Goal: Task Accomplishment & Management: Complete application form

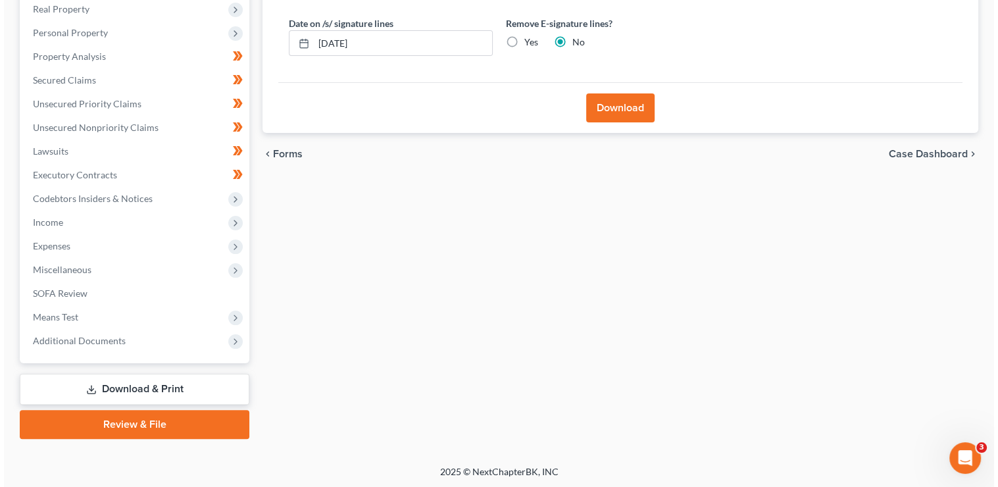
scroll to position [235, 0]
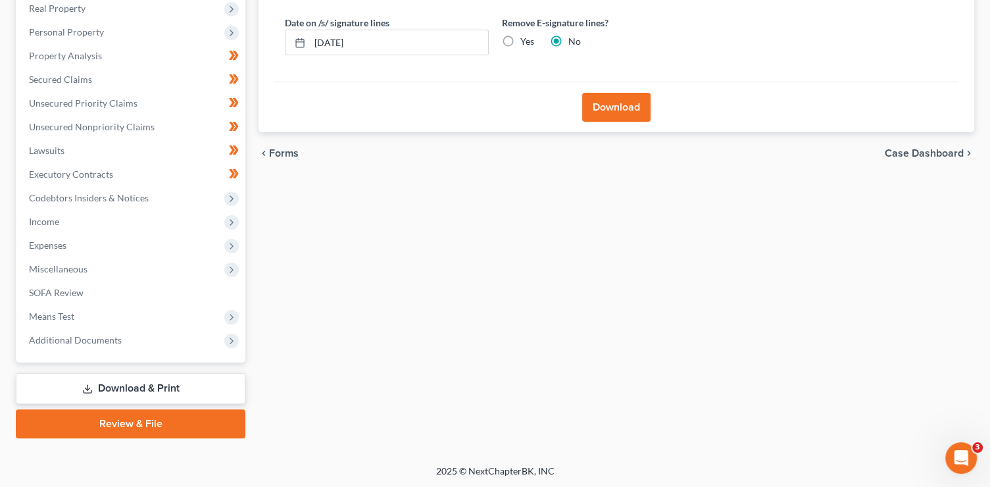
click at [630, 107] on button "Download" at bounding box center [616, 107] width 68 height 29
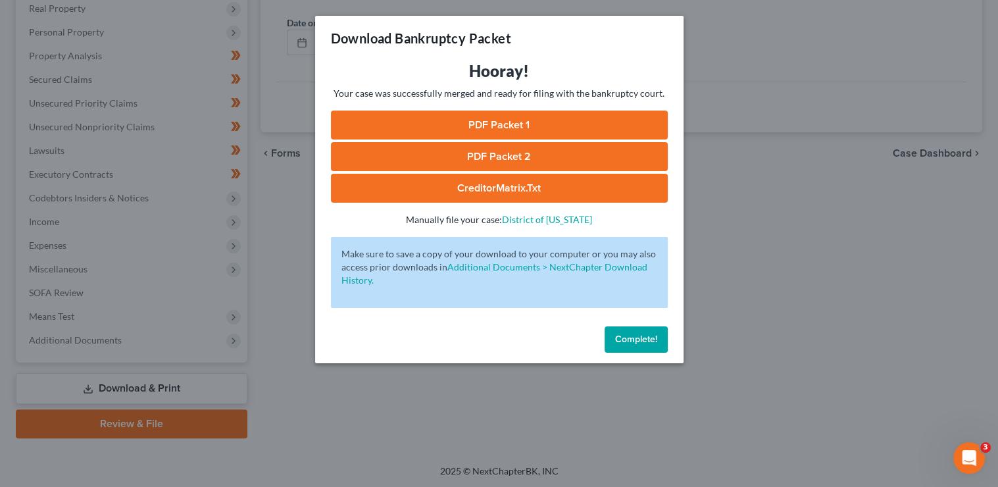
click at [466, 113] on link "PDF Packet 1" at bounding box center [499, 125] width 337 height 29
click at [442, 154] on link "PDF Packet 2" at bounding box center [499, 156] width 337 height 29
click at [465, 188] on link "CreditorMatrix.txt" at bounding box center [499, 188] width 337 height 29
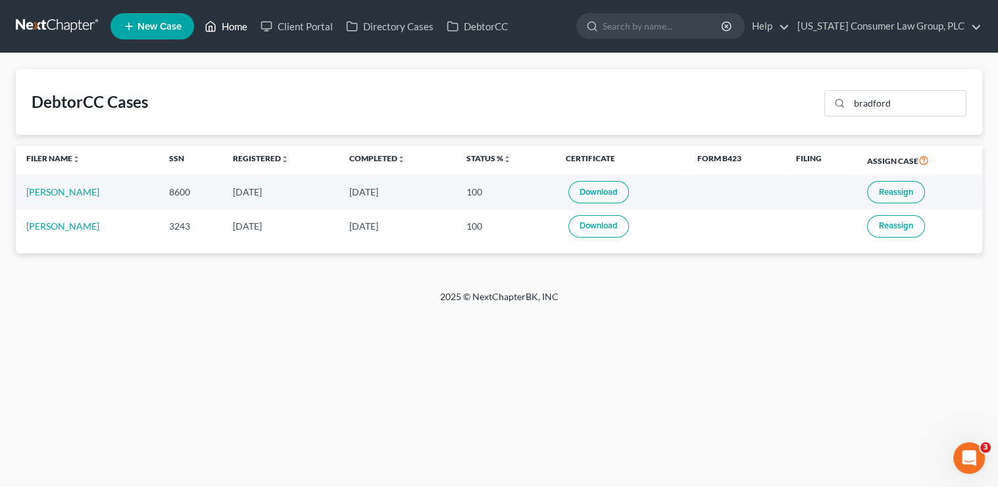
click at [238, 25] on link "Home" at bounding box center [226, 26] width 56 height 24
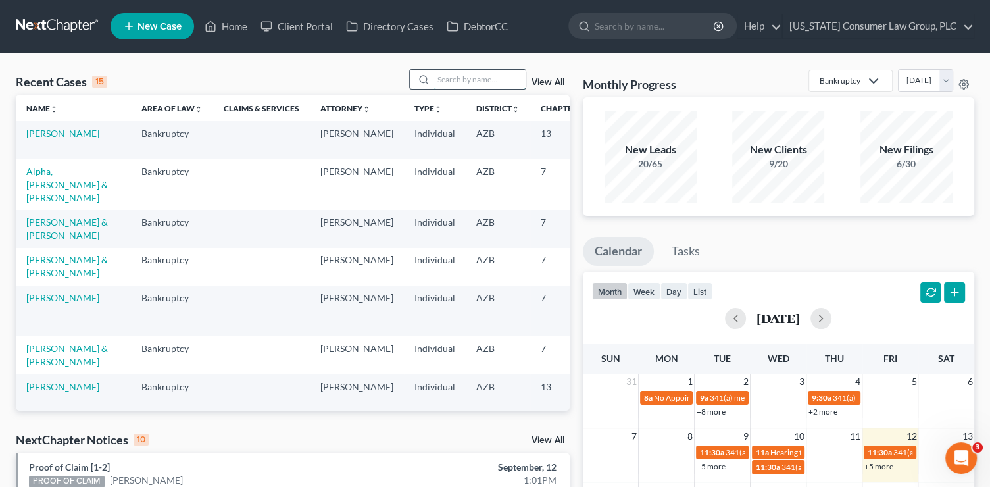
click at [487, 88] on input "search" at bounding box center [480, 79] width 92 height 19
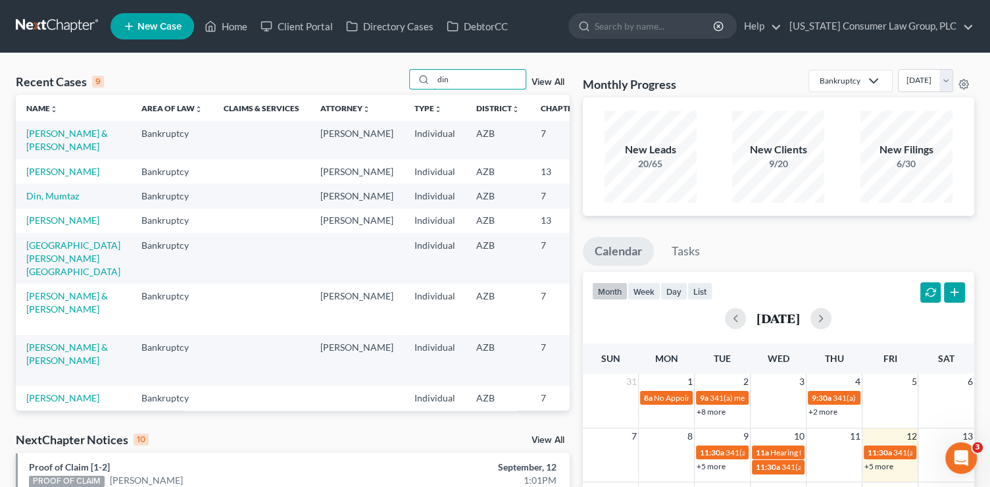
type input "din"
click at [52, 152] on td "[PERSON_NAME] & [PERSON_NAME]" at bounding box center [73, 140] width 115 height 38
click at [35, 130] on link "Dinbokowitz, Brian & Jennifer" at bounding box center [67, 140] width 82 height 24
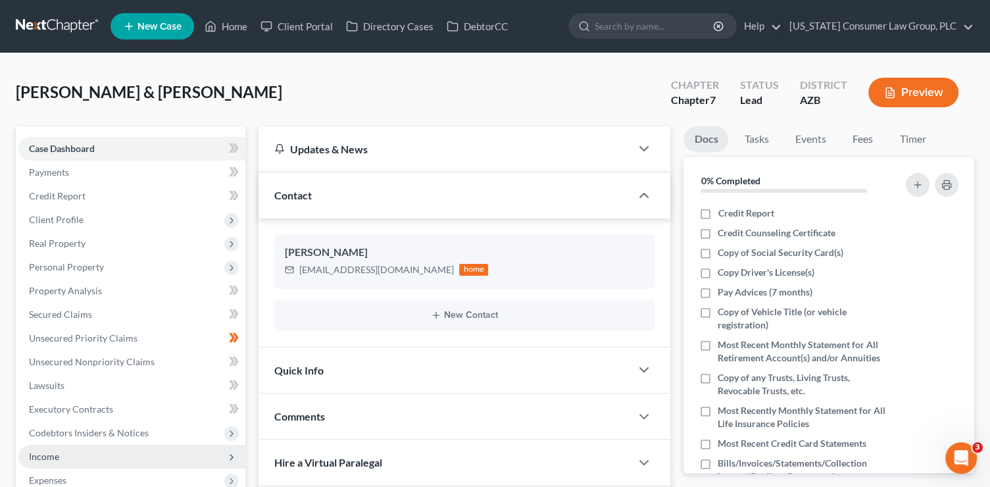
click at [66, 465] on span "Income" at bounding box center [131, 457] width 227 height 24
click at [122, 478] on span "Employment Income" at bounding box center [97, 479] width 84 height 11
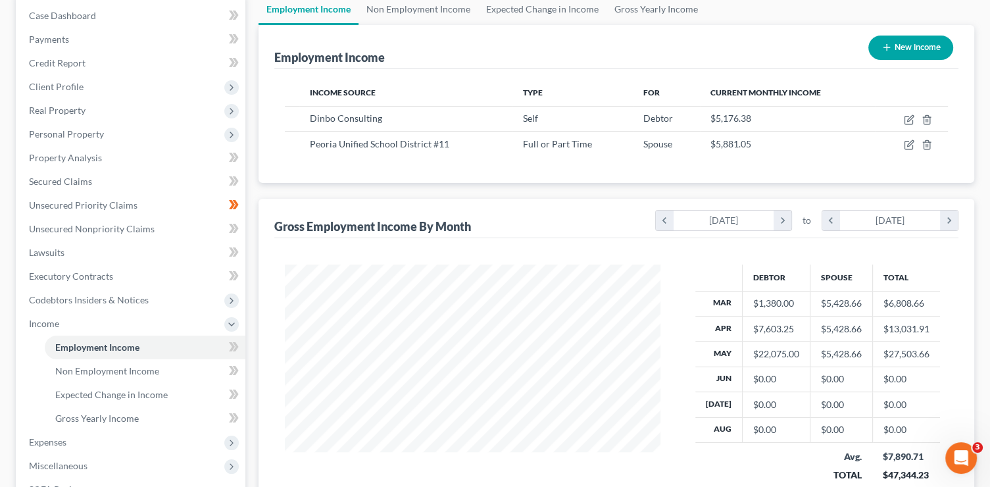
scroll to position [136, 0]
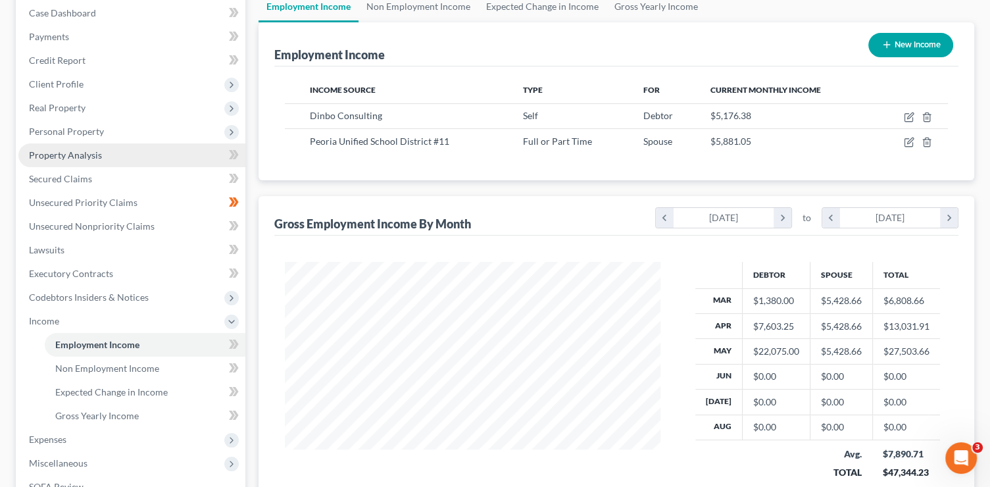
click at [82, 160] on link "Property Analysis" at bounding box center [131, 155] width 227 height 24
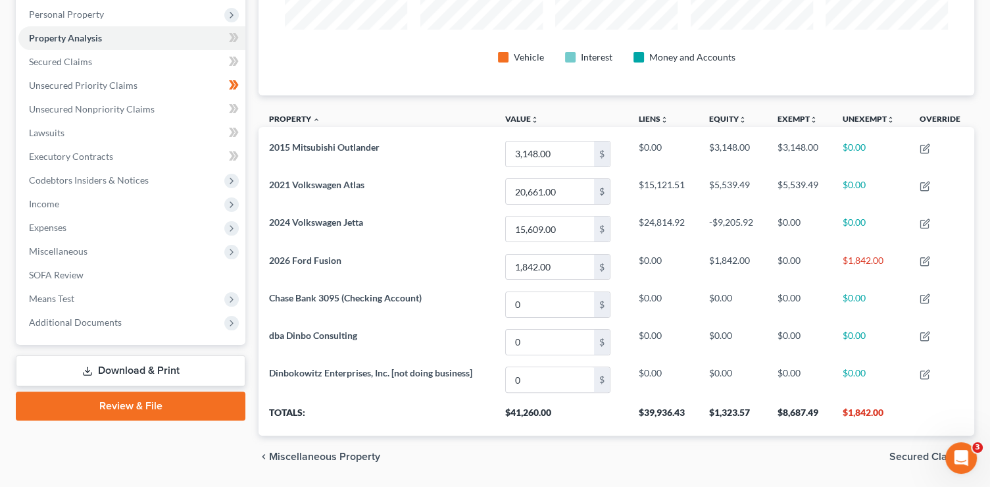
scroll to position [74, 0]
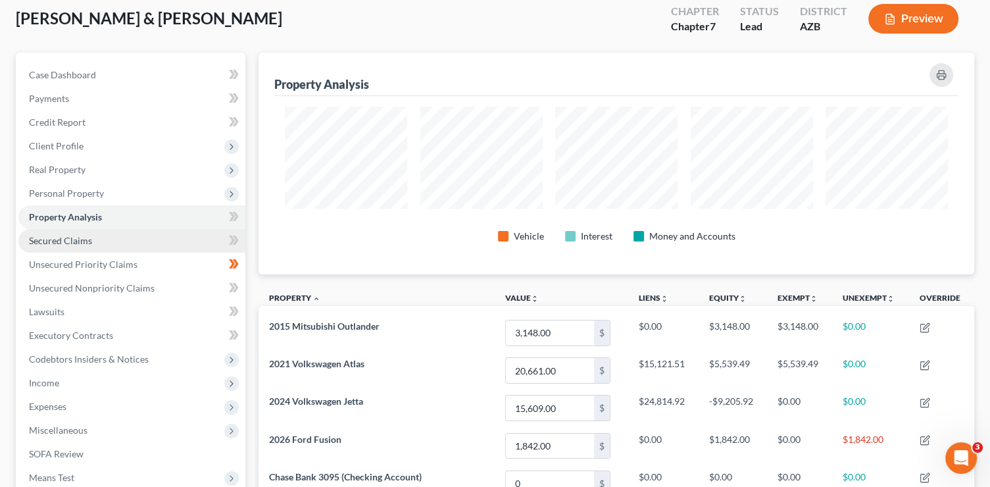
click at [100, 240] on link "Secured Claims" at bounding box center [131, 241] width 227 height 24
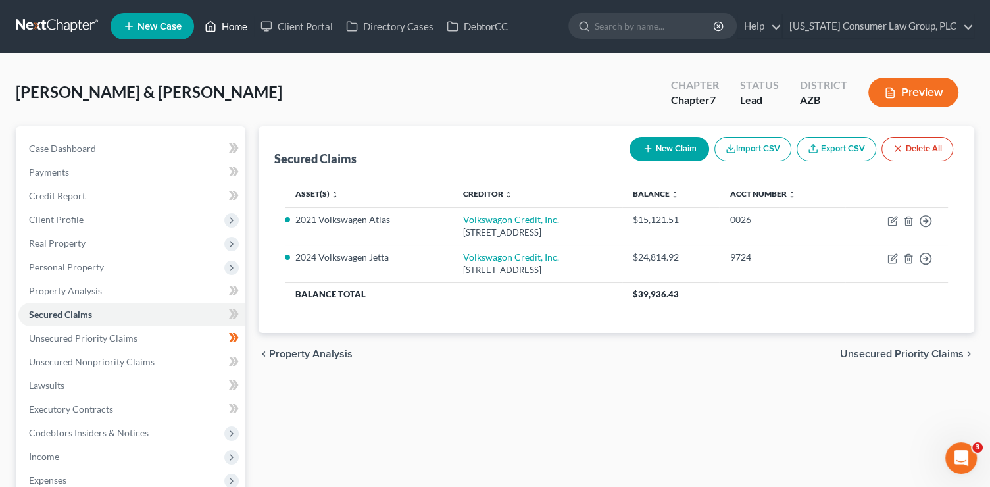
click at [236, 20] on link "Home" at bounding box center [226, 26] width 56 height 24
click at [236, 24] on link "Home" at bounding box center [226, 26] width 56 height 24
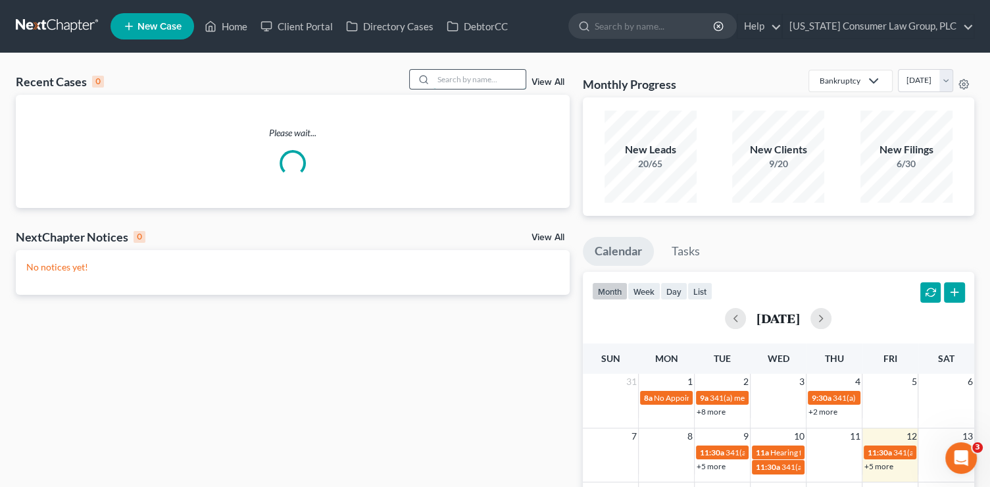
click at [467, 82] on input "search" at bounding box center [480, 79] width 92 height 19
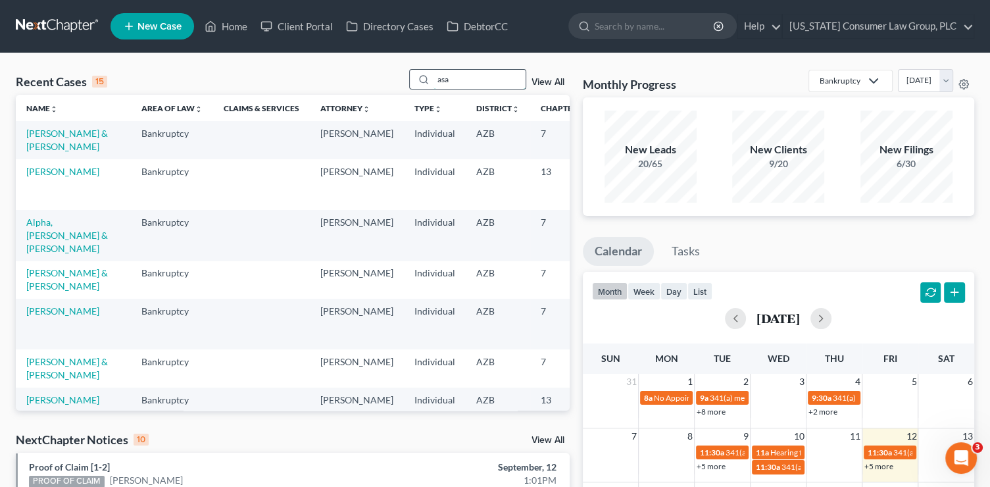
type input "asa"
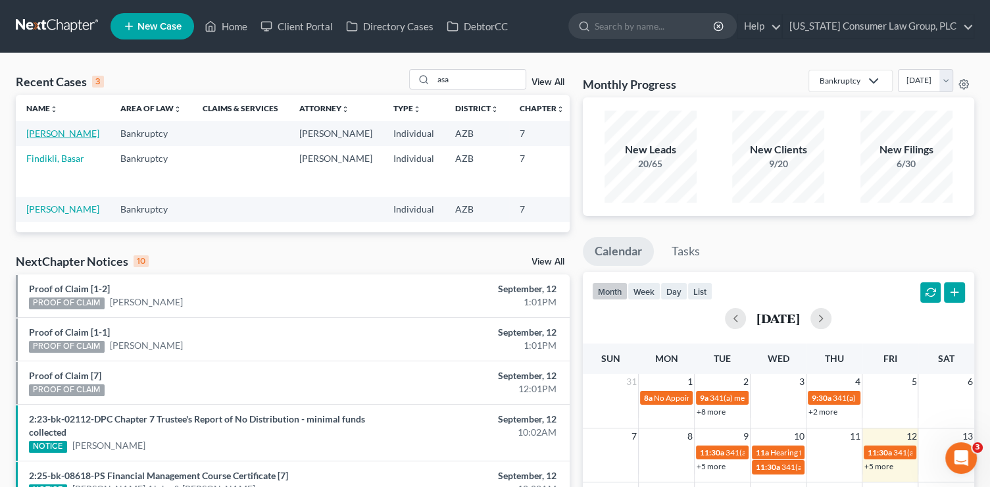
click at [36, 137] on link "Gutierrez, Asa" at bounding box center [62, 133] width 73 height 11
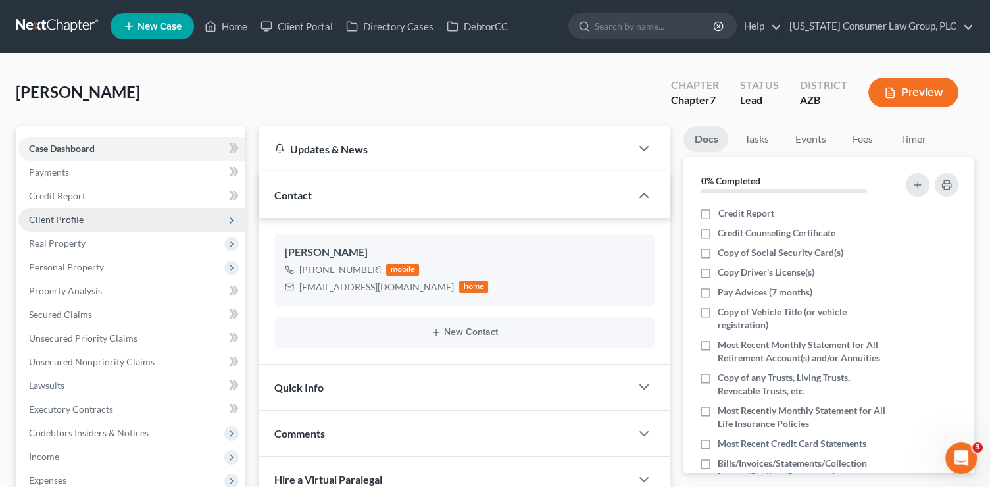
click at [91, 222] on span "Client Profile" at bounding box center [131, 220] width 227 height 24
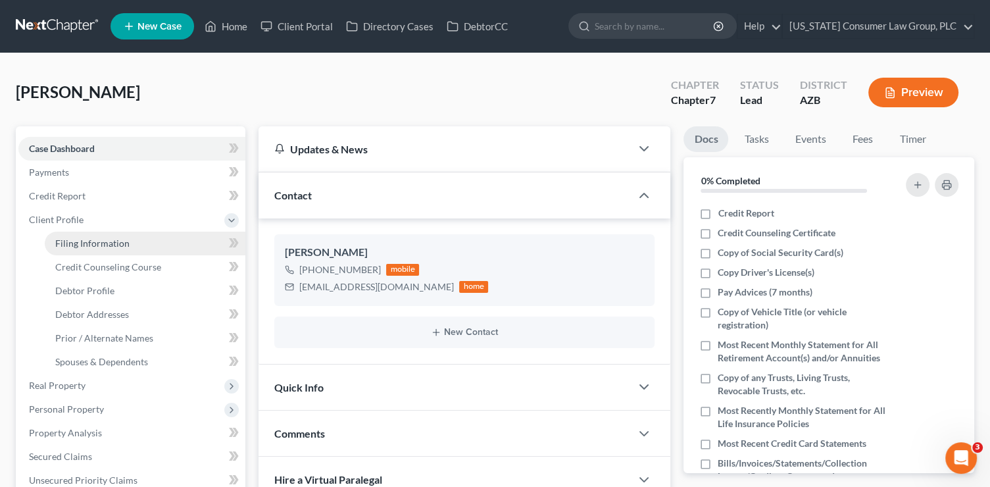
click at [116, 252] on link "Filing Information" at bounding box center [145, 244] width 201 height 24
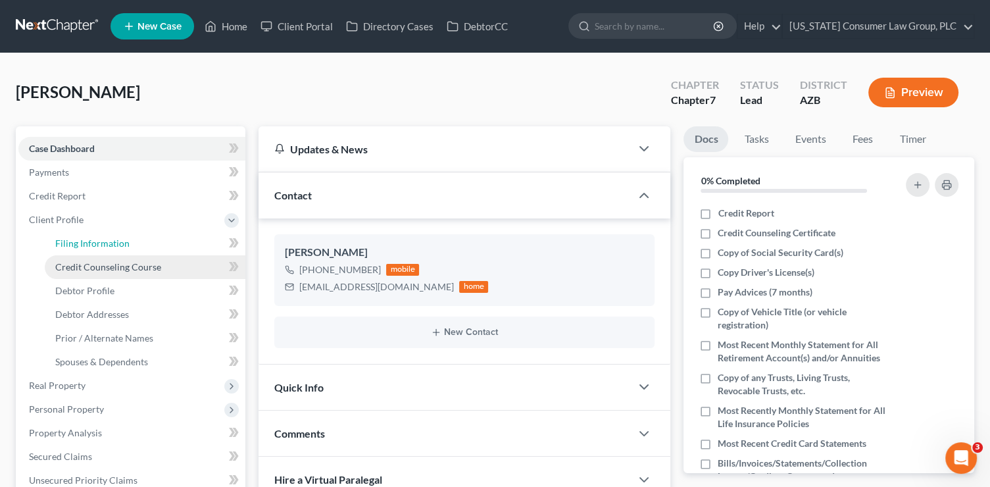
select select "1"
select select "0"
select select "4"
select select "0"
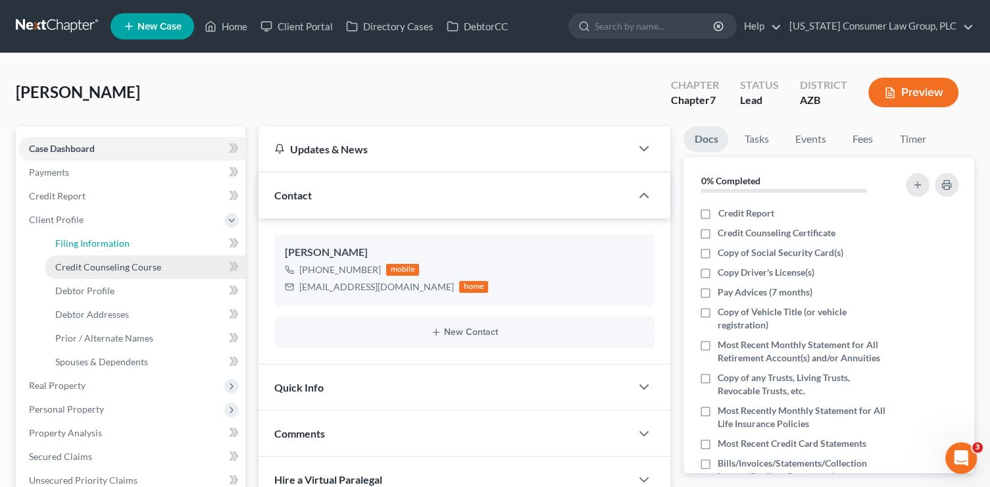
select select "3"
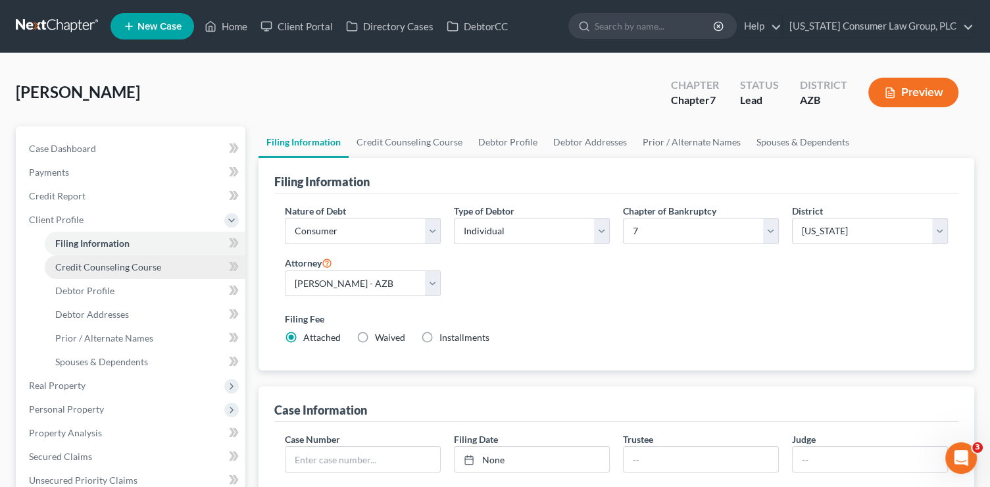
click at [111, 265] on span "Credit Counseling Course" at bounding box center [108, 266] width 106 height 11
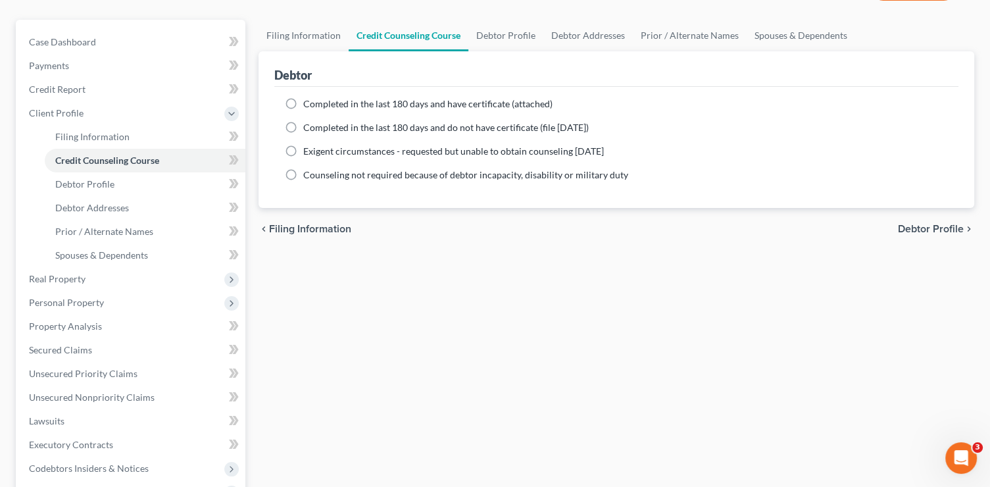
scroll to position [166, 0]
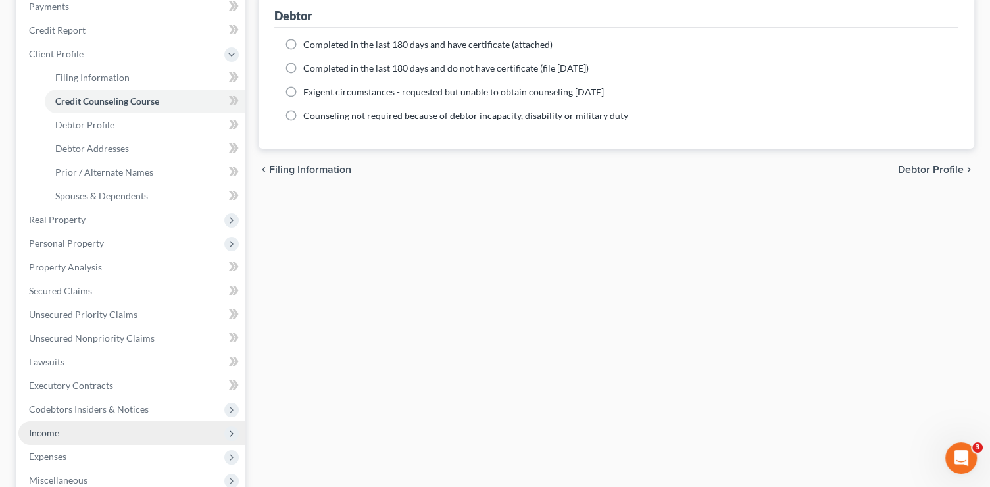
click at [66, 431] on span "Income" at bounding box center [131, 433] width 227 height 24
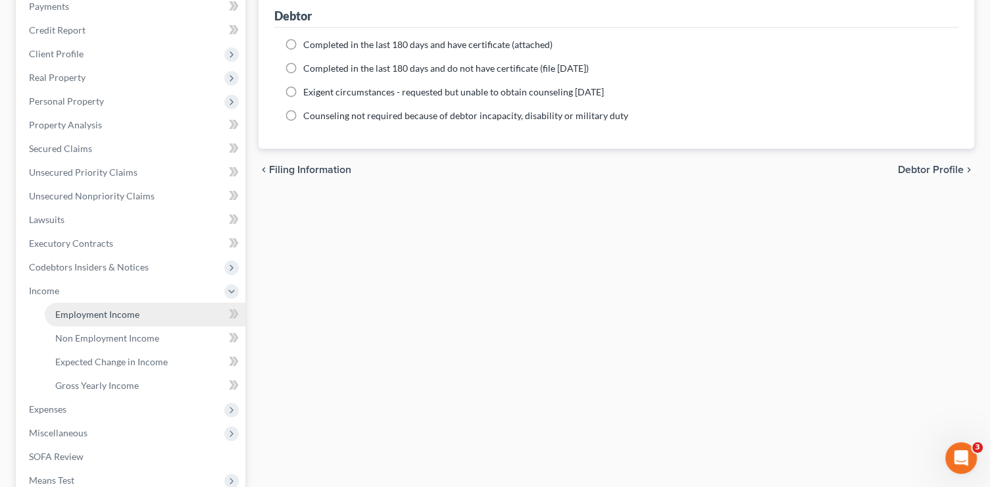
click at [78, 307] on link "Employment Income" at bounding box center [145, 315] width 201 height 24
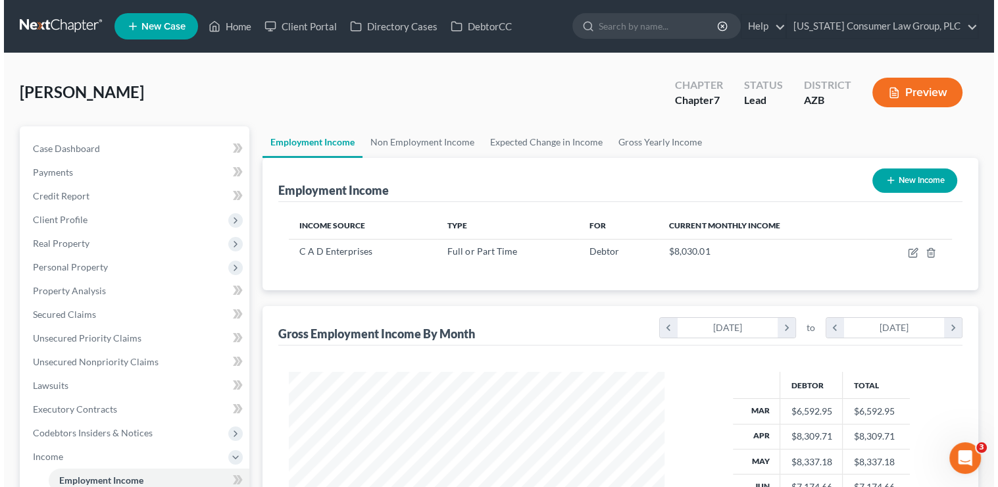
scroll to position [234, 402]
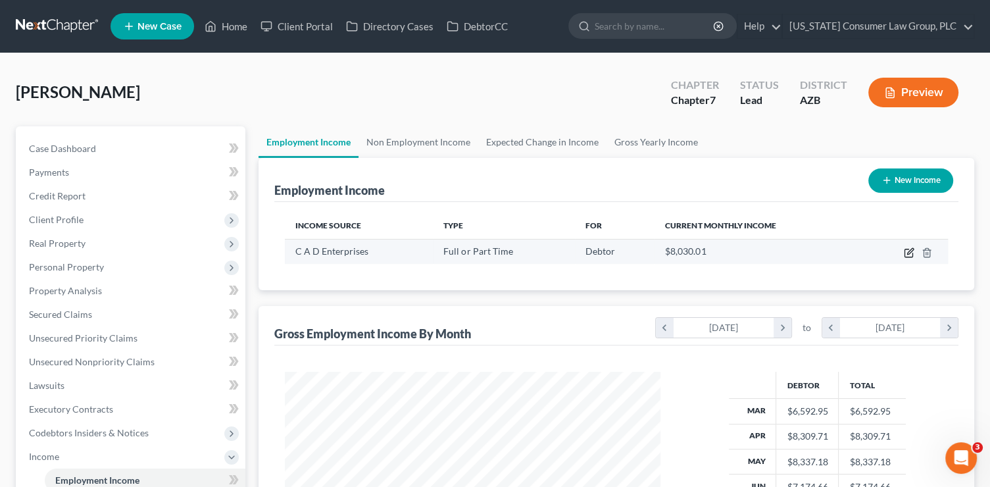
click at [909, 253] on icon "button" at bounding box center [910, 251] width 6 height 6
select select "0"
select select "3"
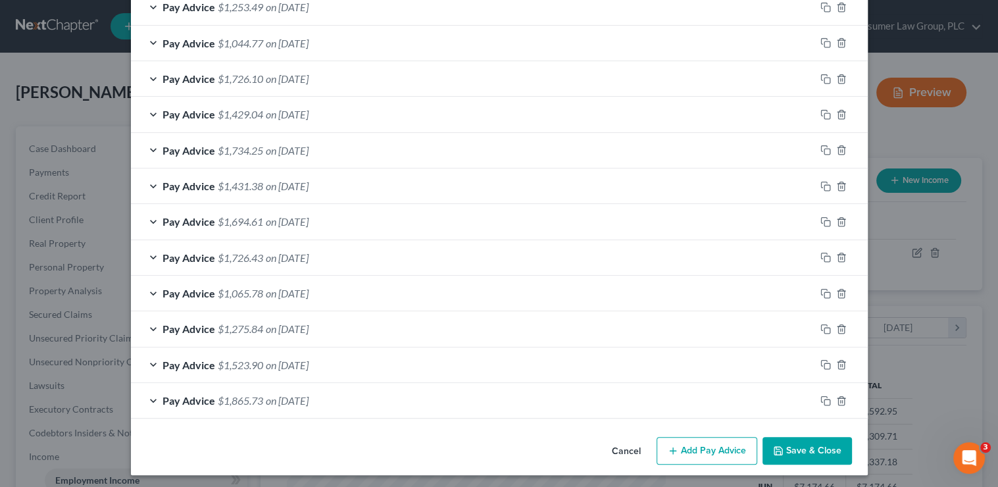
scroll to position [920, 0]
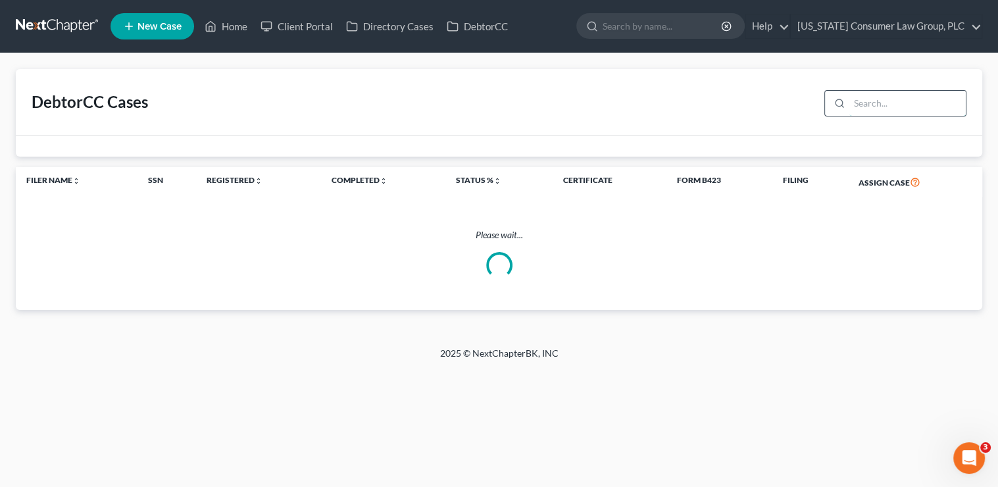
click at [899, 103] on input "search" at bounding box center [907, 103] width 116 height 25
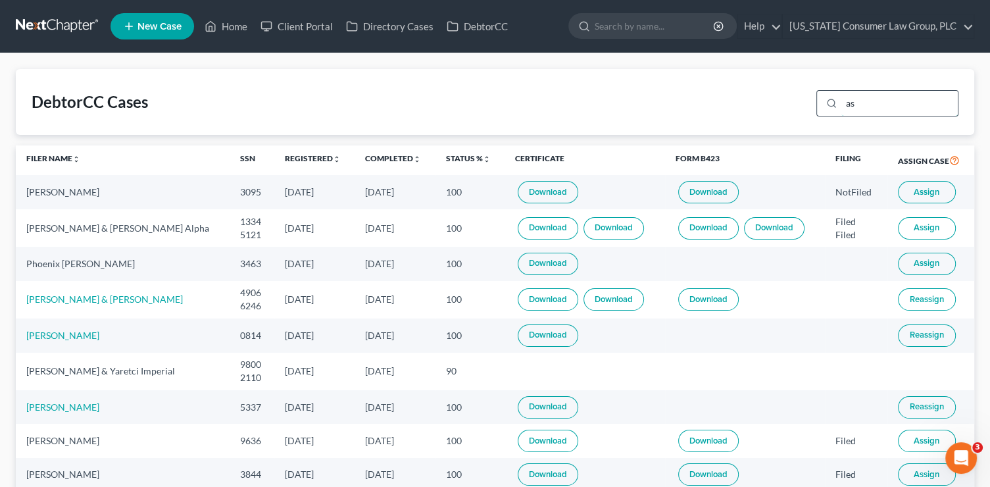
type input "a"
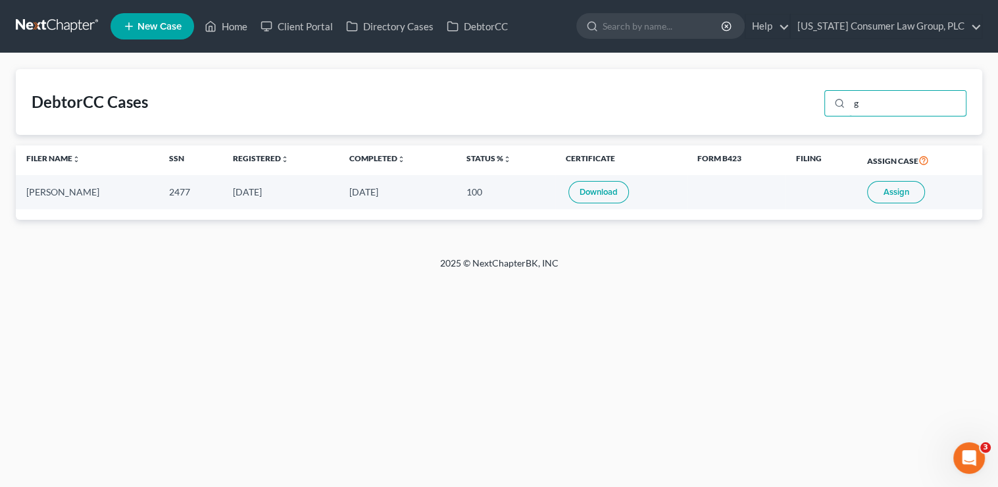
type input "g"
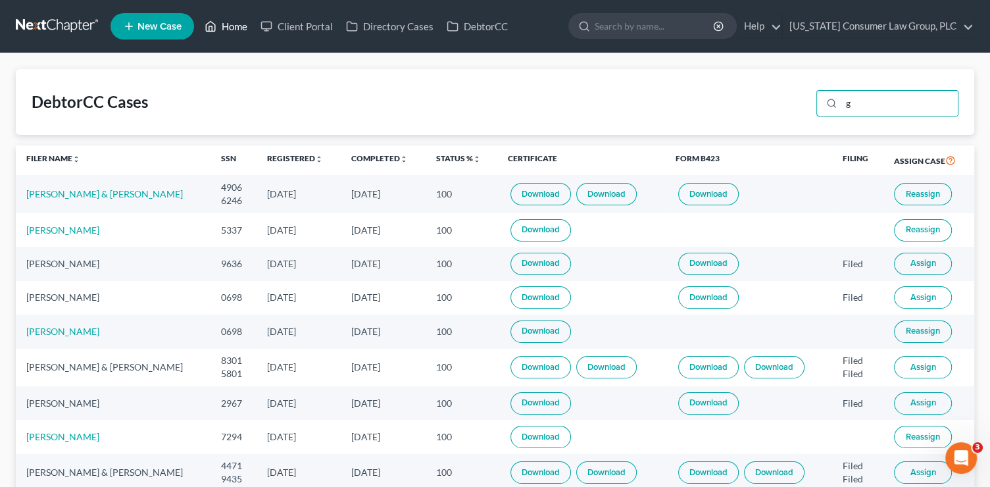
click at [215, 22] on icon at bounding box center [211, 26] width 12 height 16
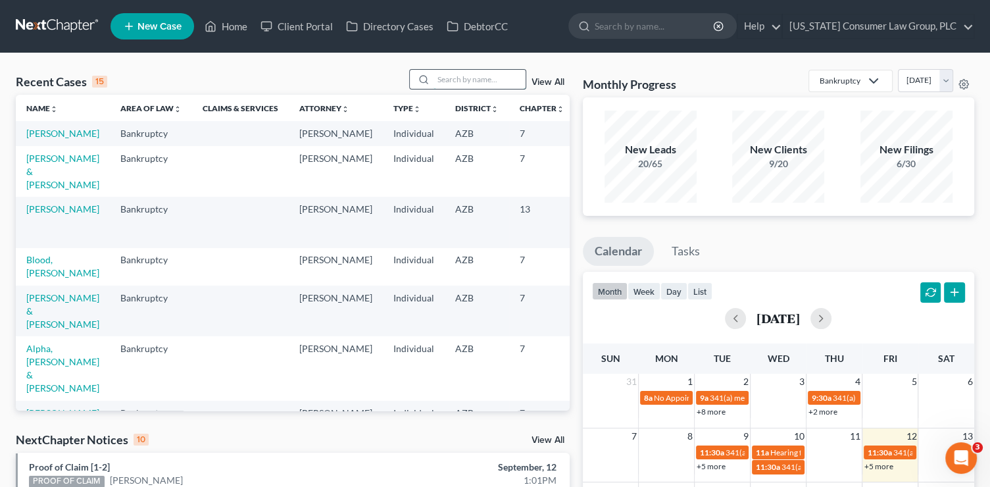
click at [474, 79] on input "search" at bounding box center [480, 79] width 92 height 19
type input "carr"
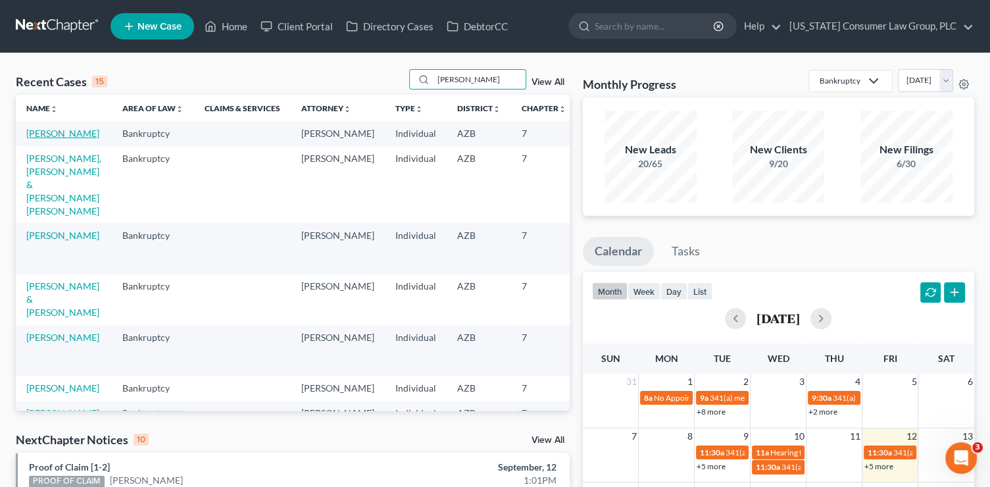
click at [48, 139] on link "[PERSON_NAME]" at bounding box center [62, 133] width 73 height 11
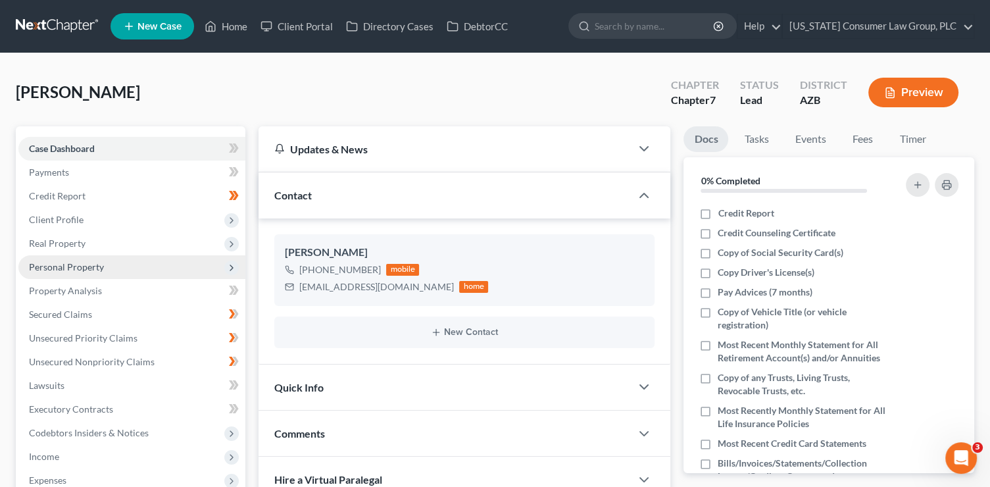
click at [111, 271] on span "Personal Property" at bounding box center [131, 267] width 227 height 24
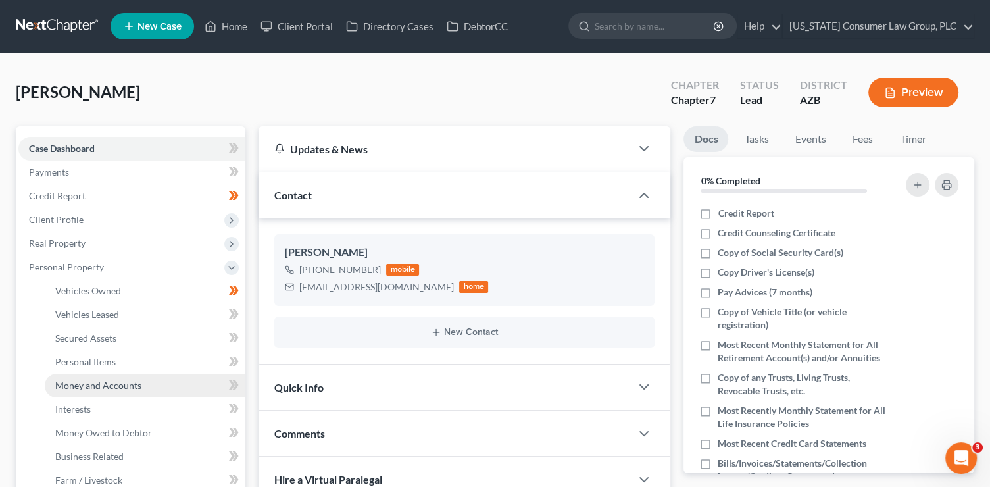
click at [157, 388] on link "Money and Accounts" at bounding box center [145, 386] width 201 height 24
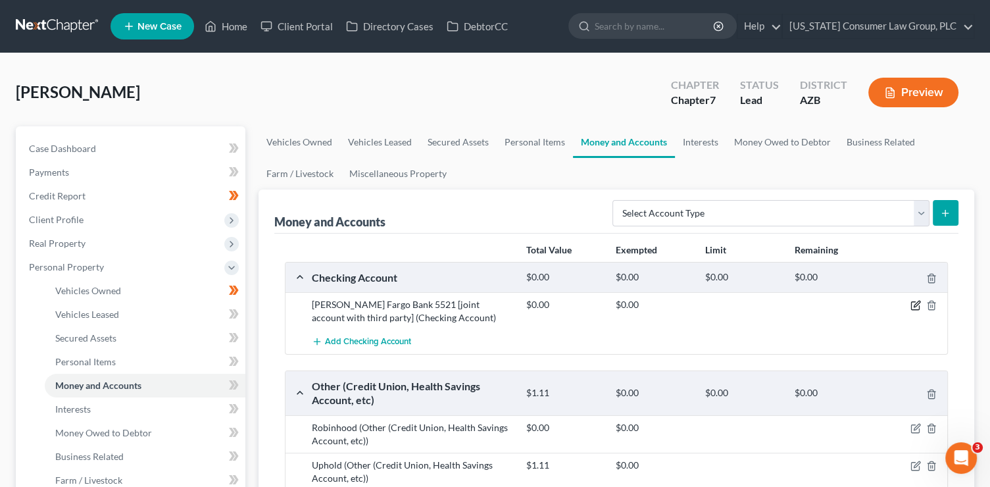
click at [914, 301] on icon "button" at bounding box center [916, 305] width 11 height 11
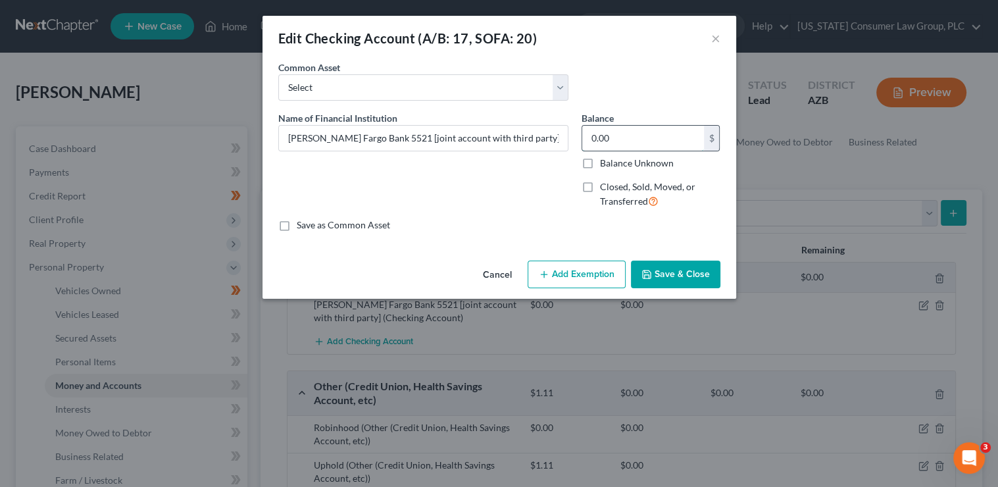
click at [661, 136] on input "0.00" at bounding box center [643, 138] width 122 height 25
type input "4,549.06"
click at [599, 280] on button "Add Exemption" at bounding box center [577, 275] width 98 height 28
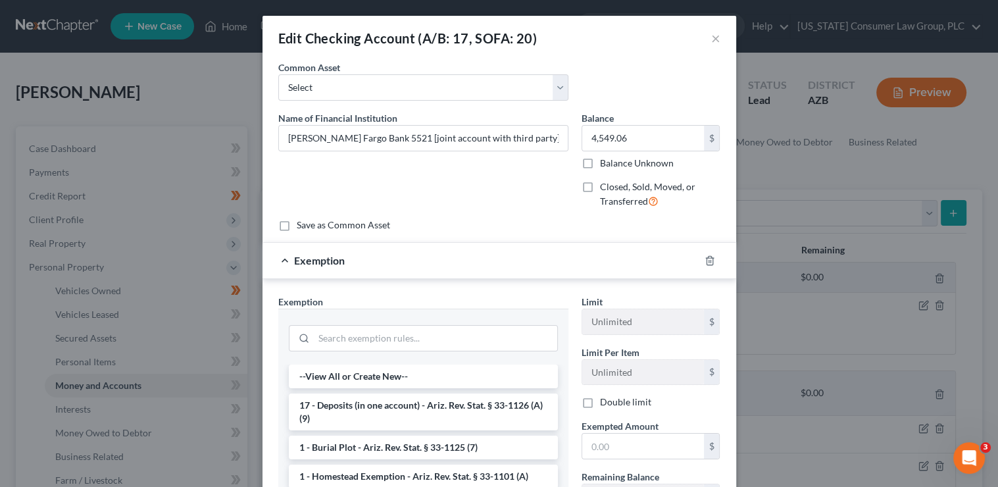
click at [432, 415] on li "17 - Deposits (in one account) - Ariz. Rev. Stat. § 33-1126 (A)(9)" at bounding box center [423, 411] width 269 height 37
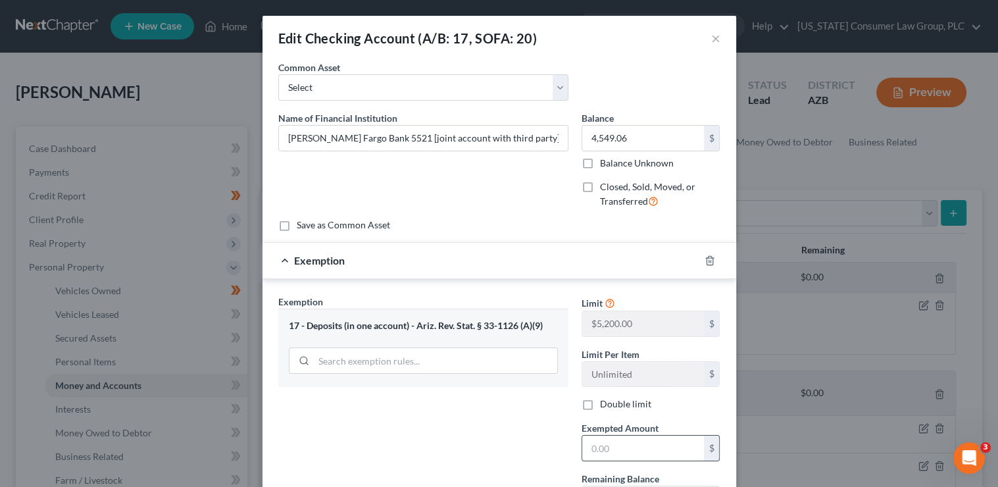
click at [626, 451] on input "text" at bounding box center [643, 448] width 122 height 25
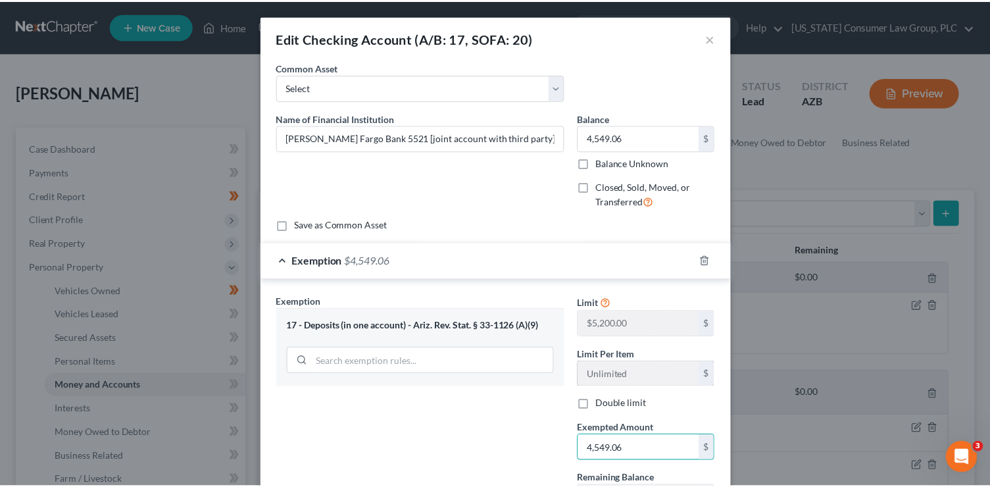
scroll to position [116, 0]
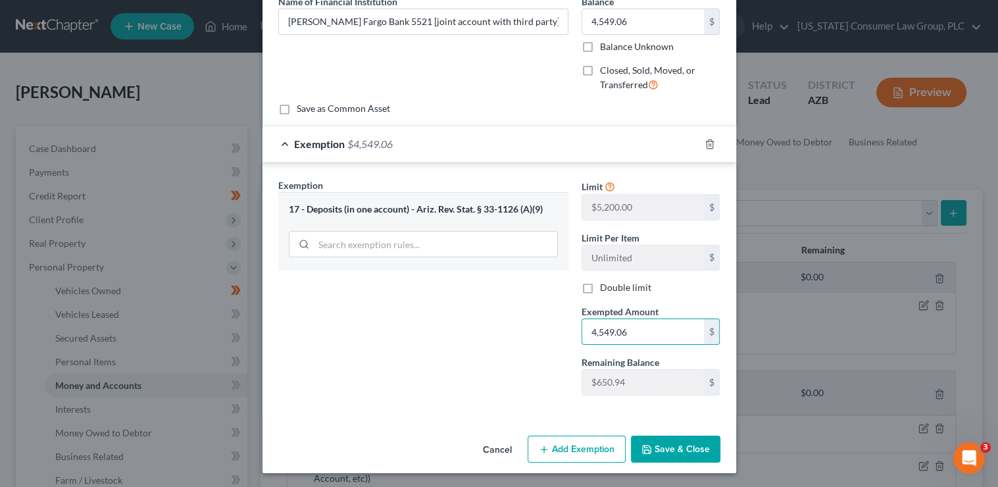
type input "4,549.06"
click at [651, 441] on button "Save & Close" at bounding box center [675, 450] width 89 height 28
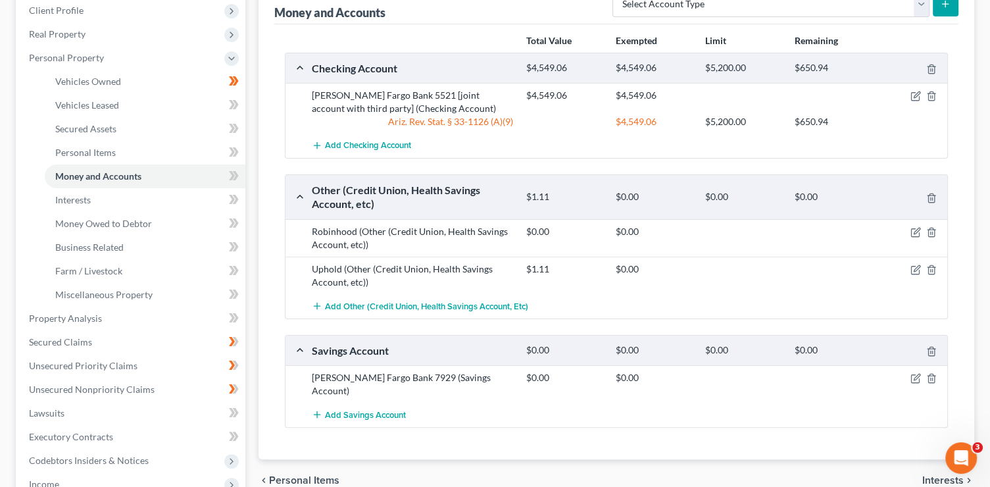
scroll to position [211, 0]
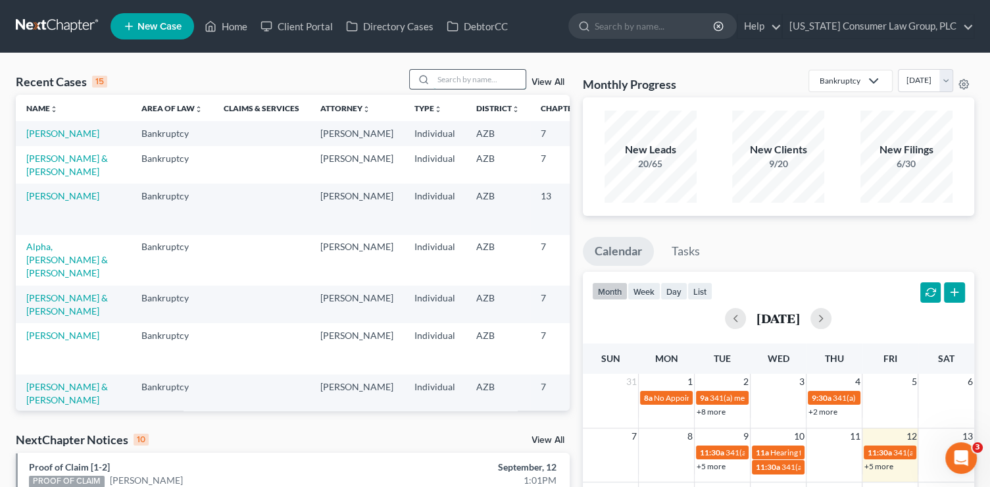
click at [464, 79] on input "search" at bounding box center [480, 79] width 92 height 19
type input "BLOOD"
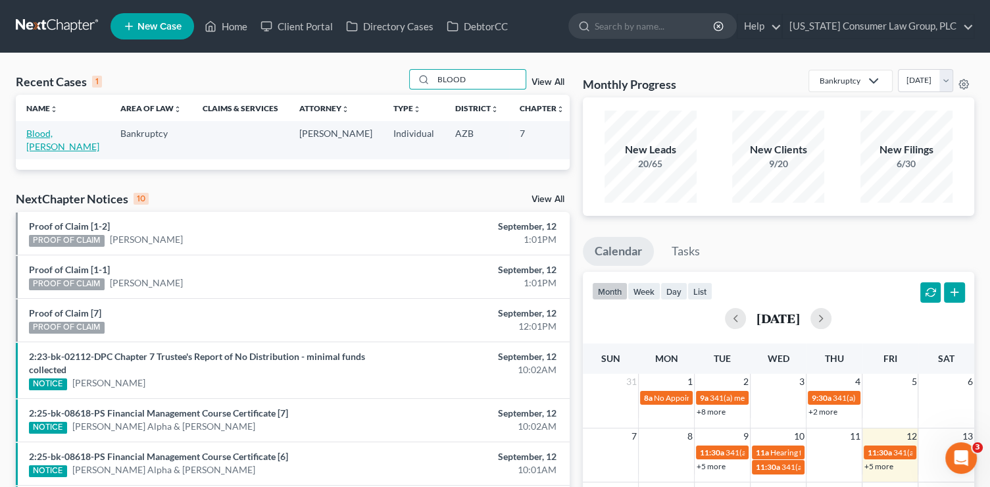
click at [43, 136] on link "Blood, [PERSON_NAME]" at bounding box center [62, 140] width 73 height 24
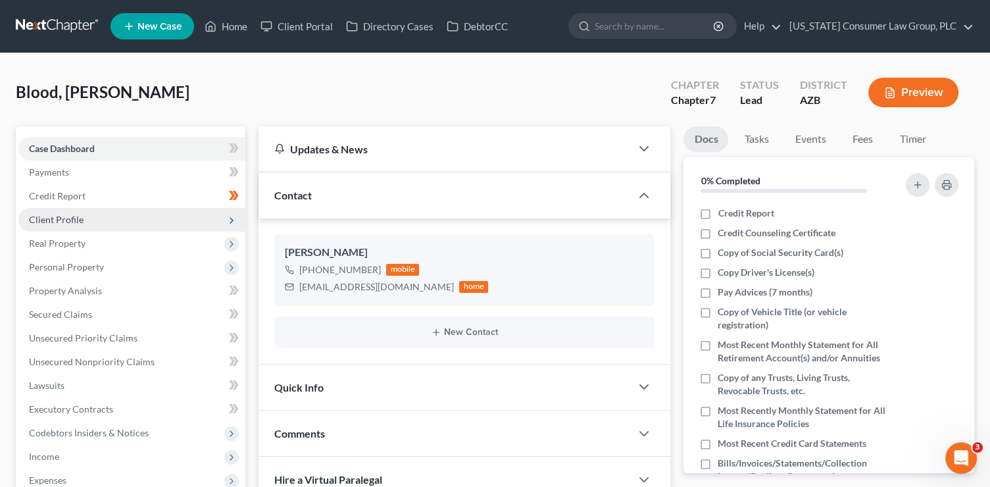
click at [109, 220] on span "Client Profile" at bounding box center [131, 220] width 227 height 24
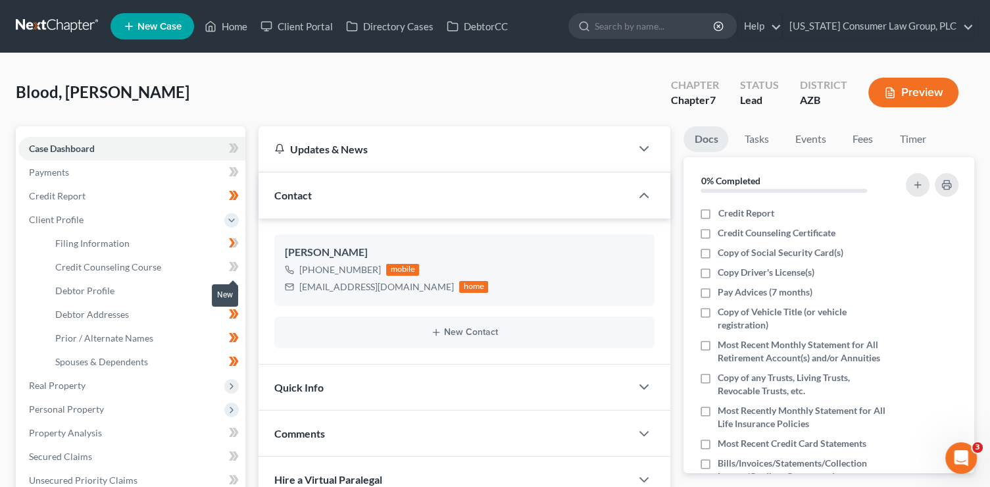
click at [228, 269] on span at bounding box center [233, 269] width 23 height 20
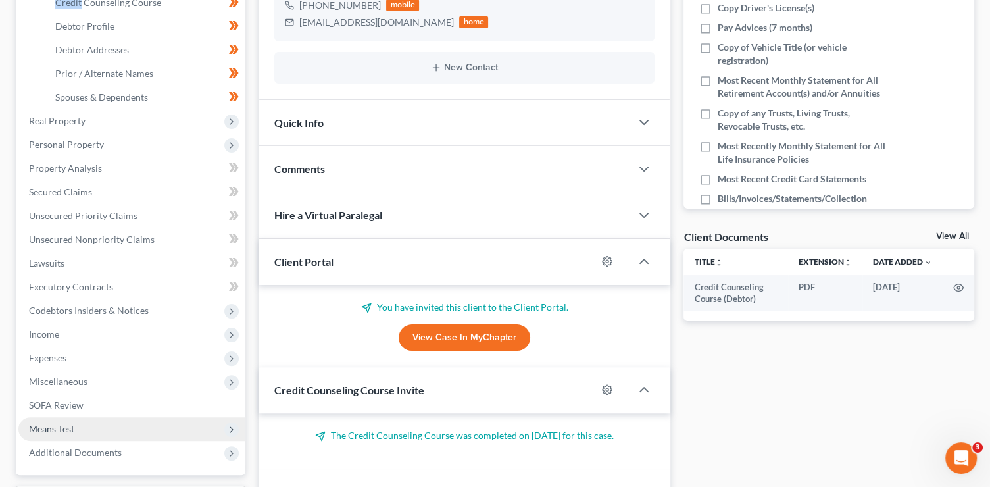
scroll to position [276, 0]
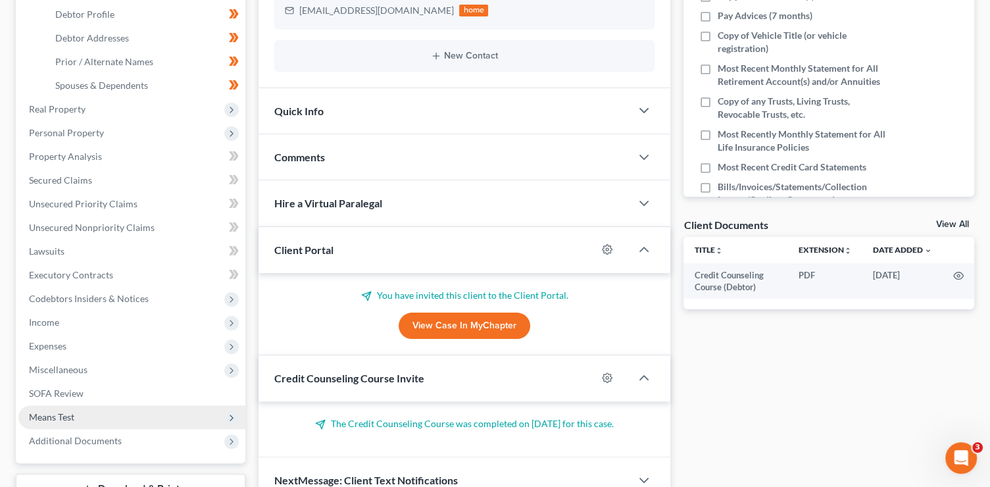
click at [76, 423] on span "Means Test" at bounding box center [131, 417] width 227 height 24
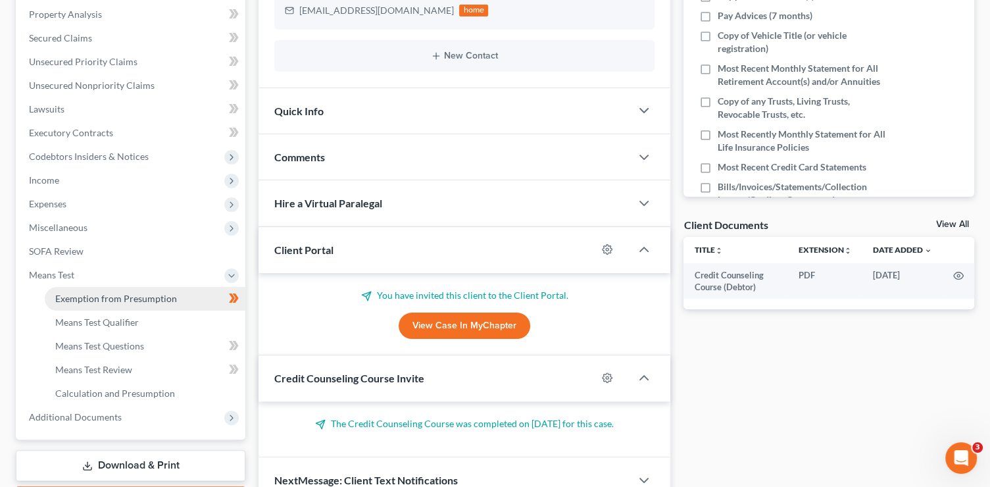
click at [118, 295] on span "Exemption from Presumption" at bounding box center [116, 298] width 122 height 11
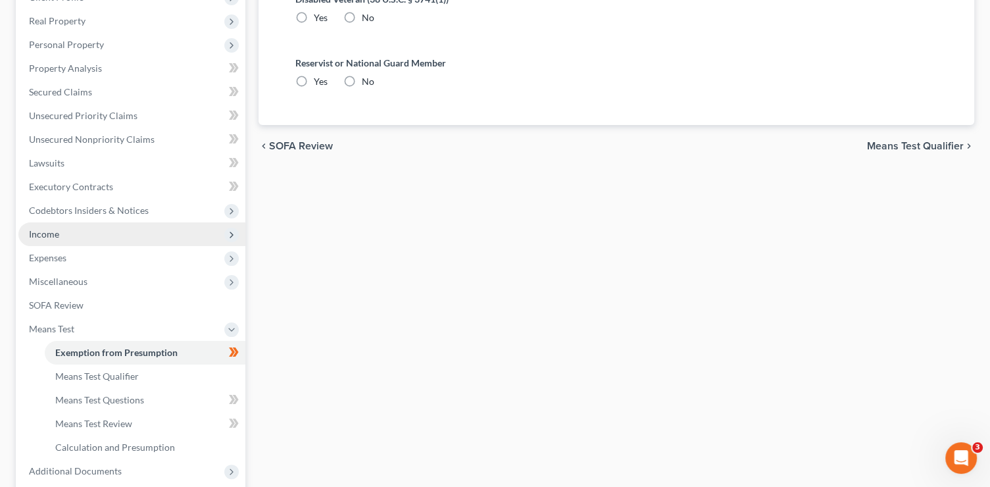
radio input "true"
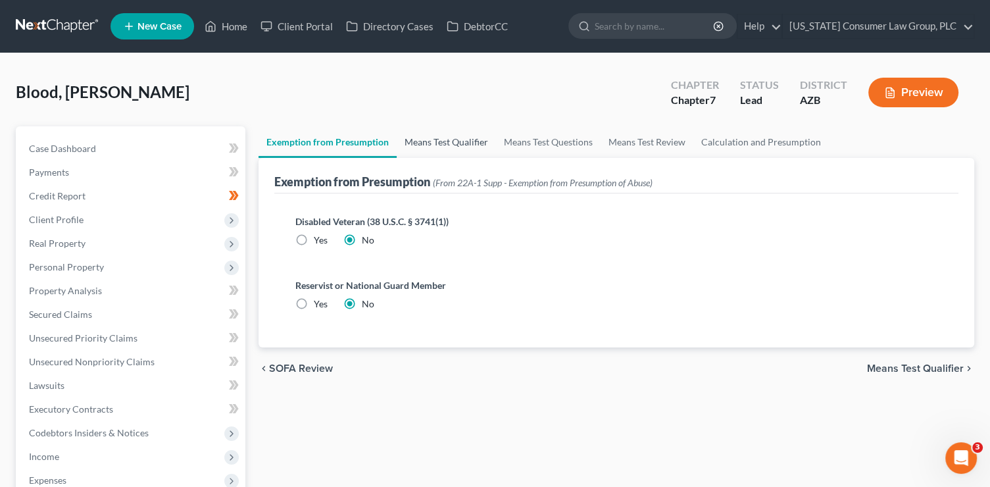
click at [457, 151] on link "Means Test Qualifier" at bounding box center [446, 142] width 99 height 32
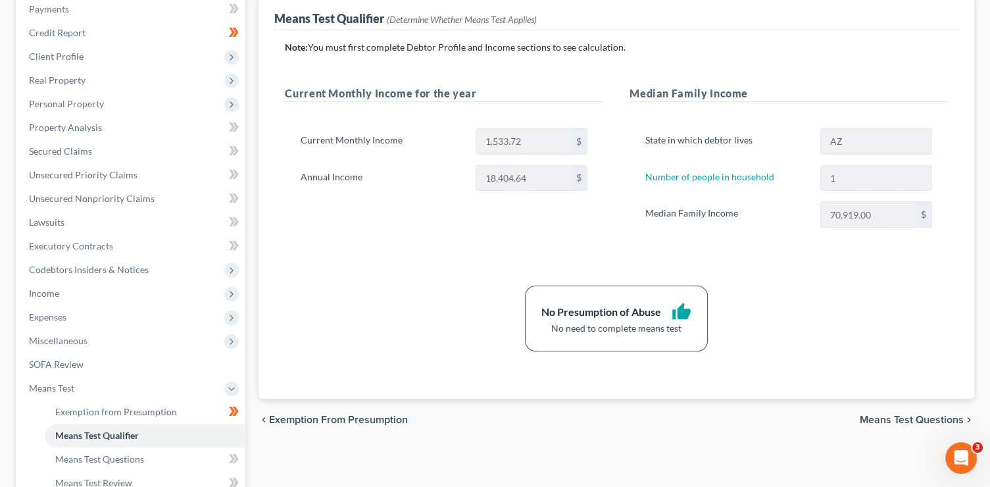
scroll to position [353, 0]
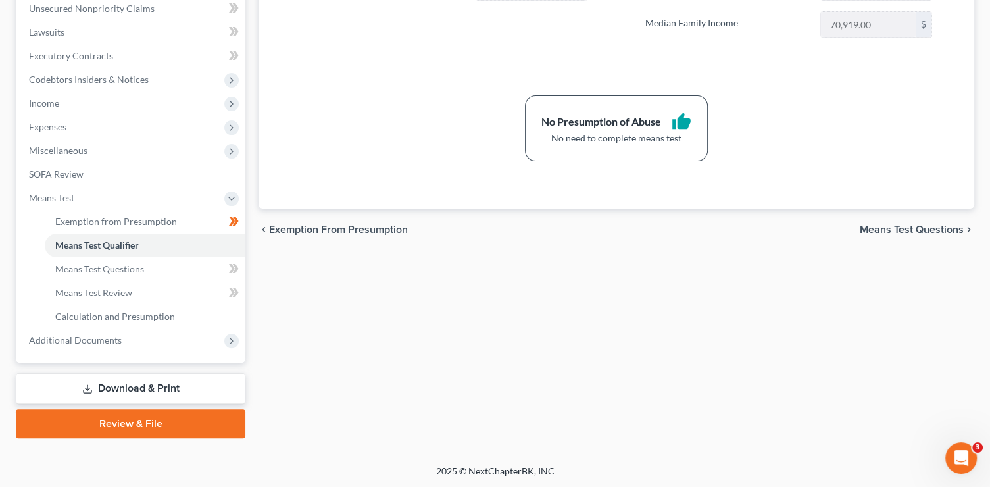
click at [179, 392] on link "Download & Print" at bounding box center [131, 388] width 230 height 31
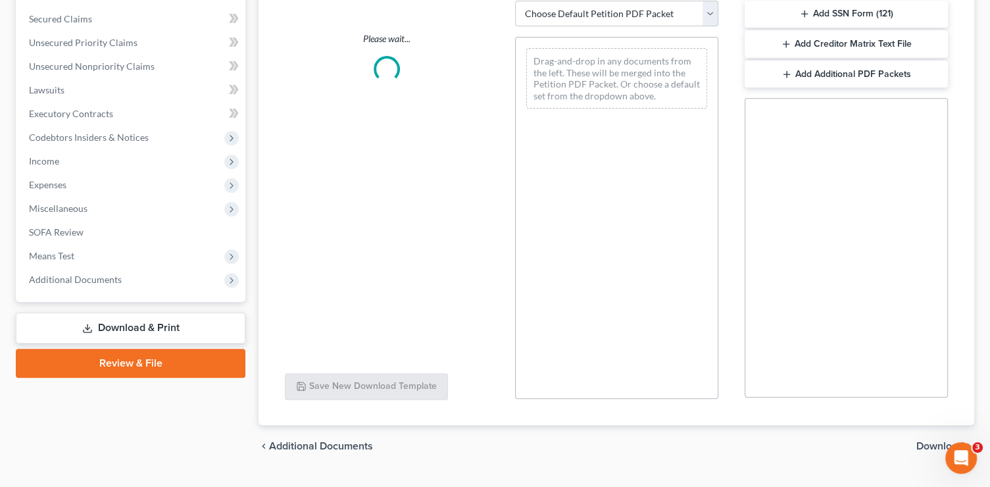
scroll to position [316, 0]
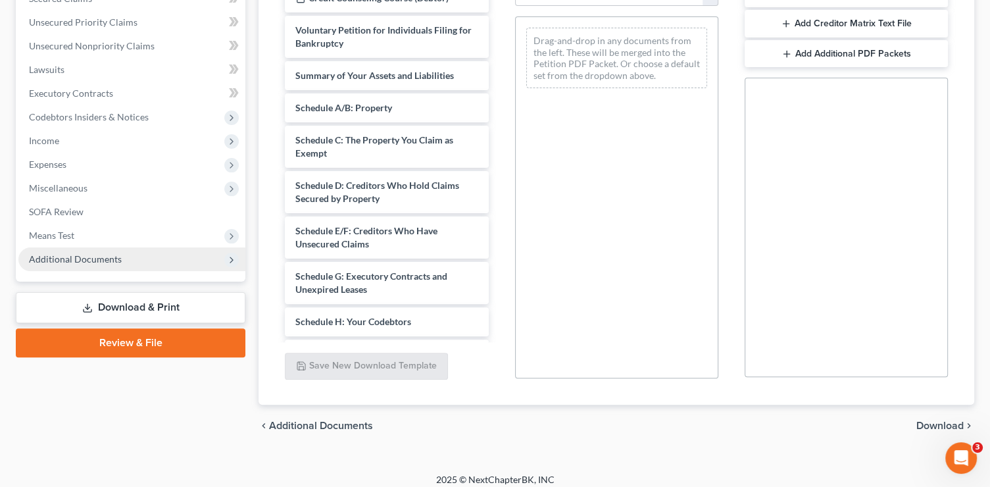
click at [83, 255] on span "Additional Documents" at bounding box center [75, 258] width 93 height 11
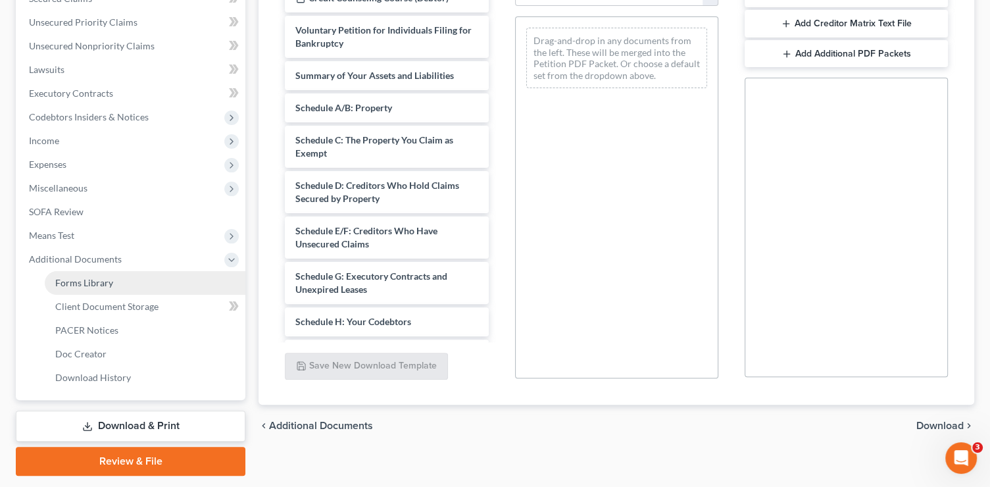
click at [113, 278] on link "Forms Library" at bounding box center [145, 283] width 201 height 24
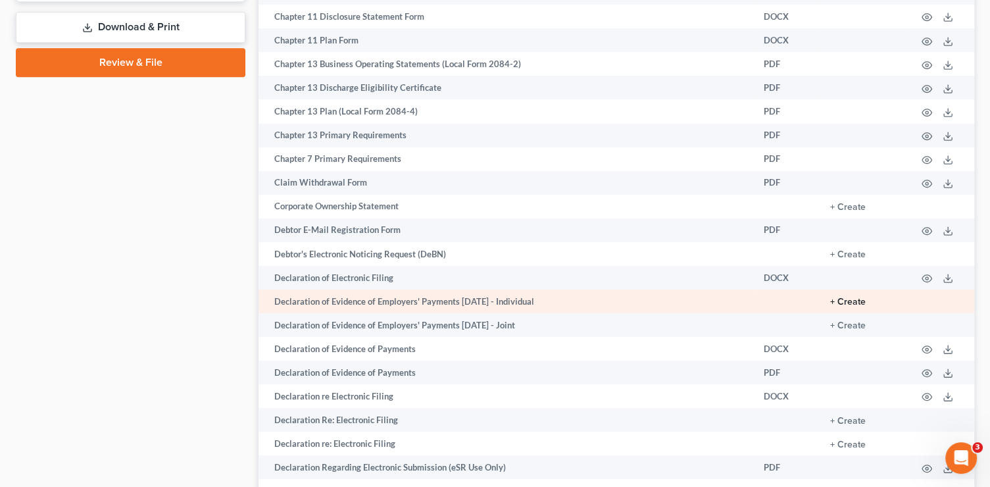
scroll to position [725, 0]
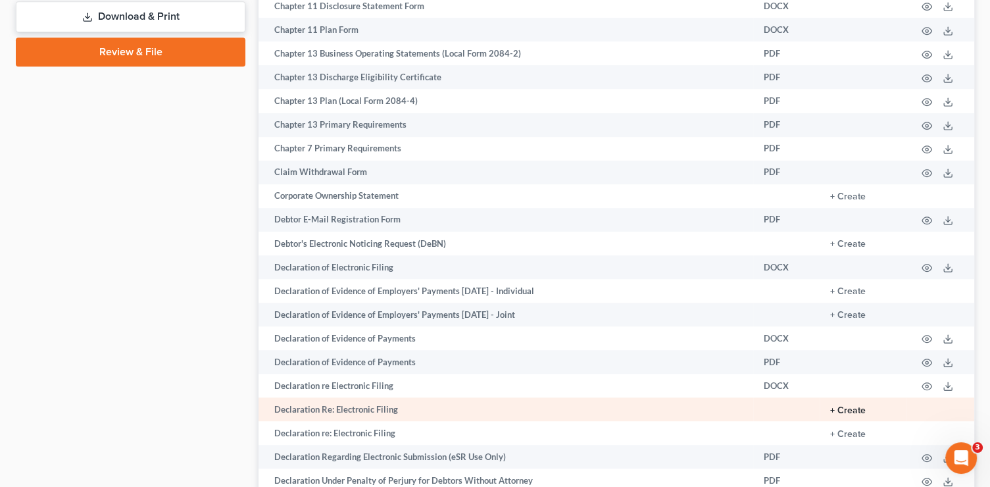
click at [849, 415] on button "+ Create" at bounding box center [848, 410] width 36 height 9
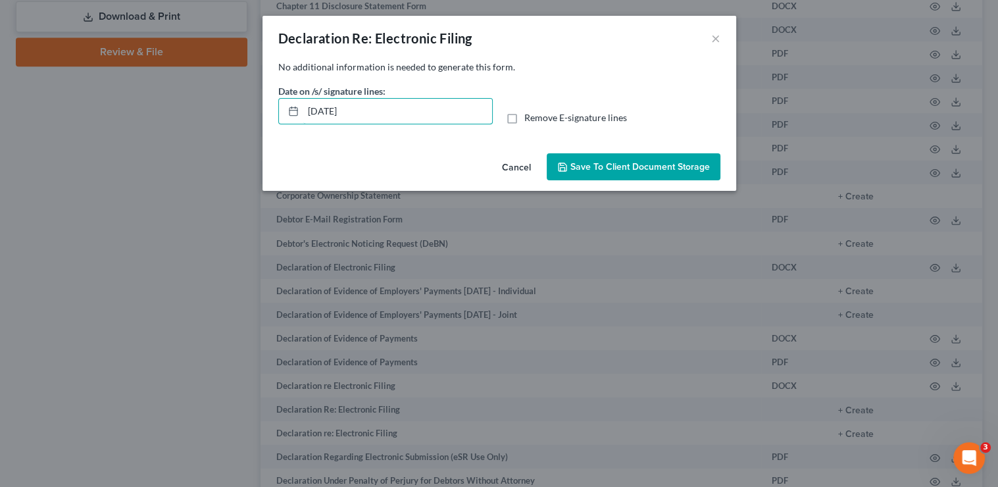
drag, startPoint x: 403, startPoint y: 116, endPoint x: 159, endPoint y: 92, distance: 245.3
click at [168, 96] on div "Declaration Re: Electronic Filing × No additional information is needed to gene…" at bounding box center [499, 243] width 998 height 487
click at [530, 111] on input "Remove E-signature lines" at bounding box center [534, 115] width 9 height 9
checkbox input "true"
click at [628, 165] on span "Save to Client Document Storage" at bounding box center [639, 166] width 139 height 11
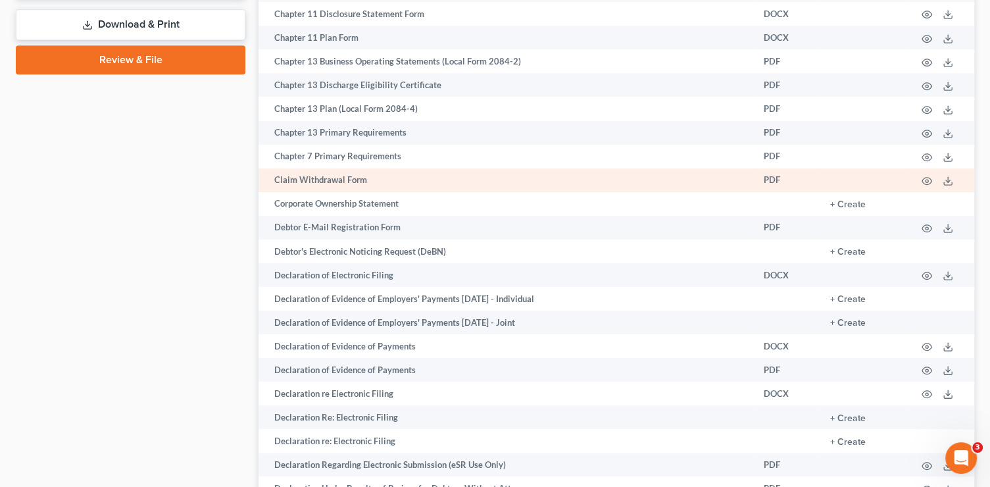
scroll to position [547, 0]
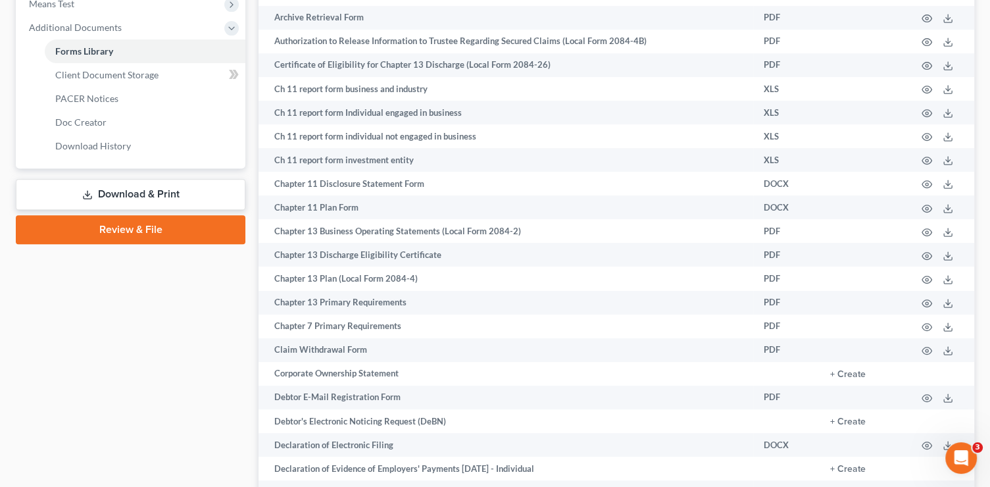
click at [136, 196] on link "Download & Print" at bounding box center [131, 194] width 230 height 31
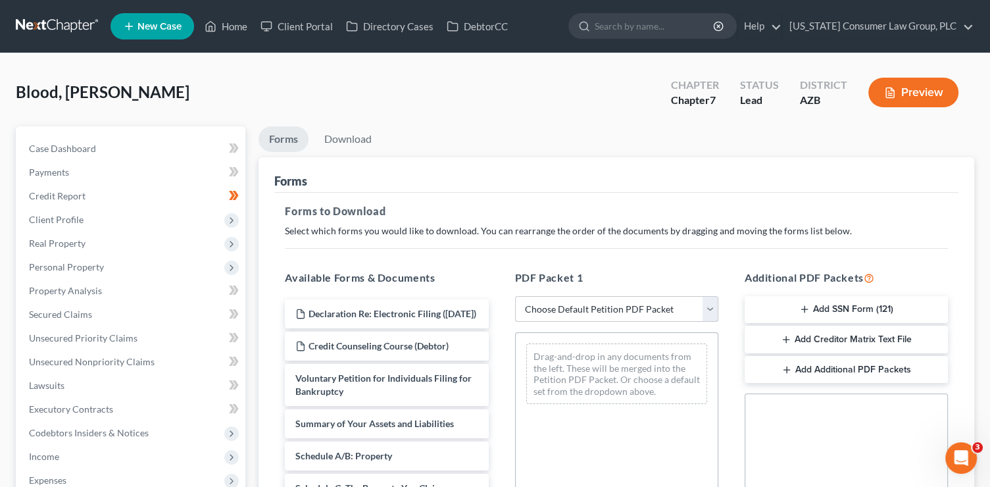
click at [621, 309] on select "Choose Default Petition PDF Packet Complete Bankruptcy Petition (all forms and …" at bounding box center [616, 309] width 203 height 26
select select "1"
click at [515, 296] on select "Choose Default Petition PDF Packet Complete Bankruptcy Petition (all forms and …" at bounding box center [616, 309] width 203 height 26
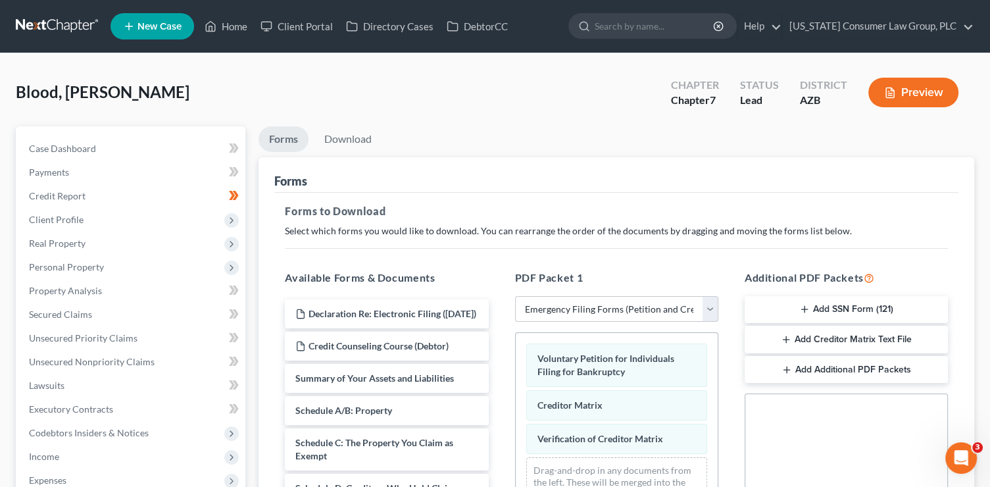
click at [786, 365] on icon "button" at bounding box center [787, 370] width 11 height 11
click at [548, 183] on div "Forms" at bounding box center [616, 175] width 684 height 36
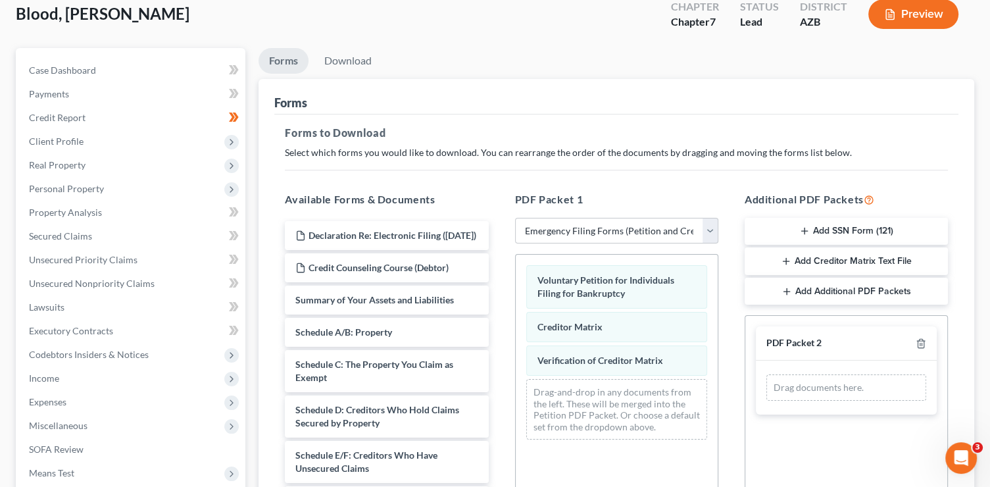
scroll to position [79, 0]
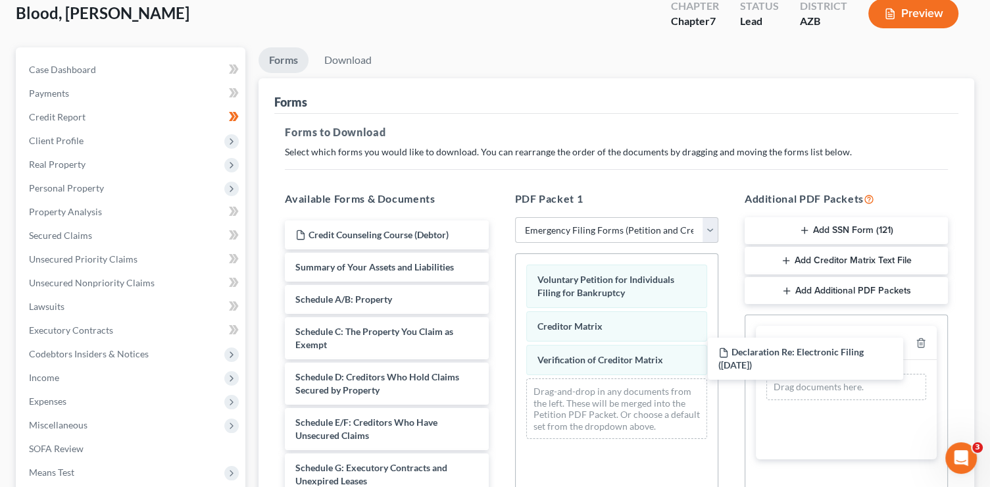
drag, startPoint x: 387, startPoint y: 234, endPoint x: 782, endPoint y: 347, distance: 410.9
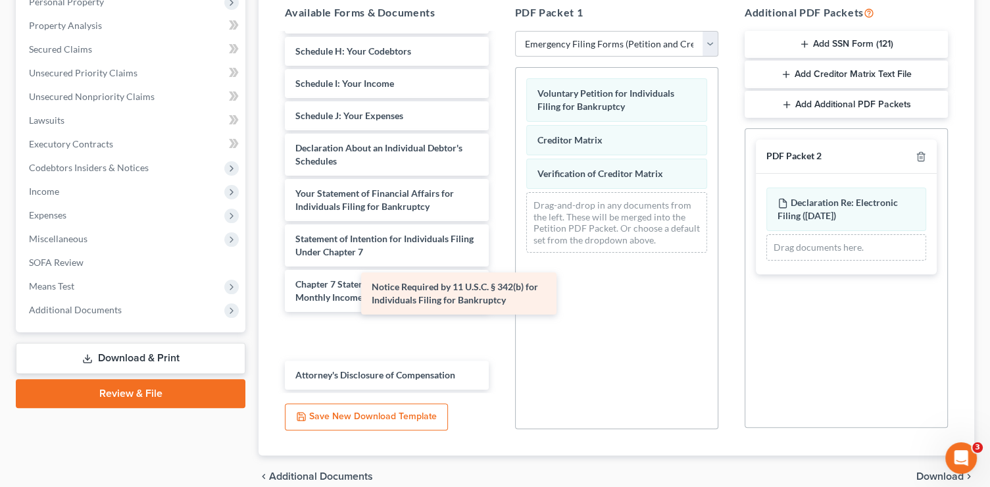
scroll to position [243, 0]
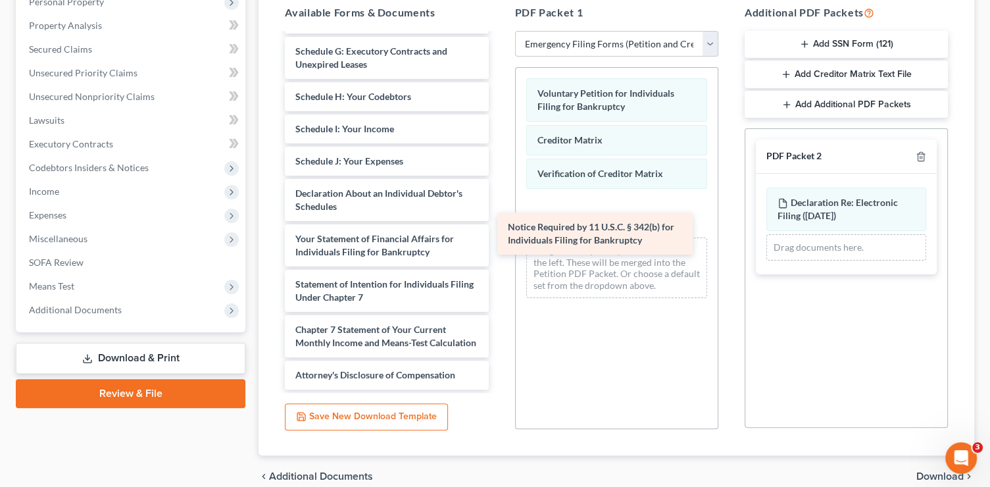
drag, startPoint x: 386, startPoint y: 338, endPoint x: 604, endPoint y: 233, distance: 241.6
click at [499, 234] on div "Notice Required by 11 U.S.C. § 342(b) for Individuals Filing for Bankruptcy Cre…" at bounding box center [386, 97] width 224 height 586
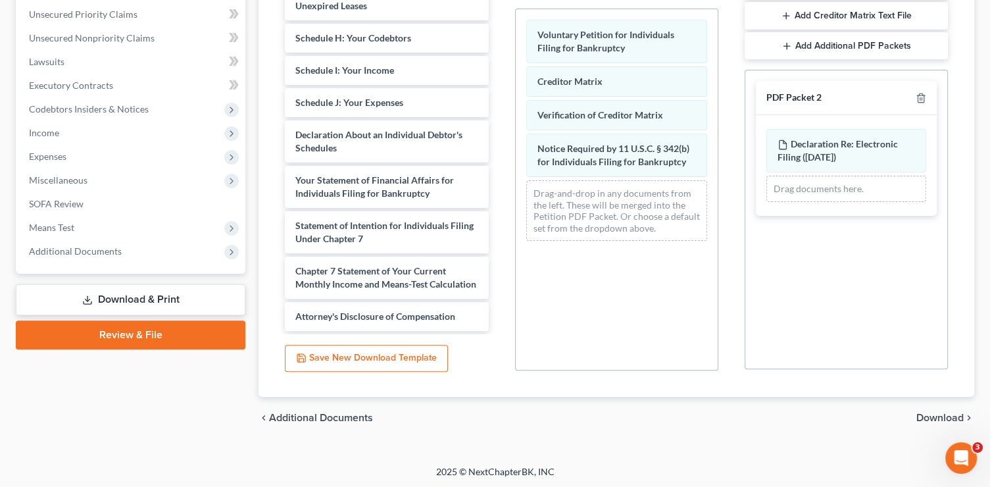
scroll to position [324, 0]
click at [930, 424] on div "chevron_left Additional Documents Download chevron_right" at bounding box center [617, 417] width 716 height 42
click at [933, 418] on span "Download" at bounding box center [940, 417] width 47 height 11
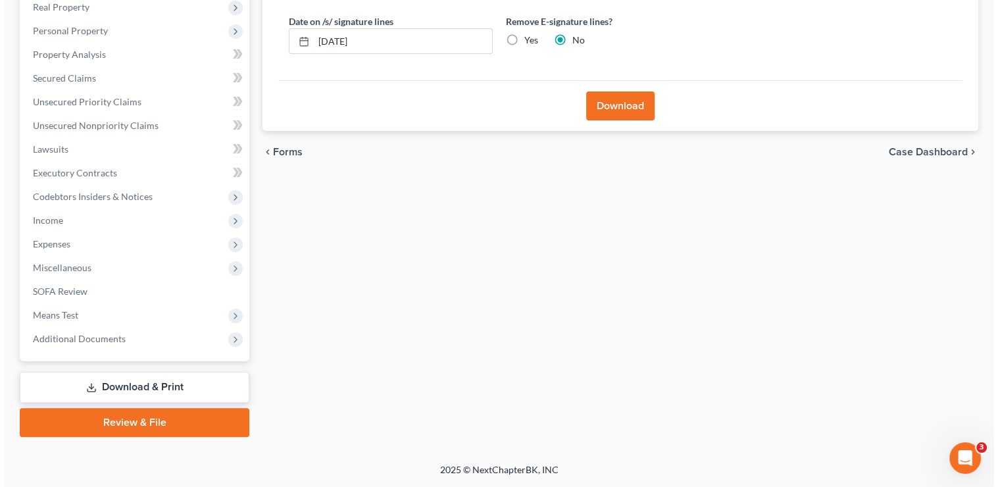
scroll to position [235, 0]
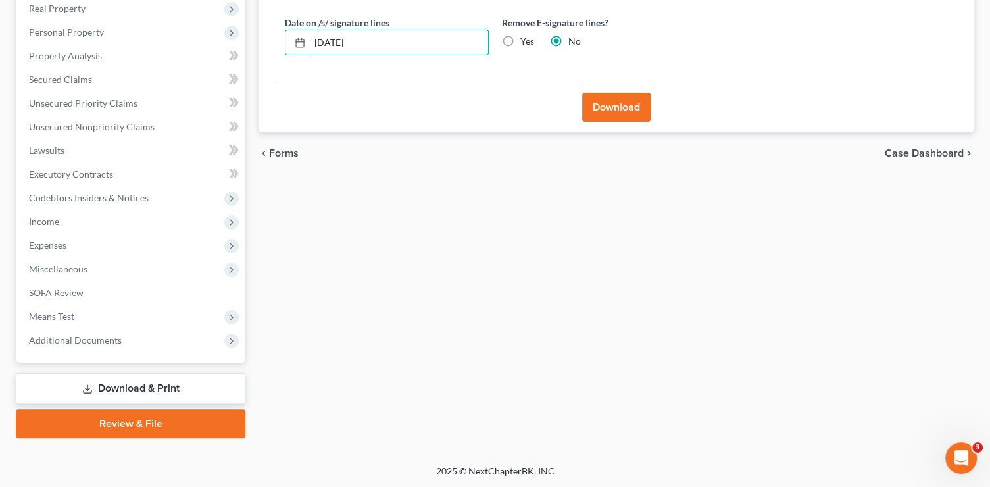
drag, startPoint x: 396, startPoint y: 41, endPoint x: 273, endPoint y: 28, distance: 123.8
click at [273, 28] on div "Download Almost There... Complete Required * Fields Date on /s/ signature lines…" at bounding box center [617, 27] width 716 height 211
click at [526, 35] on input "Yes" at bounding box center [530, 39] width 9 height 9
radio input "true"
radio input "false"
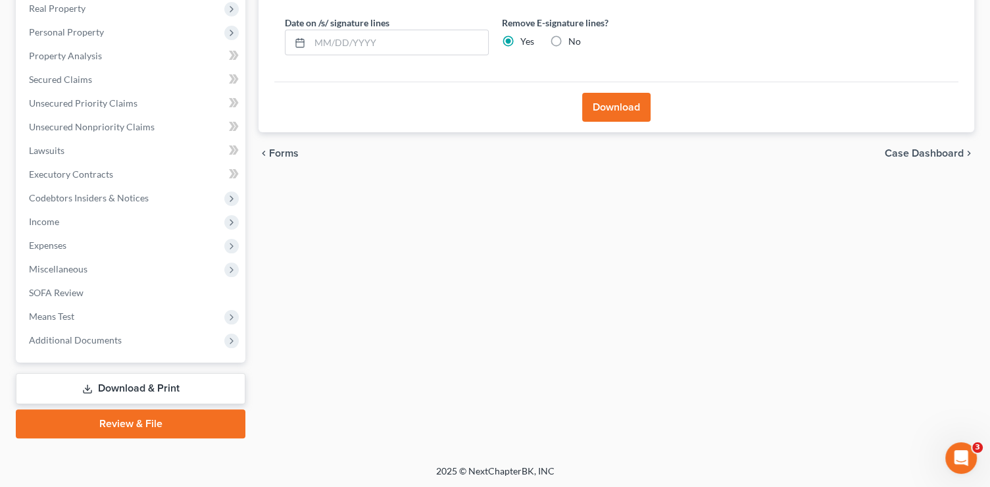
click at [619, 105] on button "Download" at bounding box center [616, 107] width 68 height 29
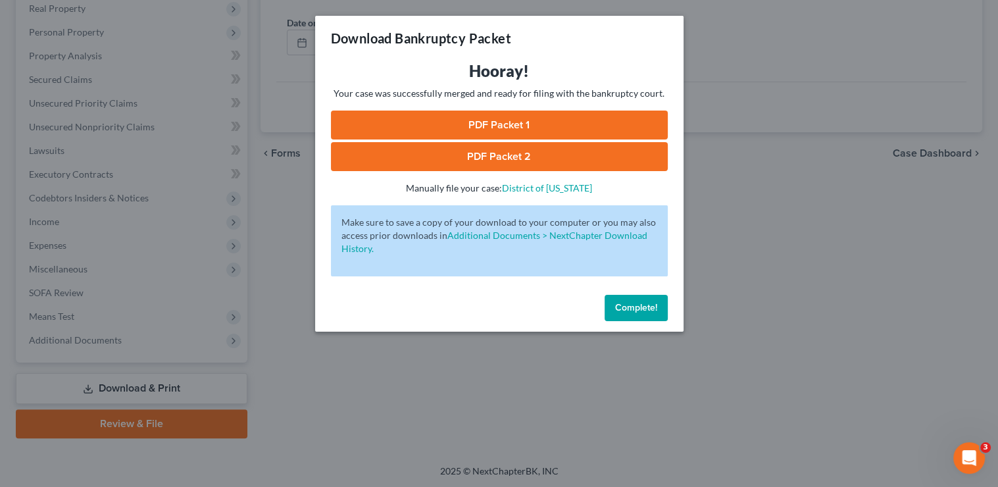
click at [494, 126] on link "PDF Packet 1" at bounding box center [499, 125] width 337 height 29
click at [429, 154] on link "PDF Packet 2" at bounding box center [499, 156] width 337 height 29
click at [545, 122] on link "PDF Packet 1" at bounding box center [499, 125] width 337 height 29
drag, startPoint x: 653, startPoint y: 307, endPoint x: 632, endPoint y: 253, distance: 58.5
click at [653, 306] on span "Complete!" at bounding box center [636, 307] width 42 height 11
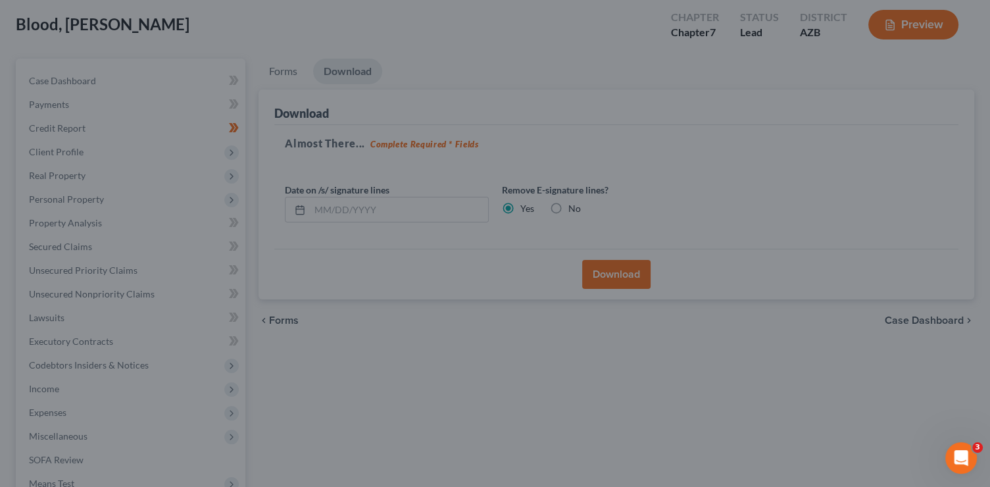
scroll to position [0, 0]
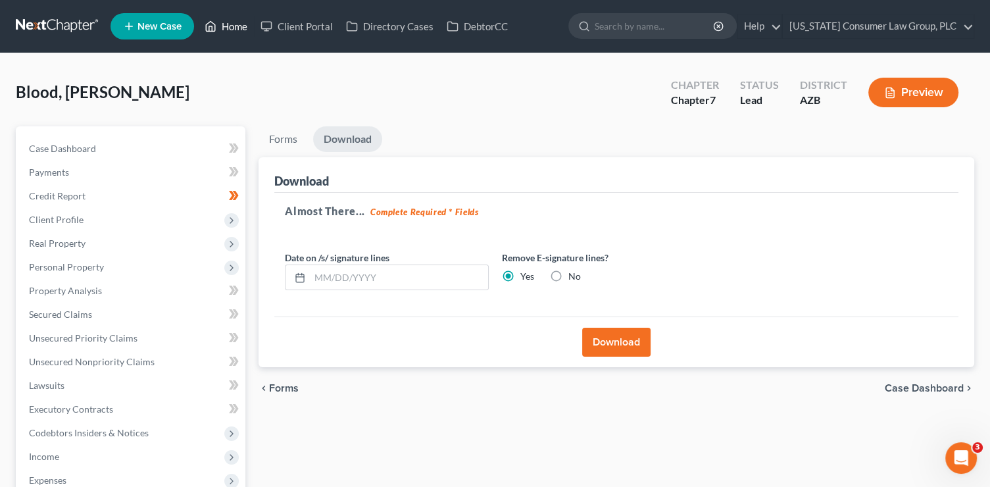
click at [242, 30] on link "Home" at bounding box center [226, 26] width 56 height 24
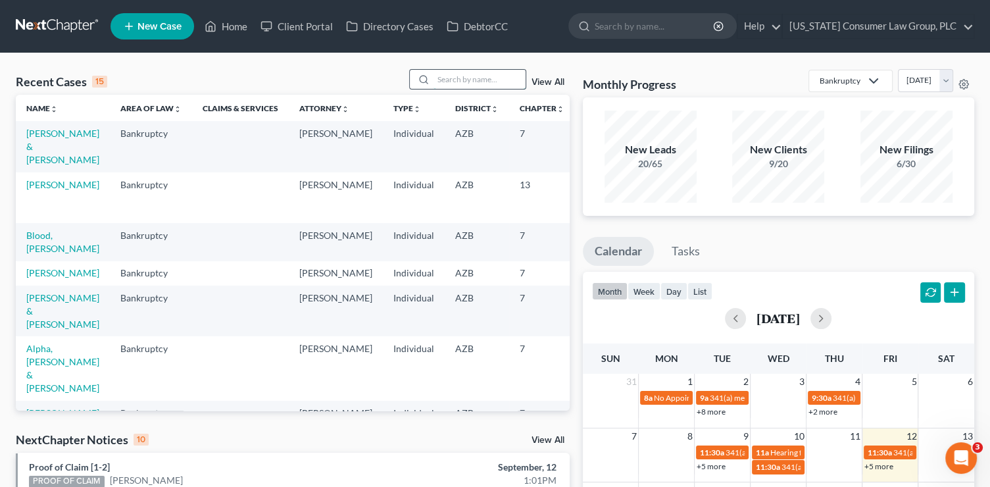
click at [461, 80] on input "search" at bounding box center [480, 79] width 92 height 19
type input "asa"
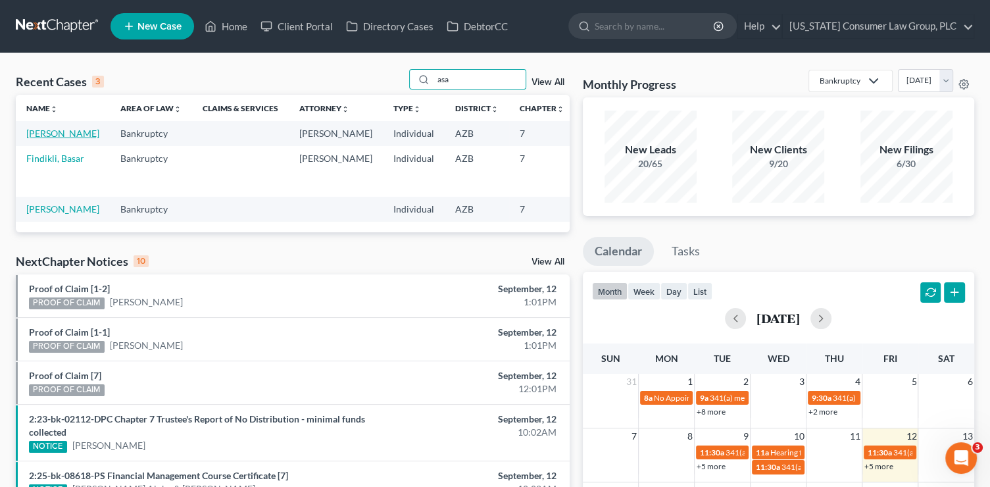
click at [53, 135] on link "[PERSON_NAME]" at bounding box center [62, 133] width 73 height 11
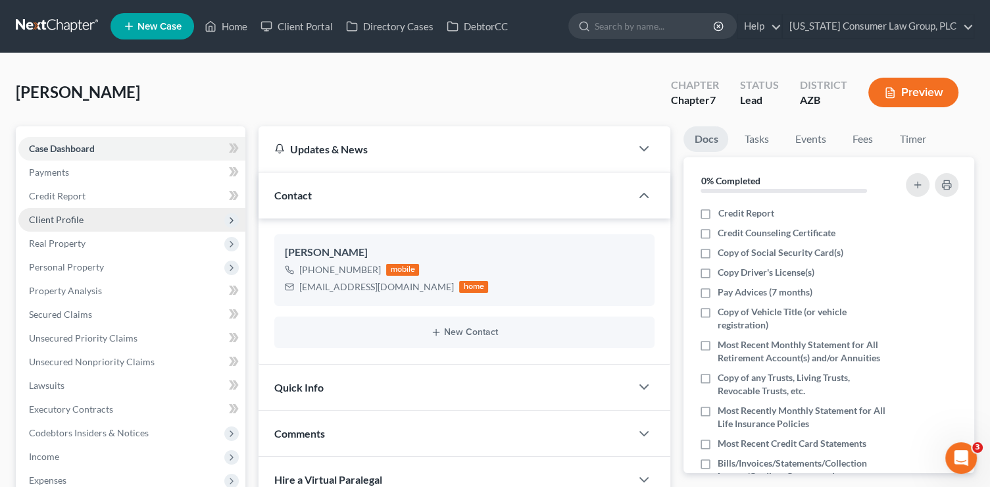
scroll to position [2, 0]
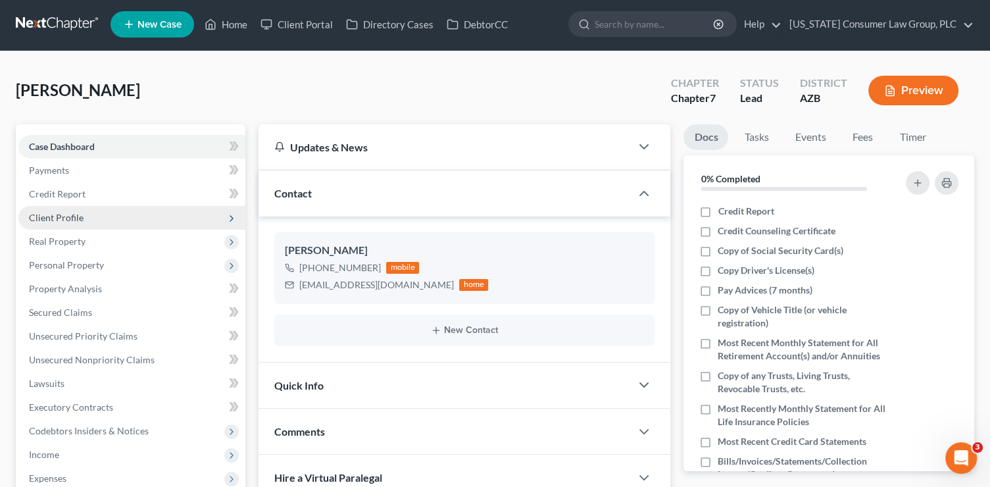
click at [76, 220] on span "Client Profile" at bounding box center [56, 217] width 55 height 11
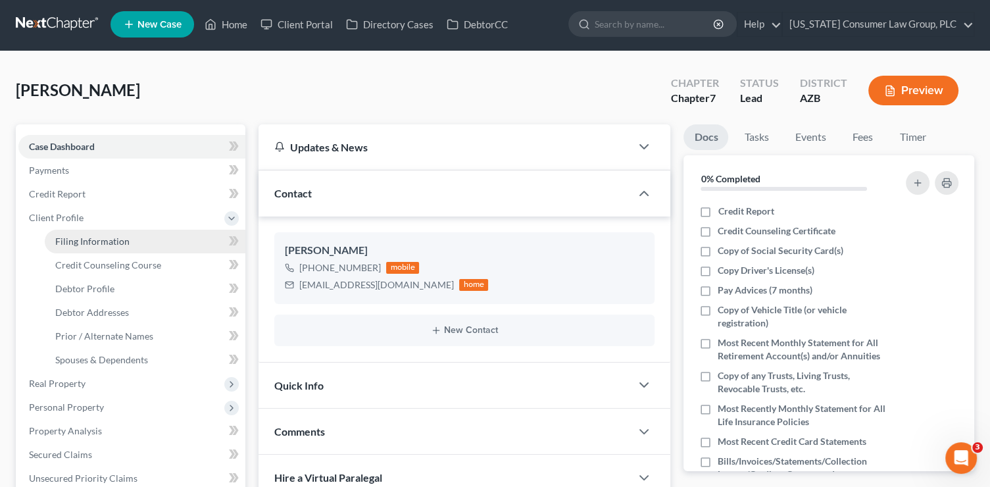
click at [115, 245] on span "Filing Information" at bounding box center [92, 241] width 74 height 11
select select "1"
select select "0"
select select "3"
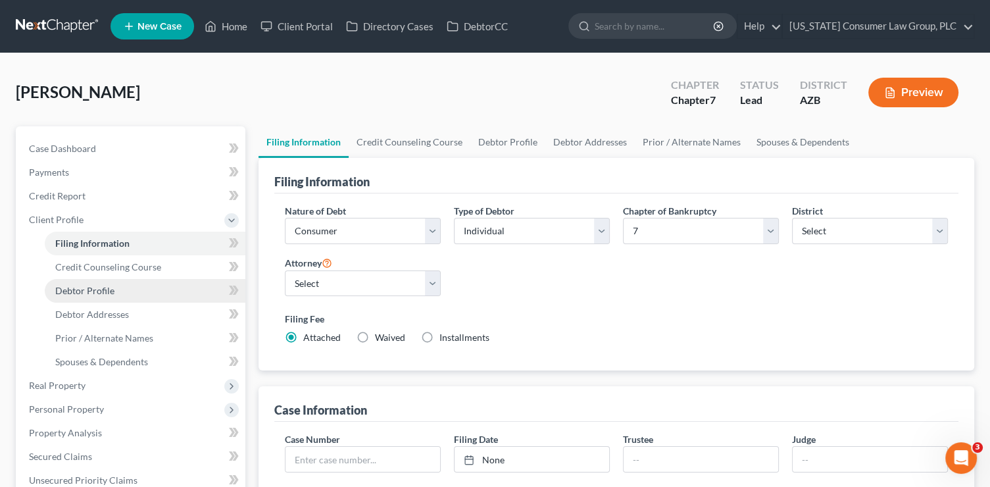
click at [140, 295] on link "Debtor Profile" at bounding box center [145, 291] width 201 height 24
select select "0"
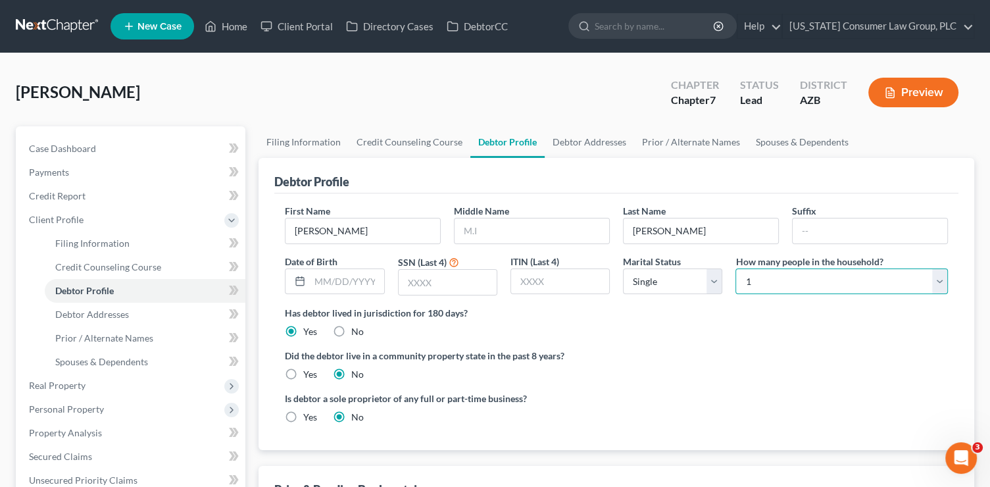
click at [809, 276] on select "Select 1 2 3 4 5 6 7 8 9 10 11 12 13 14 15 16 17 18 19 20" at bounding box center [842, 281] width 213 height 26
select select "3"
click at [736, 268] on select "Select 1 2 3 4 5 6 7 8 9 10 11 12 13 14 15 16 17 18 19 20" at bounding box center [842, 281] width 213 height 26
click at [657, 283] on select "Select Single Married Separated Divorced Widowed" at bounding box center [672, 281] width 99 height 26
select select "1"
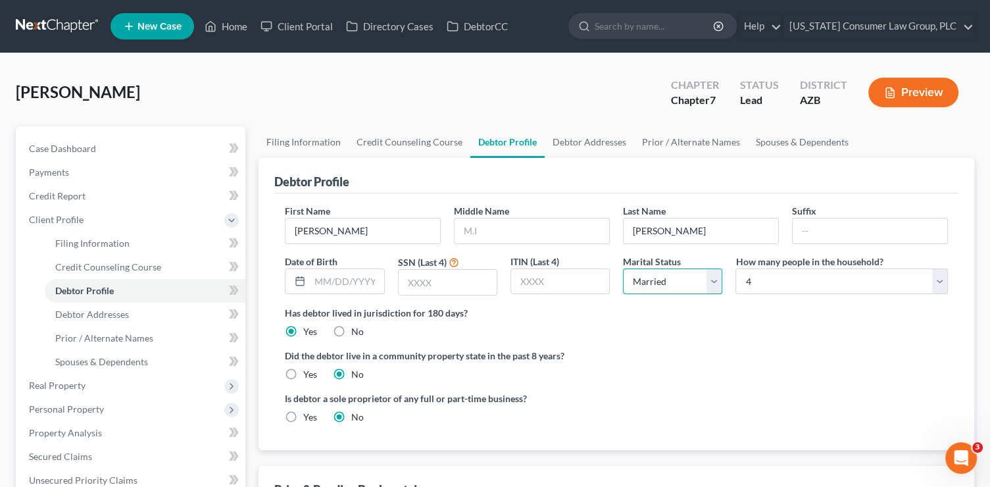
click at [623, 268] on select "Select Single Married Separated Divorced Widowed" at bounding box center [672, 281] width 99 height 26
click at [279, 376] on div "First Name Asa Middle Name Last Name Gutierrez Suffix Date of Birth SSN (Last 4…" at bounding box center [616, 321] width 684 height 257
click at [303, 372] on label "Yes" at bounding box center [310, 374] width 14 height 13
click at [309, 372] on input "Yes" at bounding box center [313, 372] width 9 height 9
radio input "true"
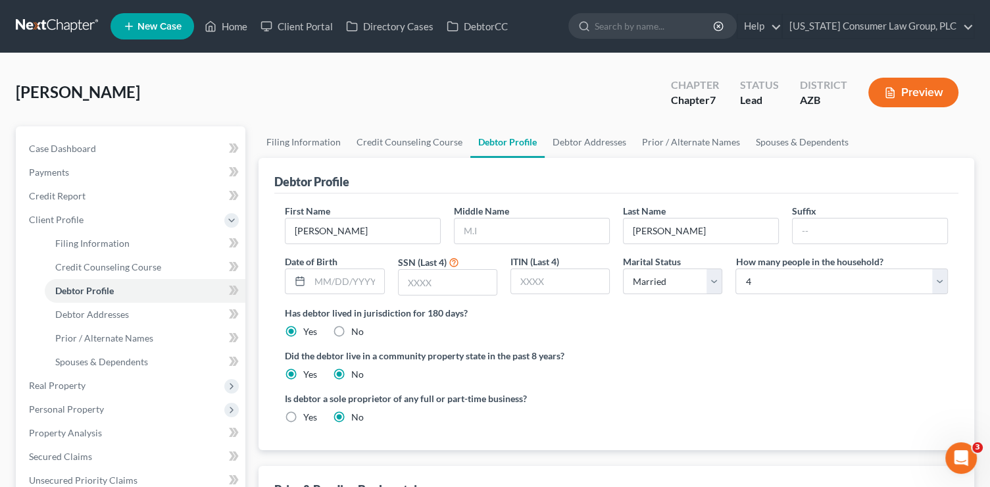
radio input "false"
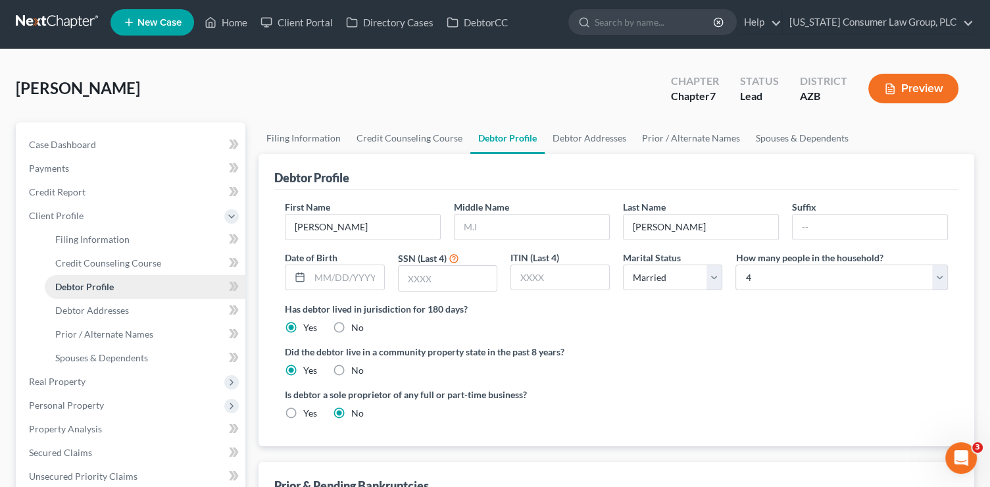
scroll to position [328, 0]
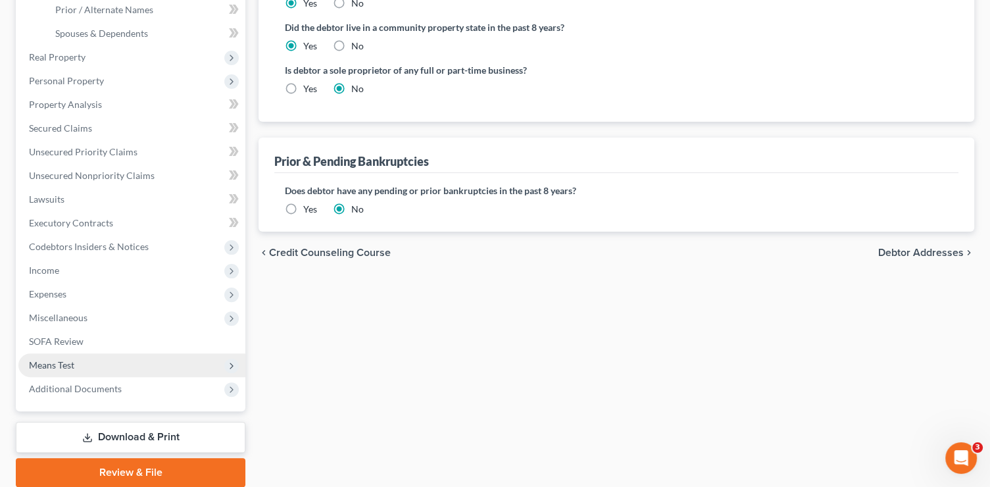
click at [82, 372] on span "Means Test" at bounding box center [131, 365] width 227 height 24
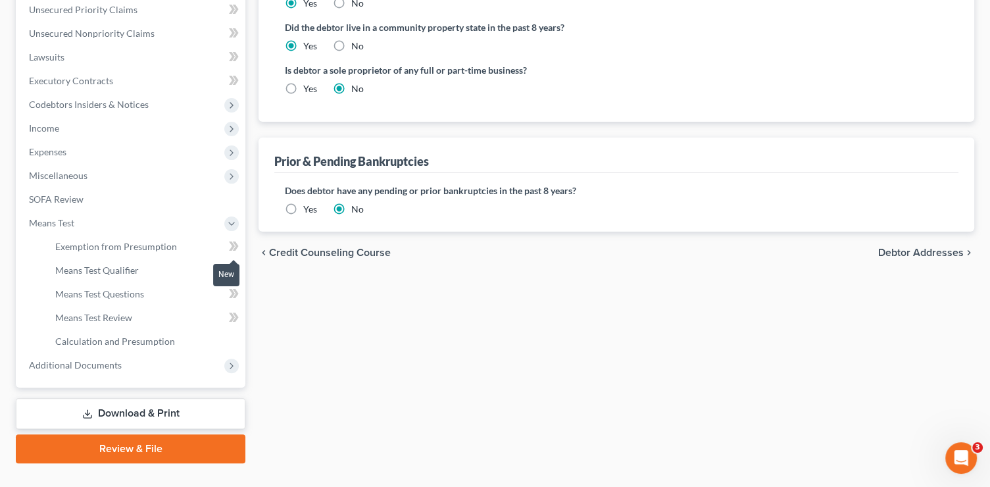
click at [241, 241] on span at bounding box center [233, 248] width 23 height 20
click at [141, 296] on span "Means Test Questions" at bounding box center [99, 293] width 89 height 11
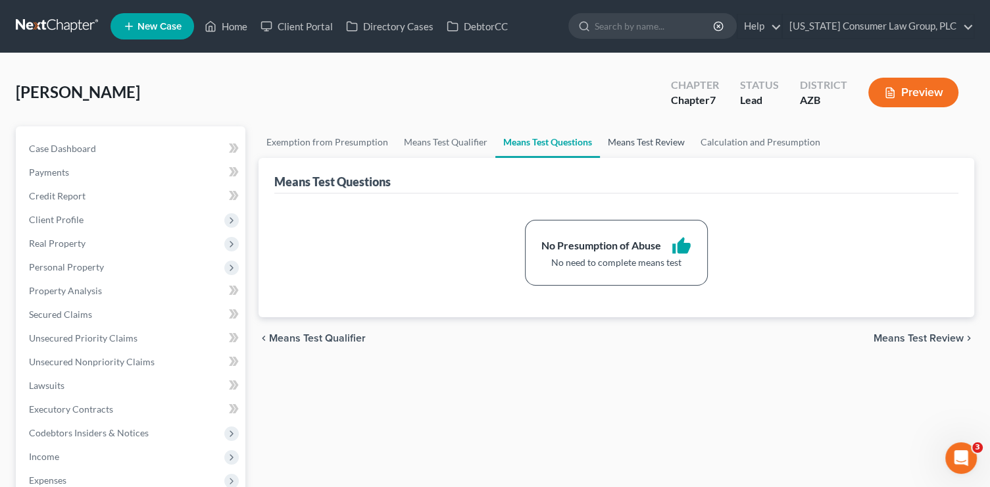
click at [645, 150] on link "Means Test Review" at bounding box center [646, 142] width 93 height 32
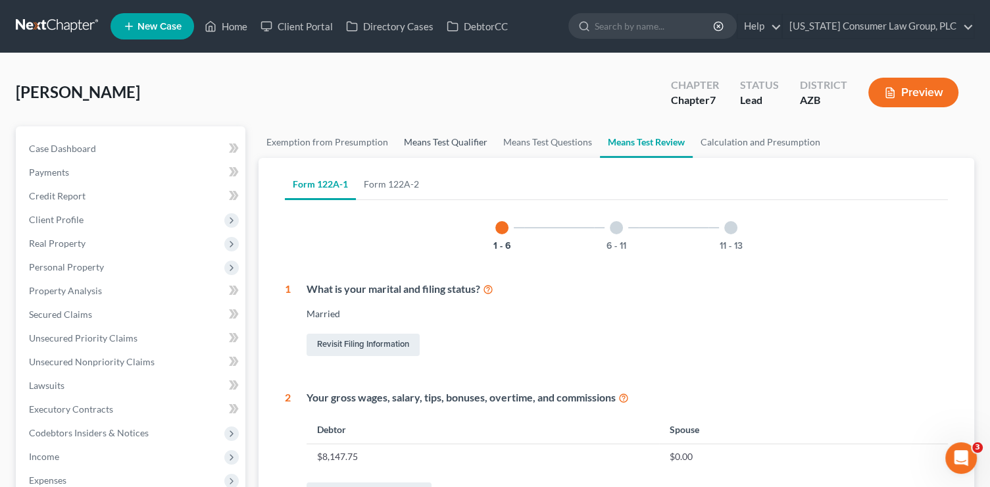
click at [432, 143] on link "Means Test Qualifier" at bounding box center [445, 142] width 99 height 32
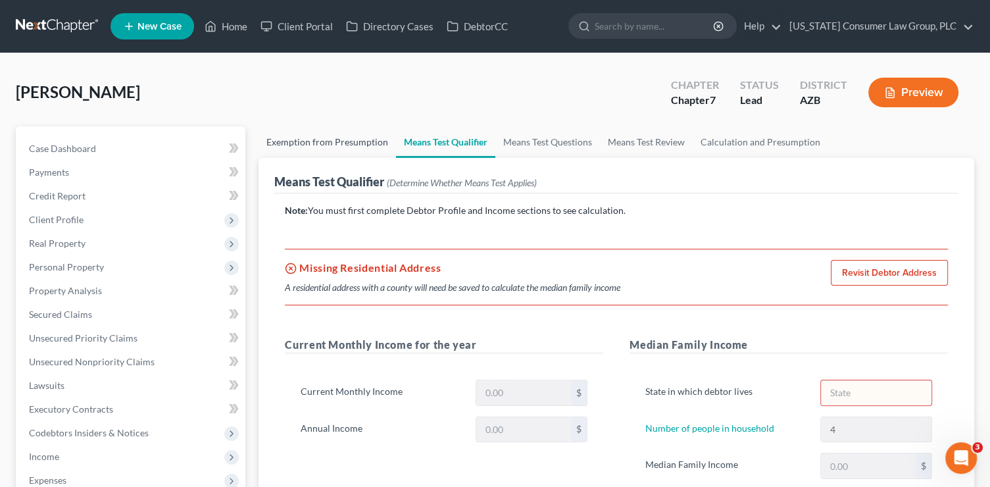
click at [338, 144] on link "Exemption from Presumption" at bounding box center [328, 142] width 138 height 32
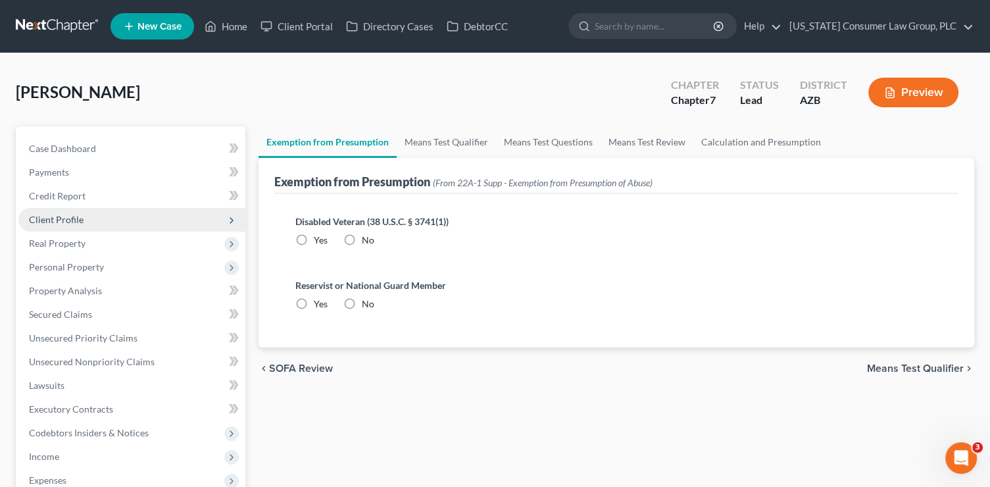
click at [100, 224] on span "Client Profile" at bounding box center [131, 220] width 227 height 24
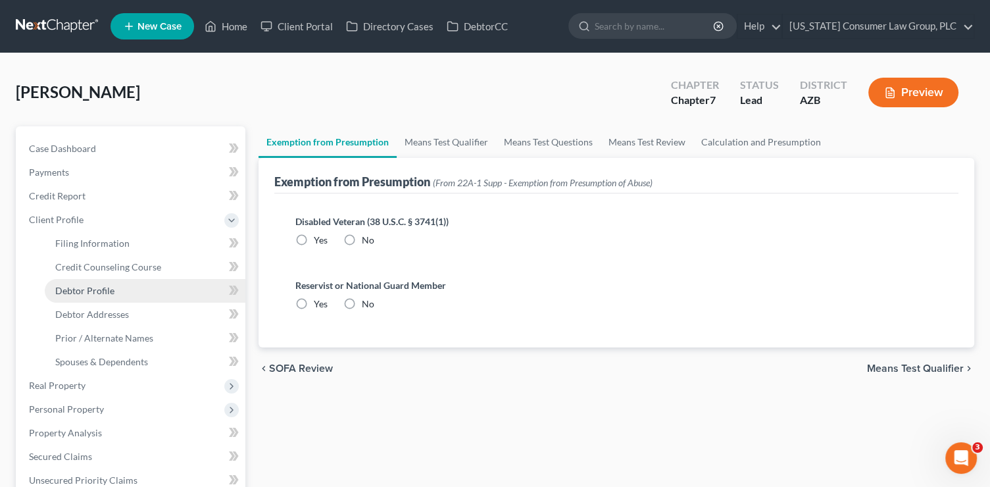
click at [130, 289] on link "Debtor Profile" at bounding box center [145, 291] width 201 height 24
select select "1"
select select "3"
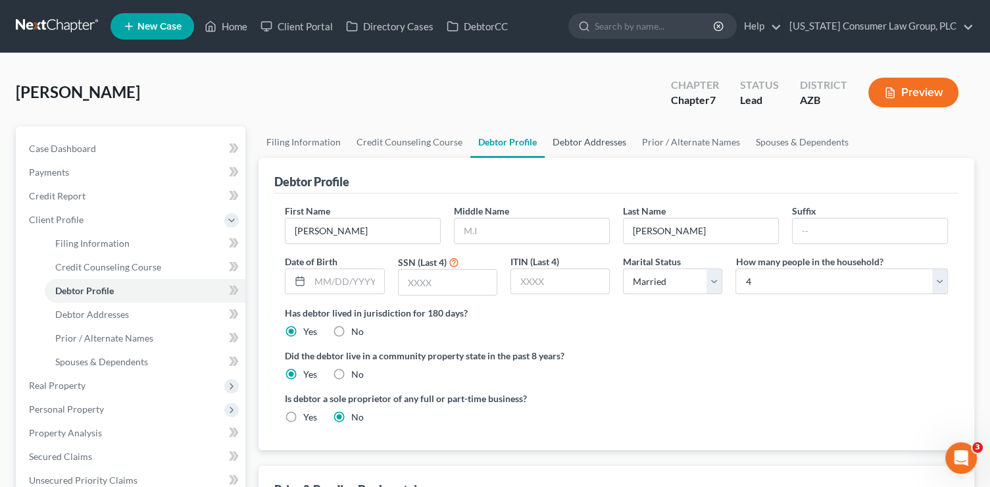
click at [595, 138] on link "Debtor Addresses" at bounding box center [589, 142] width 89 height 32
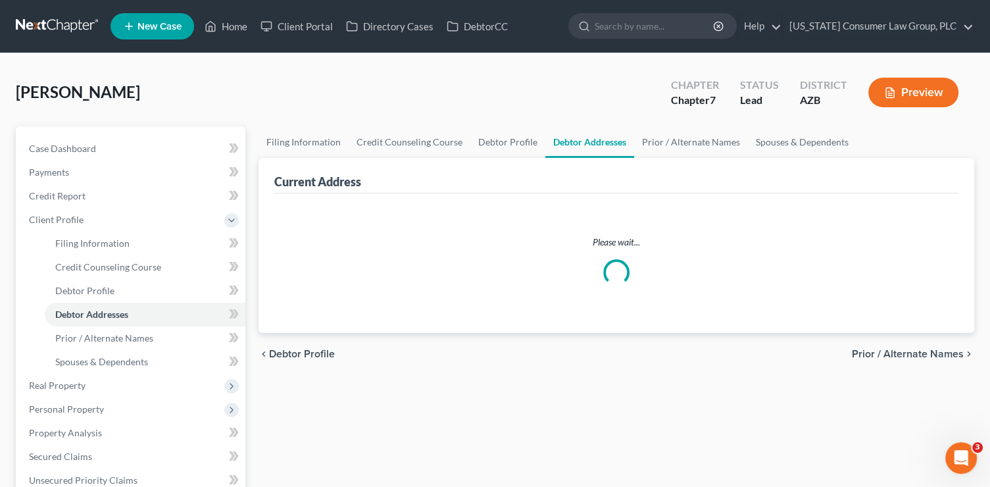
select select "0"
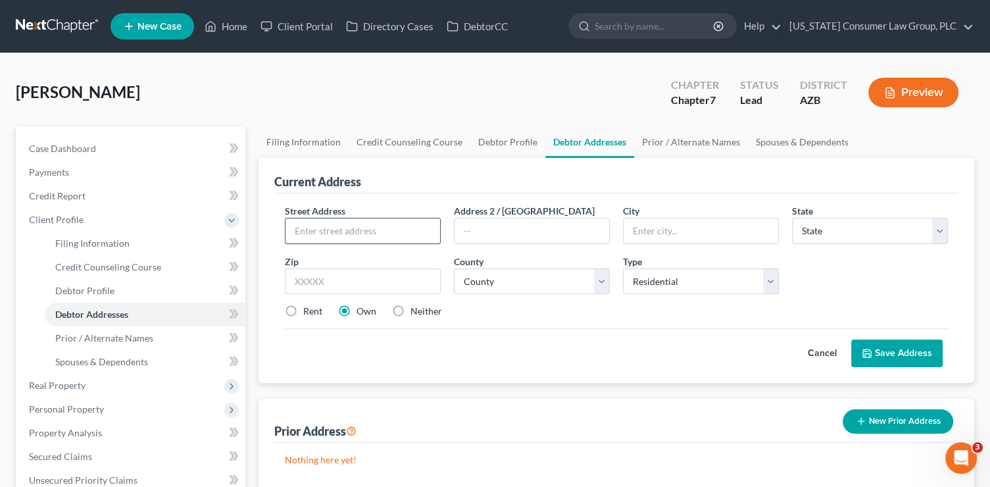
click at [360, 228] on input "text" at bounding box center [363, 230] width 155 height 25
type input "5428 W. Beautiful Lane"
type input "85339"
type input "Laveen"
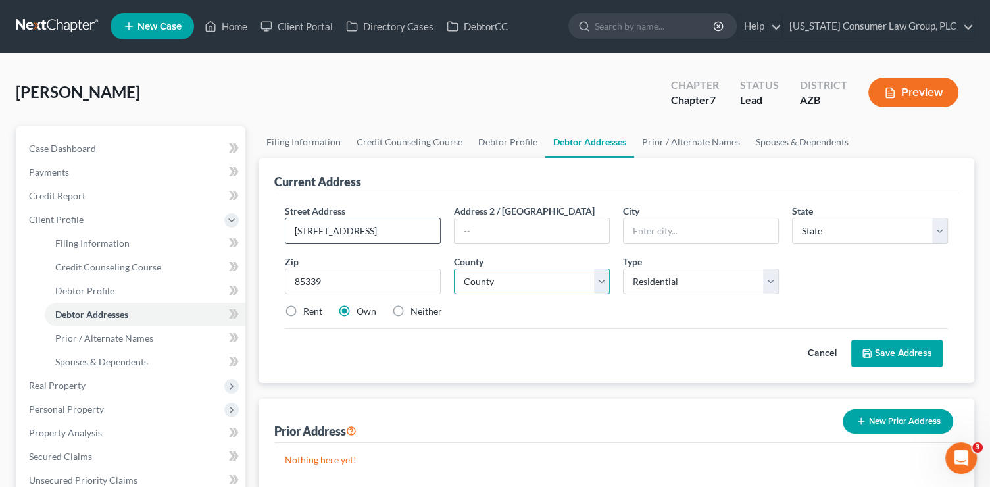
select select "3"
click at [503, 286] on select "County Apache County Cochise County Coconino County Gila County Graham County G…" at bounding box center [532, 281] width 156 height 26
select select "7"
click at [454, 268] on select "County Apache County Cochise County Coconino County Gila County Graham County G…" at bounding box center [532, 281] width 156 height 26
click at [307, 307] on label "Rent" at bounding box center [312, 311] width 19 height 13
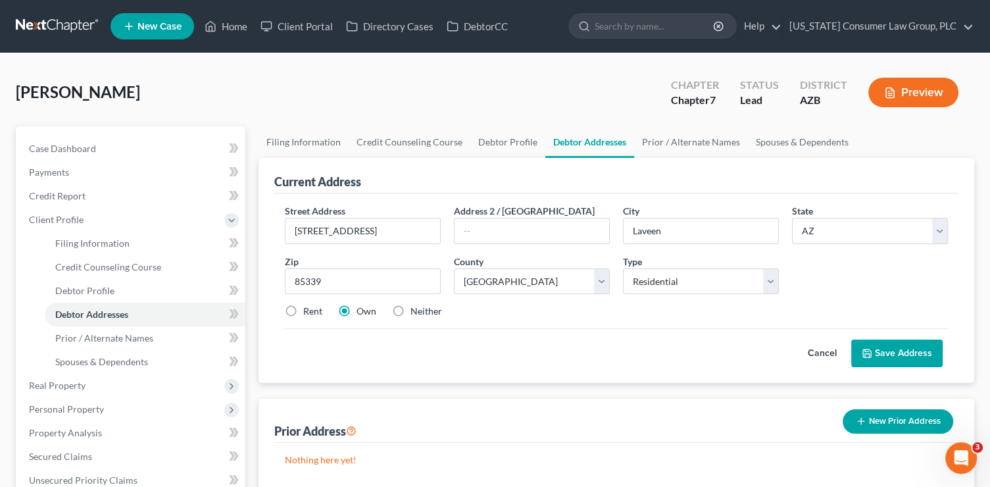
click at [309, 307] on input "Rent" at bounding box center [313, 309] width 9 height 9
radio input "true"
click at [905, 352] on button "Save Address" at bounding box center [896, 354] width 91 height 28
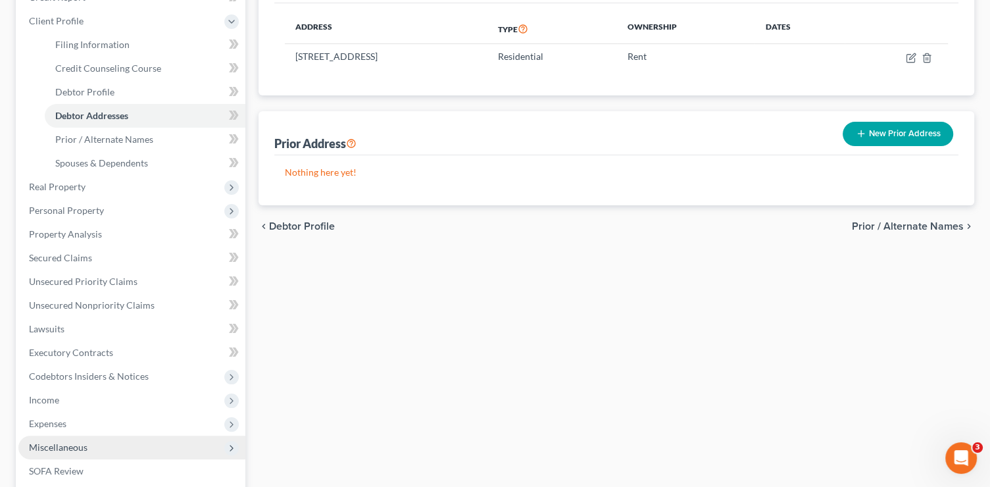
scroll to position [282, 0]
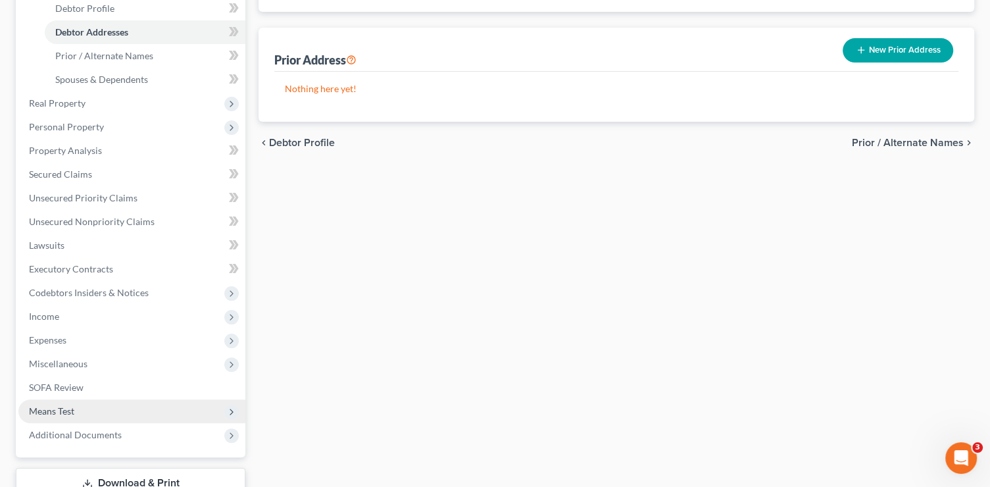
click at [89, 412] on span "Means Test" at bounding box center [131, 411] width 227 height 24
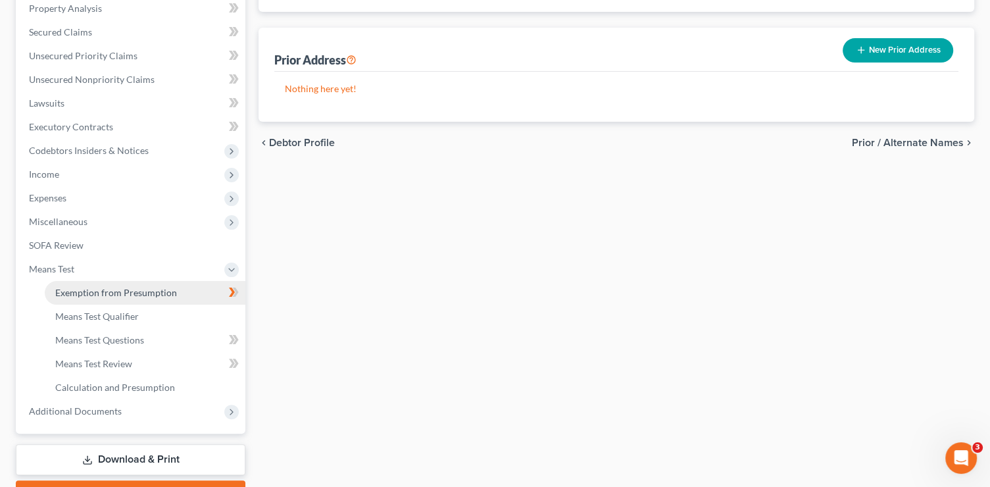
click at [184, 295] on link "Exemption from Presumption" at bounding box center [145, 293] width 201 height 24
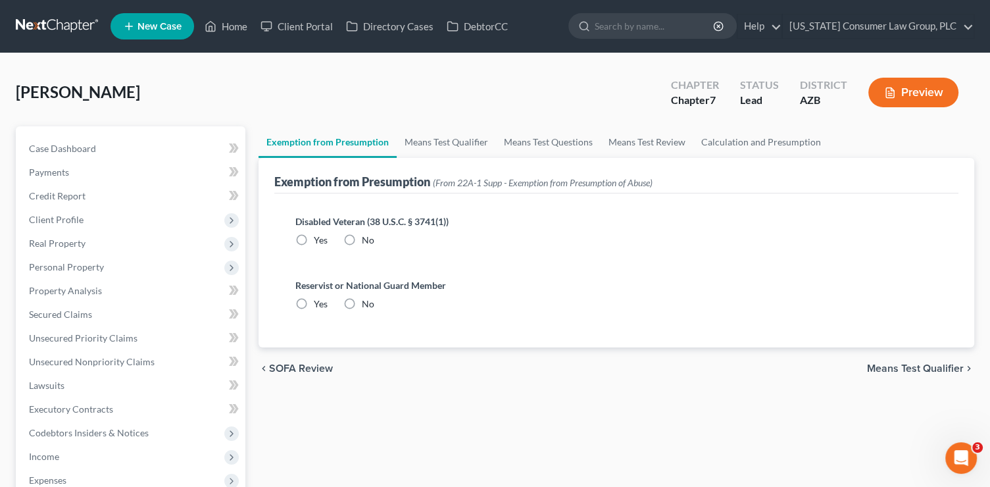
click at [362, 241] on label "No" at bounding box center [368, 240] width 13 height 13
click at [367, 241] on input "No" at bounding box center [371, 238] width 9 height 9
radio input "true"
click at [362, 304] on label "No" at bounding box center [368, 303] width 13 height 13
click at [367, 304] on input "No" at bounding box center [371, 301] width 9 height 9
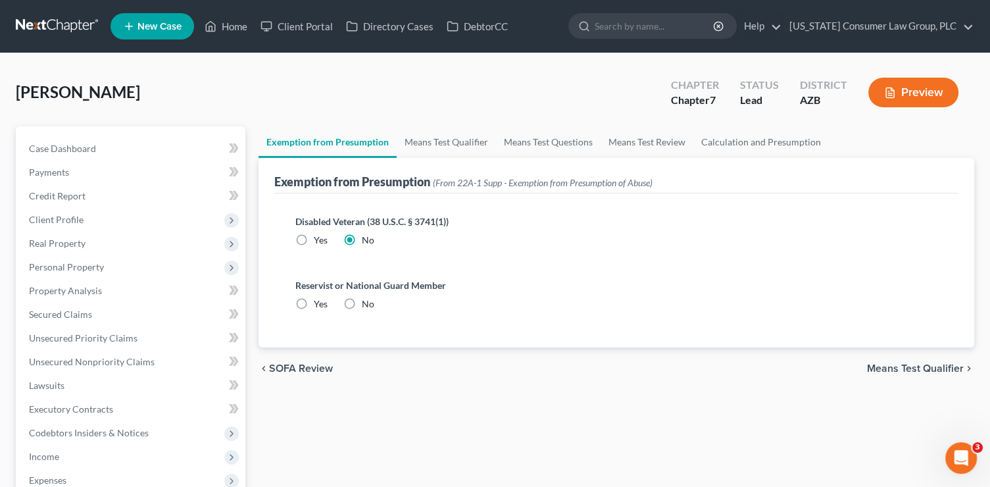
radio input "true"
click at [462, 138] on link "Means Test Qualifier" at bounding box center [446, 142] width 99 height 32
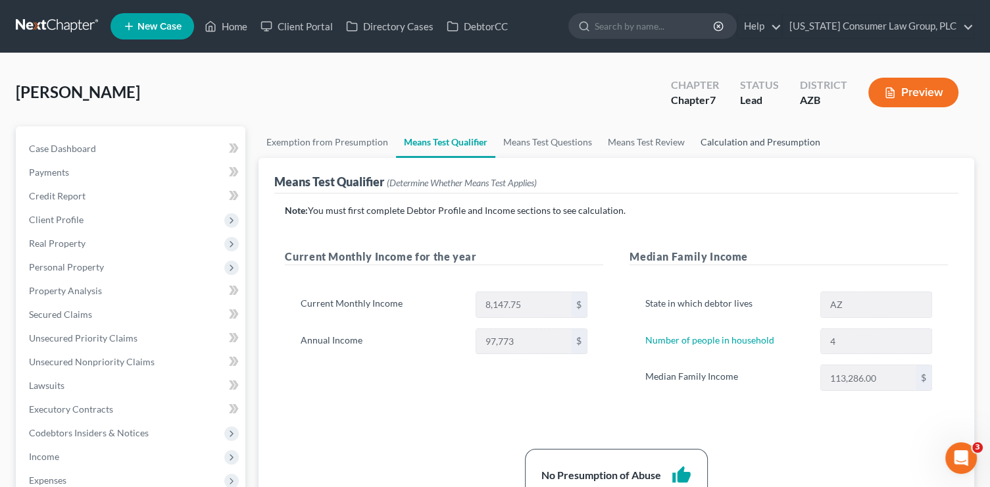
click at [775, 136] on link "Calculation and Presumption" at bounding box center [761, 142] width 136 height 32
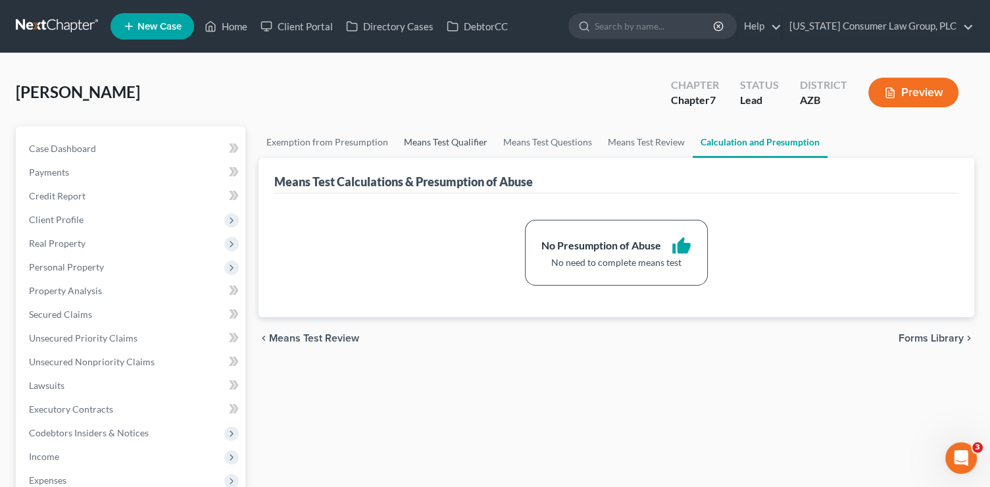
click at [425, 141] on link "Means Test Qualifier" at bounding box center [445, 142] width 99 height 32
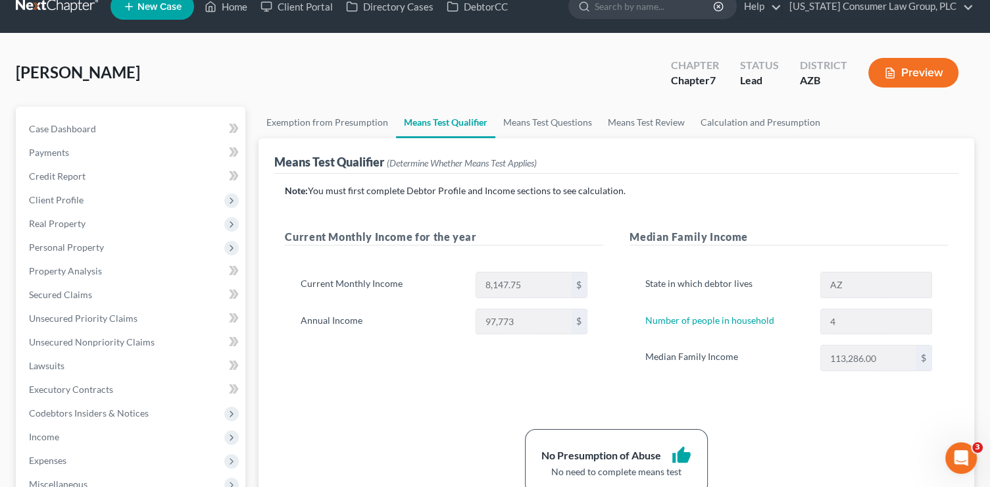
scroll to position [31, 0]
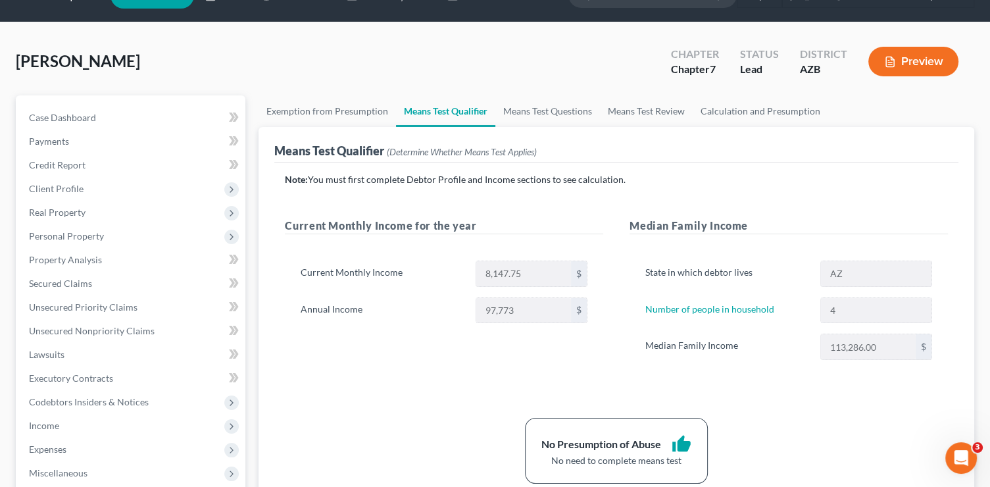
click at [782, 338] on label "Median Family Income" at bounding box center [726, 347] width 175 height 26
click at [815, 348] on div "113,286.00 $" at bounding box center [876, 347] width 125 height 26
click at [815, 349] on div "113,286.00 $" at bounding box center [876, 347] width 125 height 26
click at [855, 363] on div "State in which debtor lives AZ Number of people in household 4 Median Family In…" at bounding box center [789, 315] width 318 height 141
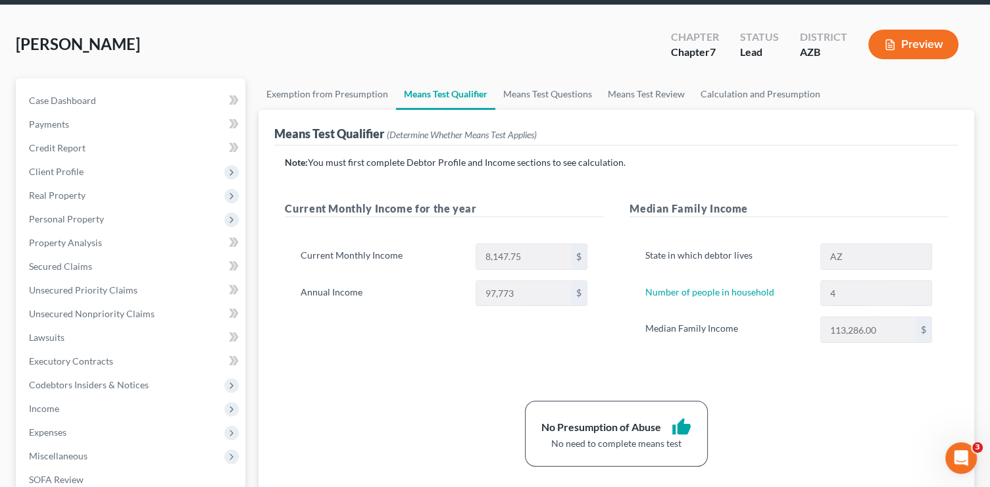
scroll to position [67, 0]
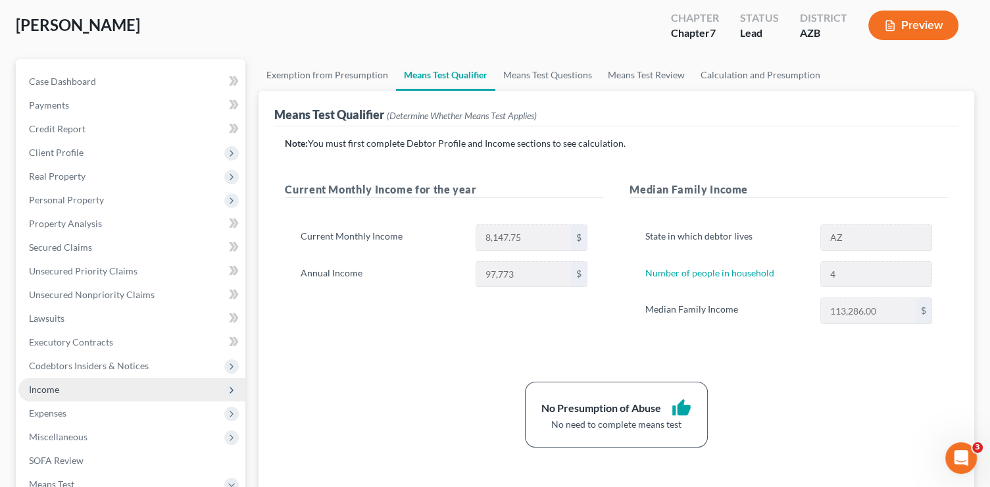
click at [50, 394] on span "Income" at bounding box center [131, 390] width 227 height 24
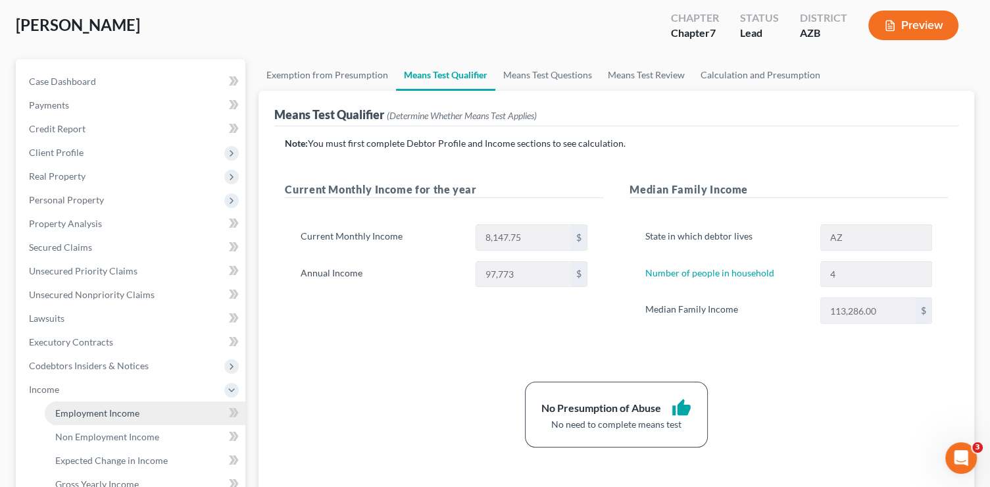
click at [84, 409] on span "Employment Income" at bounding box center [97, 412] width 84 height 11
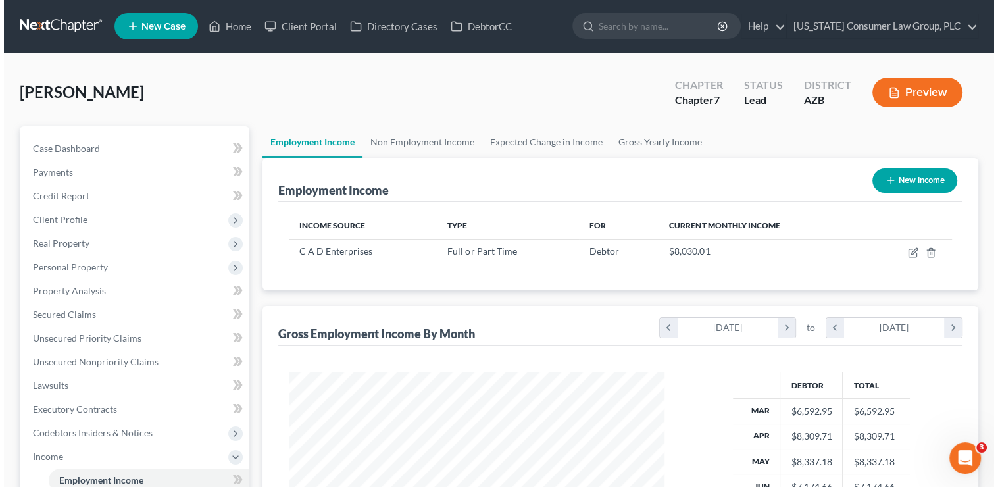
scroll to position [234, 402]
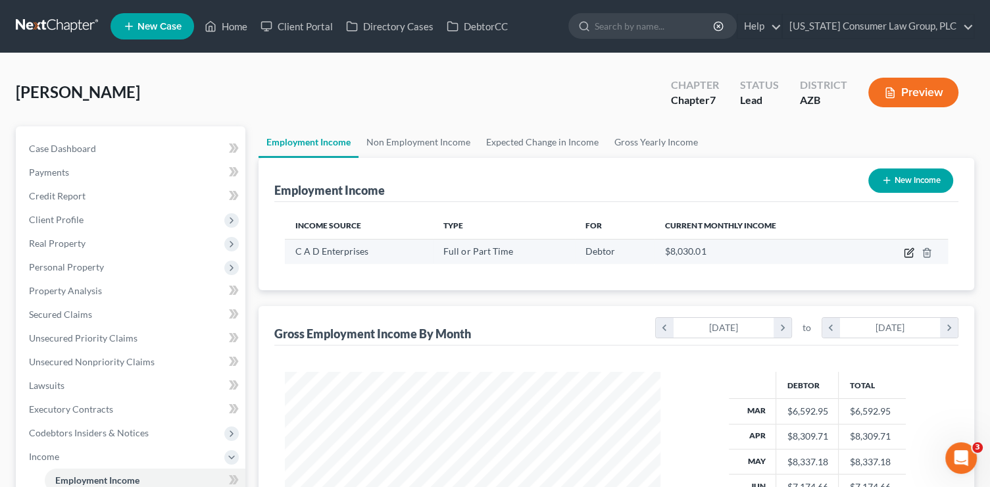
click at [904, 253] on icon "button" at bounding box center [909, 252] width 11 height 11
select select "0"
select select "3"
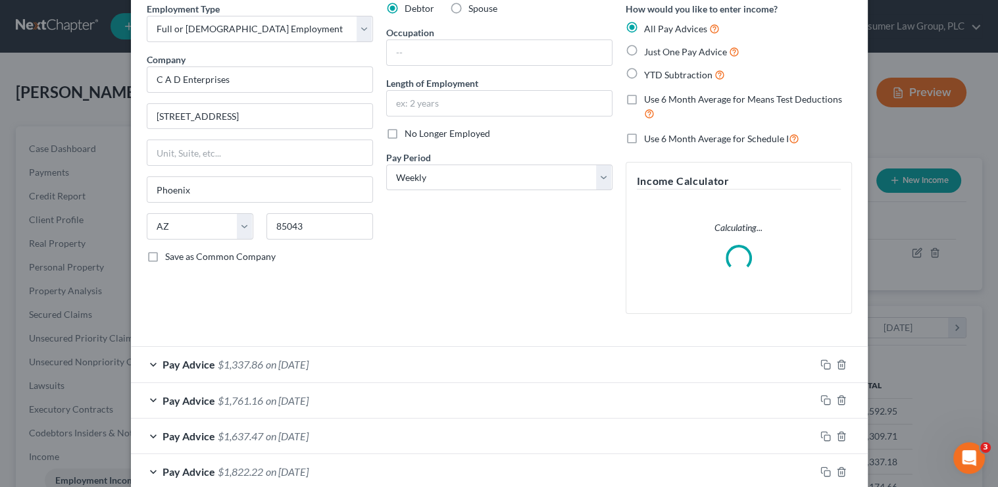
scroll to position [184, 0]
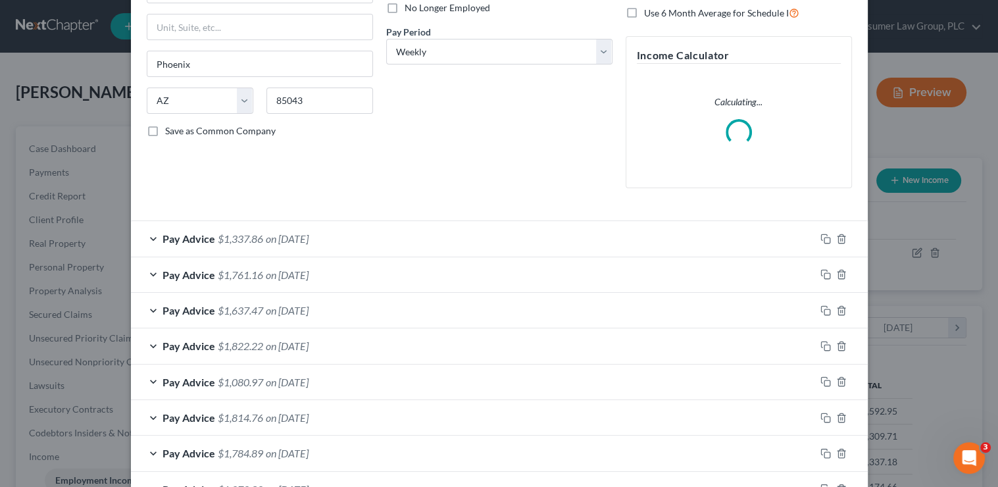
click at [374, 236] on div "Pay Advice $1,337.86 on 03/27/2205" at bounding box center [473, 238] width 684 height 35
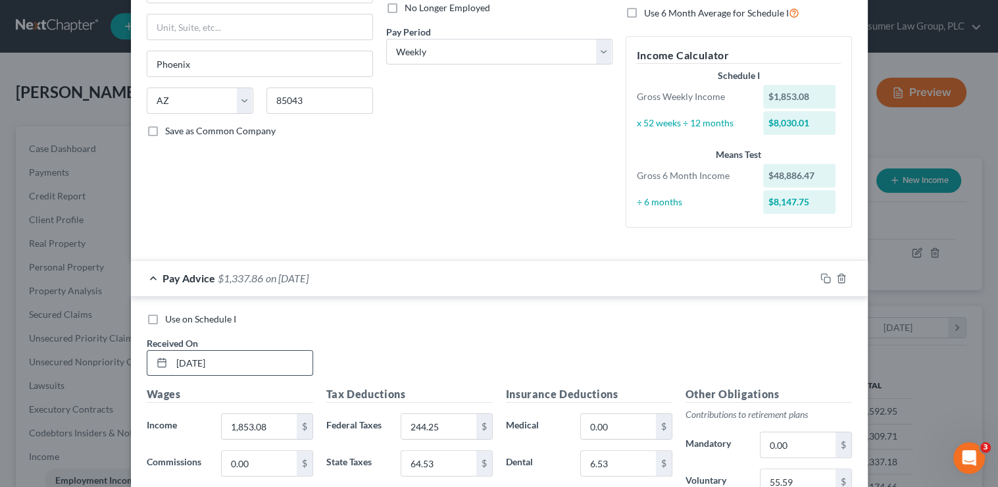
click at [240, 364] on input "03/27/2205" at bounding box center [242, 363] width 141 height 25
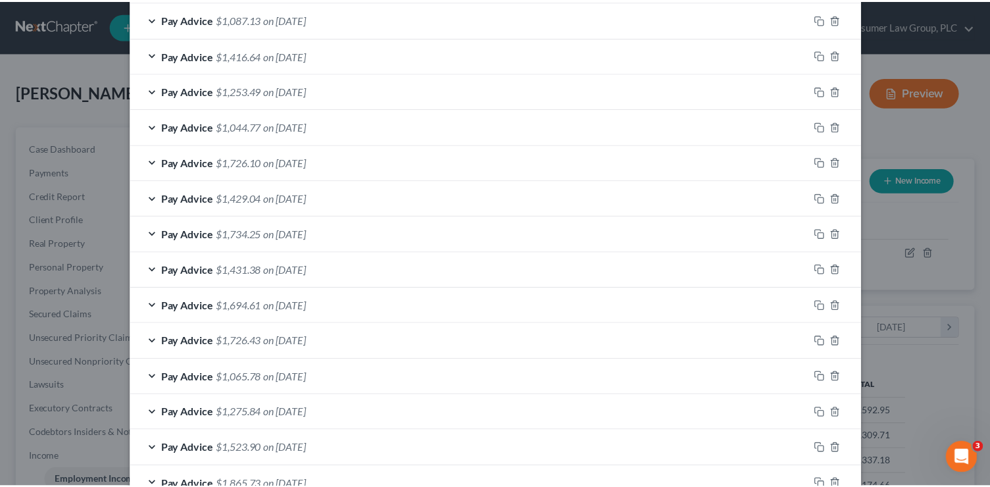
scroll to position [1314, 0]
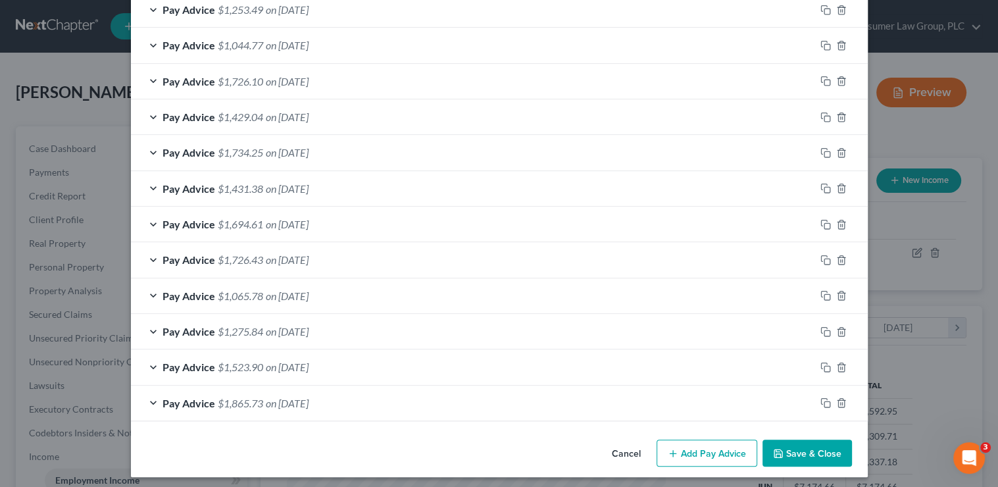
type input "03/27/2025"
click at [803, 442] on button "Save & Close" at bounding box center [807, 454] width 89 height 28
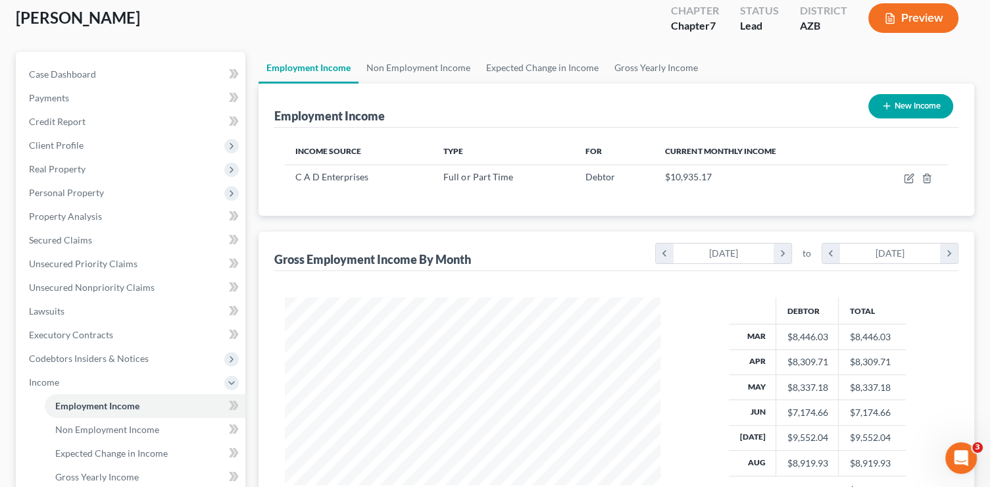
scroll to position [302, 0]
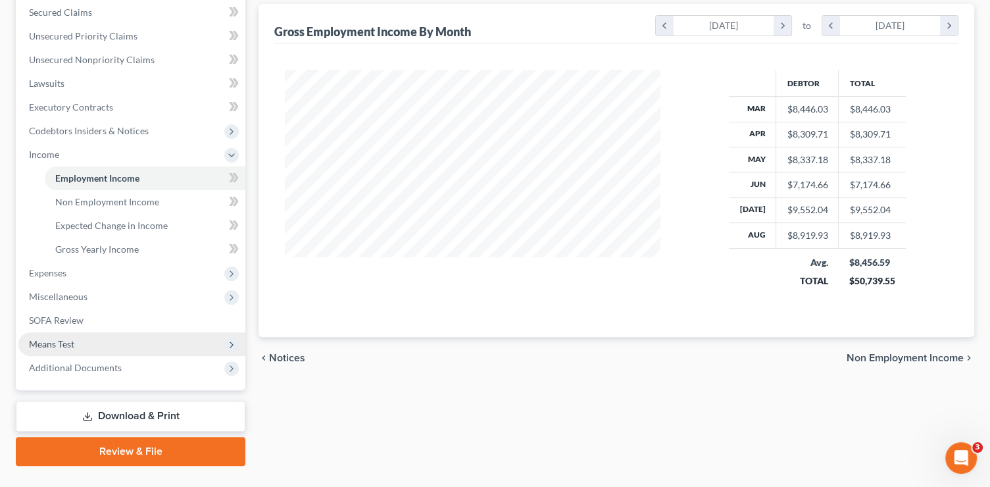
click at [68, 346] on span "Means Test" at bounding box center [51, 343] width 45 height 11
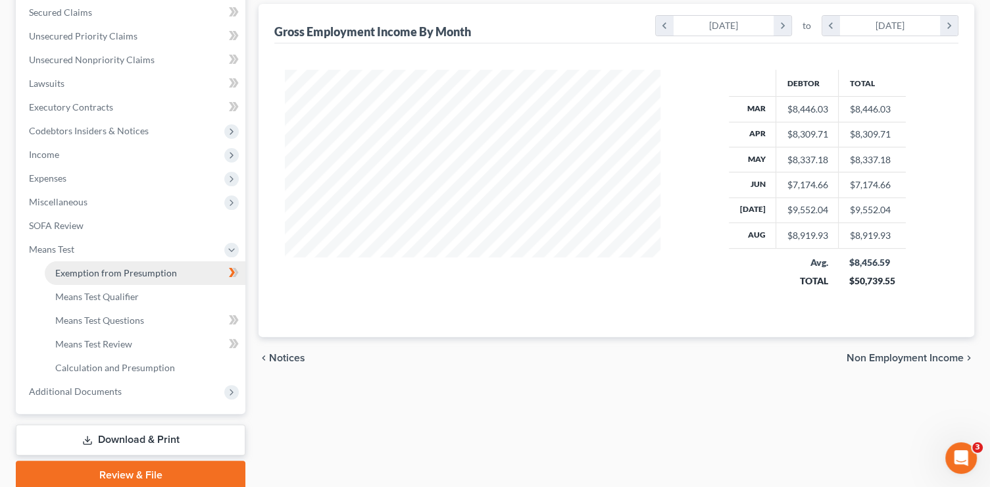
click at [113, 271] on span "Exemption from Presumption" at bounding box center [116, 272] width 122 height 11
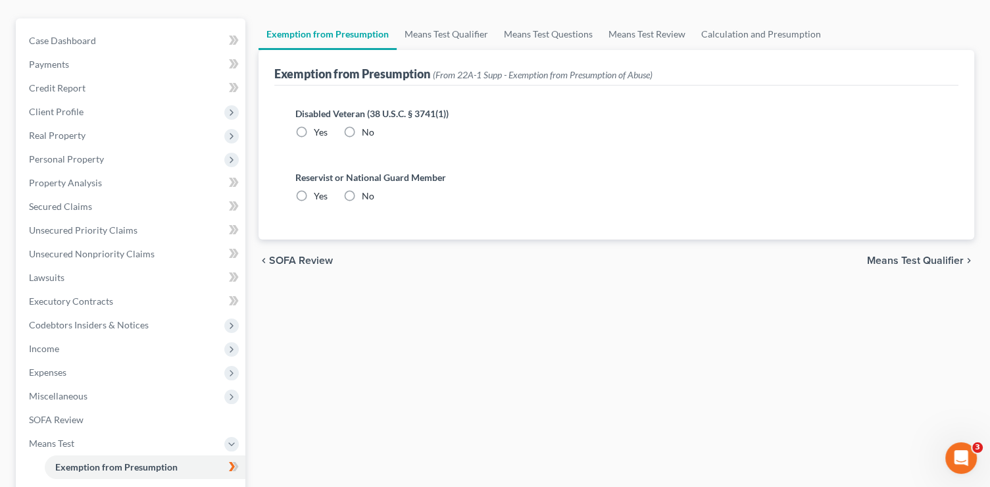
scroll to position [9, 0]
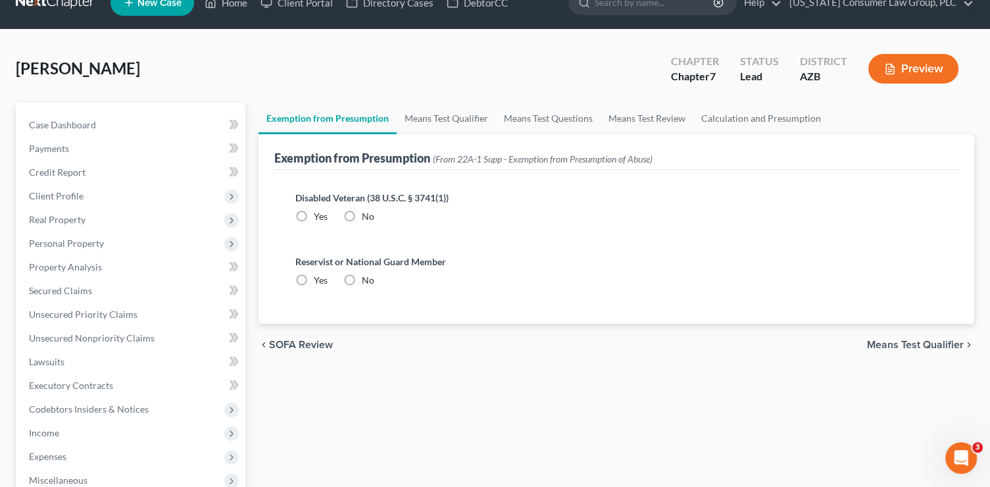
radio input "true"
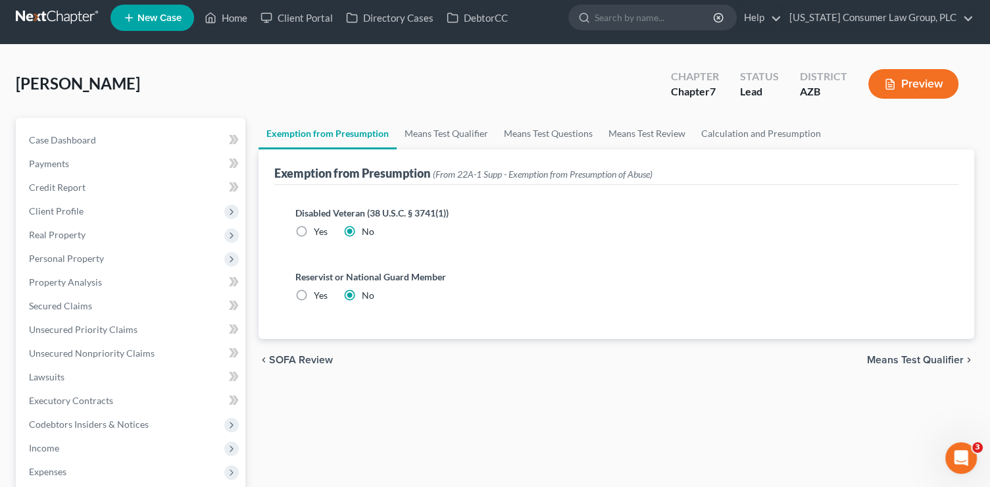
scroll to position [0, 0]
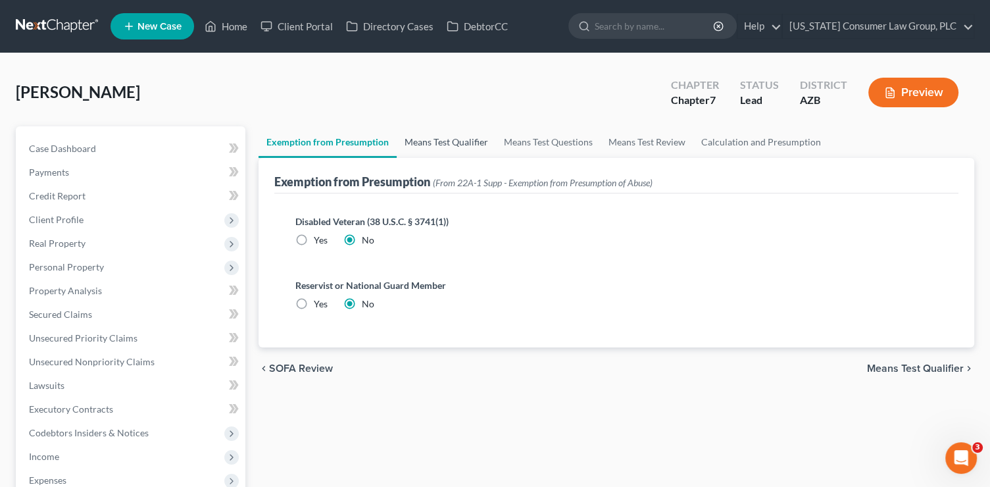
click at [442, 139] on link "Means Test Qualifier" at bounding box center [446, 142] width 99 height 32
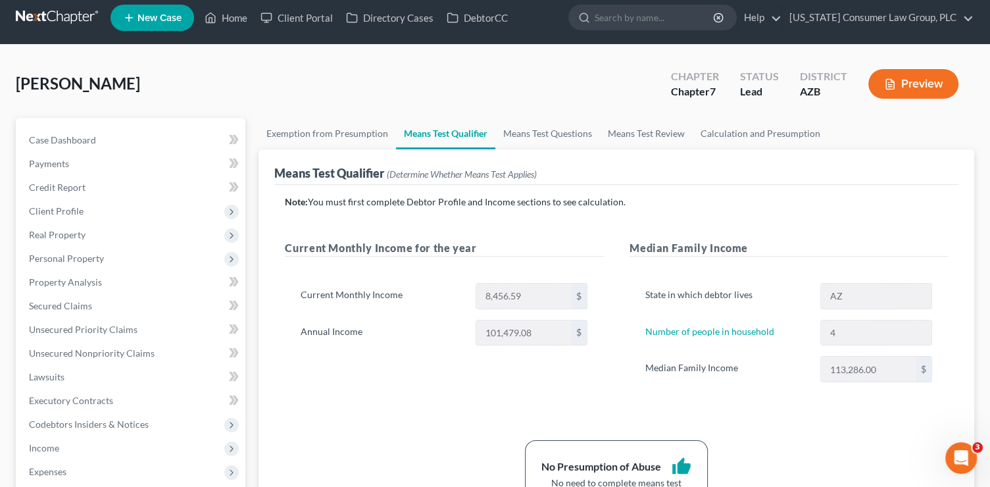
scroll to position [17, 0]
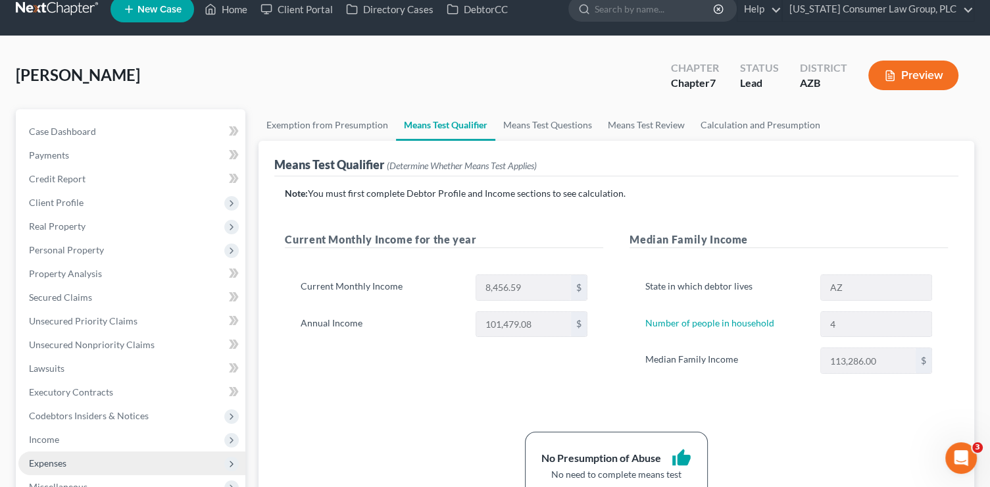
click at [73, 459] on span "Expenses" at bounding box center [131, 463] width 227 height 24
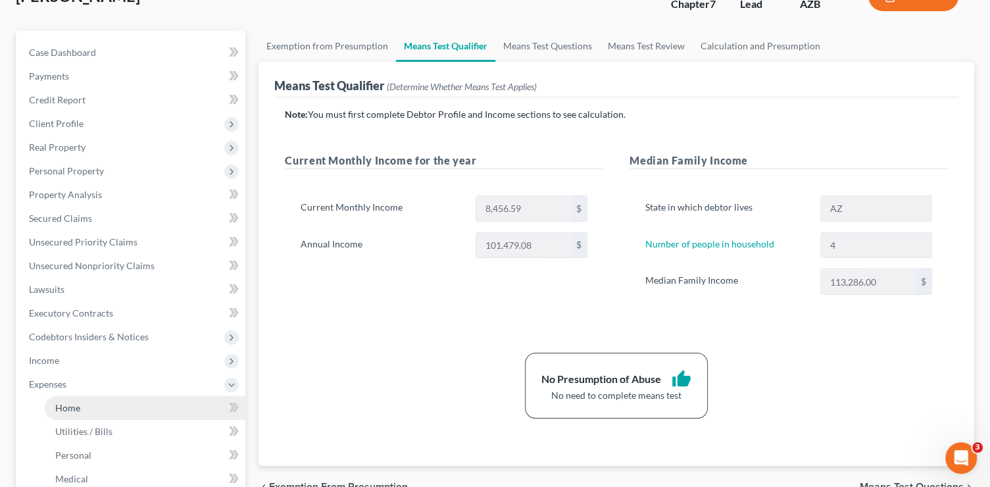
scroll to position [138, 0]
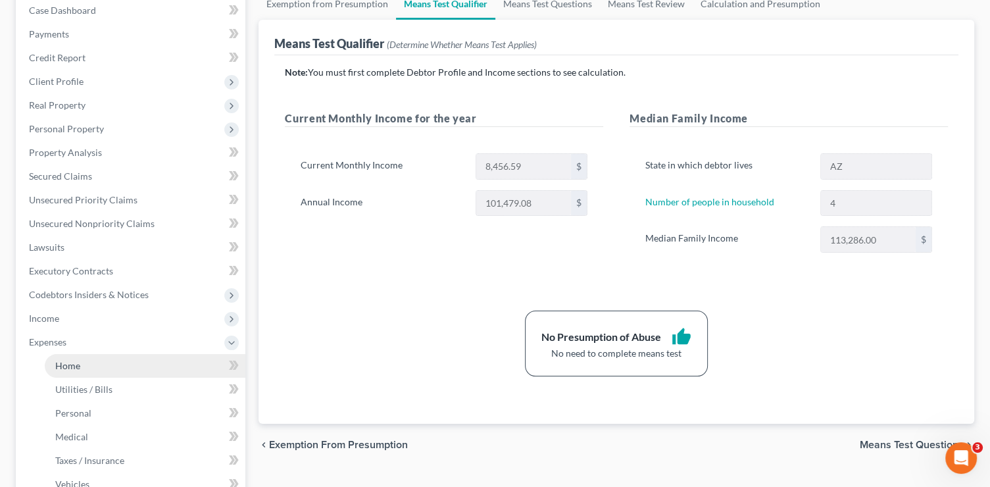
click at [91, 376] on link "Home" at bounding box center [145, 366] width 201 height 24
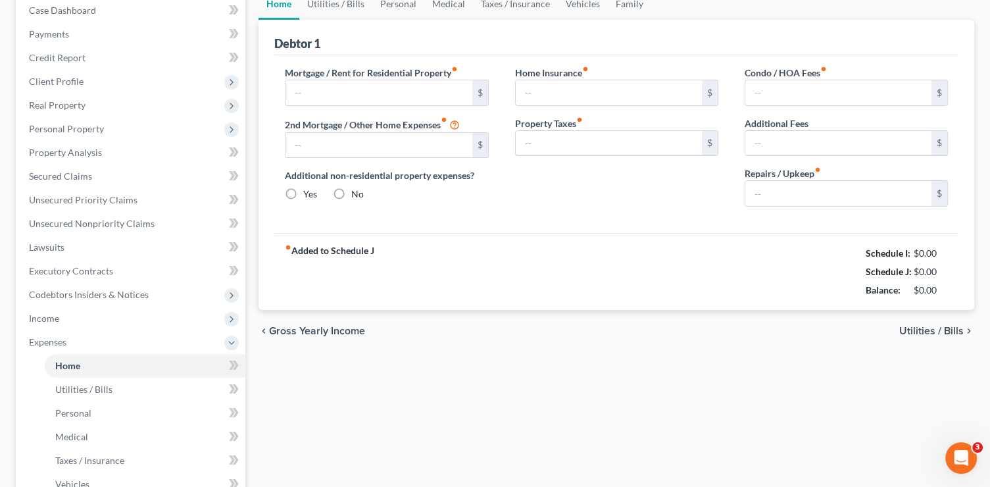
scroll to position [5, 0]
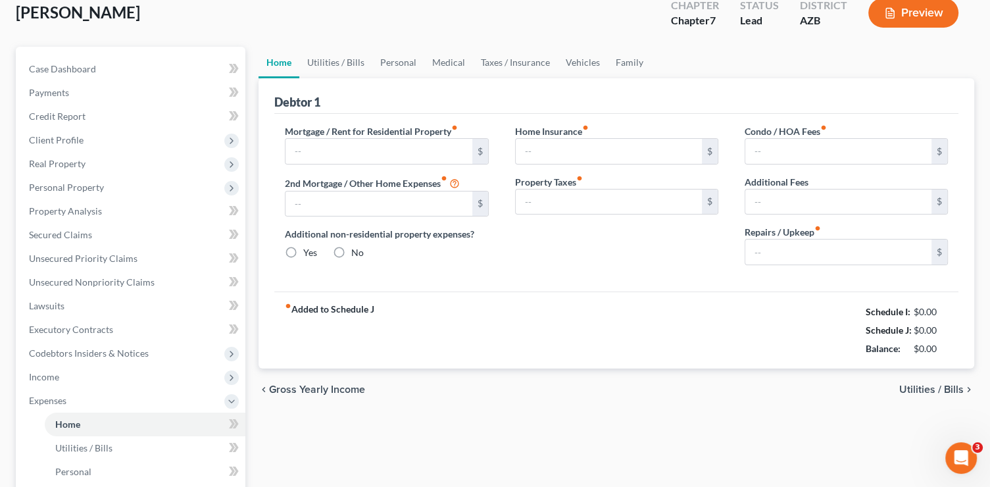
type input "0.00"
radio input "true"
type input "0.00"
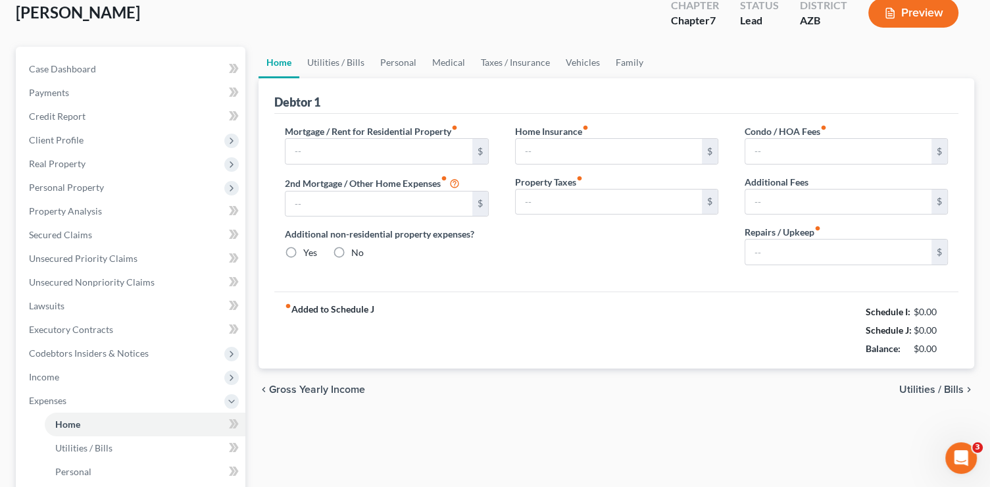
type input "0.00"
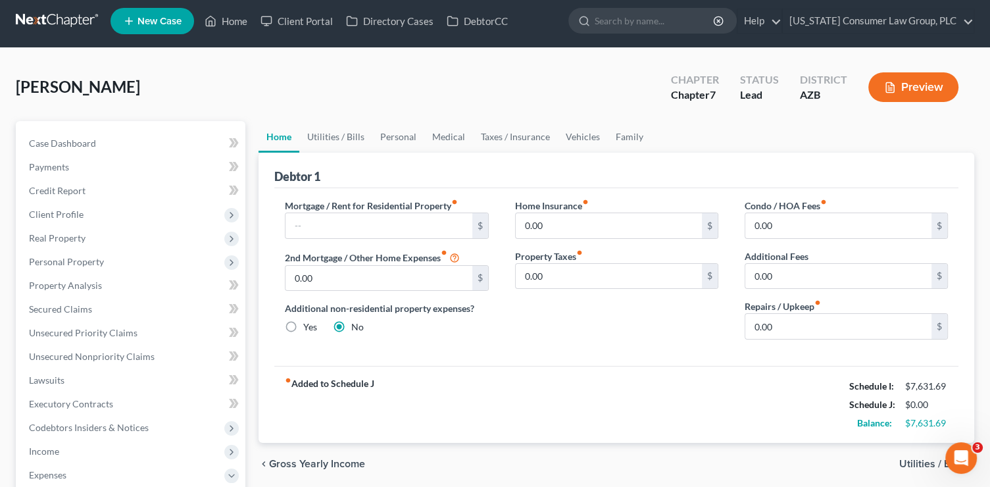
scroll to position [0, 0]
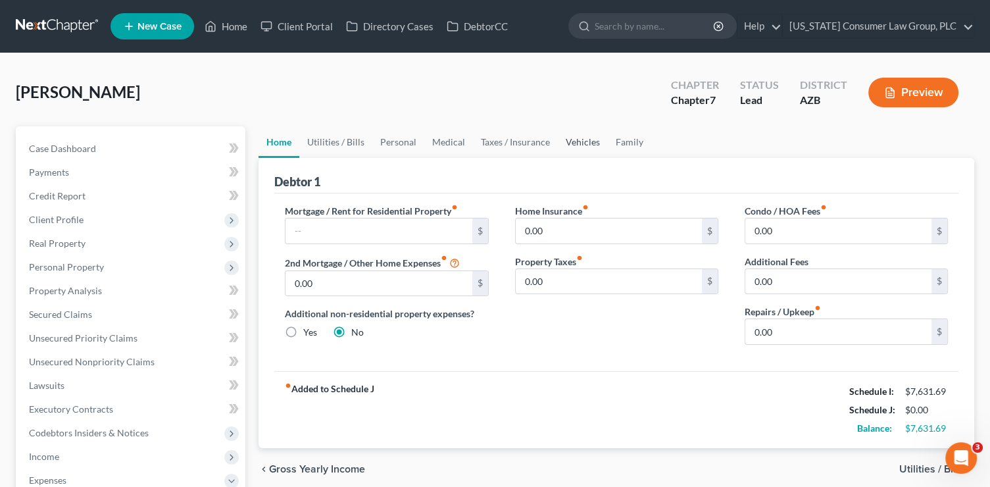
click at [575, 142] on link "Vehicles" at bounding box center [583, 142] width 50 height 32
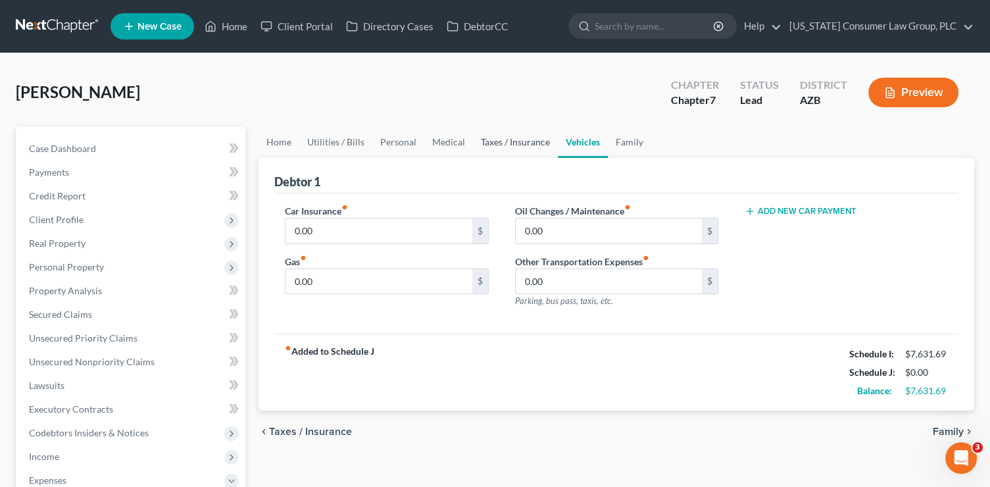
click at [488, 147] on link "Taxes / Insurance" at bounding box center [515, 142] width 85 height 32
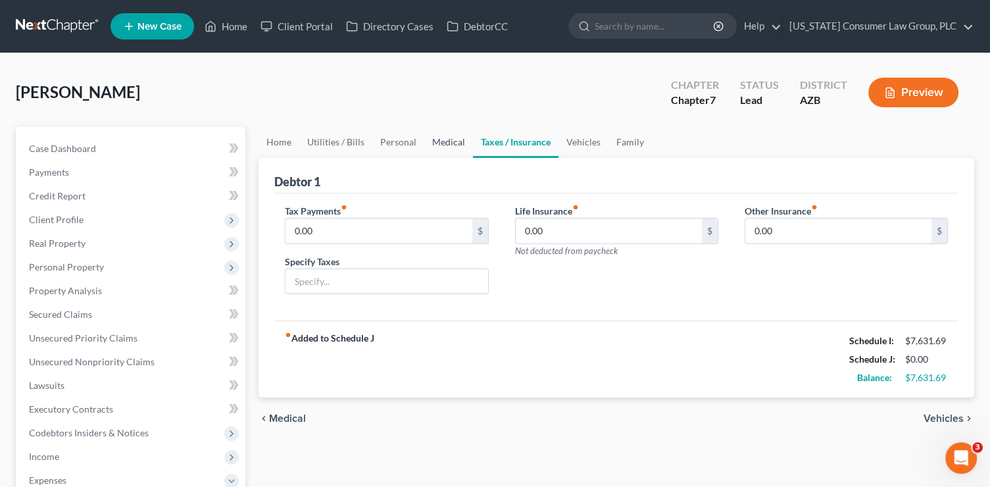
click at [428, 143] on link "Medical" at bounding box center [448, 142] width 49 height 32
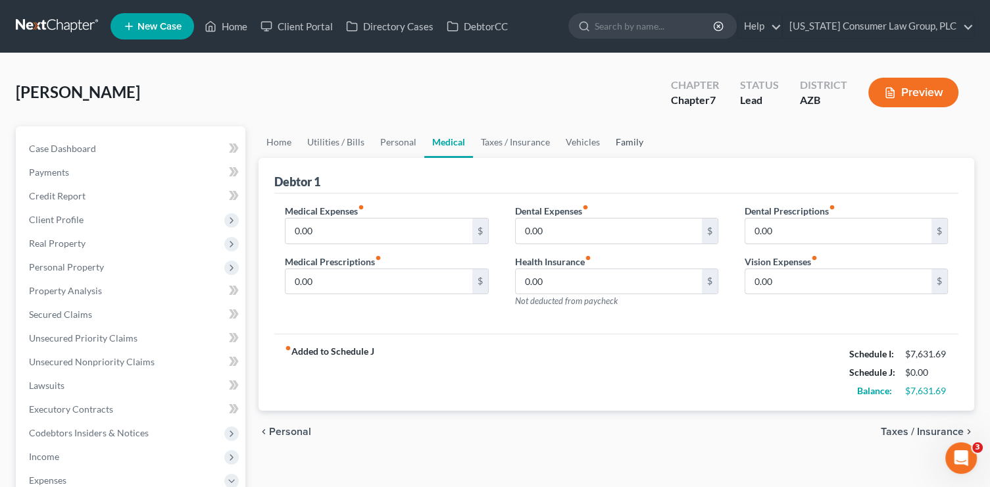
click at [628, 138] on link "Family" at bounding box center [629, 142] width 43 height 32
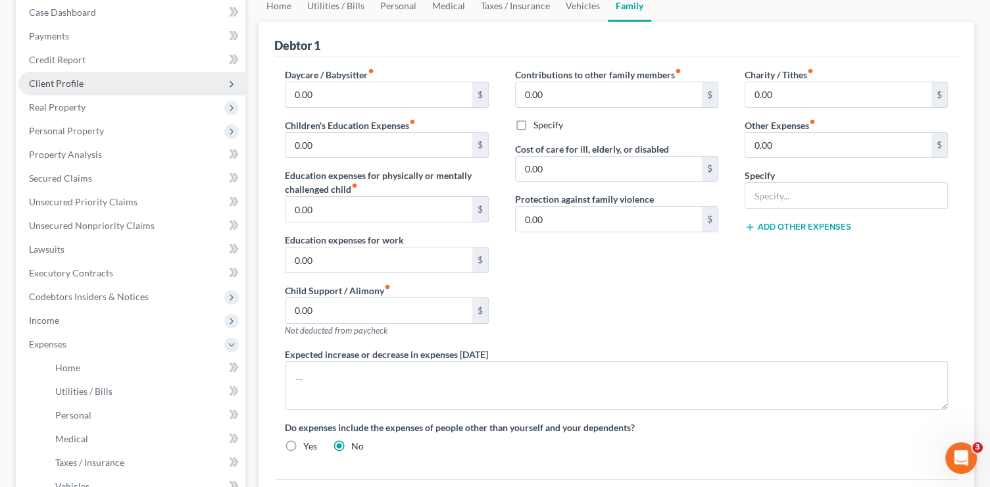
scroll to position [151, 0]
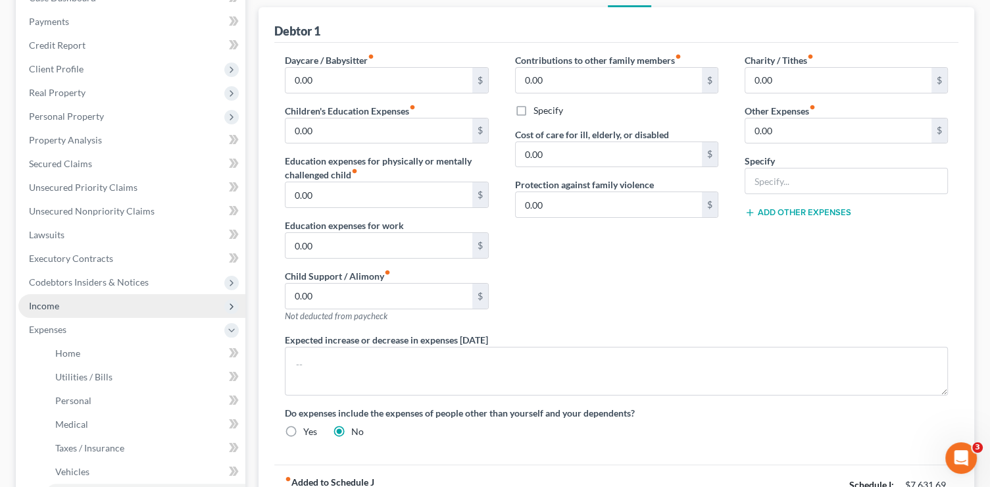
click at [77, 297] on span "Income" at bounding box center [131, 306] width 227 height 24
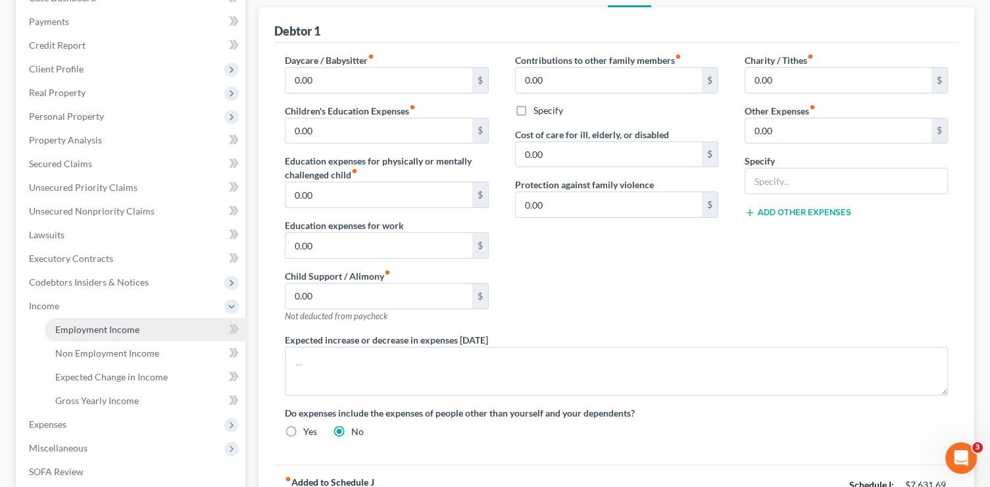
click at [91, 322] on link "Employment Income" at bounding box center [145, 330] width 201 height 24
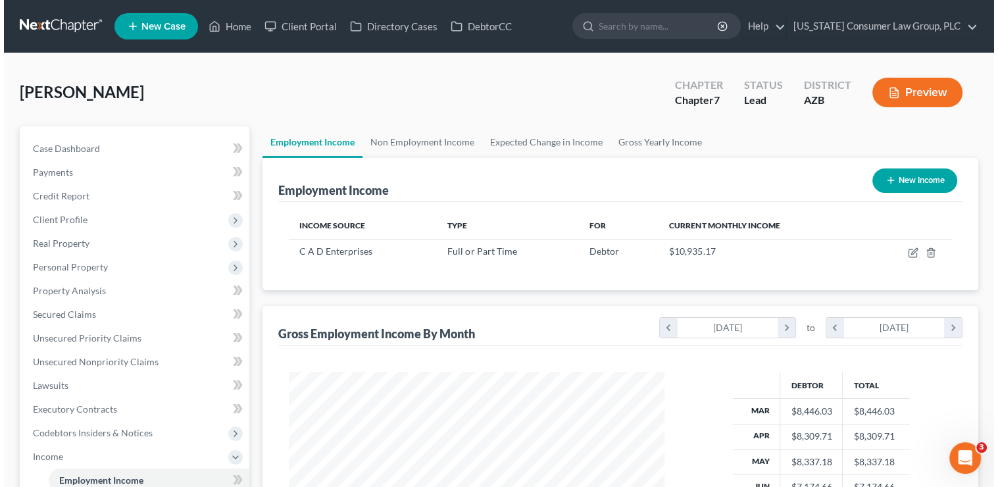
scroll to position [234, 402]
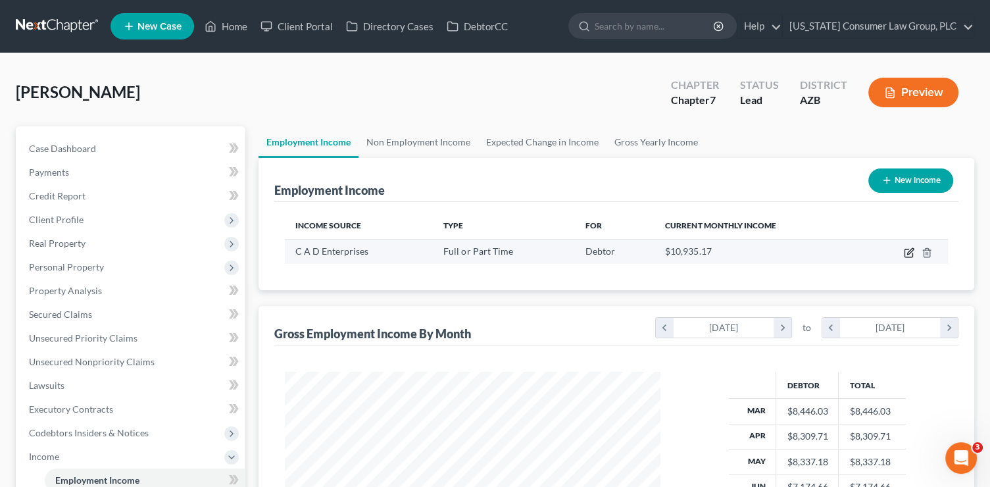
click at [905, 253] on icon "button" at bounding box center [909, 252] width 11 height 11
select select "0"
select select "3"
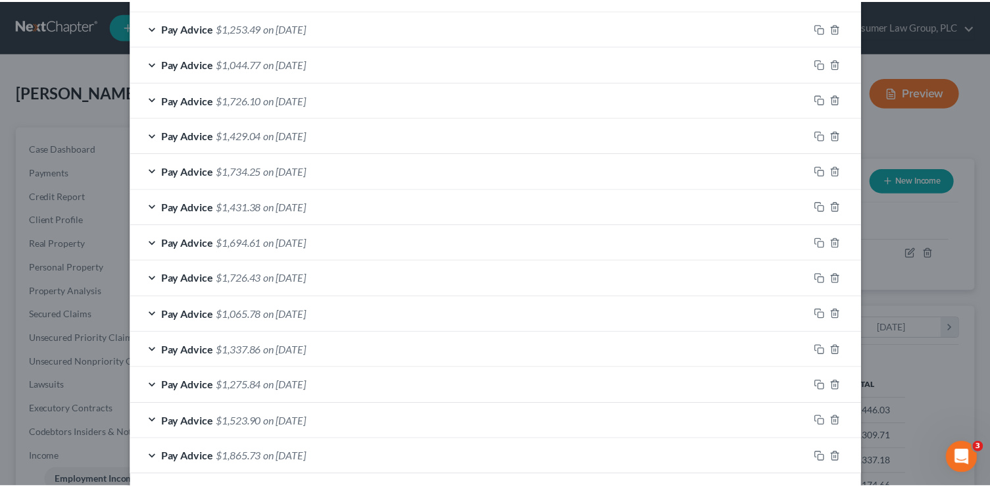
scroll to position [920, 0]
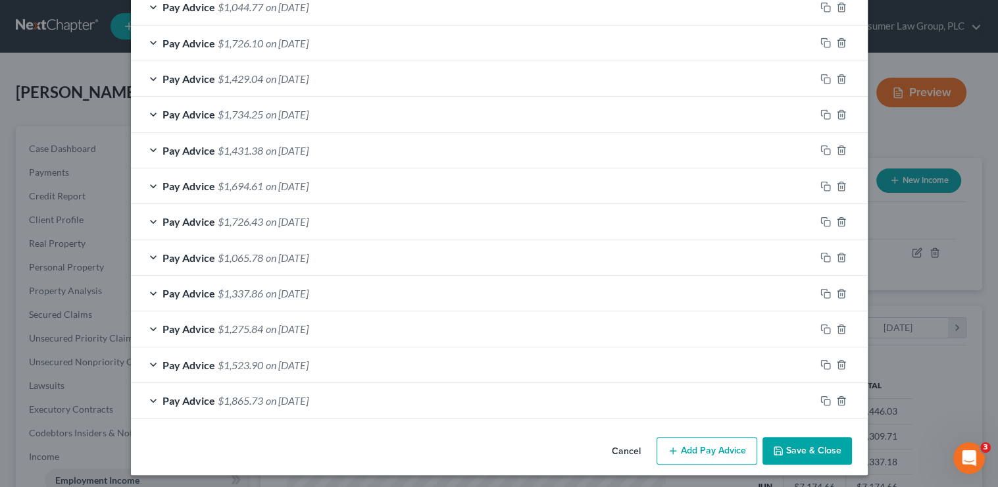
click at [811, 453] on button "Save & Close" at bounding box center [807, 451] width 89 height 28
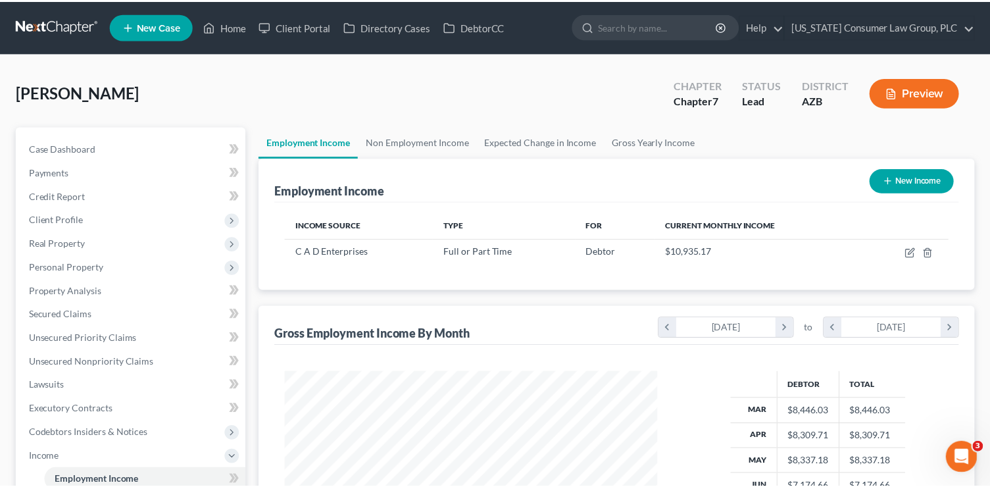
scroll to position [657769, 657601]
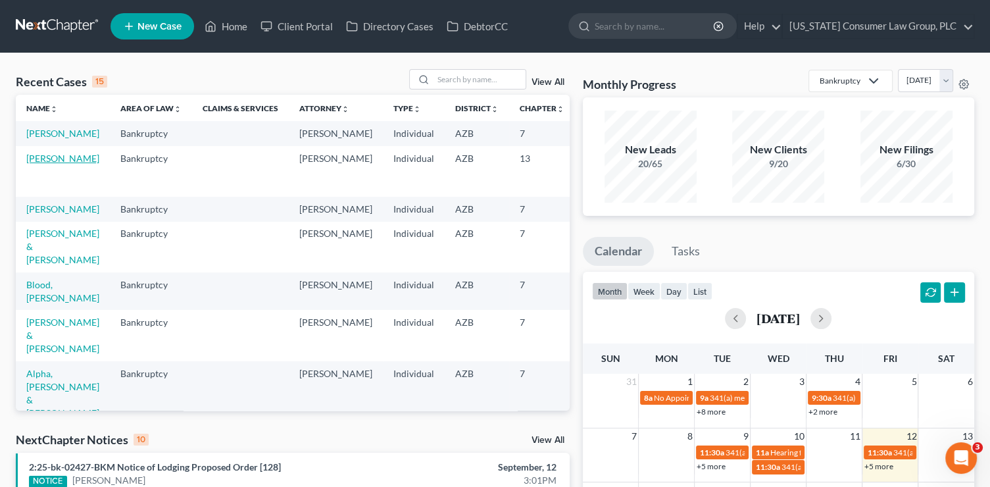
click at [42, 164] on link "[PERSON_NAME]" at bounding box center [62, 158] width 73 height 11
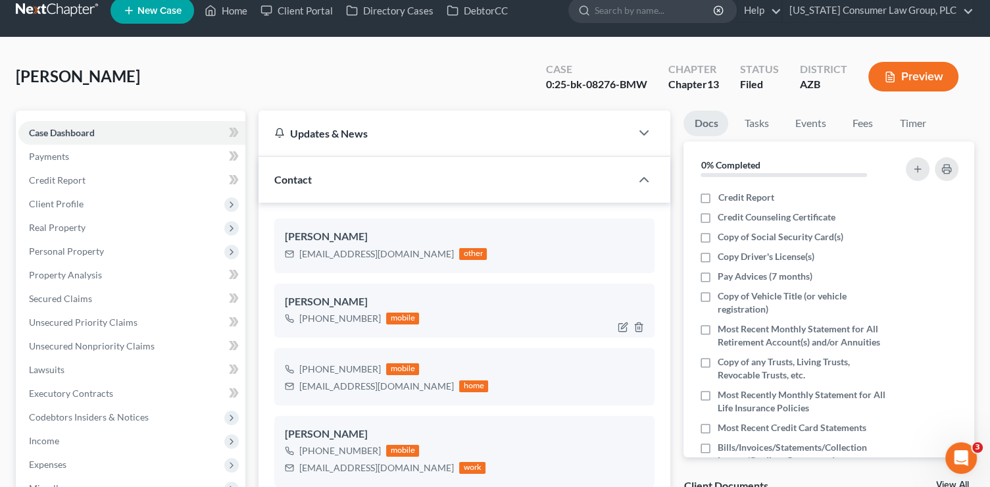
scroll to position [73, 0]
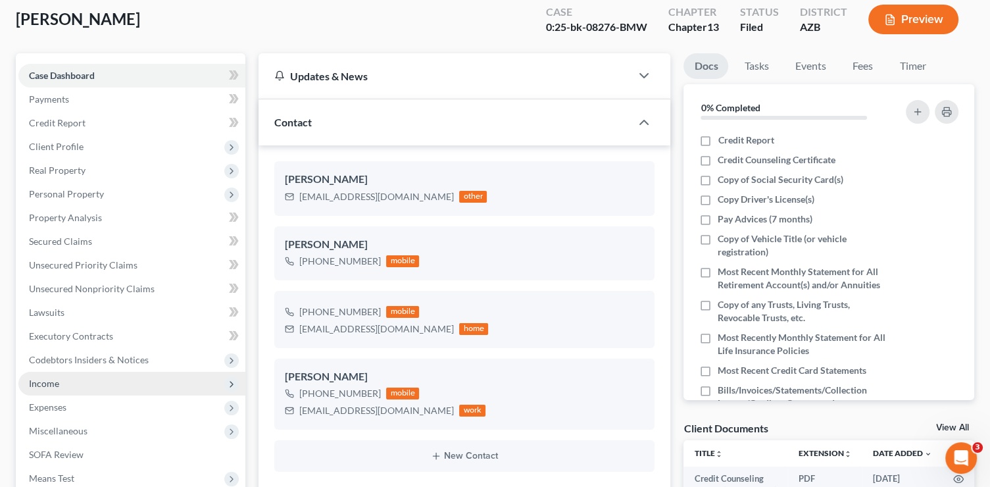
click at [72, 386] on span "Income" at bounding box center [131, 384] width 227 height 24
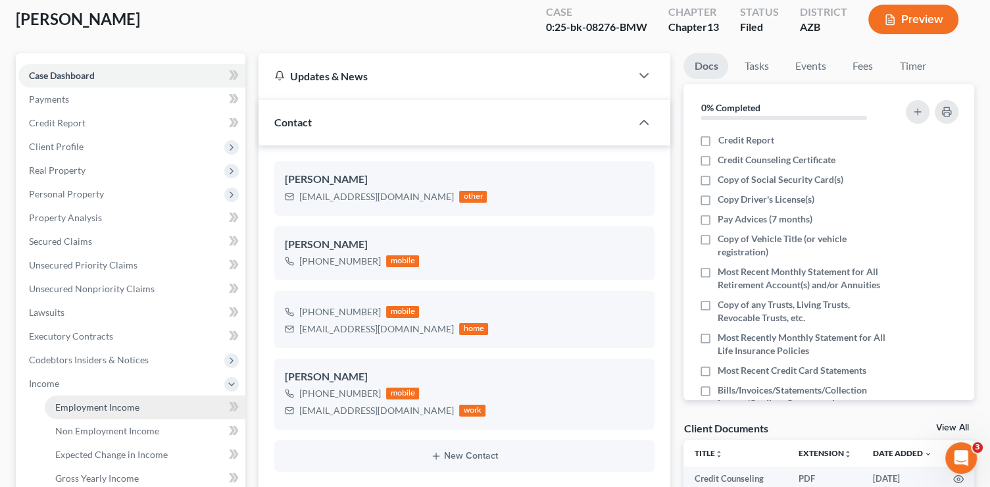
click at [90, 403] on span "Employment Income" at bounding box center [97, 406] width 84 height 11
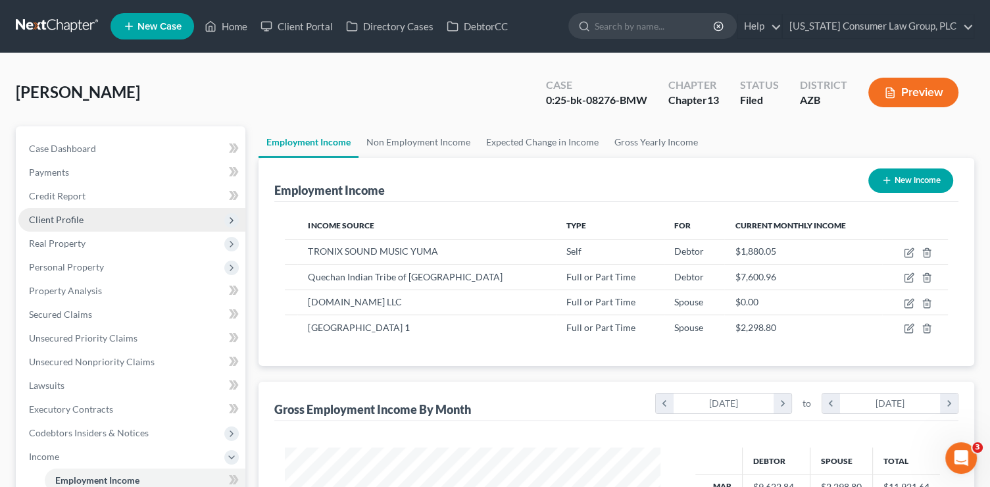
click at [93, 216] on span "Client Profile" at bounding box center [131, 220] width 227 height 24
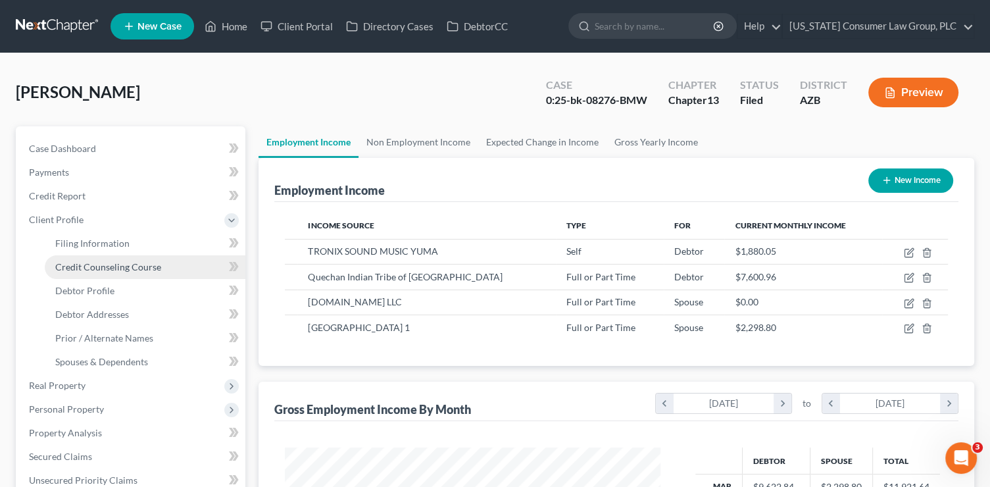
click at [110, 255] on link "Credit Counseling Course" at bounding box center [145, 267] width 201 height 24
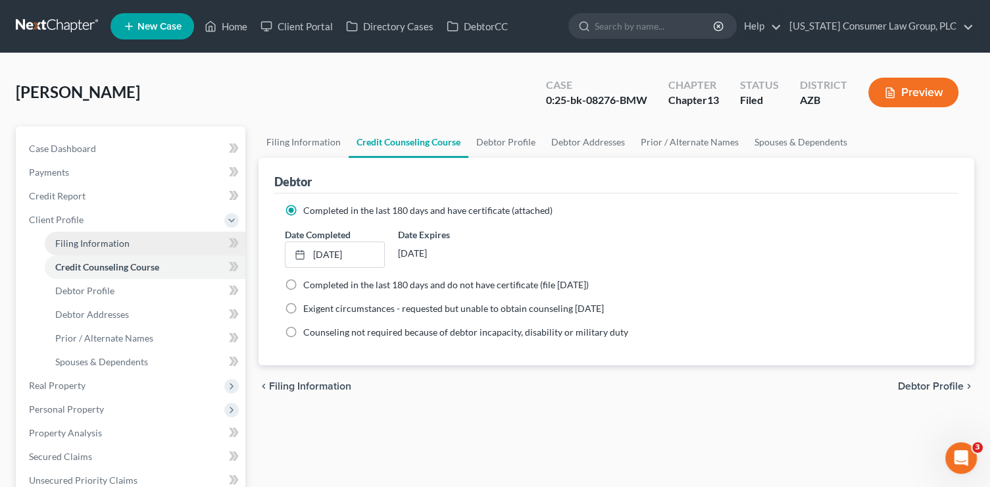
click at [111, 245] on span "Filing Information" at bounding box center [92, 243] width 74 height 11
select select "1"
select select "0"
select select "3"
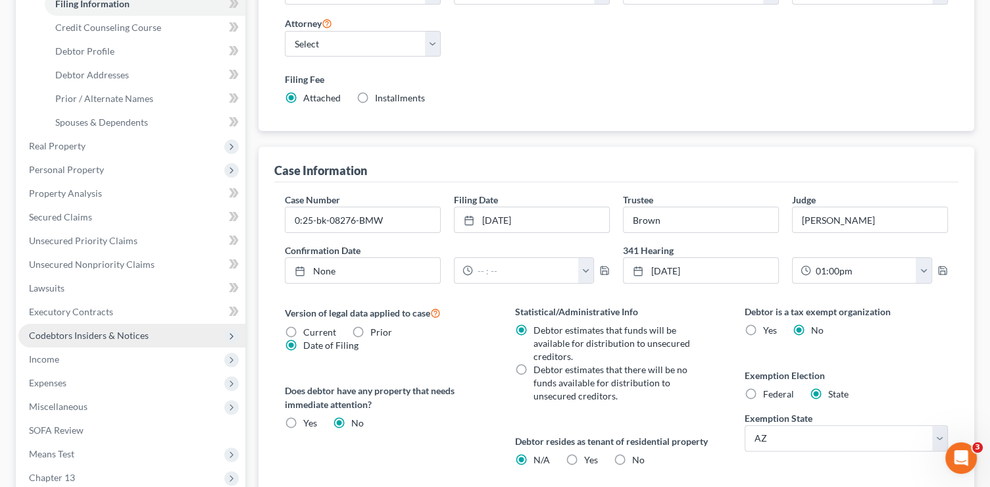
scroll to position [253, 0]
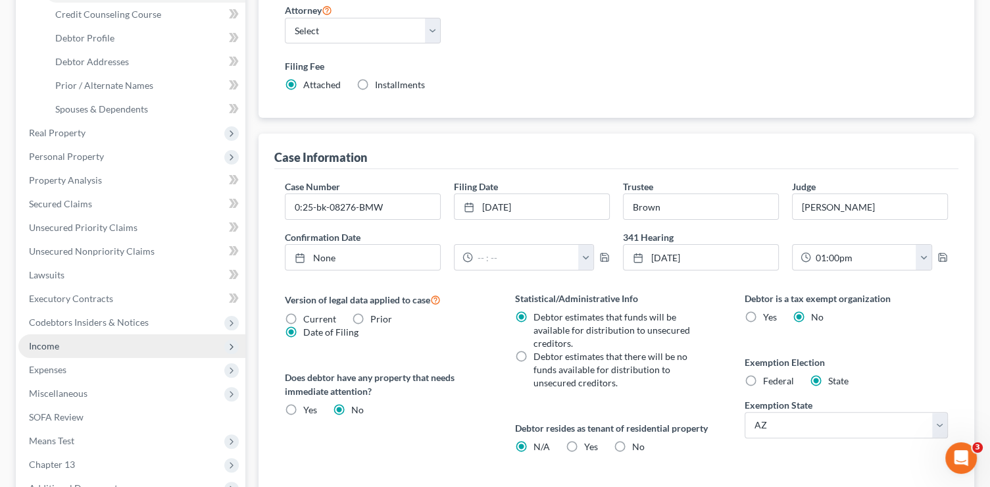
click at [51, 346] on span "Income" at bounding box center [44, 345] width 30 height 11
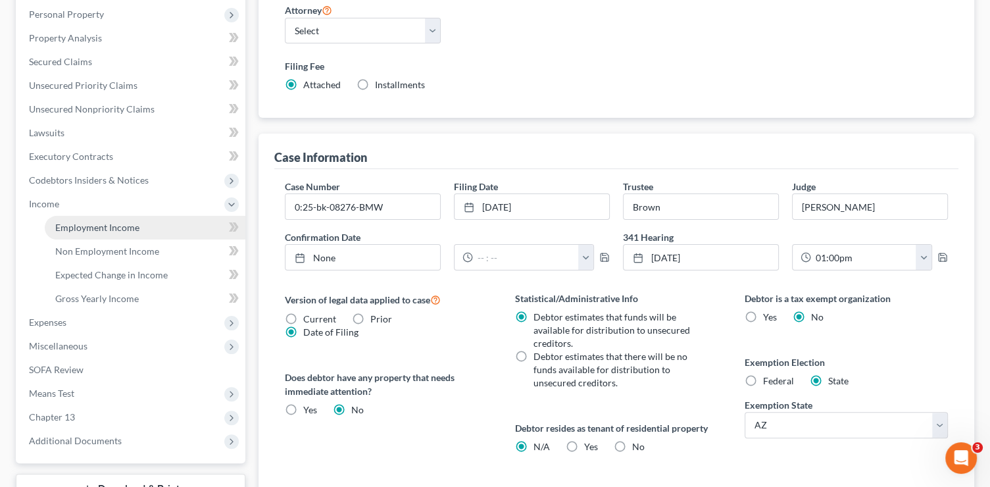
click at [100, 233] on link "Employment Income" at bounding box center [145, 228] width 201 height 24
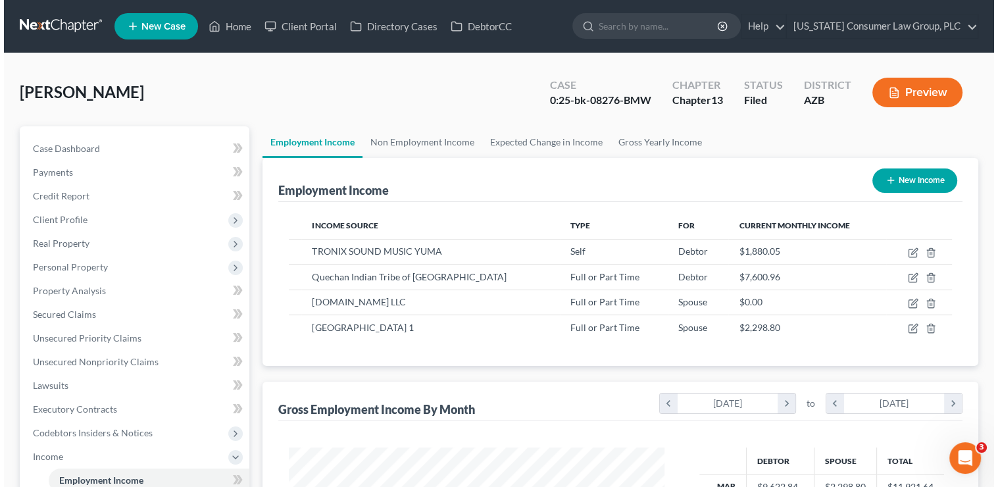
scroll to position [234, 402]
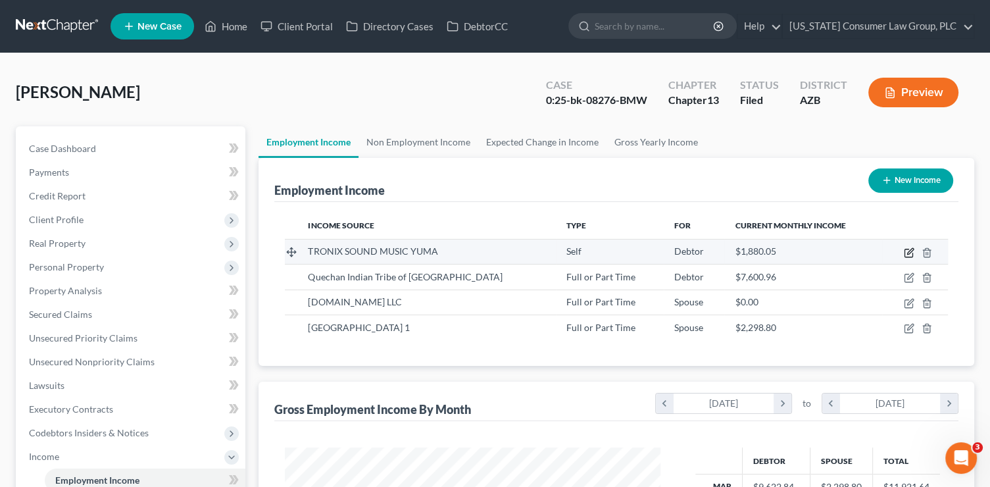
click at [909, 251] on icon "button" at bounding box center [909, 252] width 11 height 11
select select "1"
select select "3"
select select "0"
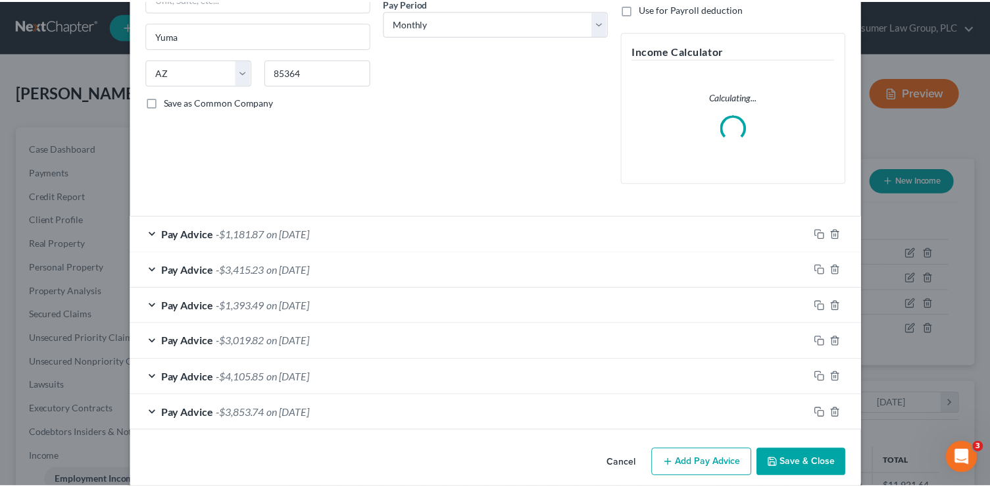
scroll to position [227, 0]
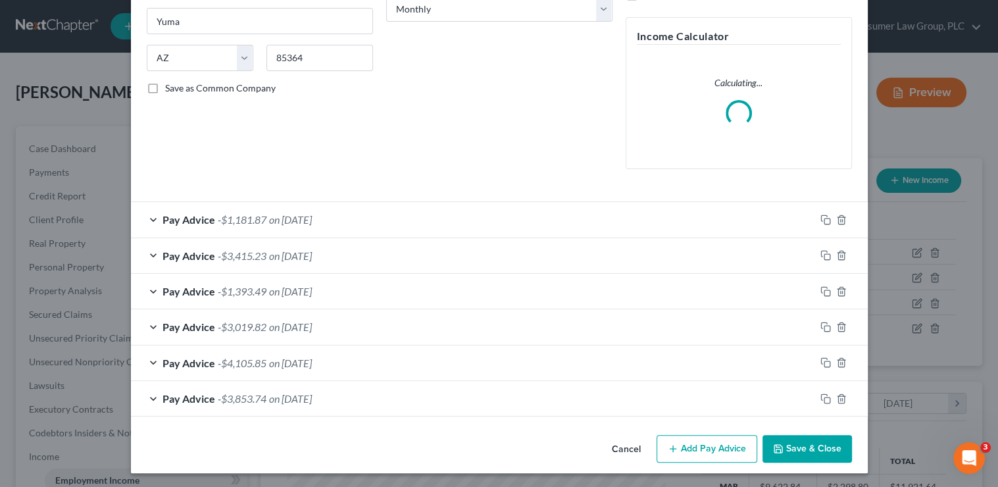
click at [828, 449] on button "Save & Close" at bounding box center [807, 449] width 89 height 28
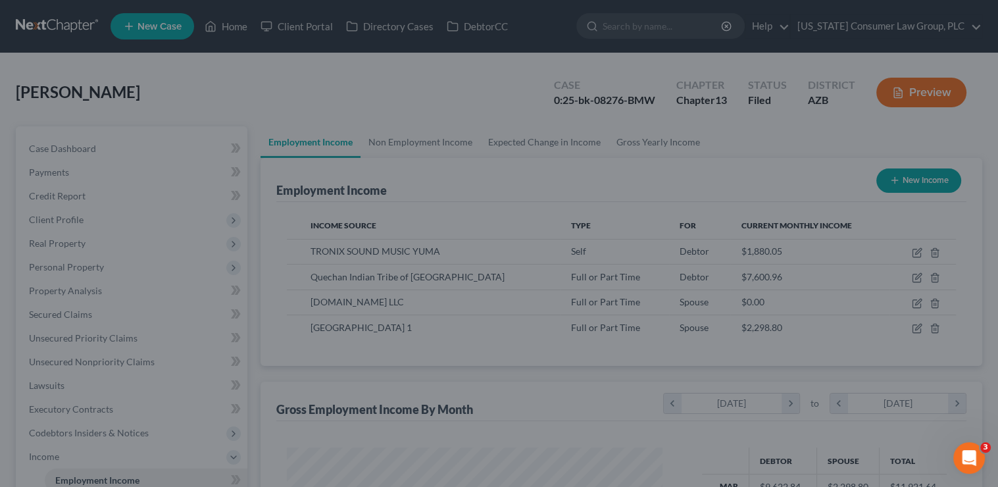
scroll to position [657769, 657601]
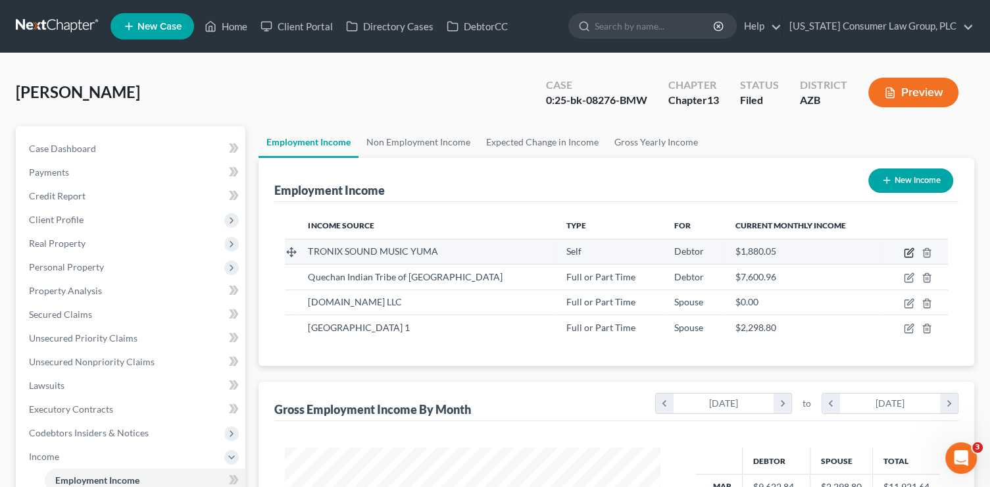
click at [907, 250] on icon "button" at bounding box center [909, 252] width 11 height 11
select select "1"
select select "3"
select select "0"
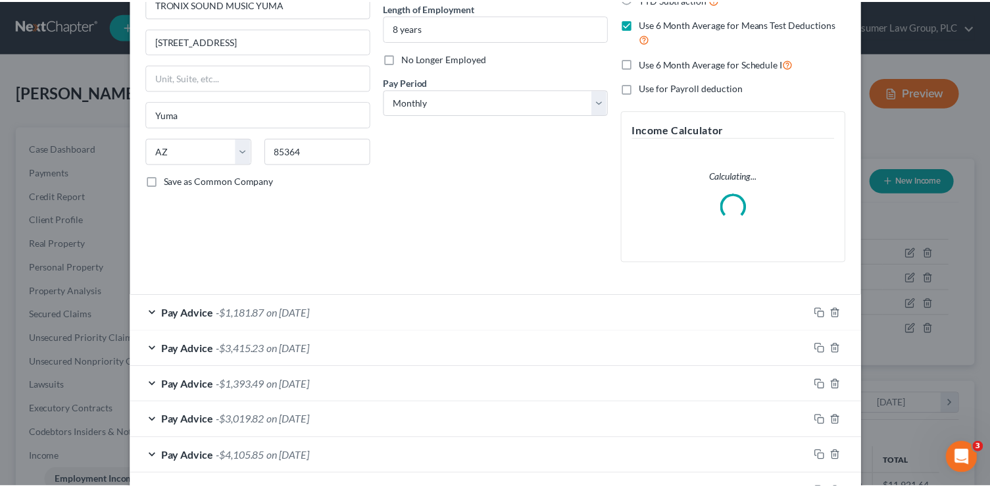
scroll to position [227, 0]
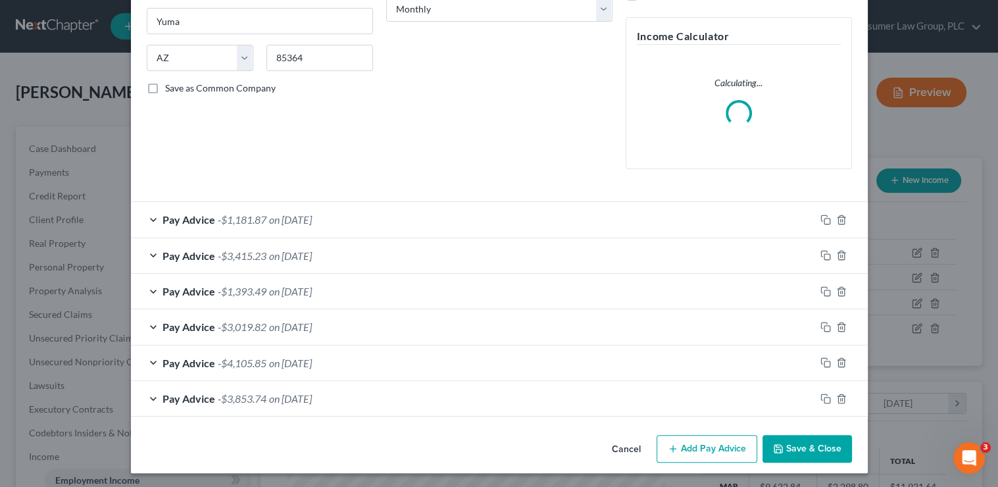
click at [791, 441] on button "Save & Close" at bounding box center [807, 449] width 89 height 28
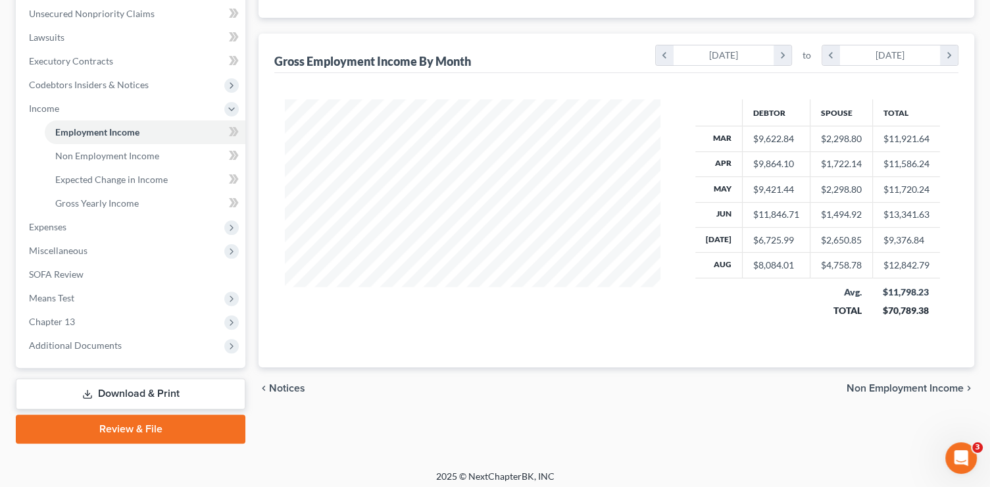
scroll to position [353, 0]
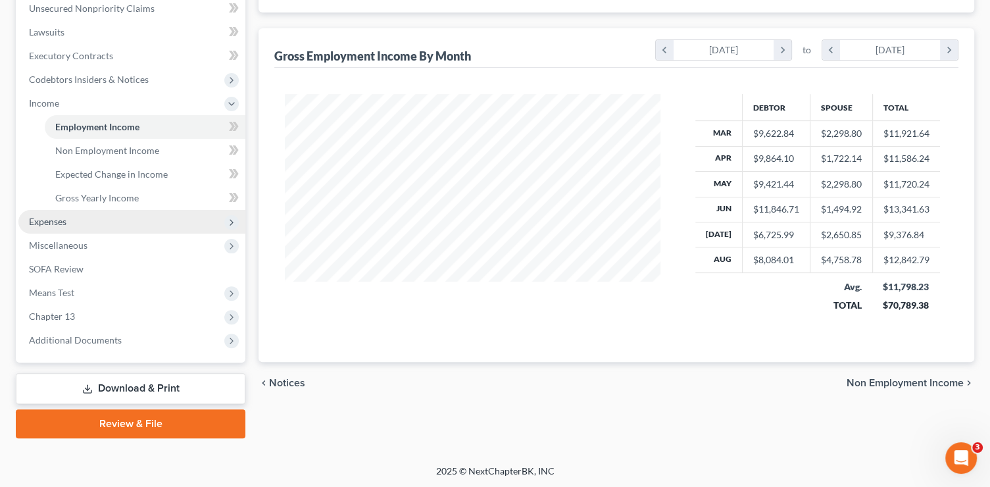
click at [79, 216] on span "Expenses" at bounding box center [131, 222] width 227 height 24
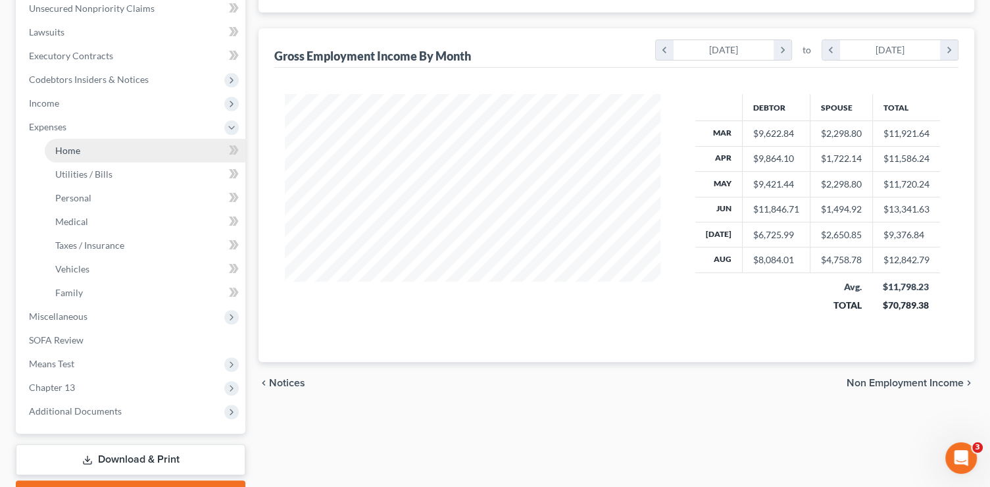
click at [83, 141] on link "Home" at bounding box center [145, 151] width 201 height 24
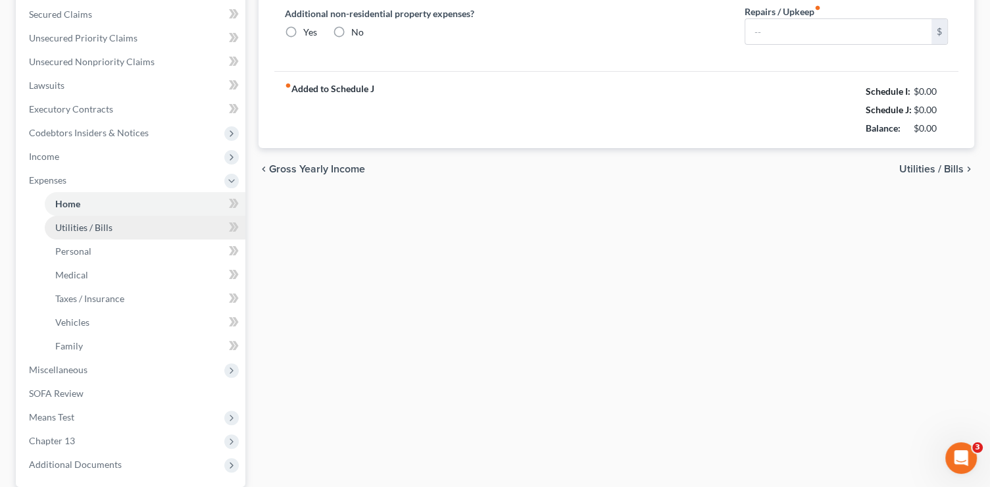
type input "2,803.00"
type input "0.00"
radio input "true"
type input "0.00"
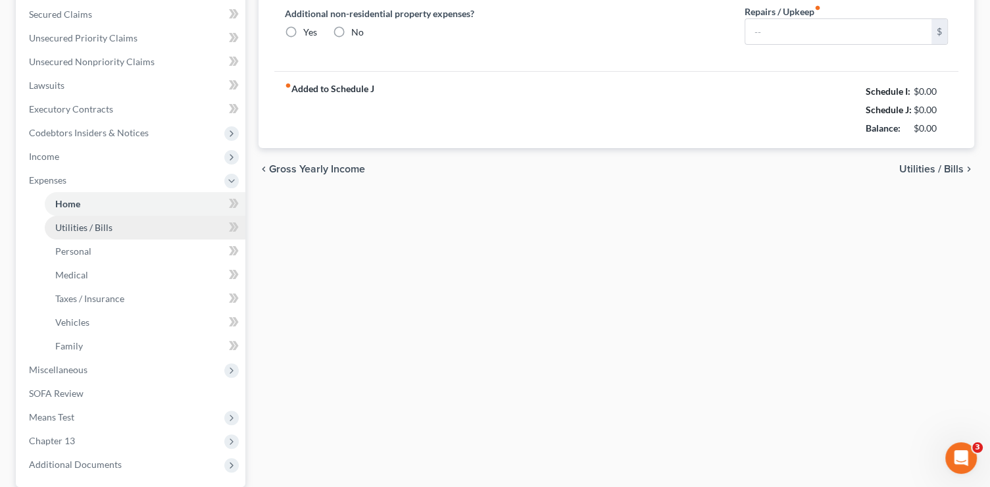
type input "0.00"
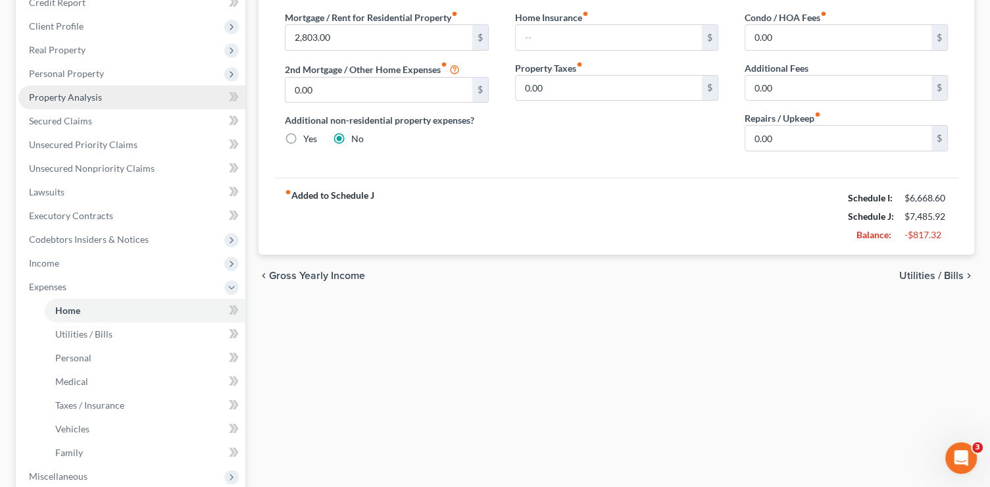
scroll to position [263, 0]
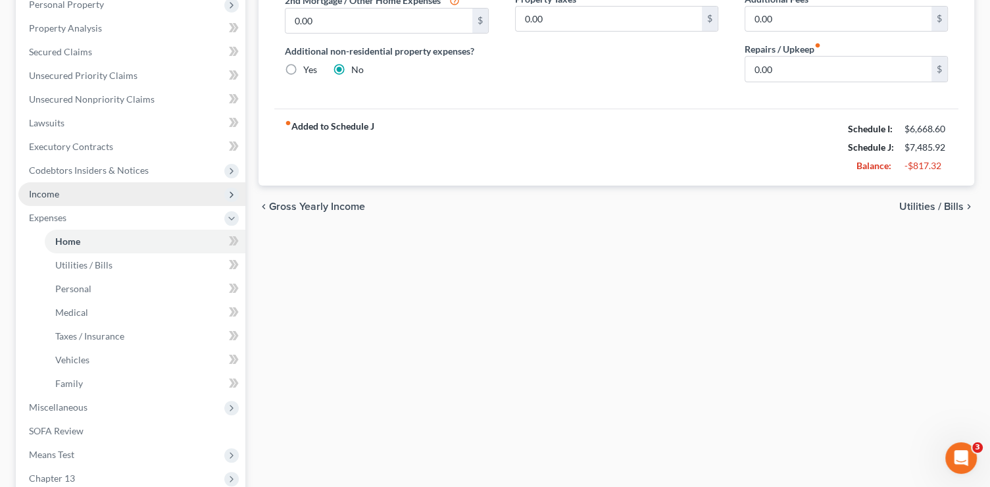
click at [74, 188] on span "Income" at bounding box center [131, 194] width 227 height 24
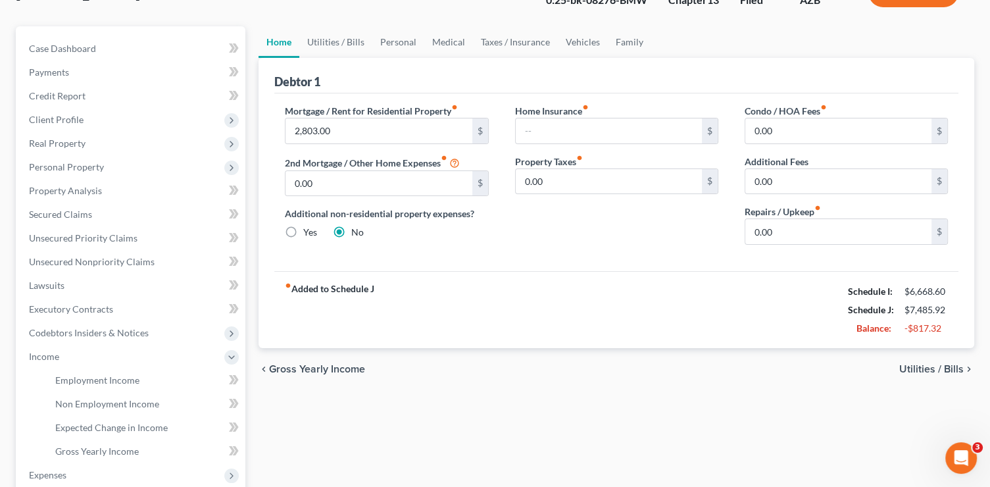
scroll to position [89, 0]
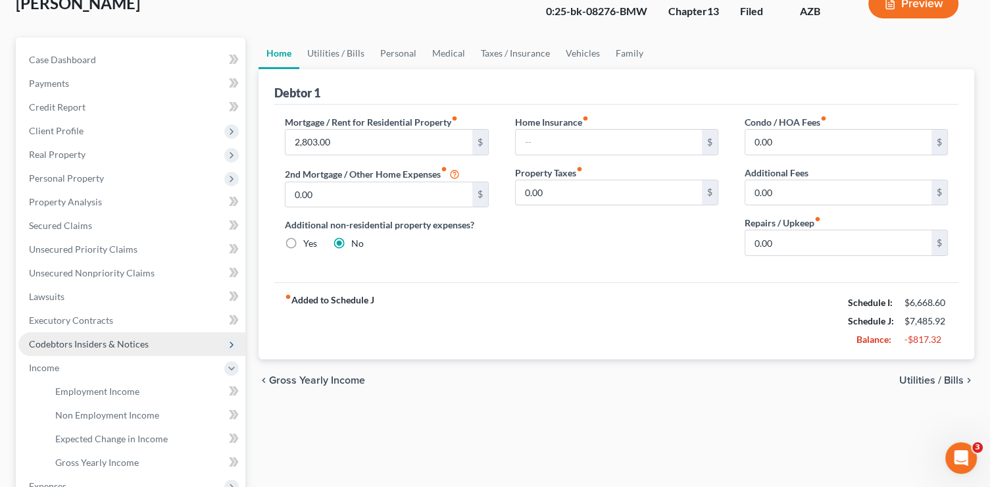
click at [105, 343] on span "Codebtors Insiders & Notices" at bounding box center [89, 343] width 120 height 11
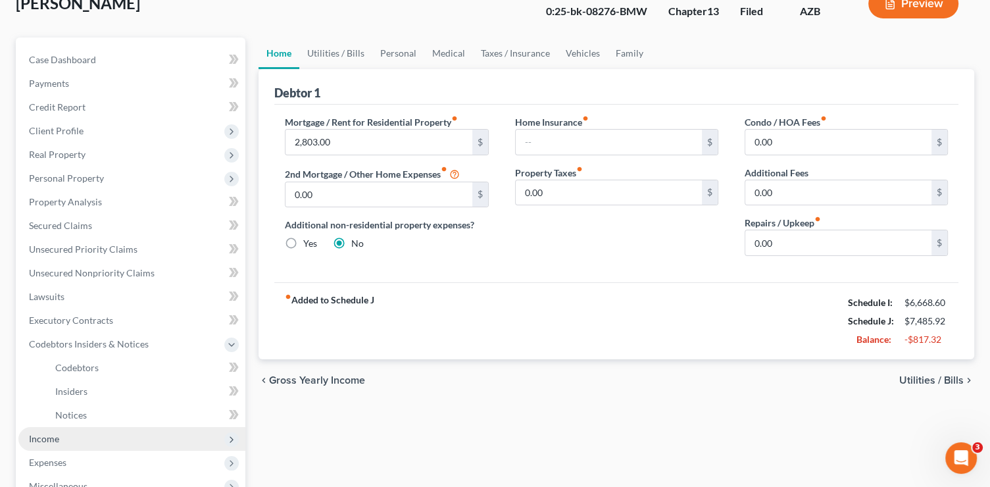
click at [43, 438] on span "Income" at bounding box center [44, 438] width 30 height 11
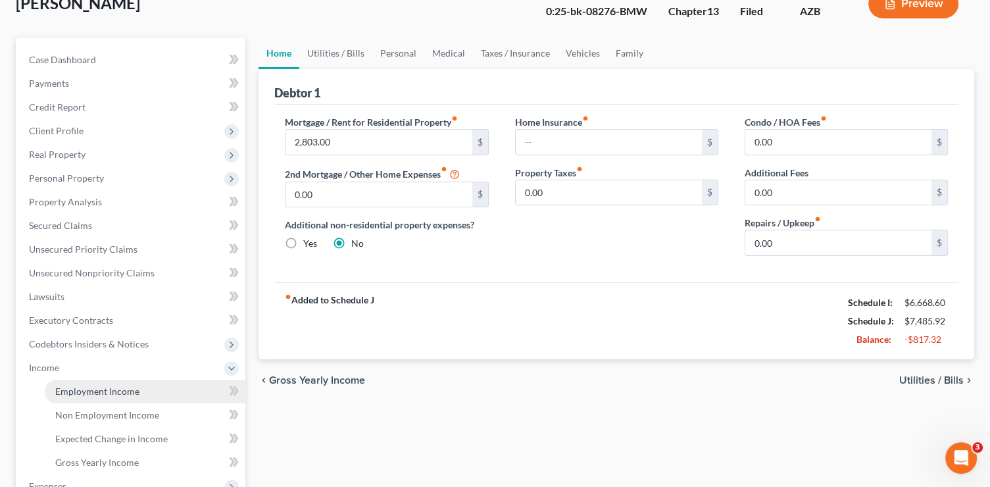
click at [103, 391] on span "Employment Income" at bounding box center [97, 391] width 84 height 11
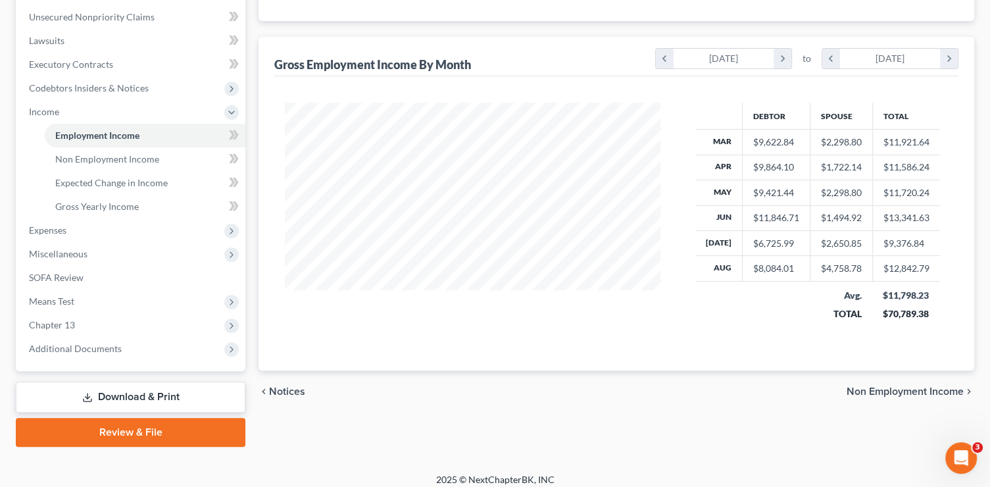
scroll to position [349, 0]
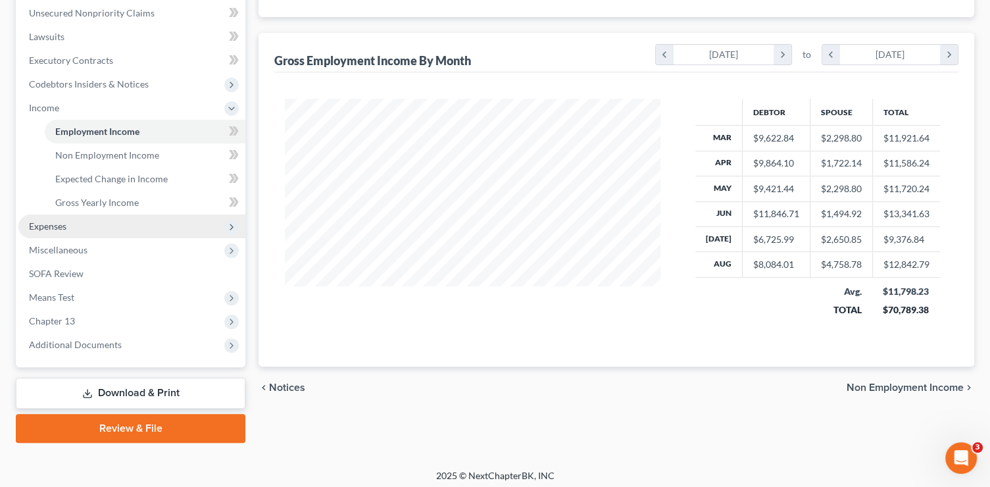
click at [63, 229] on span "Expenses" at bounding box center [48, 225] width 38 height 11
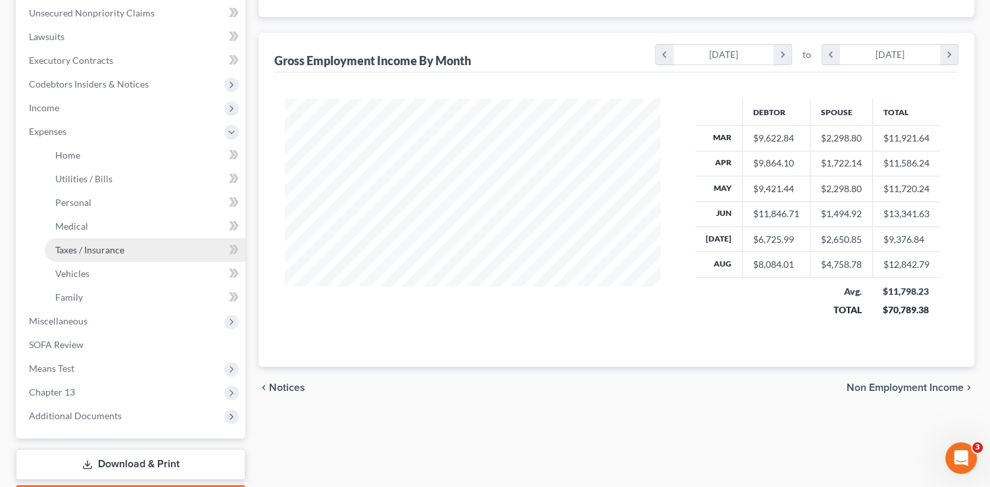
click at [87, 258] on link "Taxes / Insurance" at bounding box center [145, 250] width 201 height 24
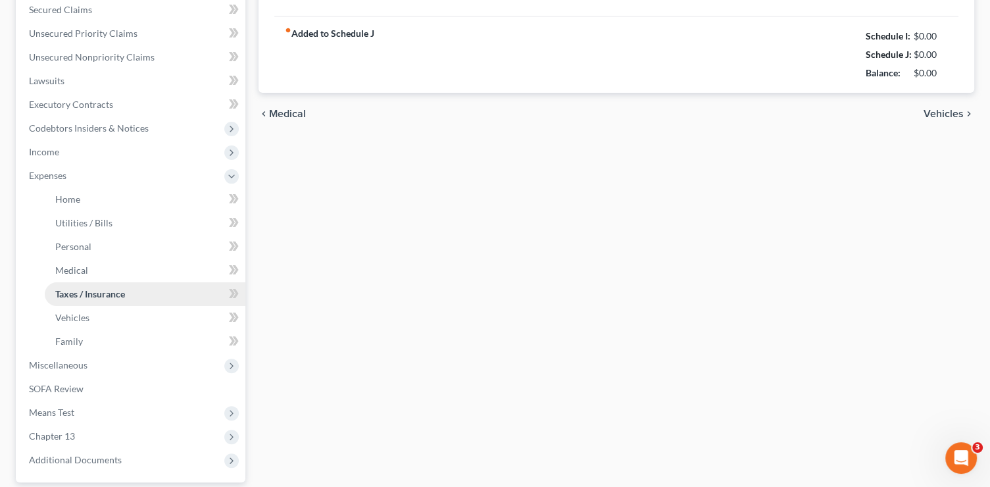
type input "54.66"
type input "164.26"
type input "Assurity"
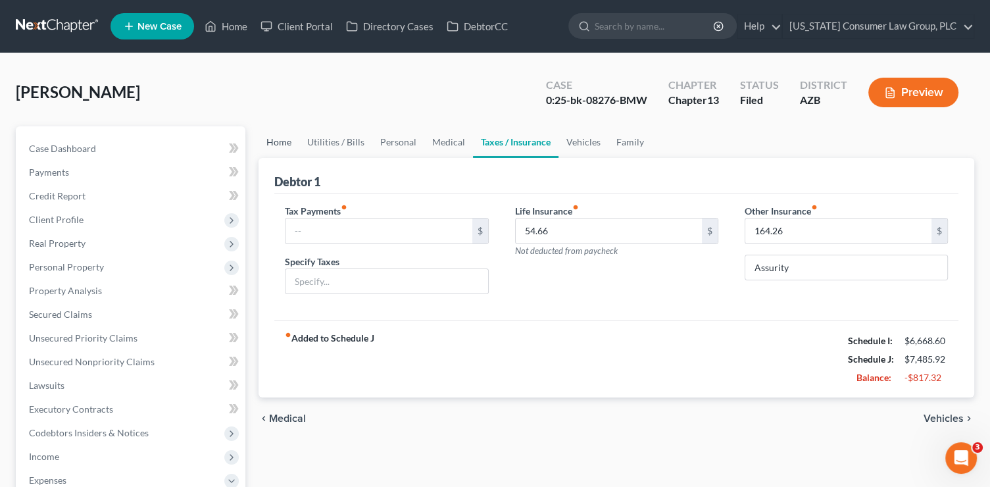
click at [293, 143] on link "Home" at bounding box center [279, 142] width 41 height 32
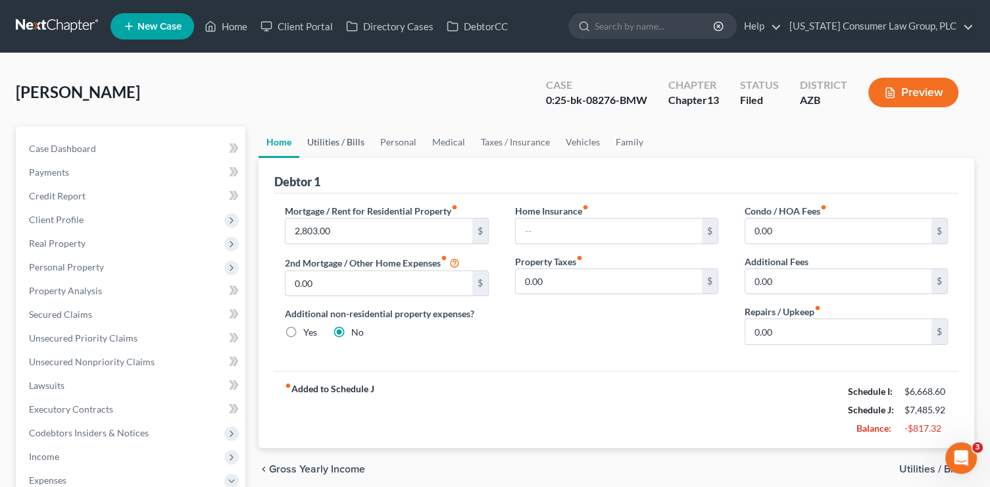
click at [346, 144] on link "Utilities / Bills" at bounding box center [335, 142] width 73 height 32
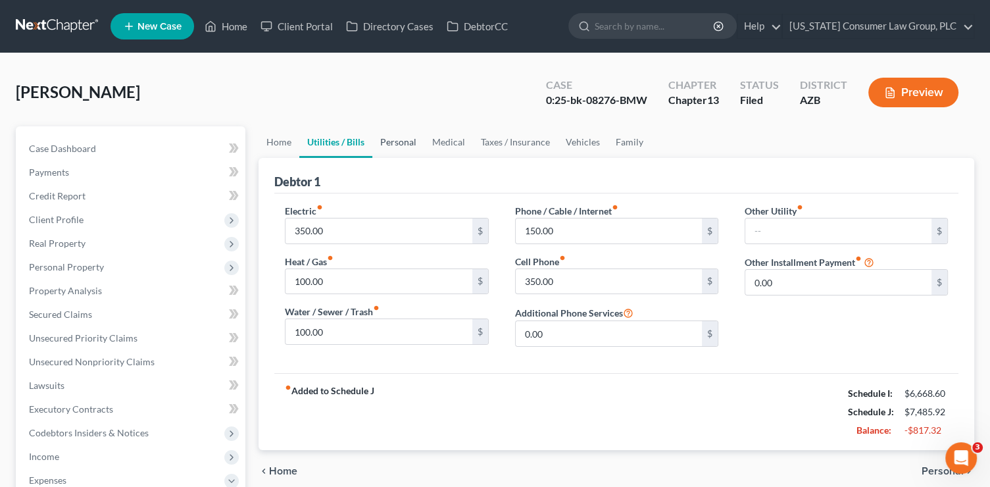
click at [383, 143] on link "Personal" at bounding box center [398, 142] width 52 height 32
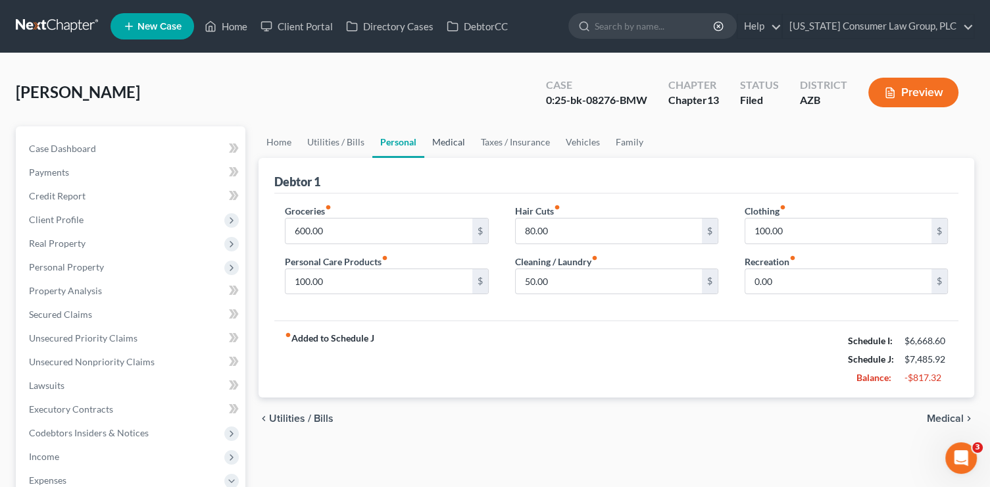
click at [431, 145] on link "Medical" at bounding box center [448, 142] width 49 height 32
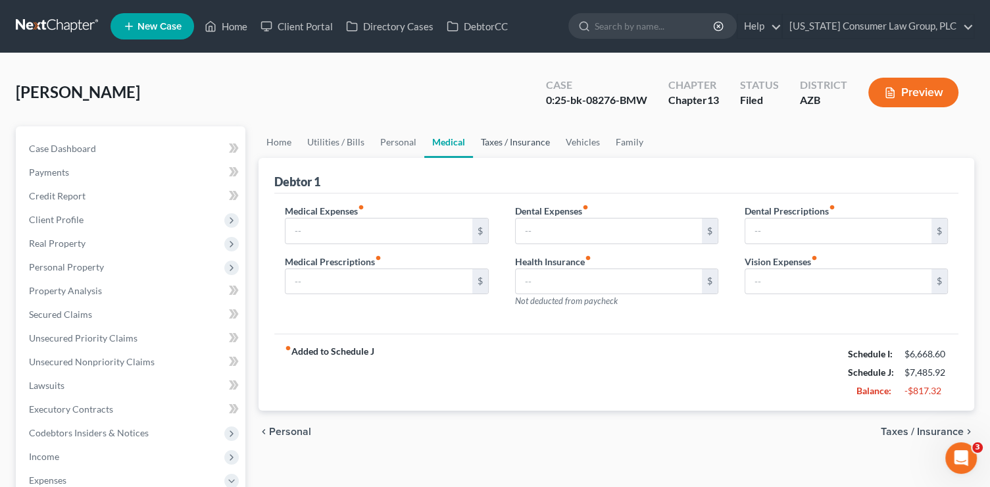
click at [501, 152] on link "Taxes / Insurance" at bounding box center [515, 142] width 85 height 32
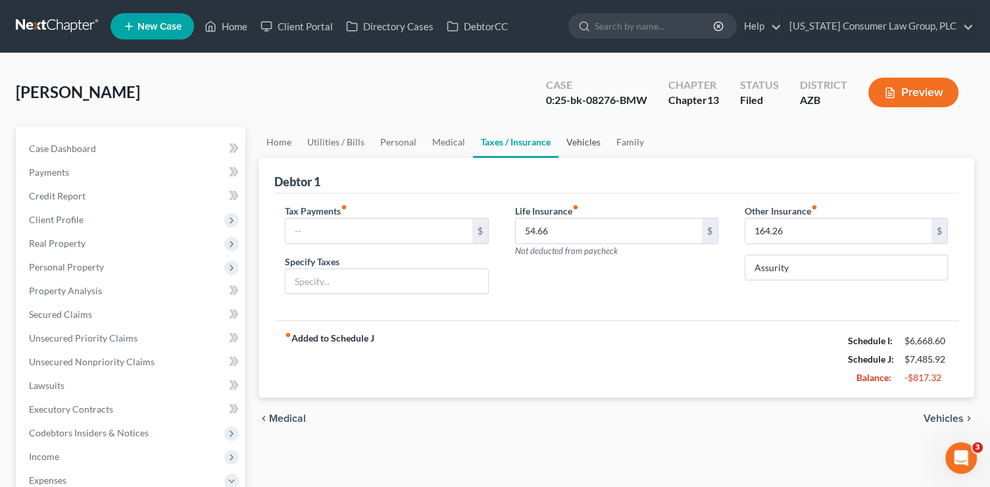
click at [595, 147] on link "Vehicles" at bounding box center [584, 142] width 50 height 32
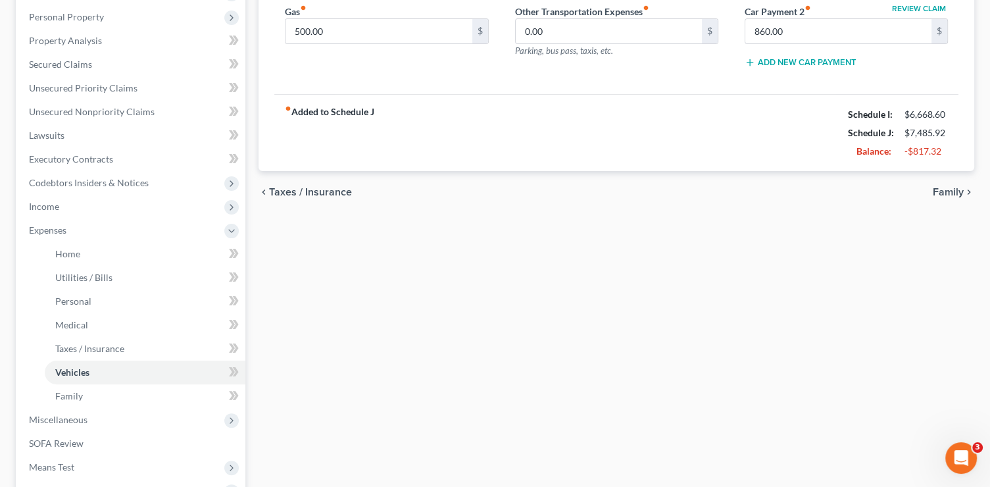
scroll to position [256, 0]
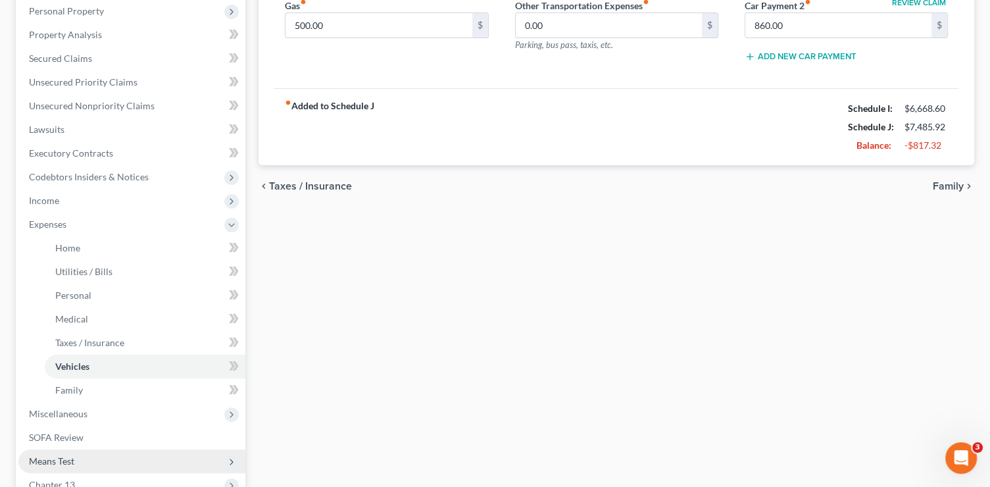
click at [77, 457] on span "Means Test" at bounding box center [131, 461] width 227 height 24
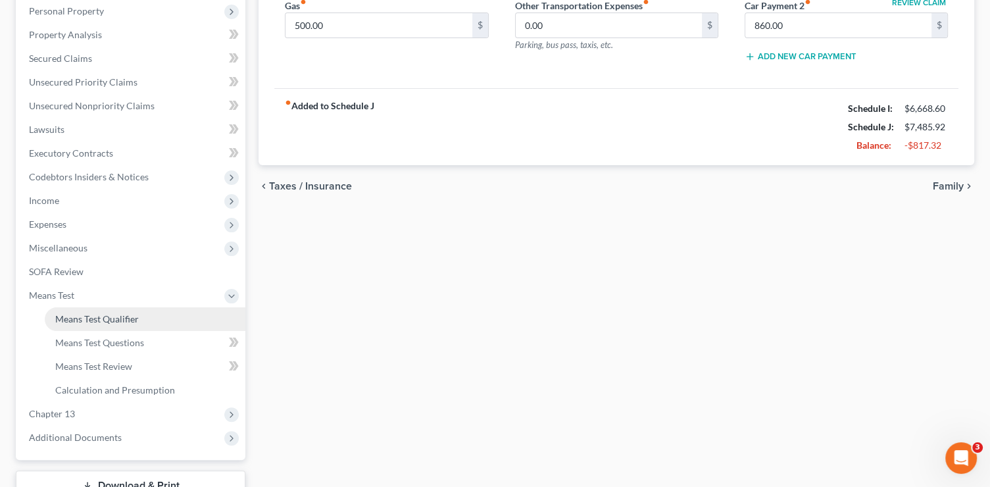
click at [139, 320] on link "Means Test Qualifier" at bounding box center [145, 319] width 201 height 24
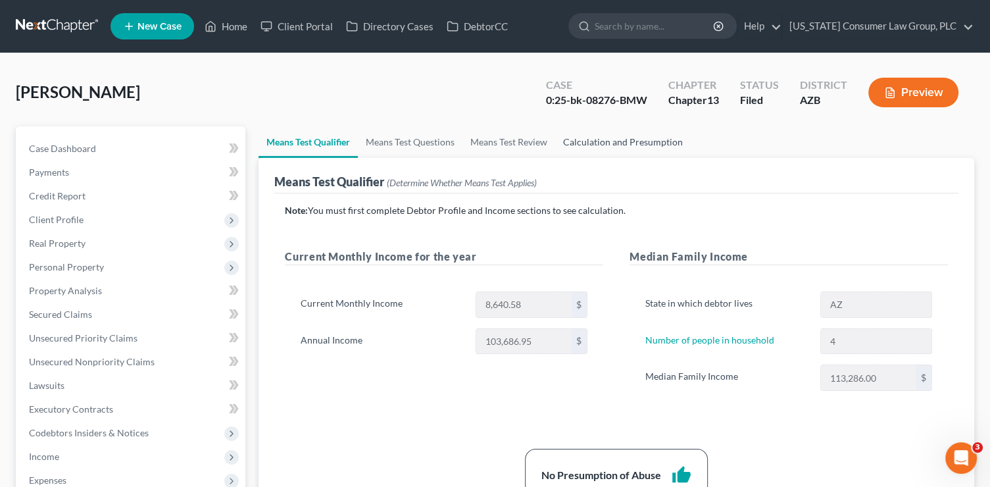
click at [614, 136] on link "Calculation and Presumption" at bounding box center [623, 142] width 136 height 32
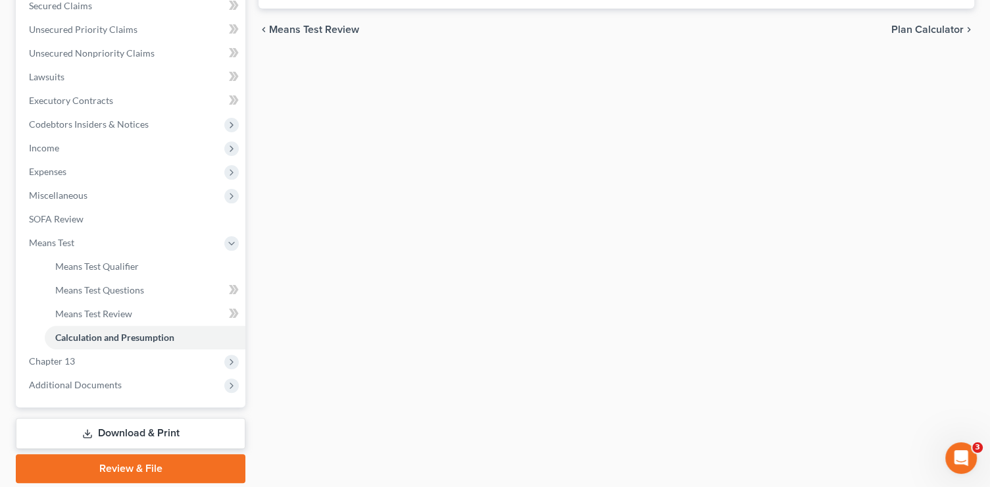
scroll to position [353, 0]
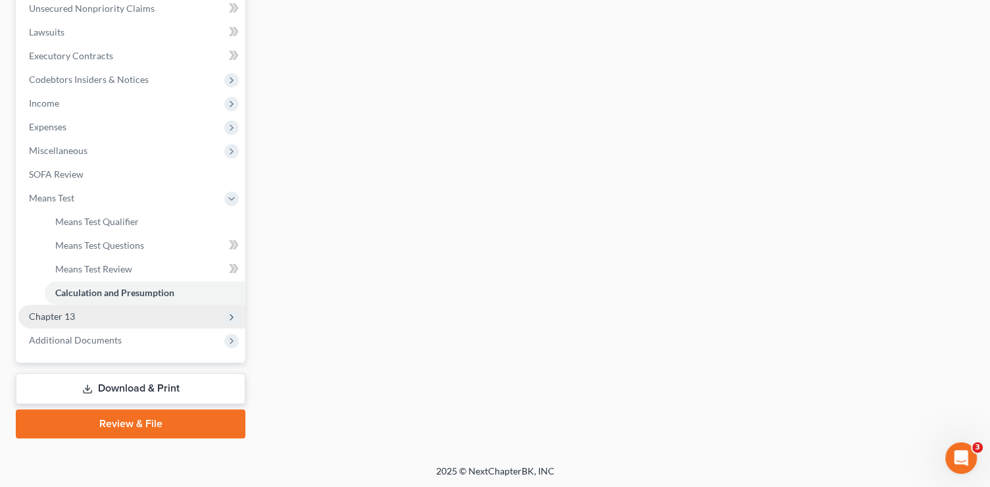
click at [77, 317] on span "Chapter 13" at bounding box center [131, 317] width 227 height 24
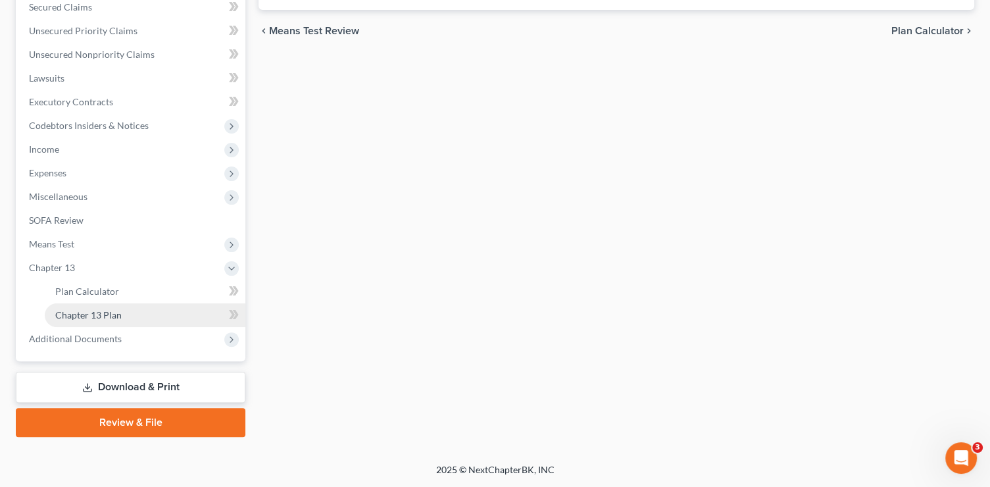
scroll to position [306, 0]
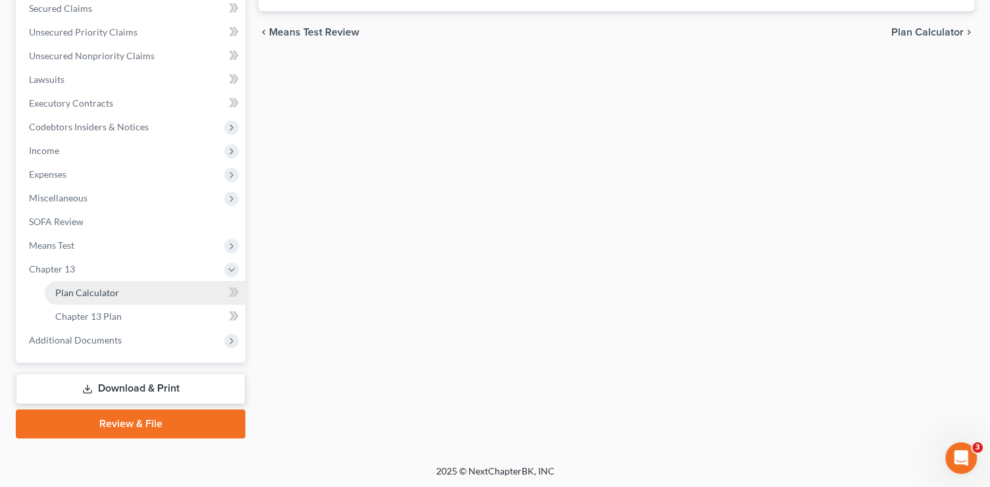
click at [95, 291] on span "Plan Calculator" at bounding box center [87, 292] width 64 height 11
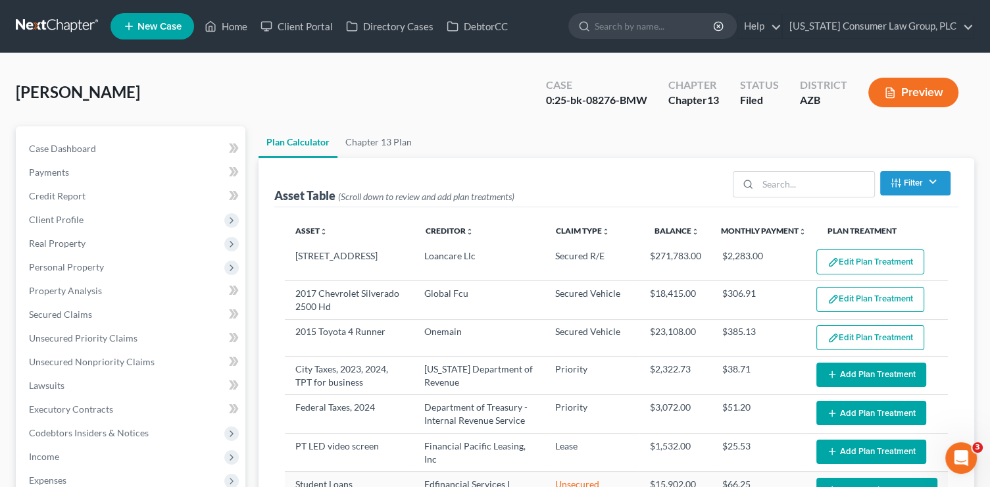
select select "59"
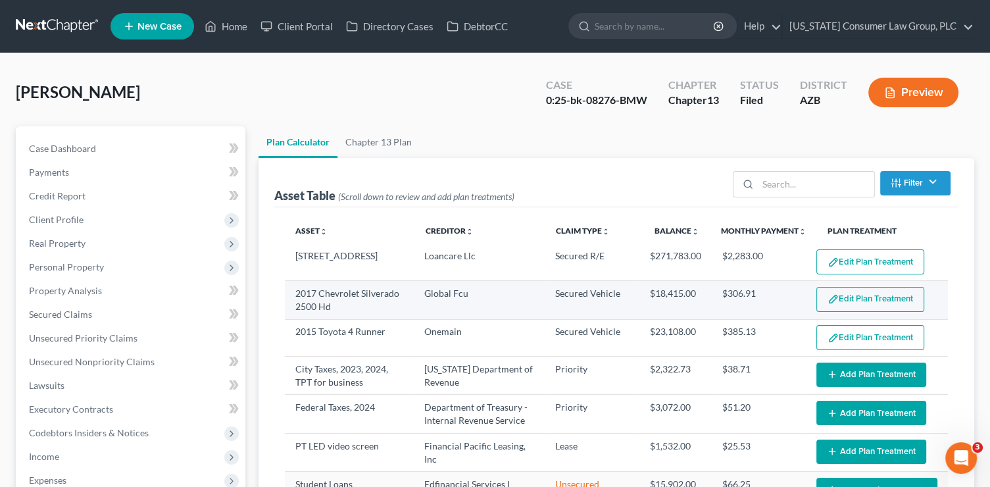
click at [846, 298] on button "Edit Plan Treatment" at bounding box center [871, 299] width 108 height 25
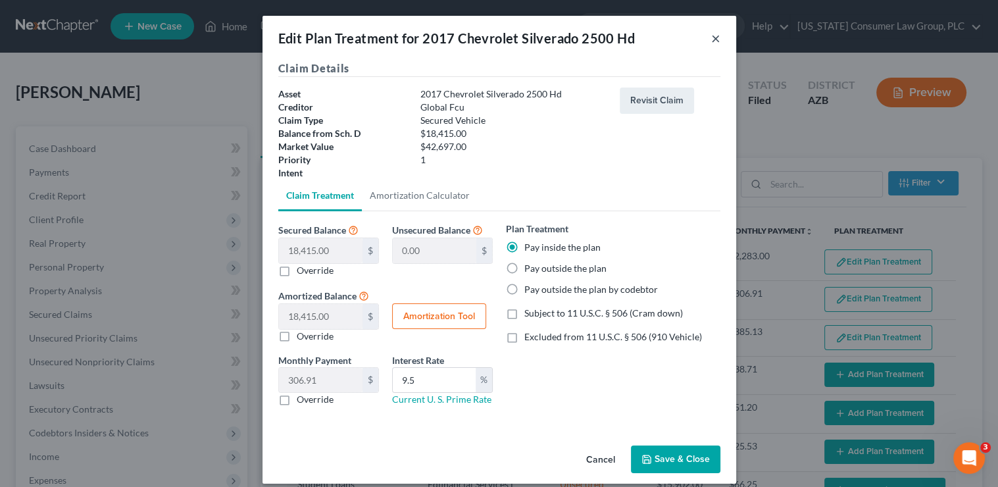
click at [711, 39] on button "×" at bounding box center [715, 38] width 9 height 16
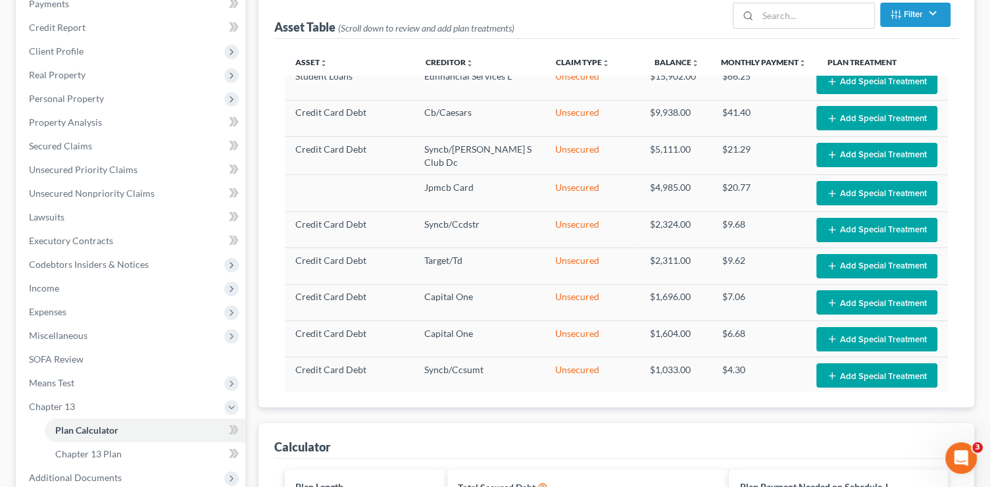
scroll to position [170, 0]
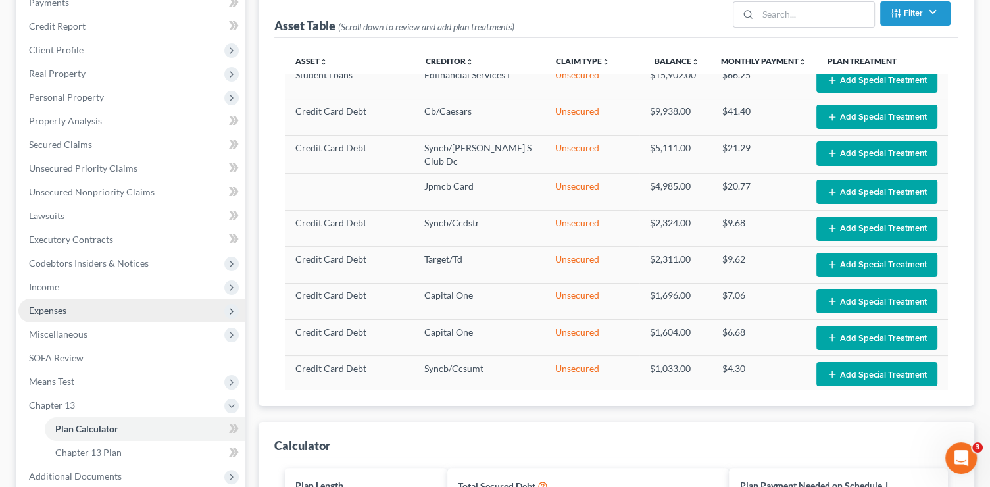
click at [51, 305] on span "Expenses" at bounding box center [48, 310] width 38 height 11
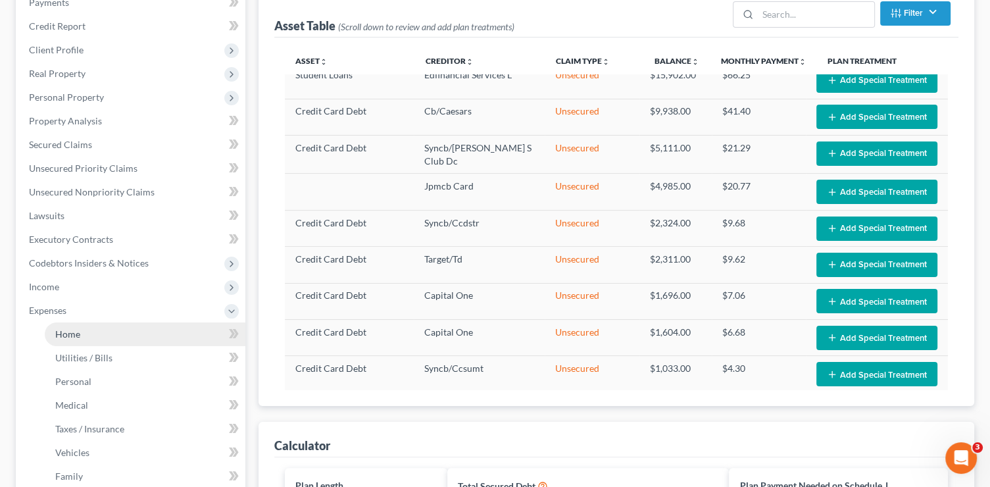
click at [88, 338] on link "Home" at bounding box center [145, 334] width 201 height 24
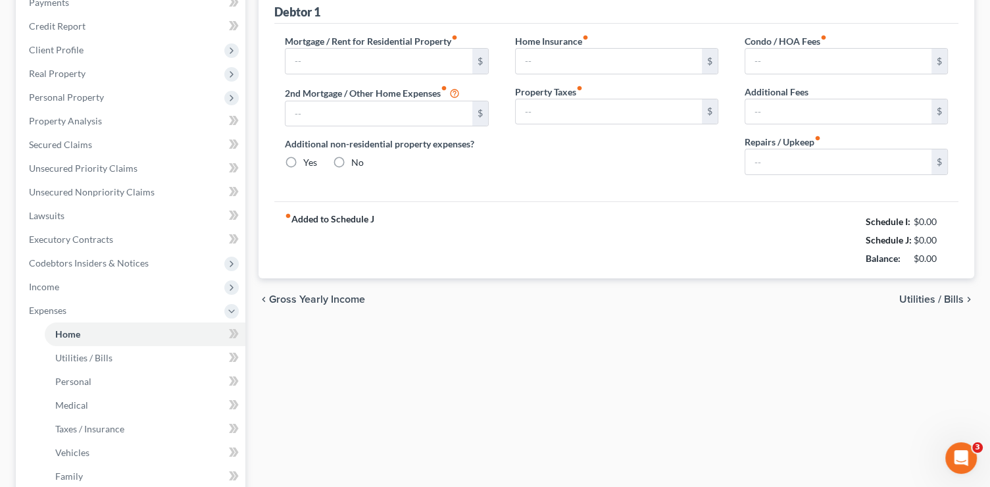
scroll to position [16, 0]
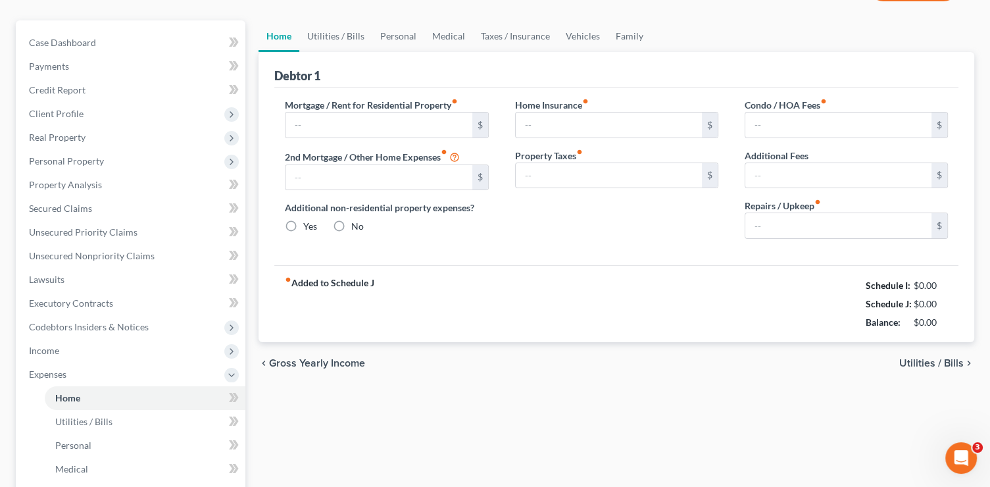
type input "2,803.00"
type input "0.00"
radio input "true"
type input "0.00"
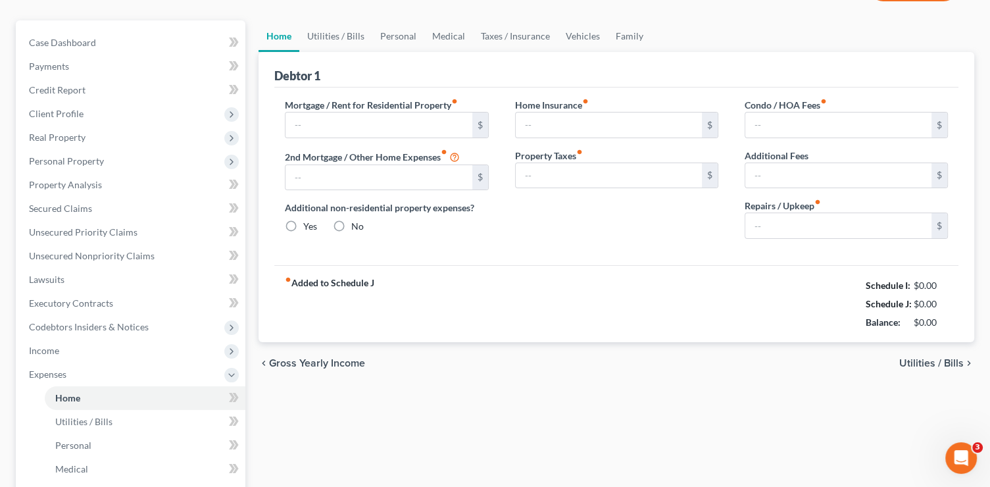
type input "0.00"
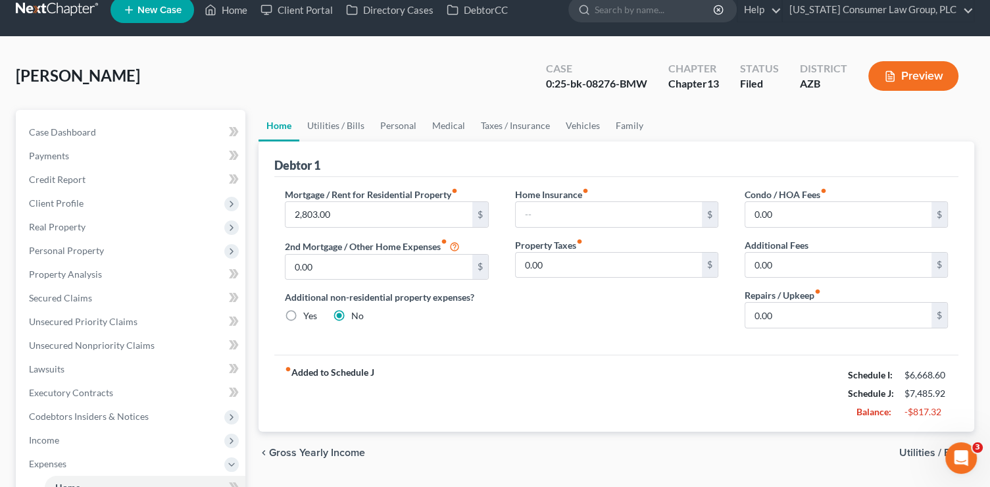
scroll to position [0, 0]
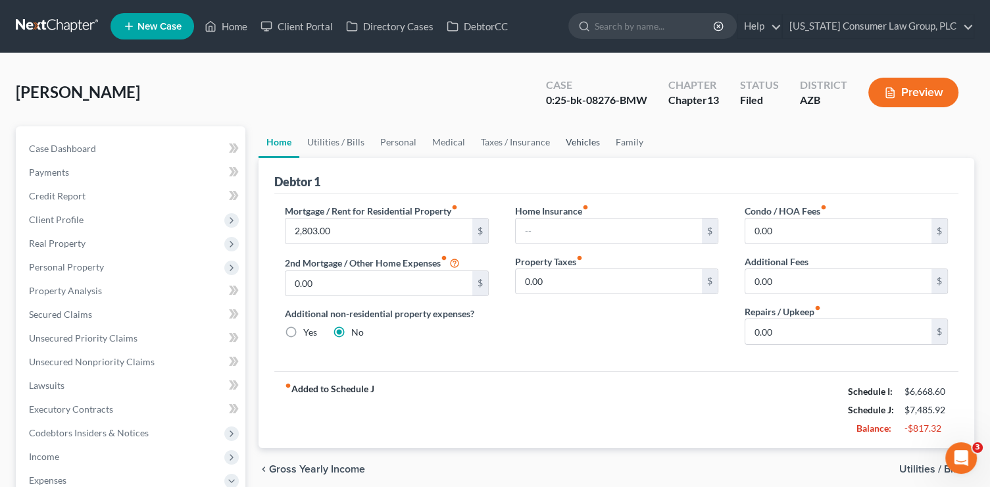
click at [558, 140] on link "Vehicles" at bounding box center [583, 142] width 50 height 32
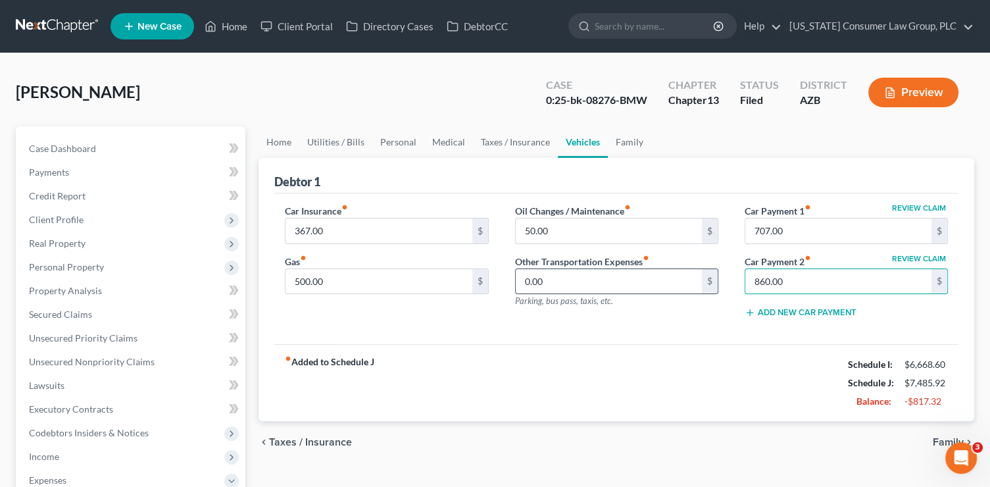
drag, startPoint x: 759, startPoint y: 278, endPoint x: 709, endPoint y: 270, distance: 49.9
click at [709, 270] on div "Car Insurance fiber_manual_record 367.00 $ Gas fiber_manual_record 500.00 $ Oil…" at bounding box center [617, 266] width 690 height 125
drag, startPoint x: 753, startPoint y: 274, endPoint x: 734, endPoint y: 272, distance: 19.2
click at [734, 272] on div "Review Claim Car Payment 1 fiber_manual_record 707.00 $ Review Claim Car Paymen…" at bounding box center [847, 266] width 230 height 125
type input "0"
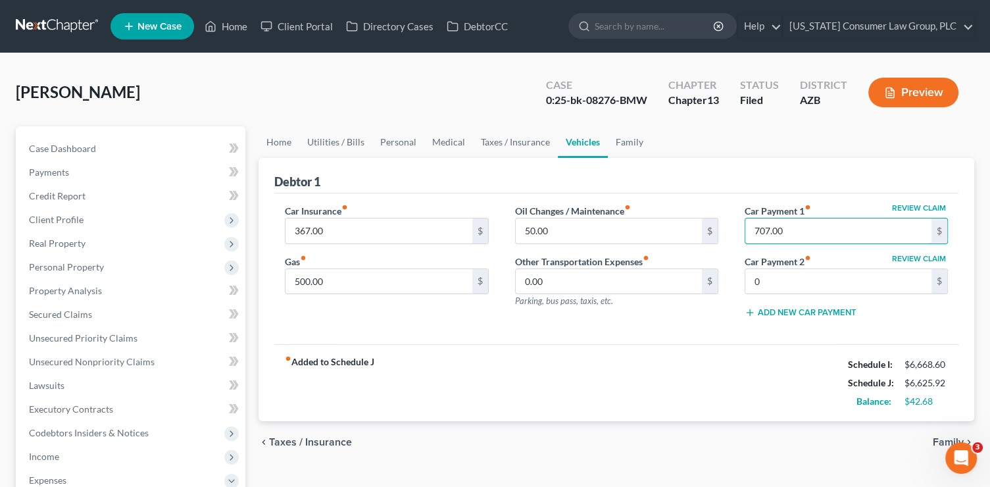
drag, startPoint x: 817, startPoint y: 234, endPoint x: 728, endPoint y: 221, distance: 90.5
click at [728, 221] on div "Car Insurance fiber_manual_record 367.00 $ Gas fiber_manual_record 500.00 $ Oil…" at bounding box center [617, 266] width 690 height 125
drag, startPoint x: 811, startPoint y: 224, endPoint x: 738, endPoint y: 222, distance: 73.7
click at [738, 222] on div "Review Claim Car Payment 1 fiber_manual_record 0,707.00 $ Review Claim Car Paym…" at bounding box center [847, 266] width 230 height 125
type input "0"
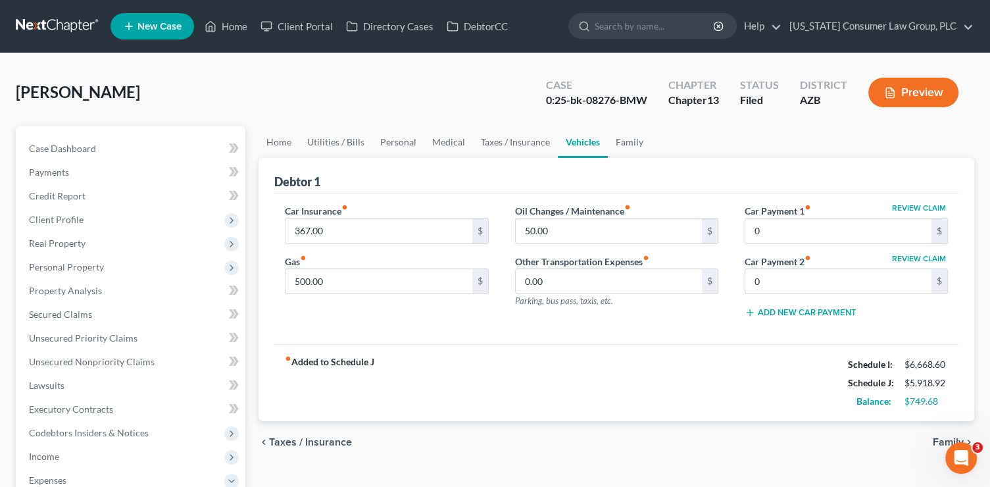
click at [732, 336] on div "Car Insurance fiber_manual_record 367.00 $ Gas fiber_manual_record 500.00 $ Oil…" at bounding box center [616, 268] width 684 height 151
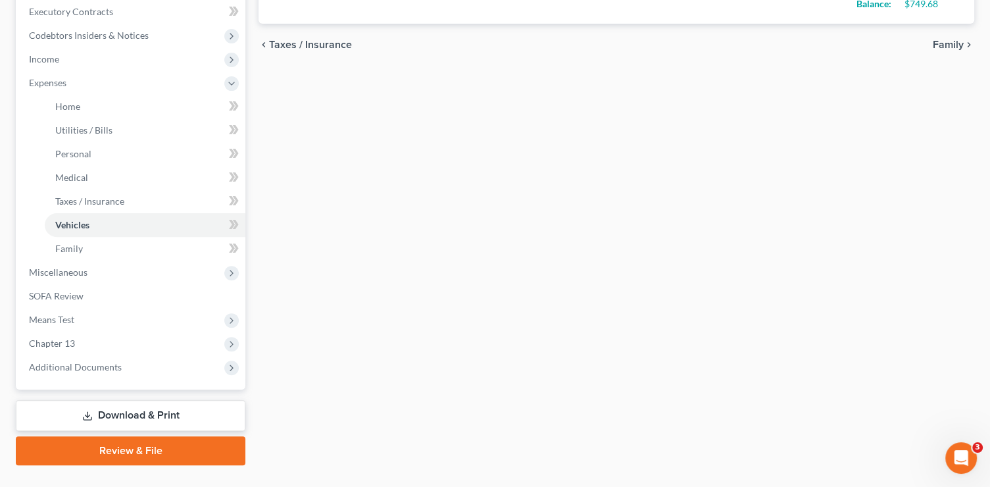
scroll to position [413, 0]
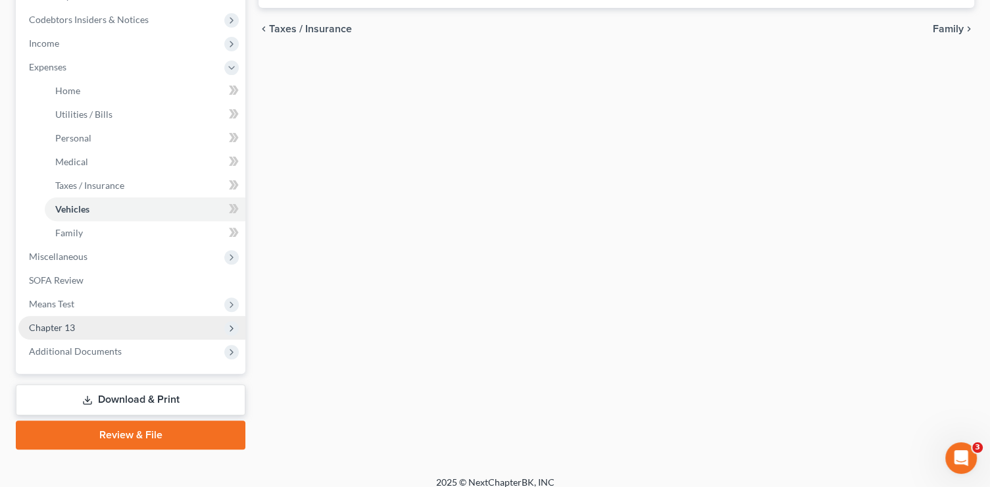
click at [230, 327] on icon at bounding box center [231, 328] width 11 height 11
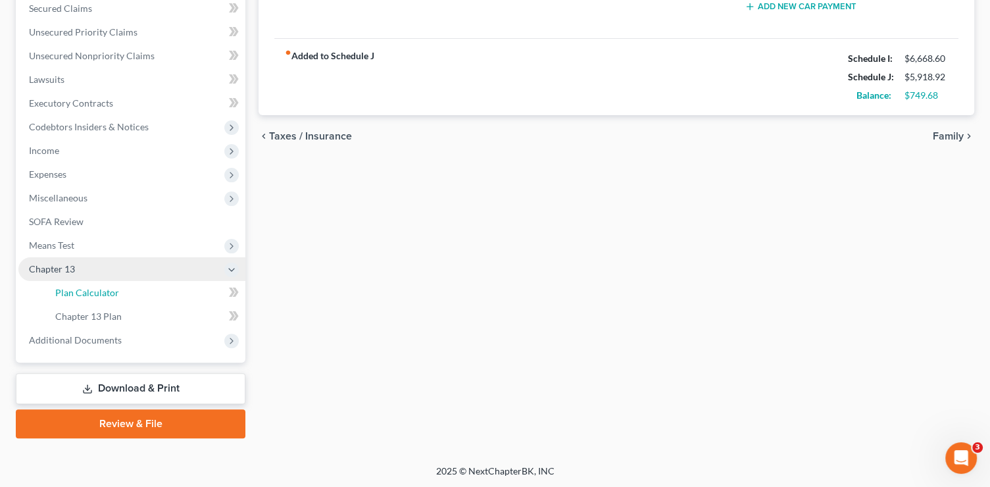
scroll to position [112, 0]
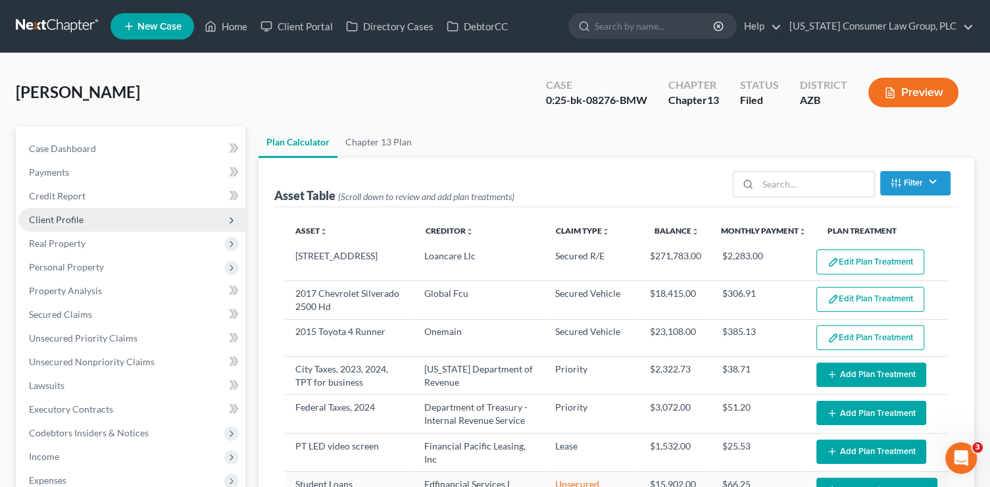
select select "59"
click at [84, 218] on span "Client Profile" at bounding box center [131, 220] width 227 height 24
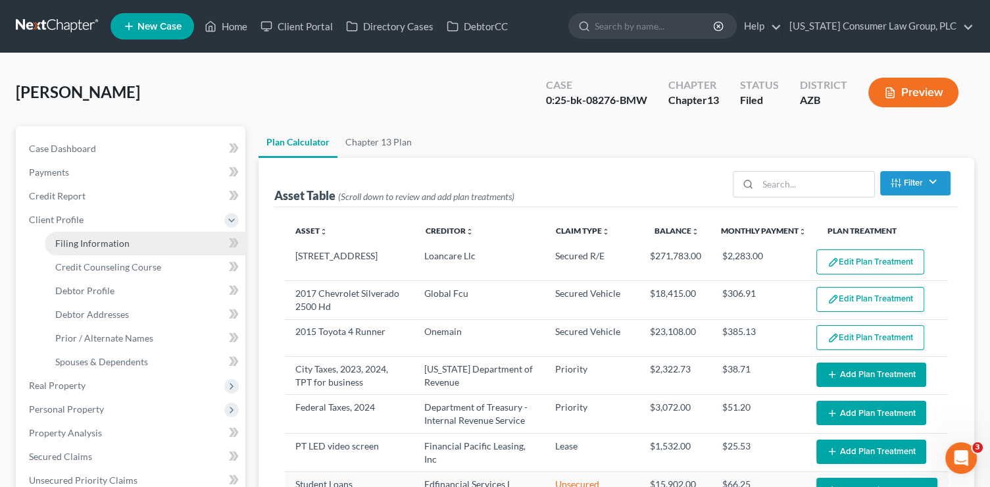
click at [139, 247] on link "Filing Information" at bounding box center [145, 244] width 201 height 24
select select "1"
select select "0"
select select "3"
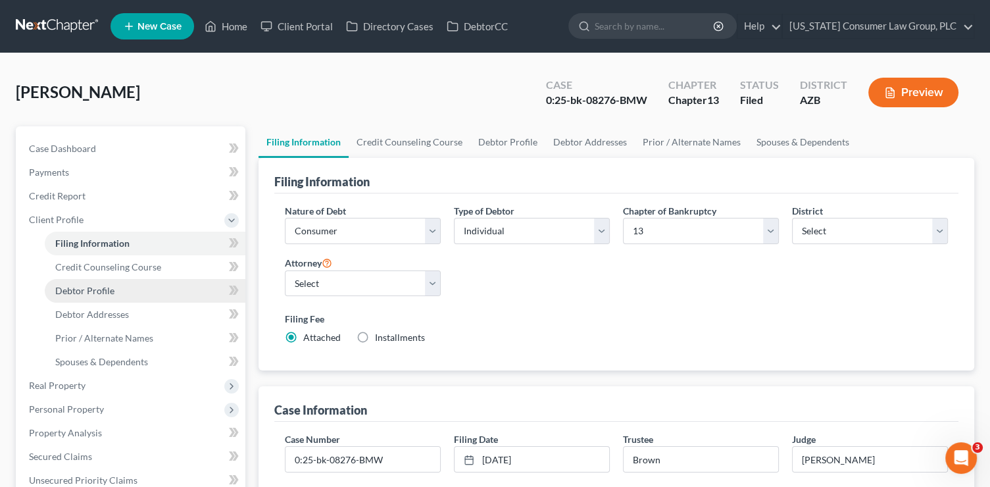
click at [152, 284] on link "Debtor Profile" at bounding box center [145, 291] width 201 height 24
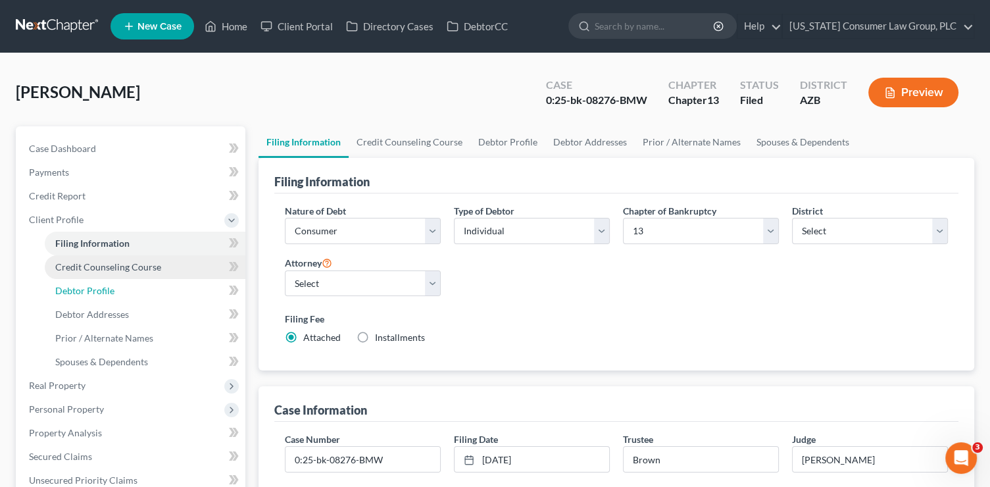
select select "1"
select select "3"
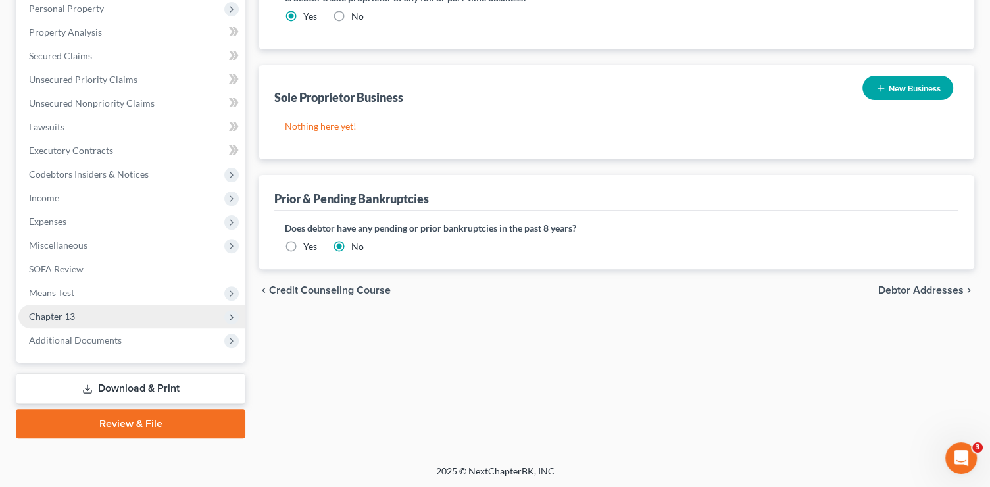
click at [92, 317] on span "Chapter 13" at bounding box center [131, 317] width 227 height 24
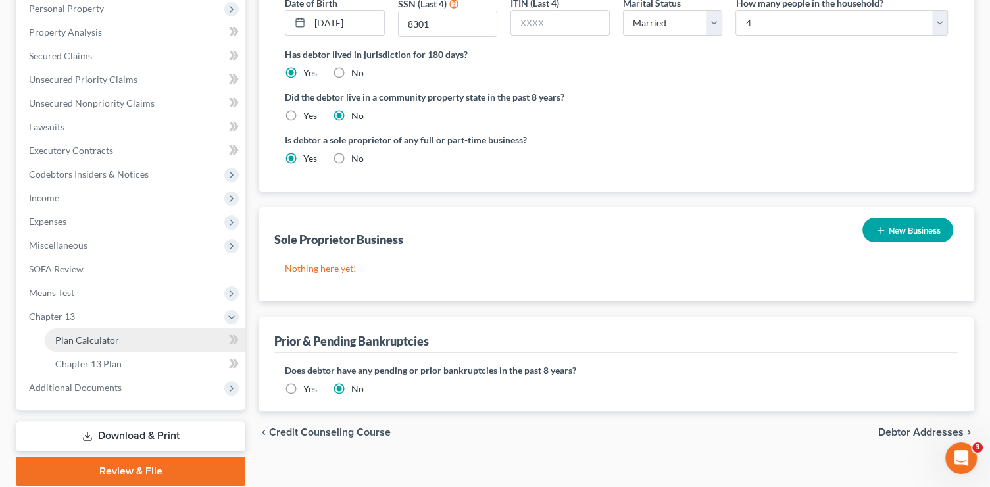
click at [110, 344] on span "Plan Calculator" at bounding box center [87, 339] width 64 height 11
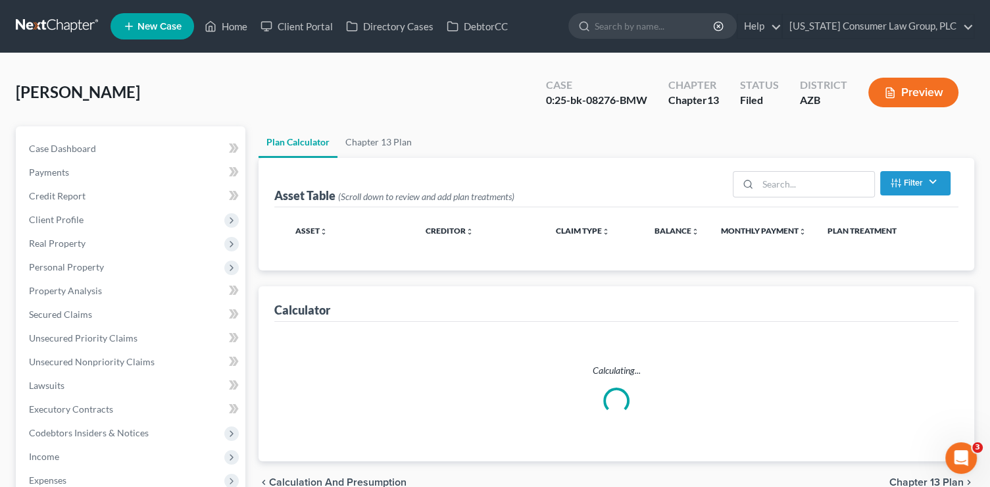
select select "59"
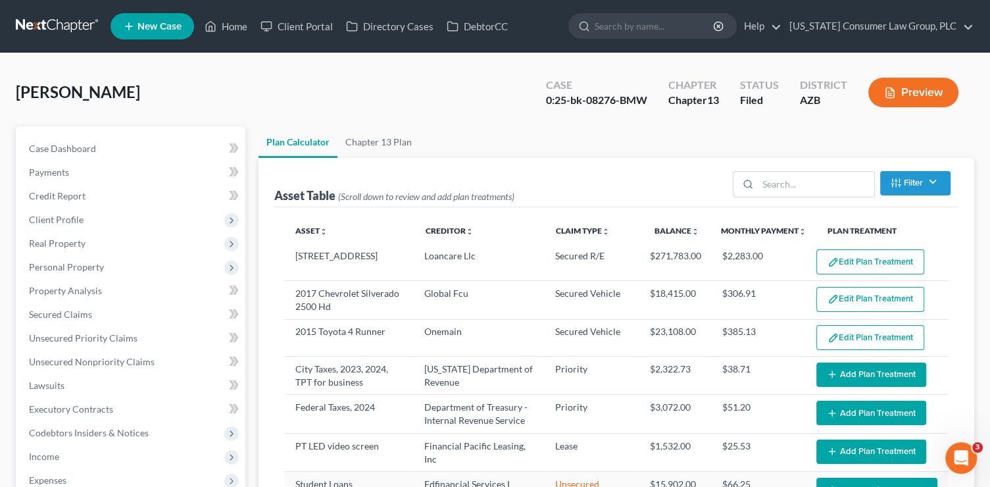
click at [834, 263] on button "Edit Plan Treatment" at bounding box center [871, 261] width 108 height 25
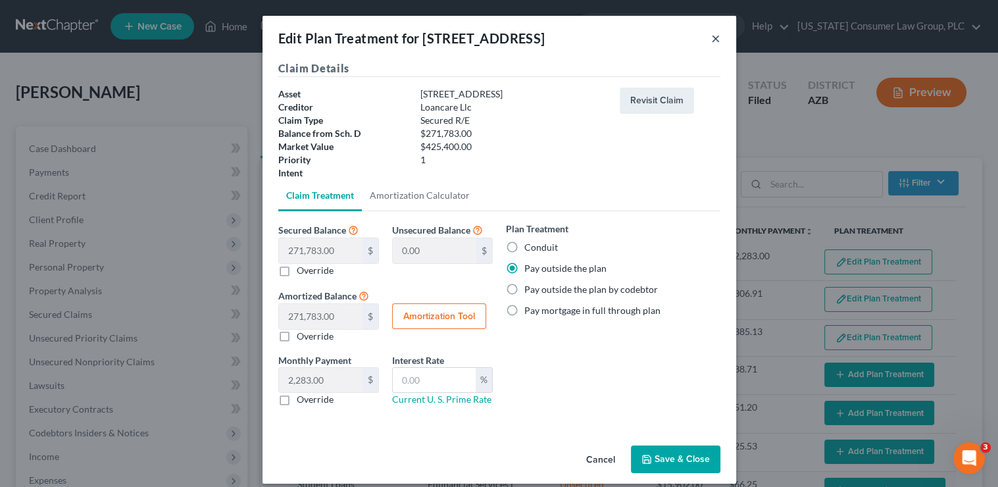
click at [712, 39] on button "×" at bounding box center [715, 38] width 9 height 16
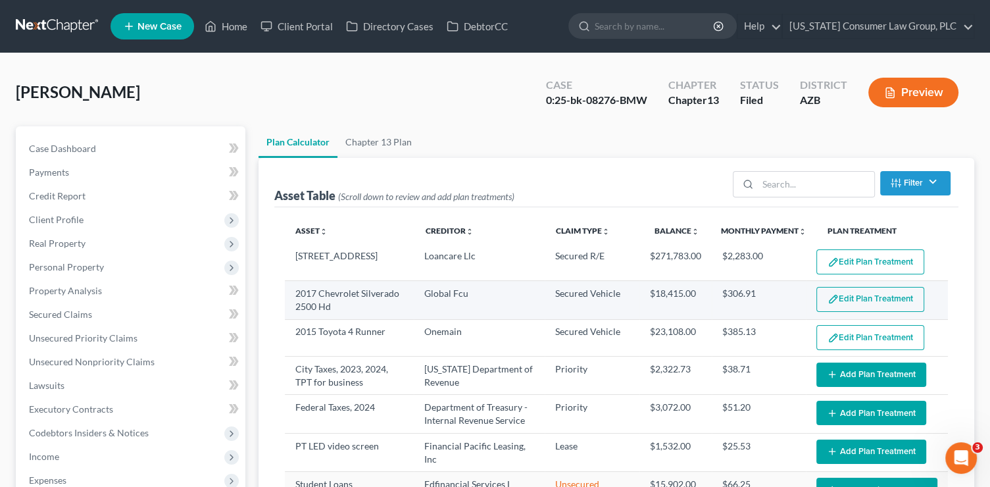
click at [888, 299] on button "Edit Plan Treatment" at bounding box center [871, 299] width 108 height 25
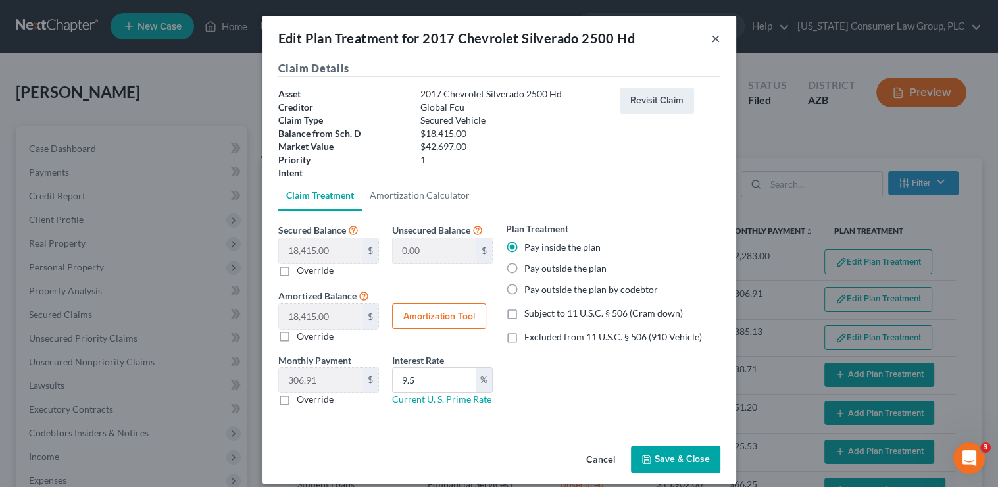
click at [711, 38] on button "×" at bounding box center [715, 38] width 9 height 16
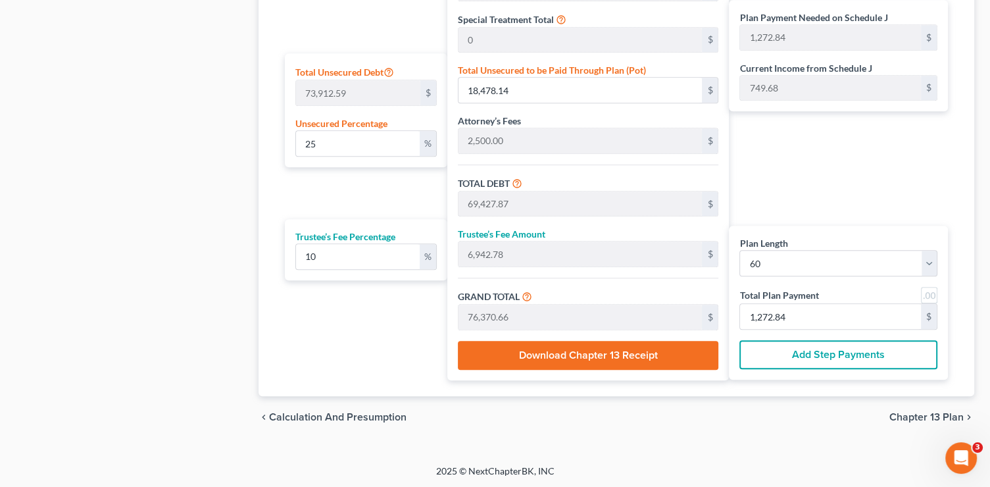
scroll to position [597, 0]
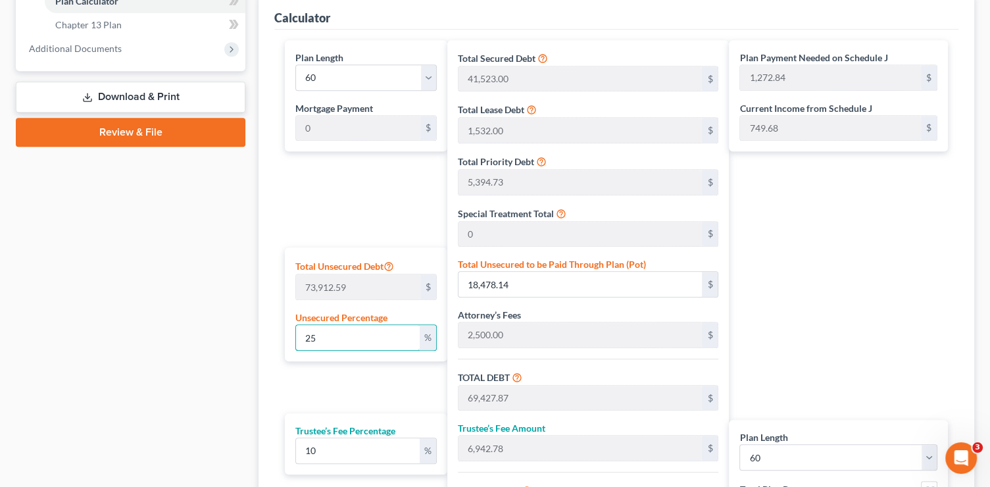
drag, startPoint x: 365, startPoint y: 332, endPoint x: 280, endPoint y: 325, distance: 85.1
click at [280, 325] on div "Plan Length 1 2 3 4 5 6 7 8 9 10 11 12 13 14 15 16 17 18 19 20 21 22 23 24 25 2…" at bounding box center [362, 307] width 169 height 534
type input "0"
type input "50,949.72"
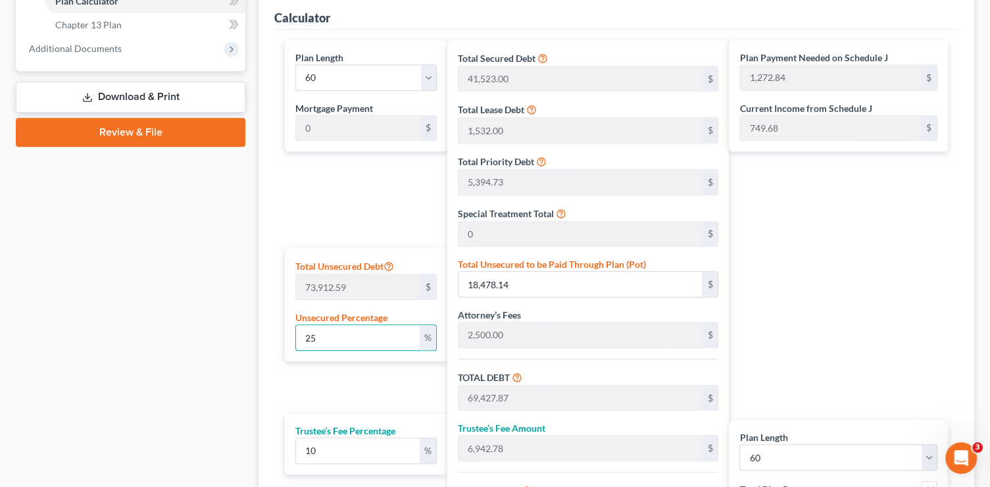
type input "5,094.97"
type input "56,044.70"
type input "934.07"
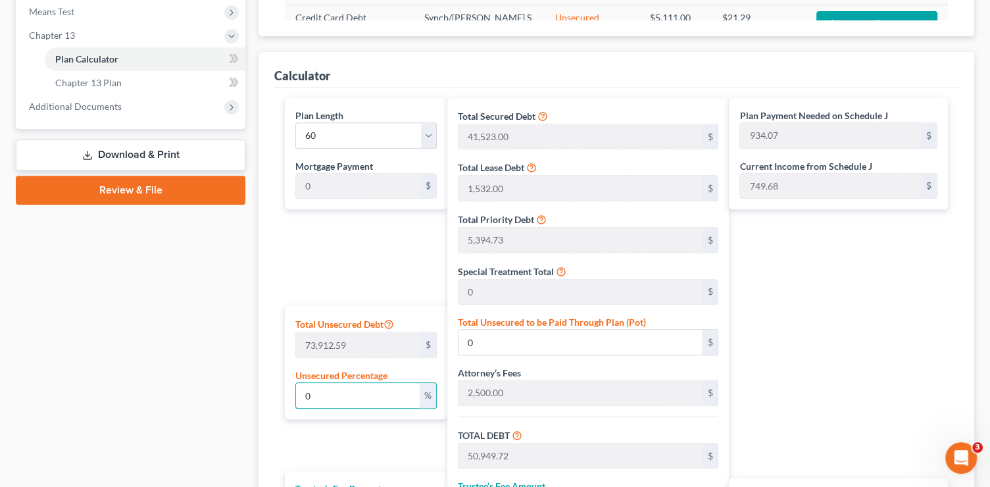
scroll to position [309, 0]
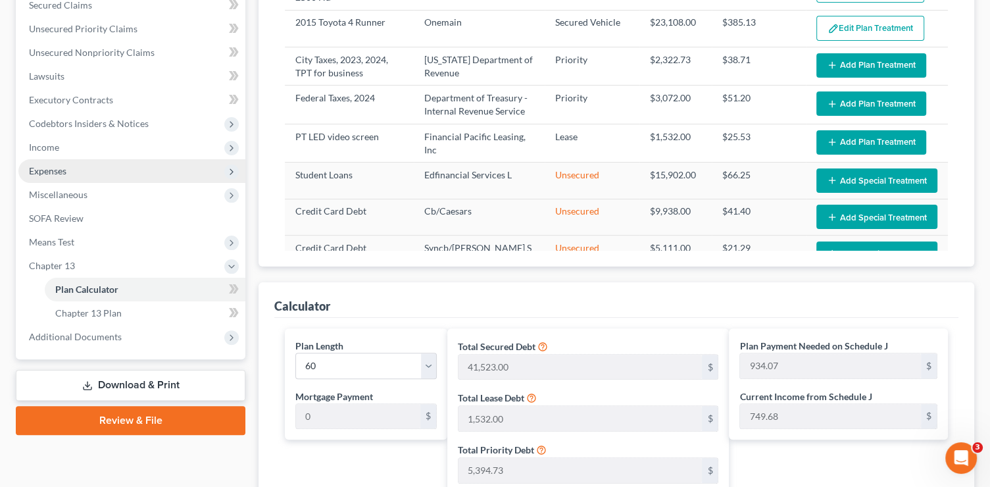
type input "0"
click at [57, 170] on span "Expenses" at bounding box center [48, 170] width 38 height 11
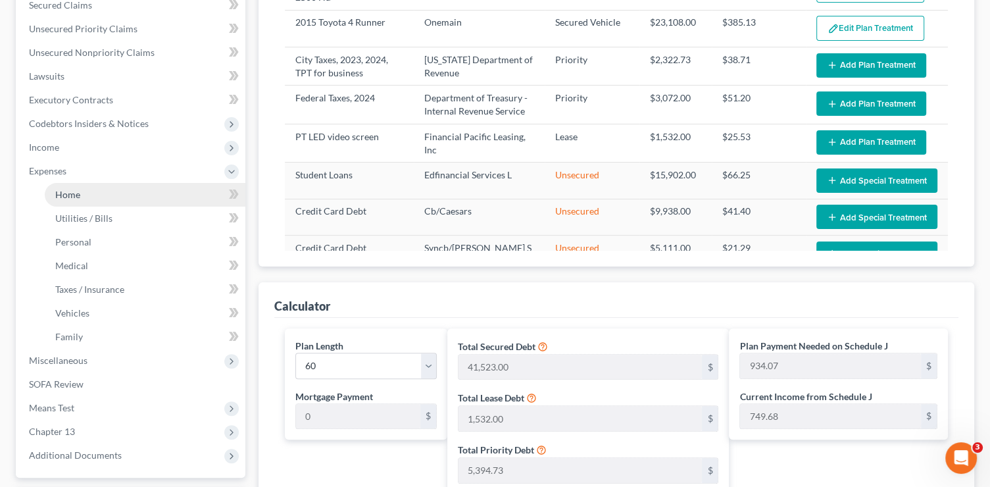
click at [66, 198] on span "Home" at bounding box center [67, 194] width 25 height 11
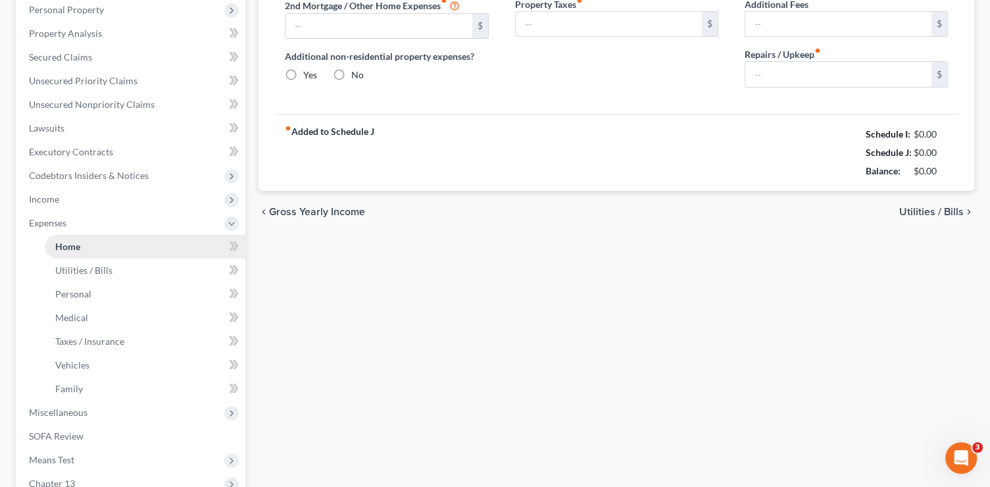
type input "2,803.00"
type input "0.00"
radio input "true"
type input "0.00"
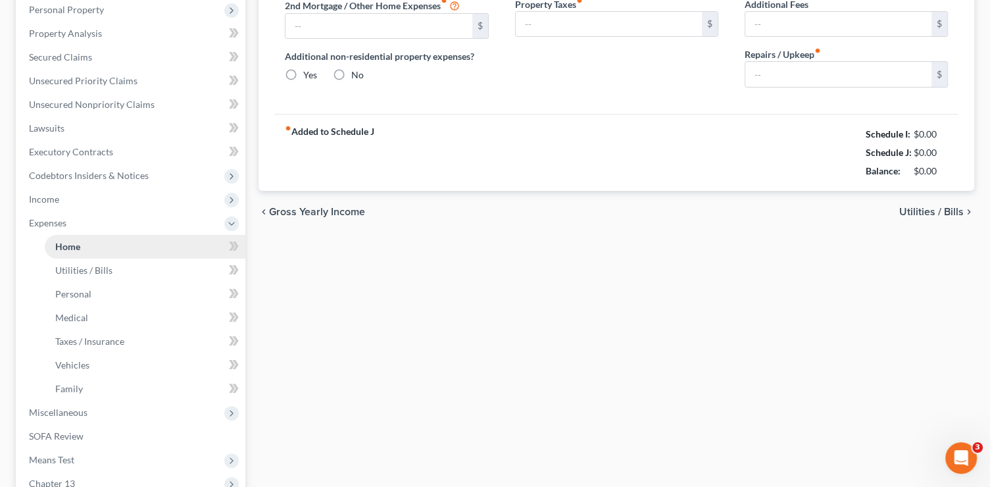
type input "0.00"
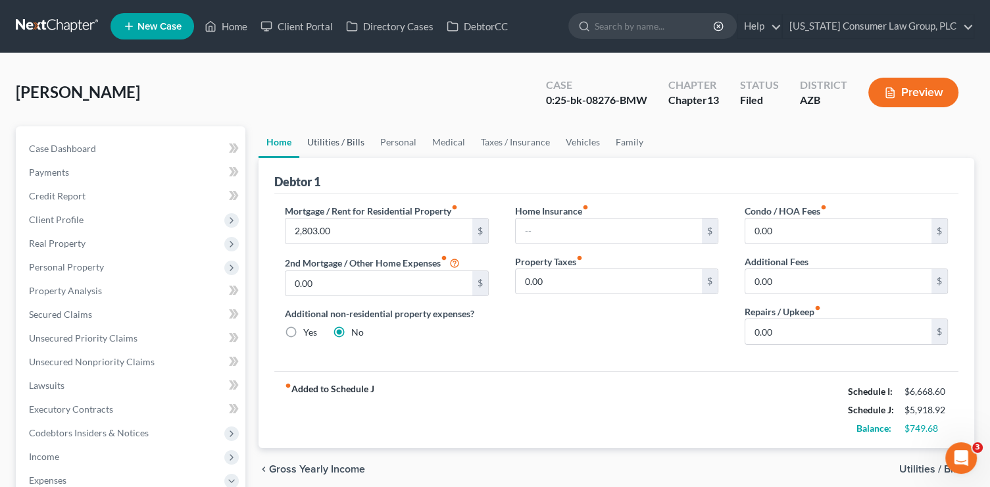
click at [342, 140] on link "Utilities / Bills" at bounding box center [335, 142] width 73 height 32
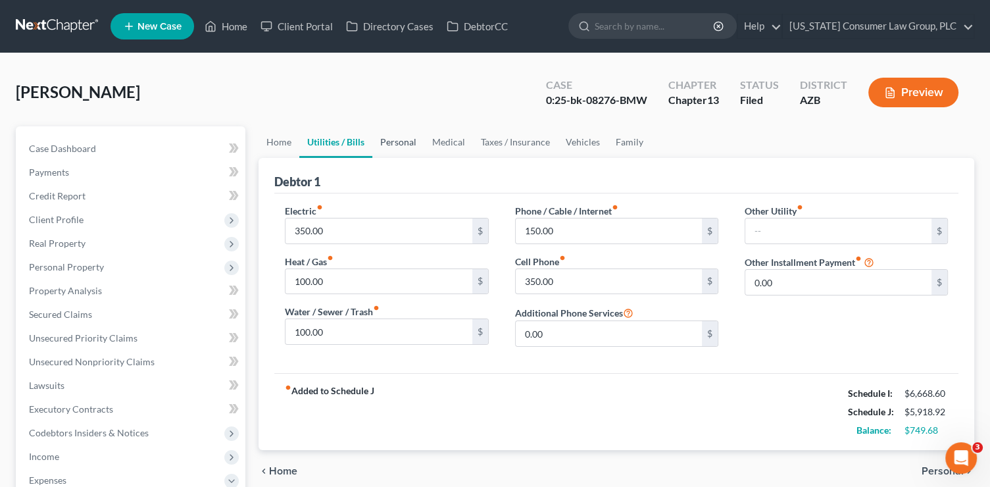
click at [405, 137] on link "Personal" at bounding box center [398, 142] width 52 height 32
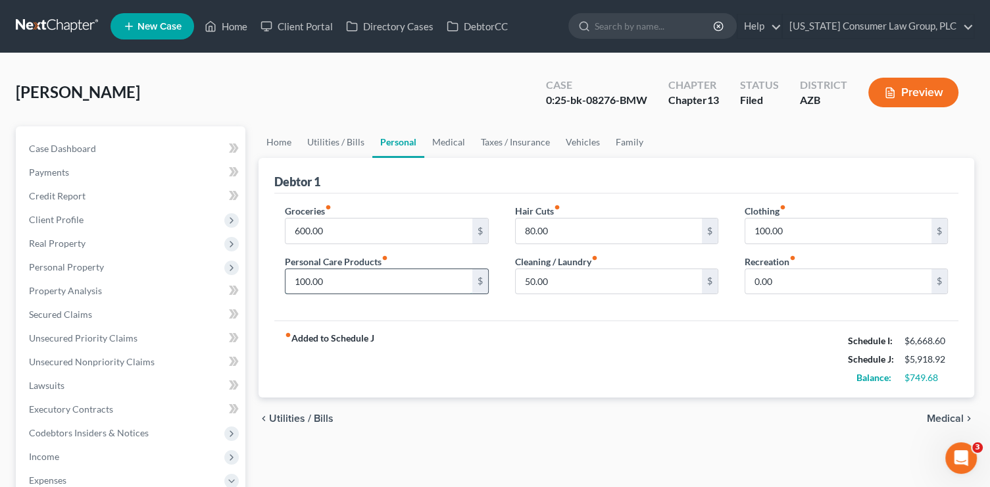
click at [337, 278] on input "100.00" at bounding box center [379, 281] width 186 height 25
type input "50"
click at [770, 228] on input "100.00" at bounding box center [839, 230] width 186 height 25
type input "50"
click at [447, 144] on link "Medical" at bounding box center [448, 142] width 49 height 32
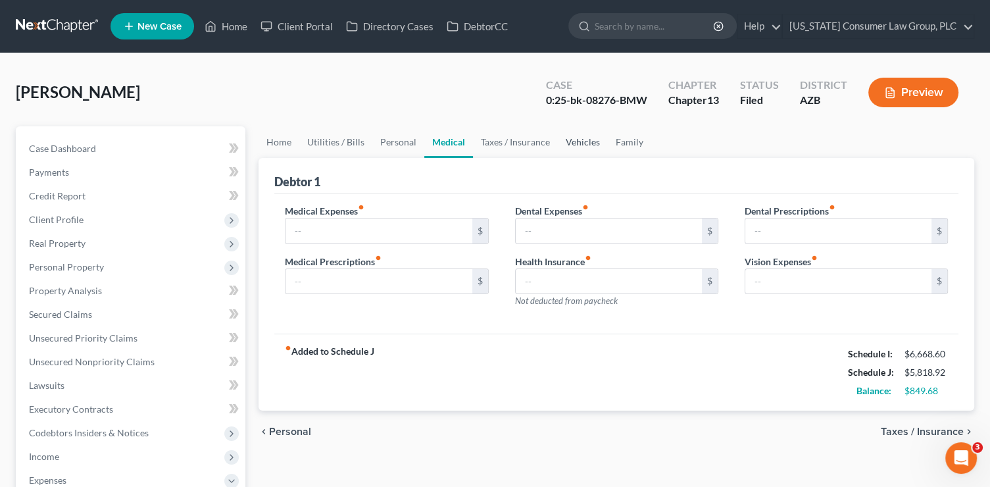
click at [559, 139] on link "Vehicles" at bounding box center [583, 142] width 50 height 32
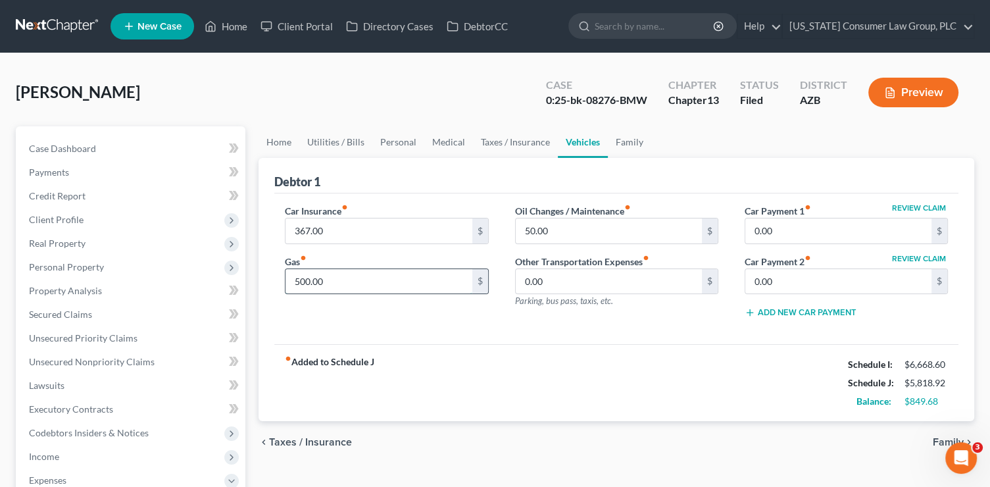
click at [338, 277] on input "500.00" at bounding box center [379, 281] width 186 height 25
click at [555, 322] on div "Oil Changes / Maintenance fiber_manual_record 50.00 $ Other Transportation Expe…" at bounding box center [617, 266] width 230 height 125
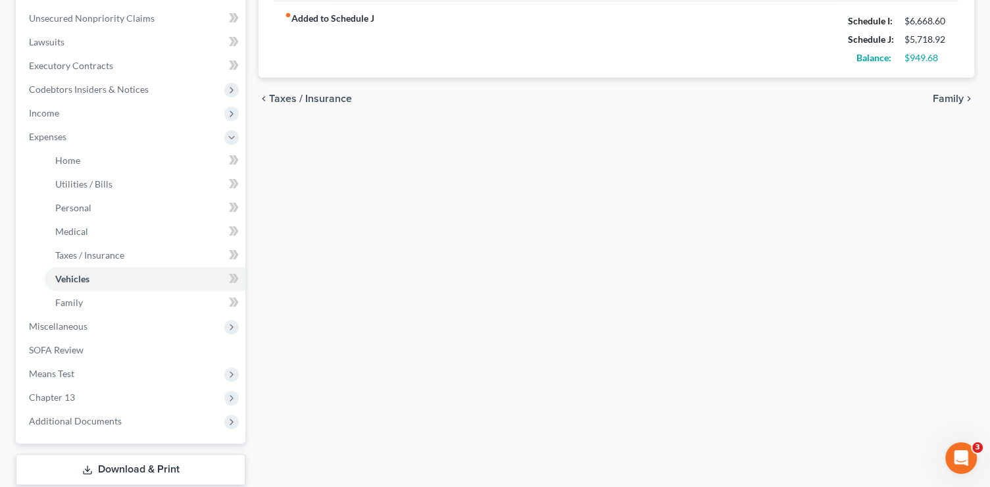
scroll to position [348, 0]
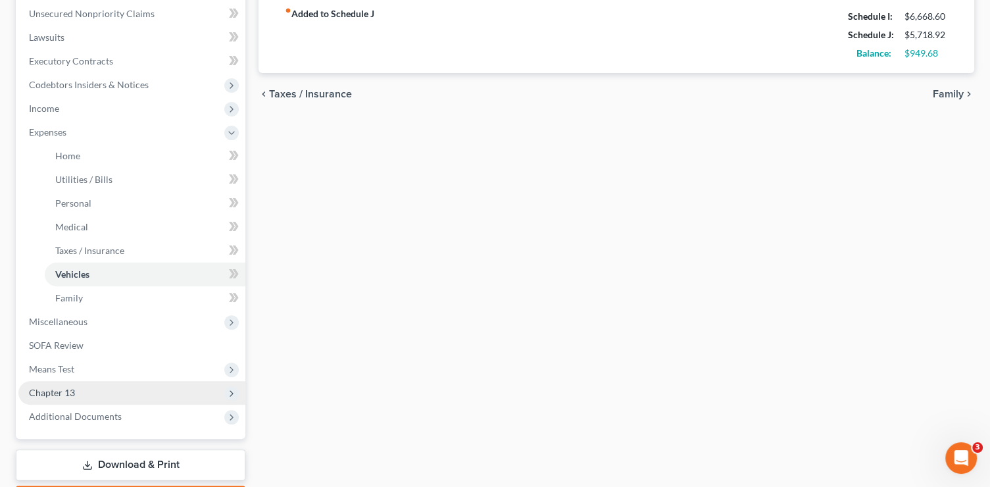
click at [80, 391] on span "Chapter 13" at bounding box center [131, 393] width 227 height 24
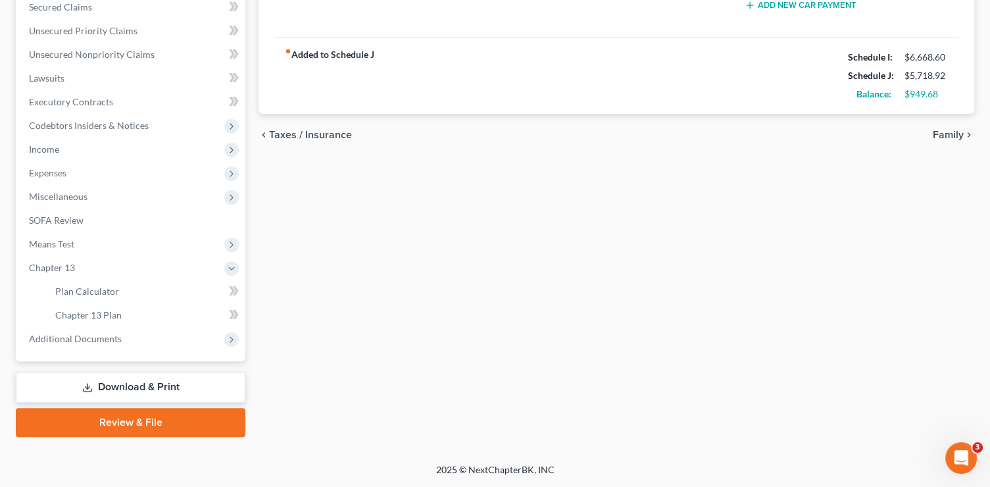
scroll to position [306, 0]
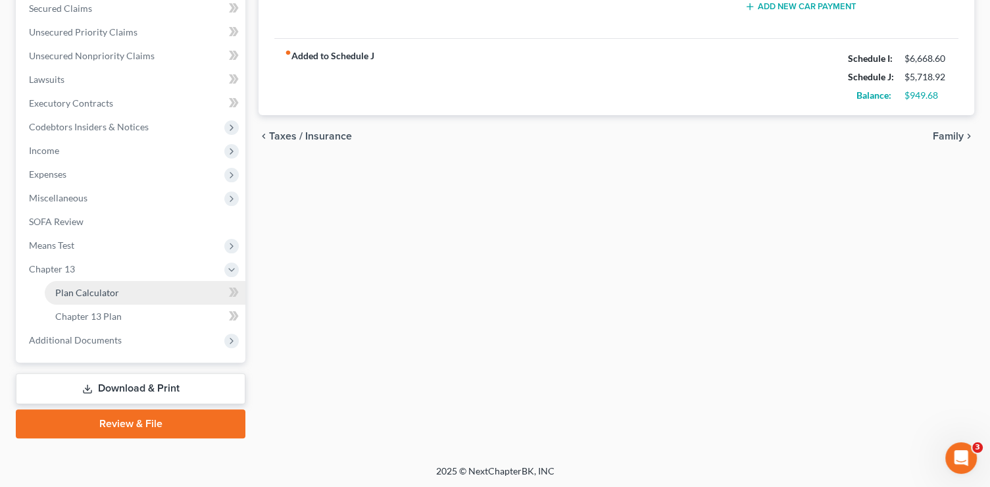
click at [82, 294] on span "Plan Calculator" at bounding box center [87, 292] width 64 height 11
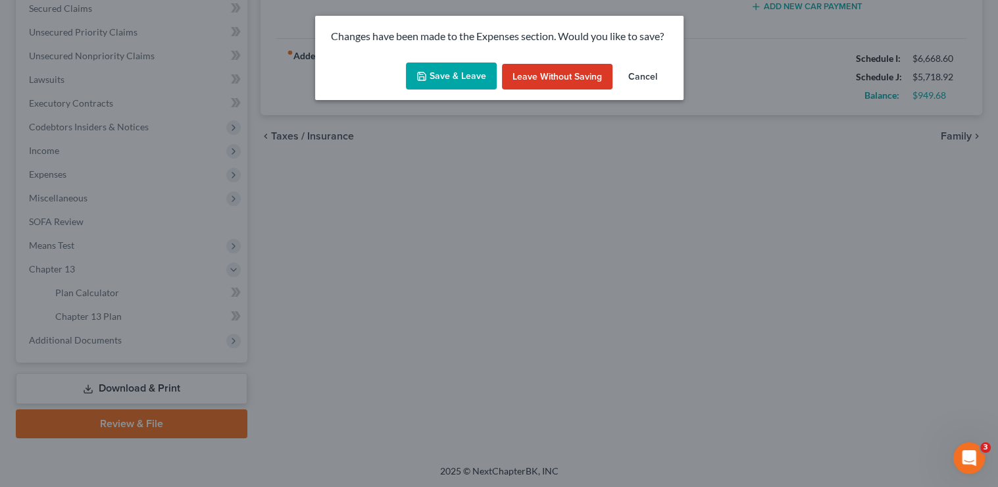
click at [455, 83] on button "Save & Leave" at bounding box center [451, 77] width 91 height 28
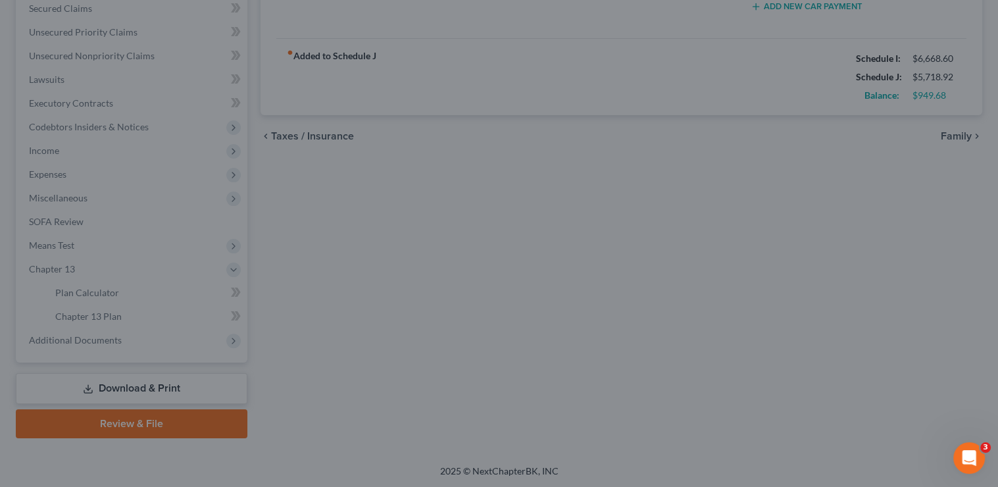
type input "400.00"
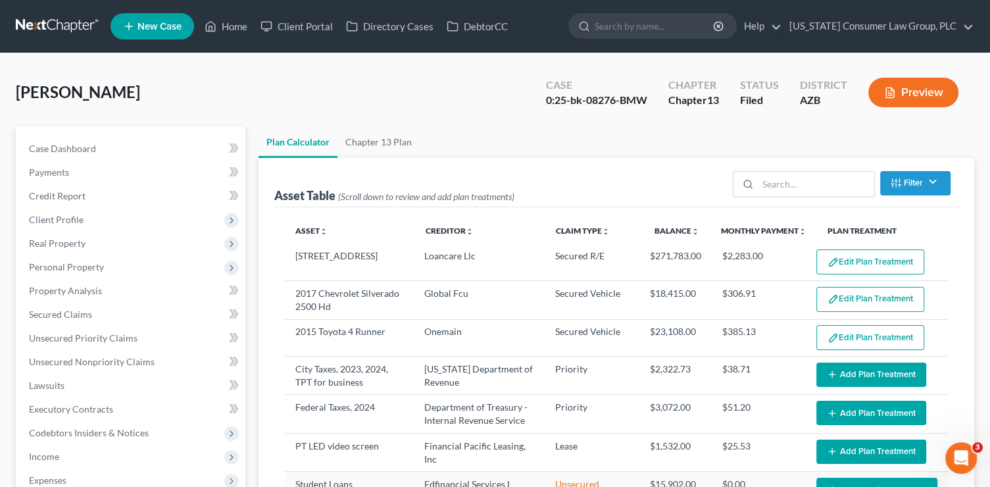
select select "59"
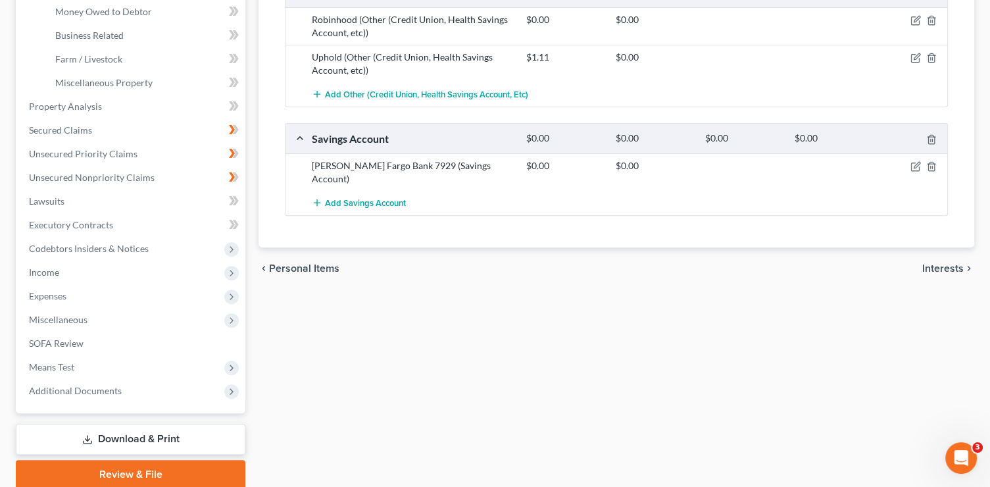
scroll to position [472, 0]
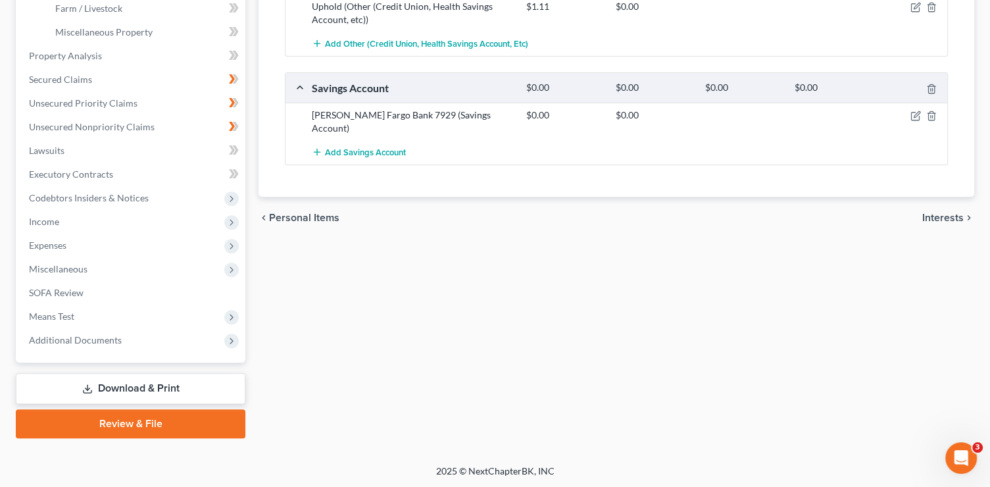
click at [195, 413] on link "Review & File" at bounding box center [131, 423] width 230 height 29
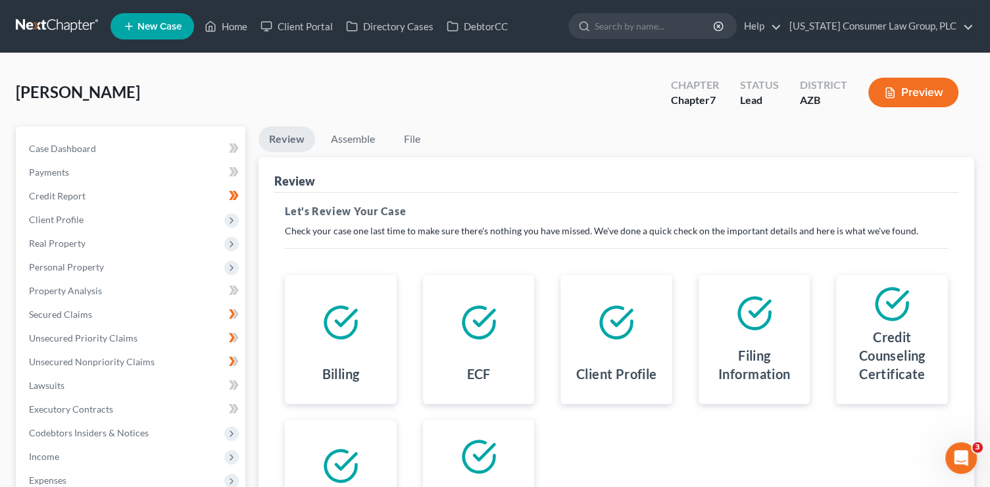
scroll to position [212, 0]
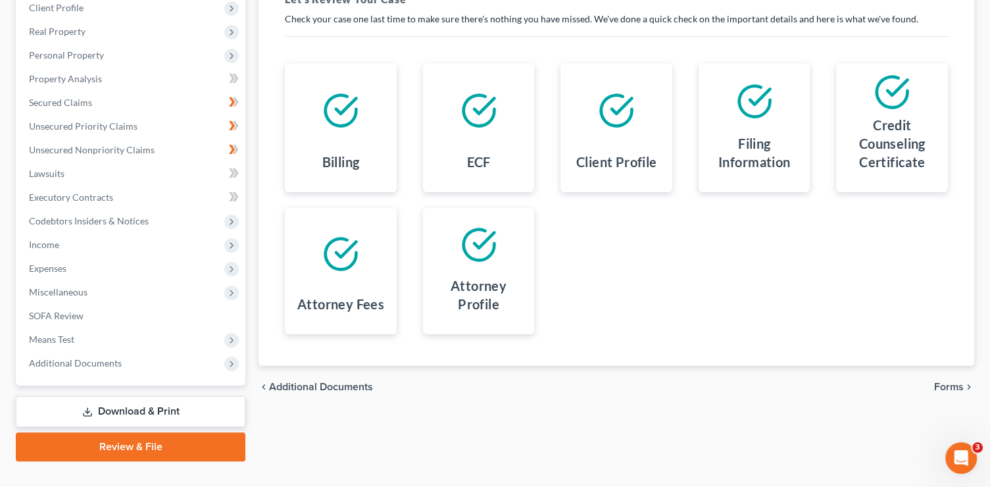
click at [965, 385] on icon "chevron_right" at bounding box center [969, 387] width 11 height 11
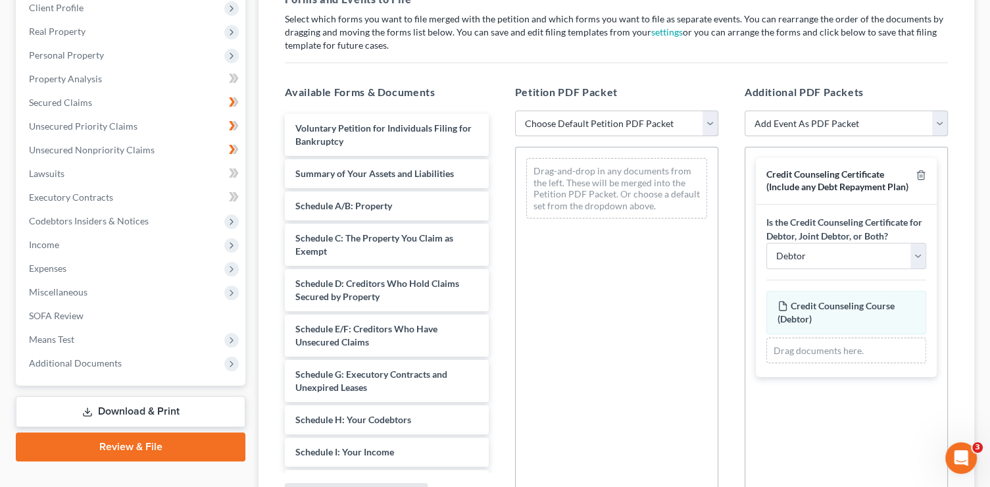
click at [578, 122] on select "Choose Default Petition PDF Packet Complete Bankruptcy Petition (all forms and …" at bounding box center [616, 124] width 203 height 26
select select "1"
click at [515, 111] on select "Choose Default Petition PDF Packet Complete Bankruptcy Petition (all forms and …" at bounding box center [616, 124] width 203 height 26
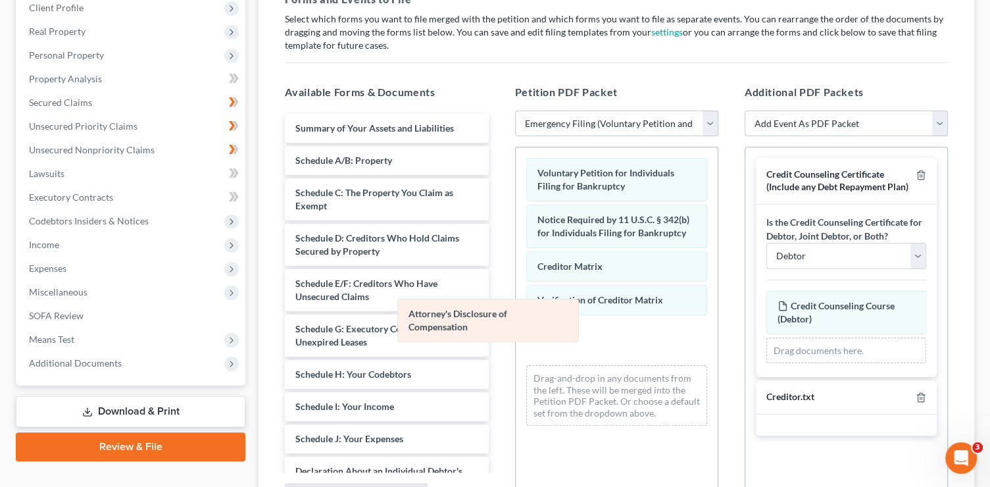
drag, startPoint x: 634, startPoint y: 342, endPoint x: 509, endPoint y: 324, distance: 126.2
click at [516, 324] on div "Attorney's Disclosure of Compensation Voluntary Petition for Individuals Filing…" at bounding box center [617, 291] width 202 height 289
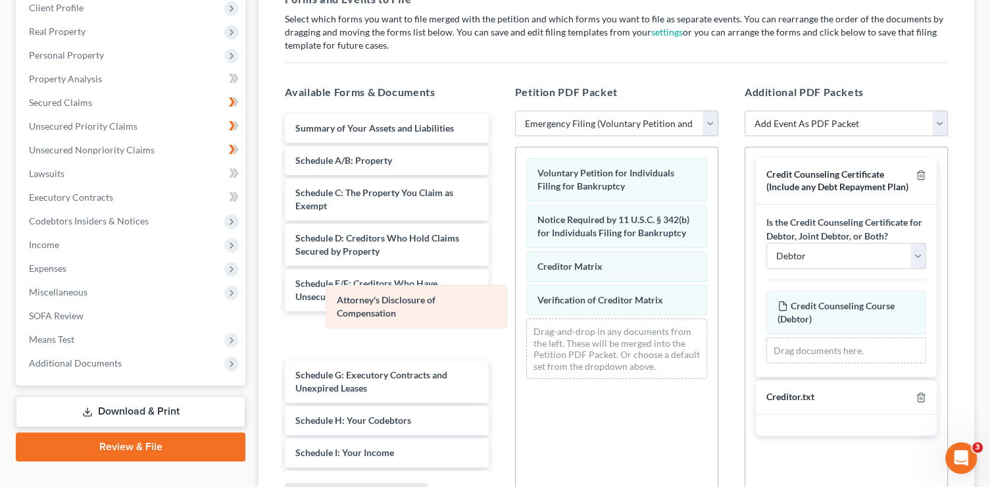
drag, startPoint x: 649, startPoint y: 352, endPoint x: 447, endPoint y: 320, distance: 205.1
click at [516, 320] on div "Attorney's Disclosure of Compensation Voluntary Petition for Individuals Filing…" at bounding box center [617, 268] width 202 height 242
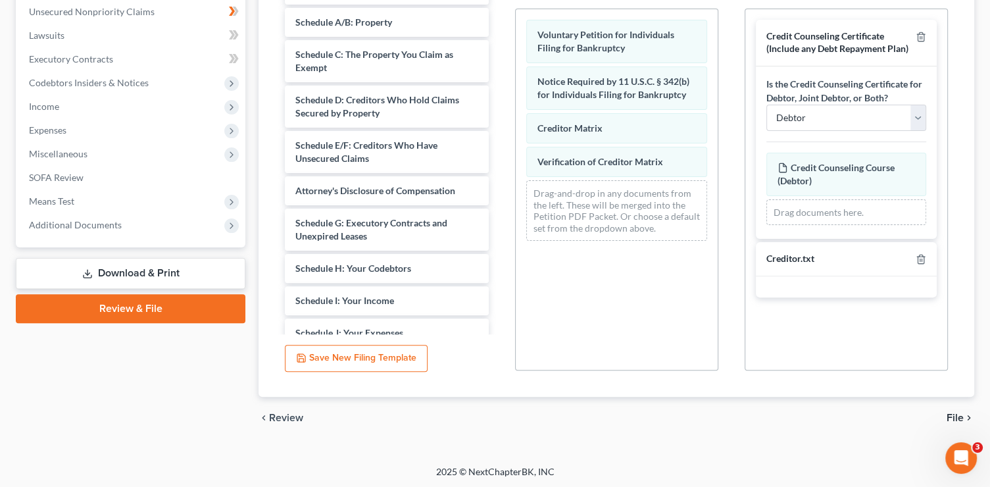
scroll to position [351, 0]
click at [961, 413] on span "File" at bounding box center [955, 417] width 17 height 11
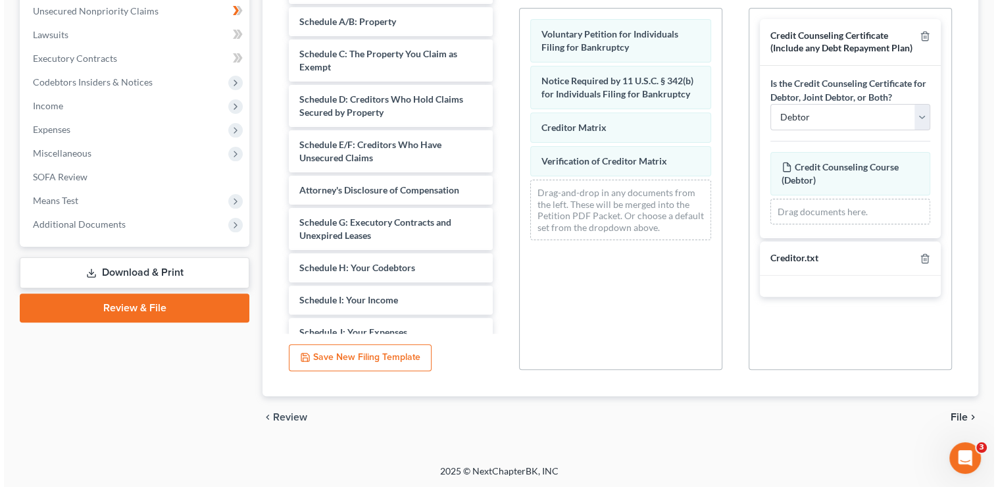
scroll to position [235, 0]
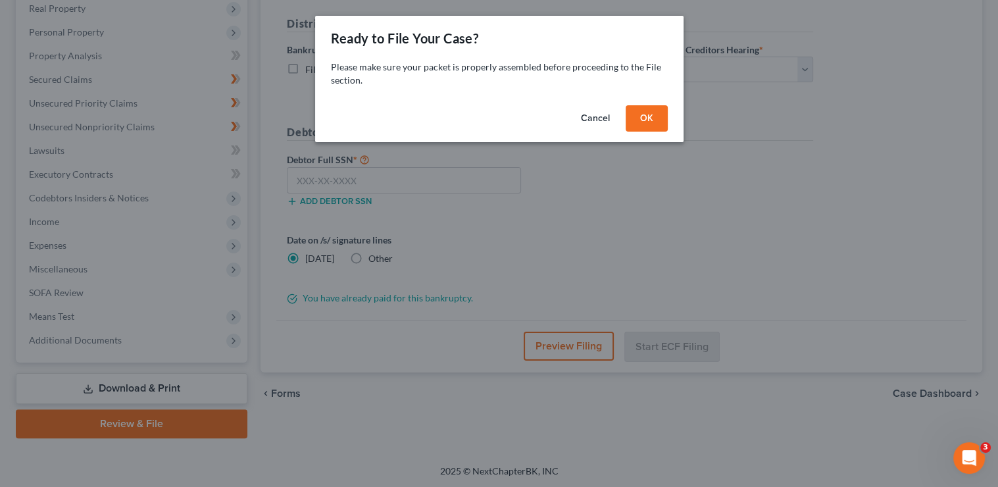
drag, startPoint x: 655, startPoint y: 113, endPoint x: 686, endPoint y: 103, distance: 33.1
click at [655, 113] on button "OK" at bounding box center [647, 118] width 42 height 26
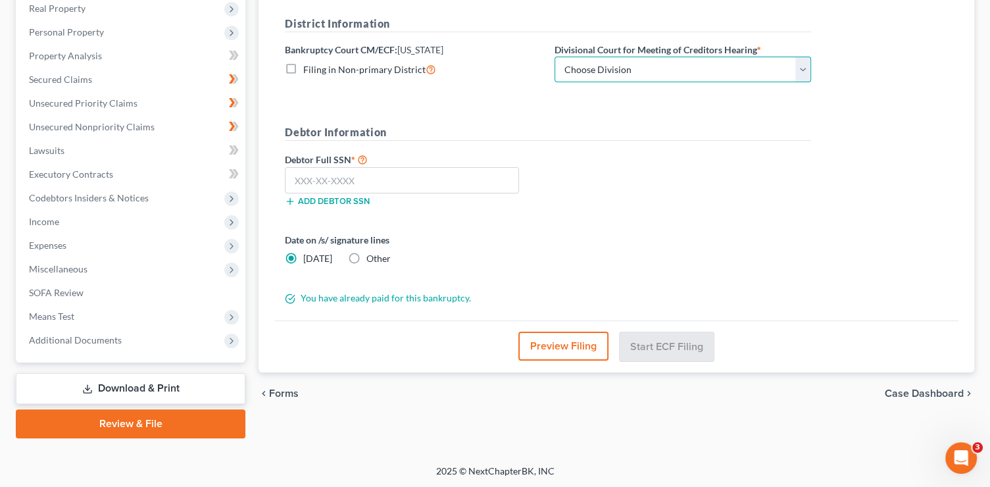
click at [673, 72] on select "Choose Division Phoenix Tucson Yuma Prescott" at bounding box center [683, 70] width 257 height 26
select select "1"
click at [555, 57] on select "Choose Division Phoenix Tucson Yuma Prescott" at bounding box center [683, 70] width 257 height 26
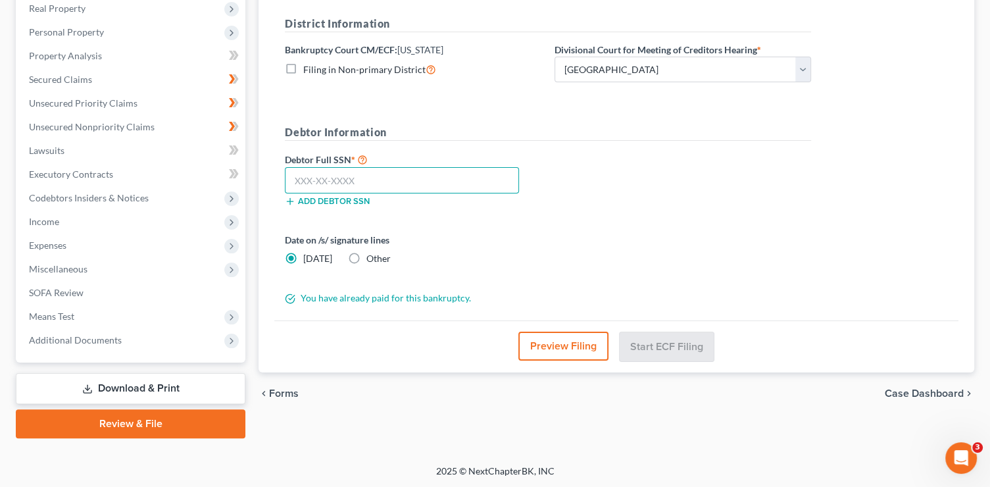
click at [402, 170] on input "text" at bounding box center [402, 180] width 234 height 26
type input "479-84-5563"
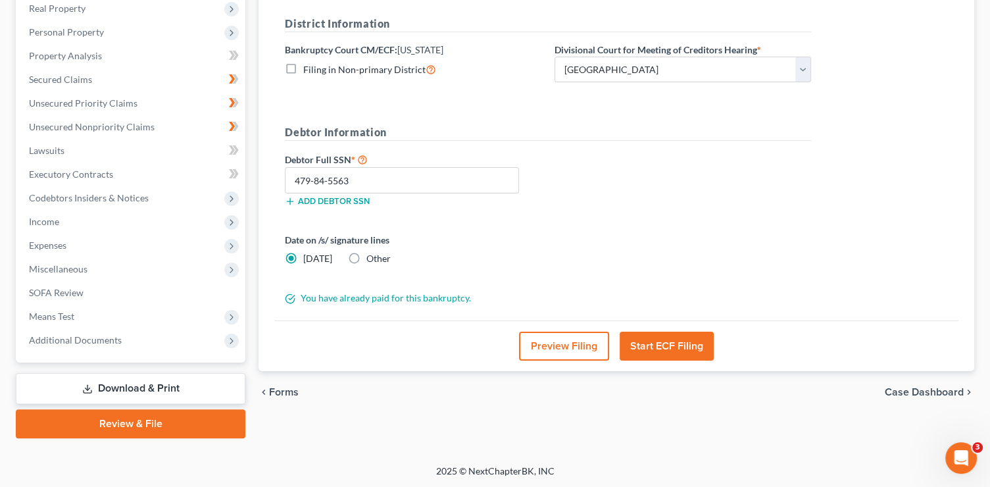
click at [572, 343] on button "Preview Filing" at bounding box center [564, 346] width 90 height 29
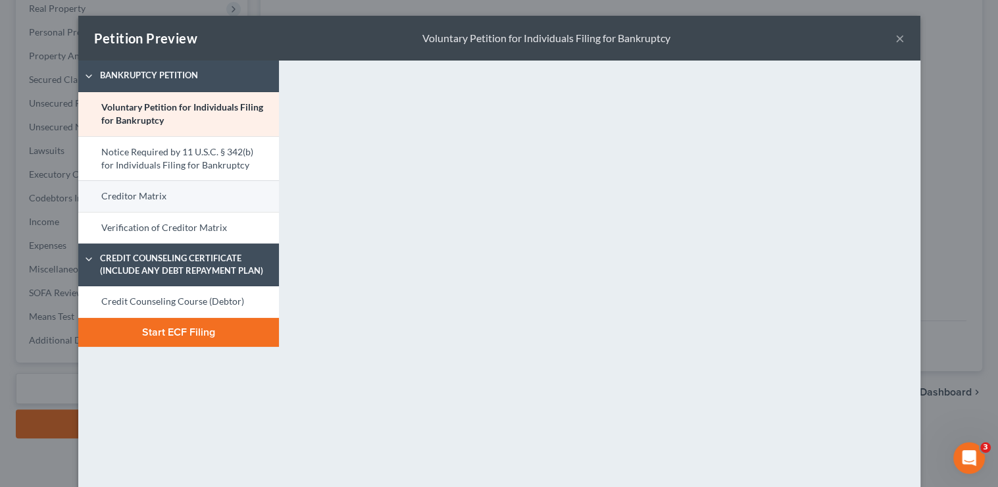
click at [152, 203] on link "Creditor Matrix" at bounding box center [178, 196] width 201 height 32
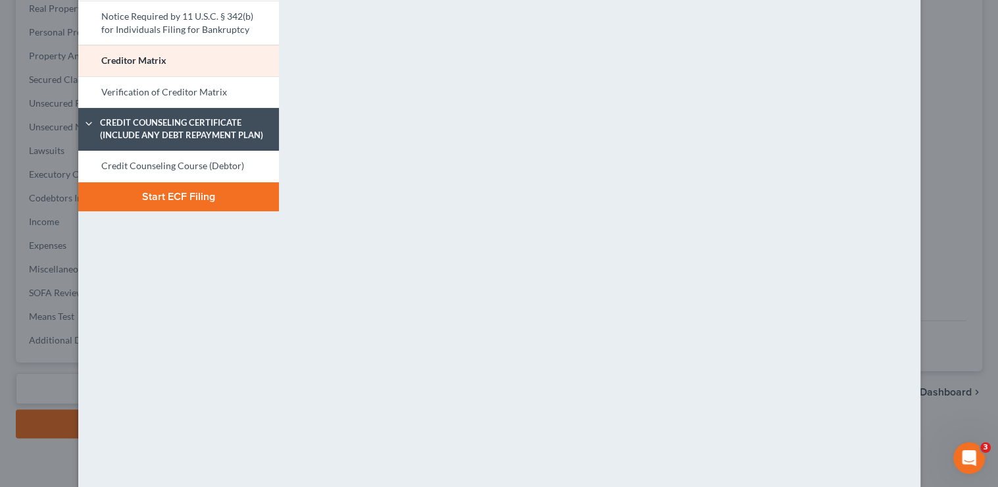
scroll to position [182, 0]
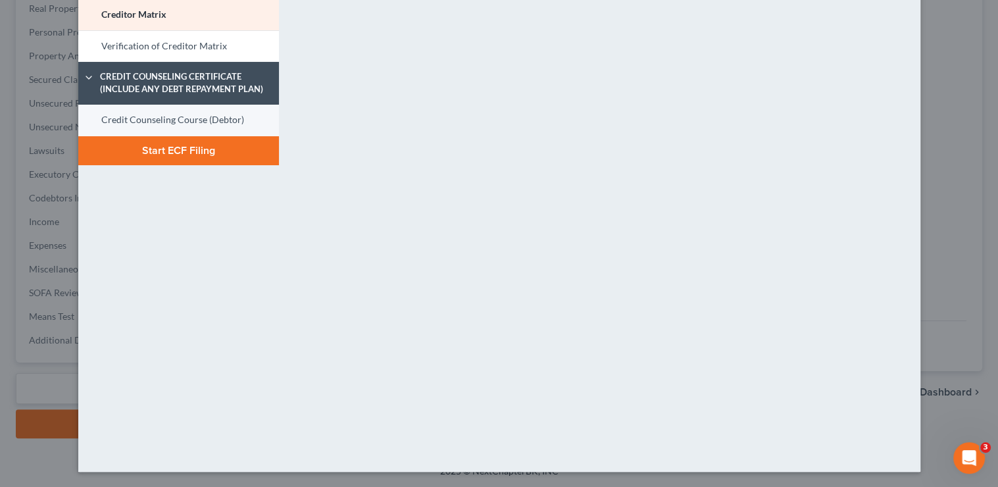
click at [163, 116] on link "Credit Counseling Course (Debtor)" at bounding box center [178, 121] width 201 height 32
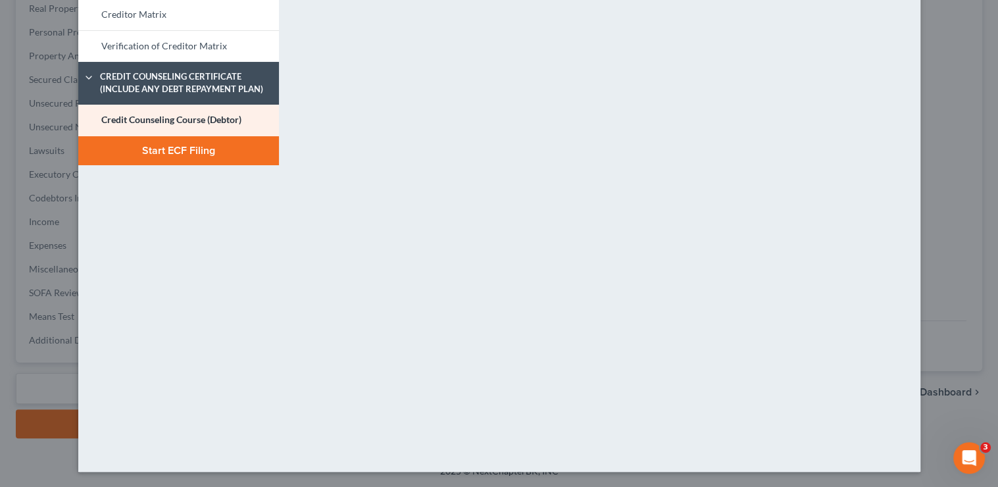
click at [208, 155] on button "Start ECF Filing" at bounding box center [178, 150] width 201 height 29
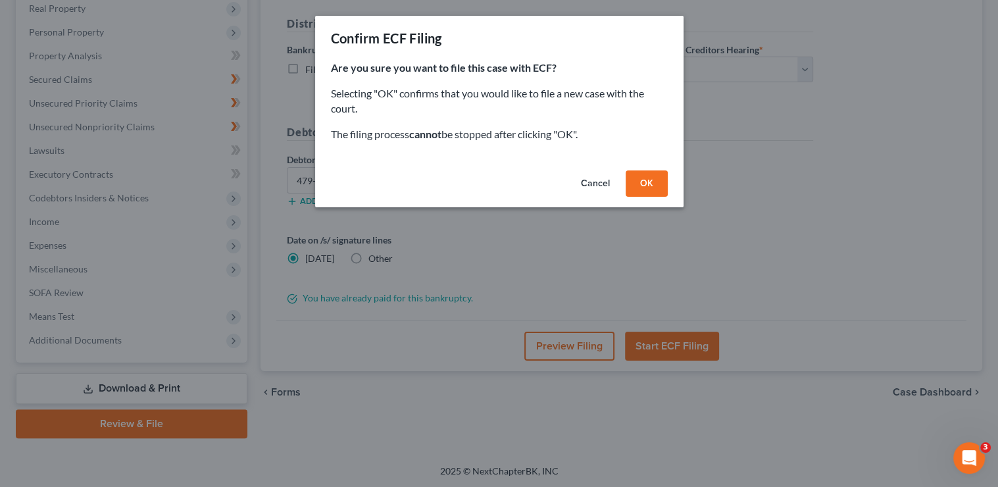
click at [653, 182] on button "OK" at bounding box center [647, 183] width 42 height 26
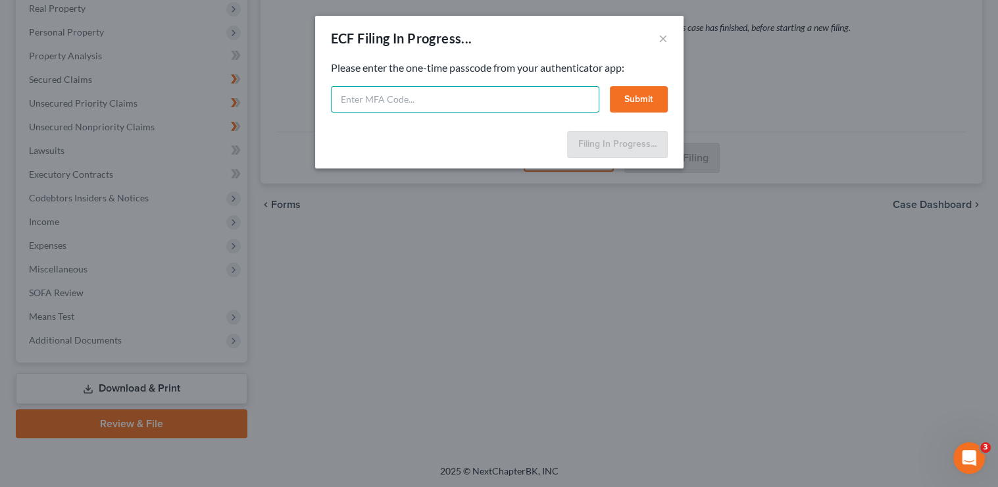
click at [509, 105] on input "text" at bounding box center [465, 99] width 268 height 26
type input "745641"
click at [629, 88] on button "Submit" at bounding box center [639, 99] width 58 height 26
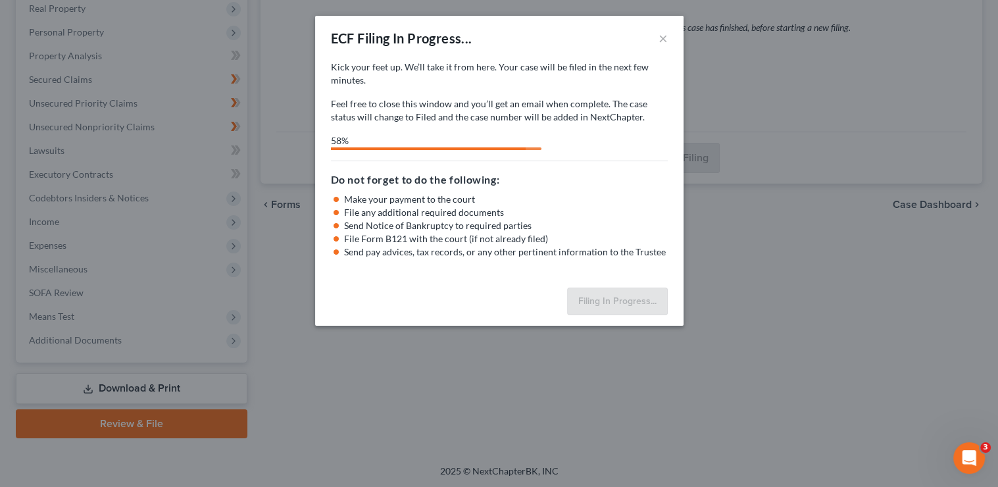
select select "1"
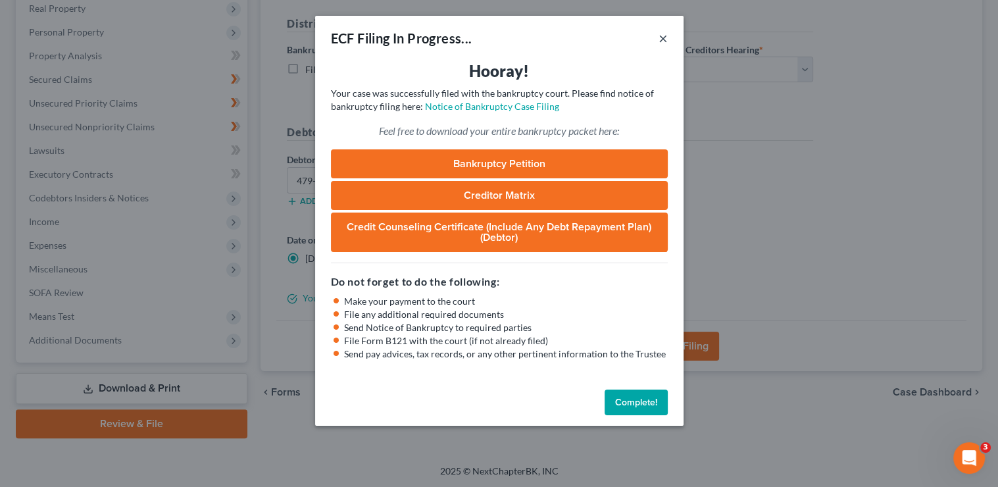
click at [665, 38] on button "×" at bounding box center [663, 38] width 9 height 16
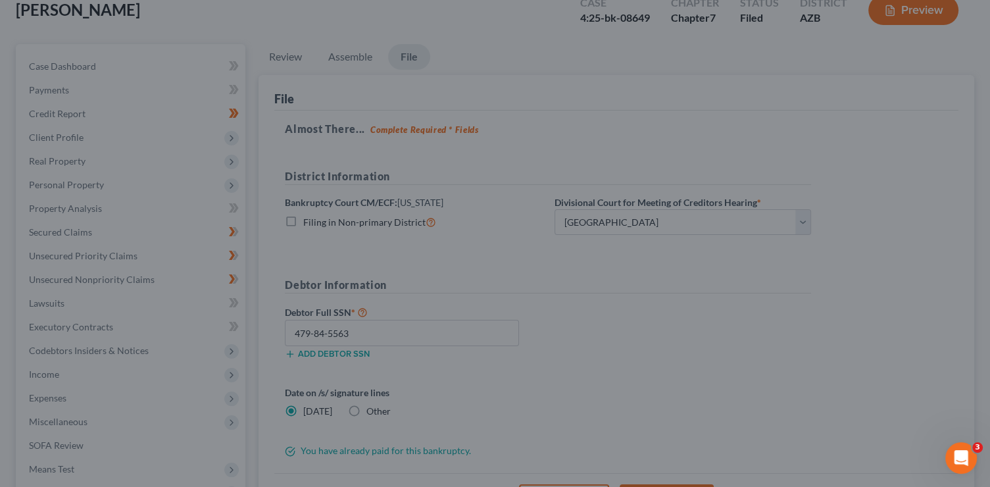
scroll to position [0, 0]
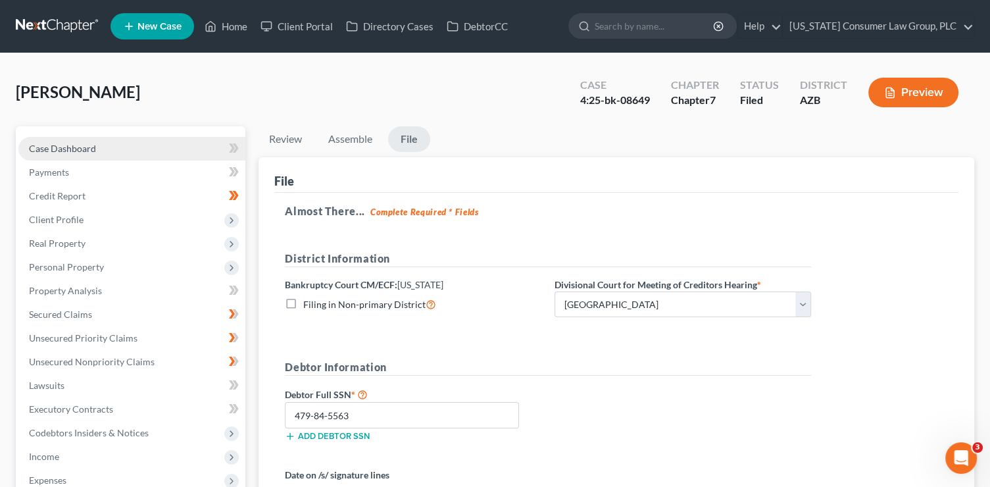
click at [128, 147] on link "Case Dashboard" at bounding box center [131, 149] width 227 height 24
click at [50, 149] on span "Case Dashboard" at bounding box center [62, 148] width 67 height 11
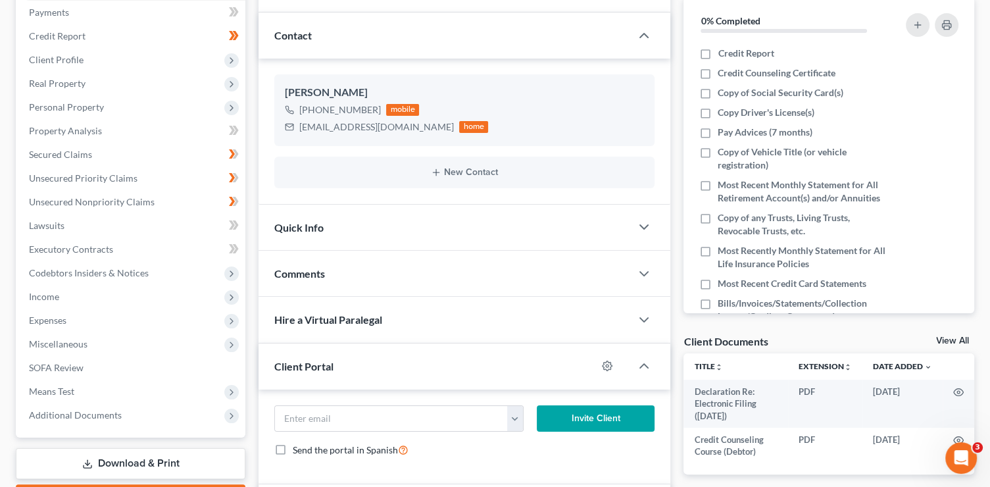
scroll to position [174, 0]
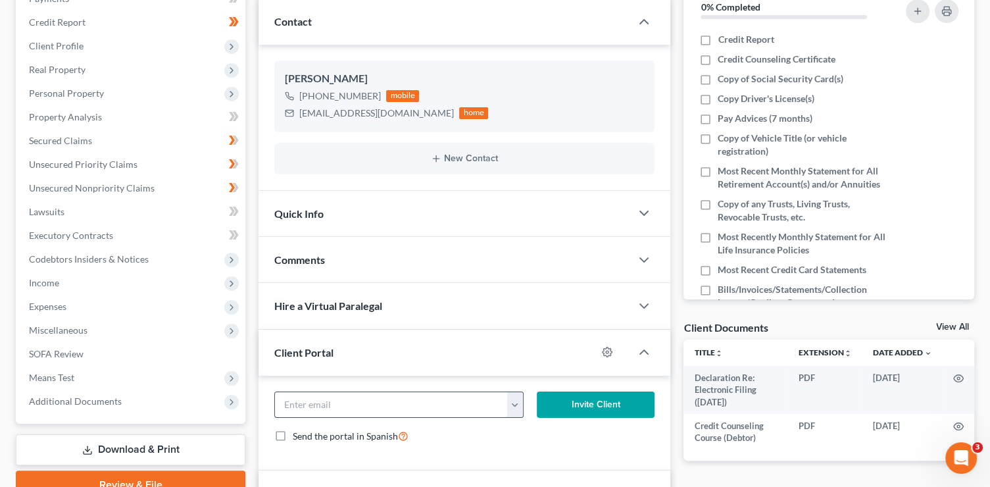
drag, startPoint x: 390, startPoint y: 404, endPoint x: 389, endPoint y: 374, distance: 29.6
click at [389, 402] on input "email" at bounding box center [391, 404] width 232 height 25
type input "onesoccermama@aol.com"
click at [612, 348] on icon "button" at bounding box center [607, 352] width 11 height 11
select select "1"
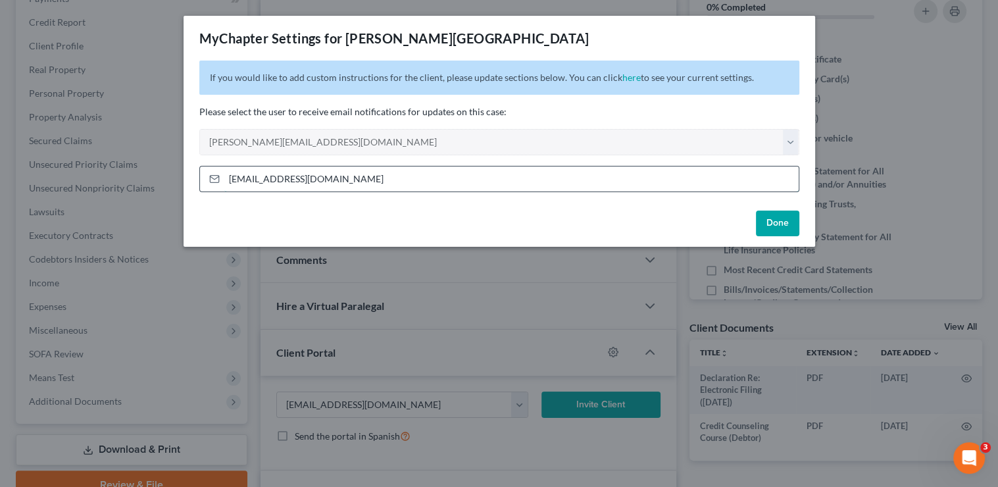
click at [405, 168] on input "onesoccermama@aol.com" at bounding box center [511, 178] width 574 height 25
click at [782, 226] on button "Done" at bounding box center [777, 224] width 43 height 26
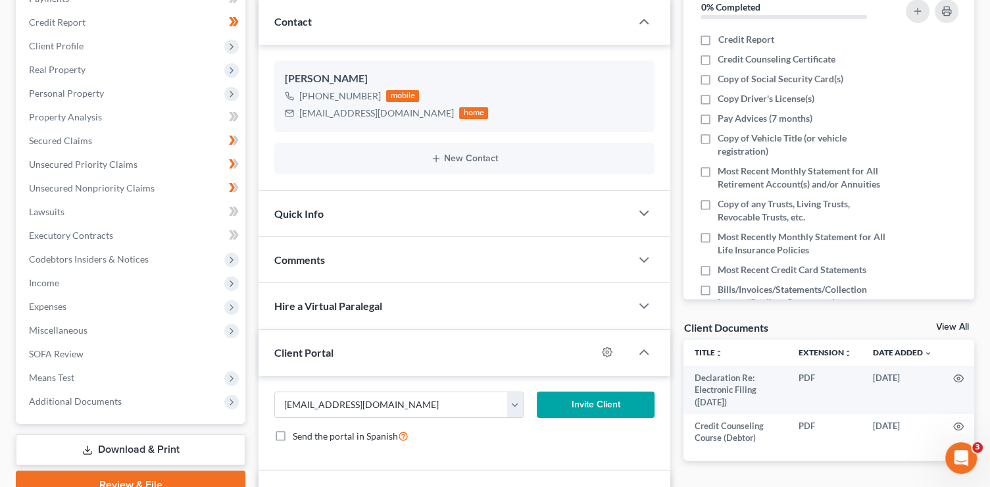
click at [619, 403] on button "Invite Client" at bounding box center [596, 405] width 118 height 26
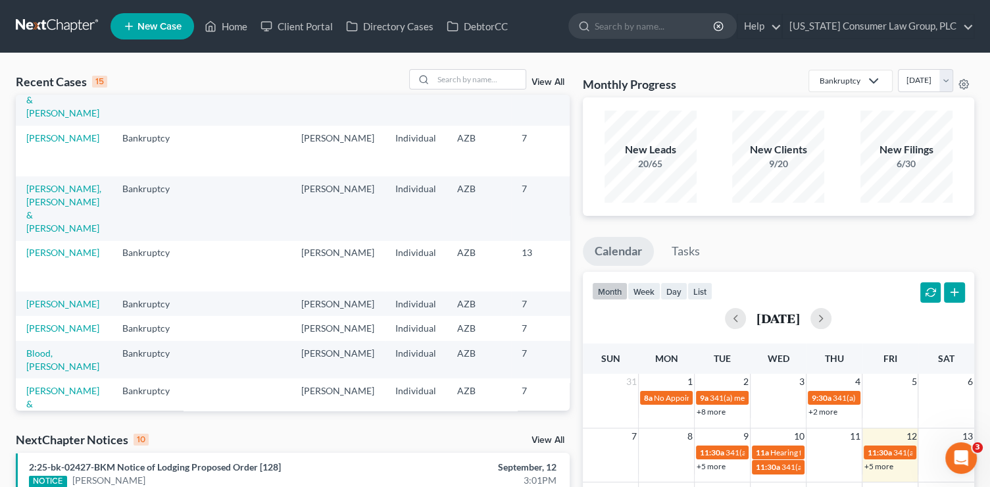
scroll to position [61, 0]
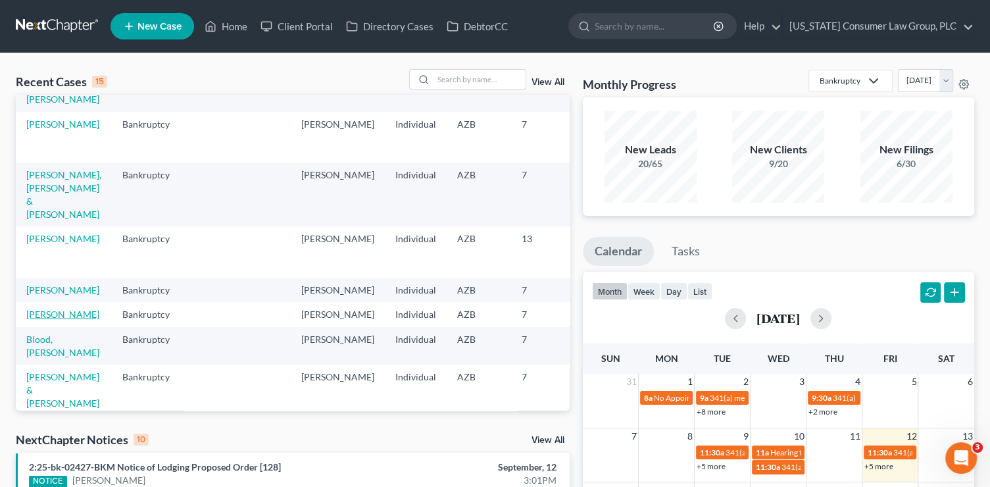
click at [51, 320] on link "[PERSON_NAME]" at bounding box center [62, 314] width 73 height 11
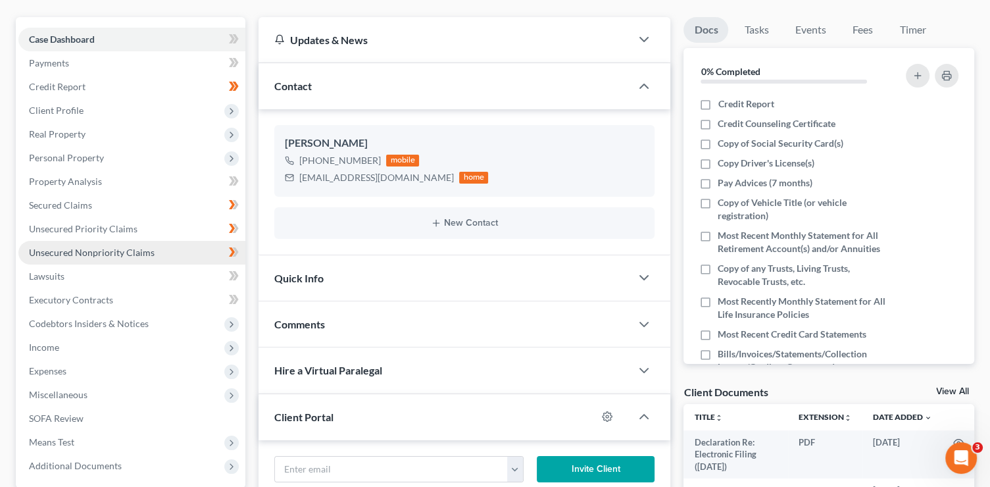
scroll to position [155, 0]
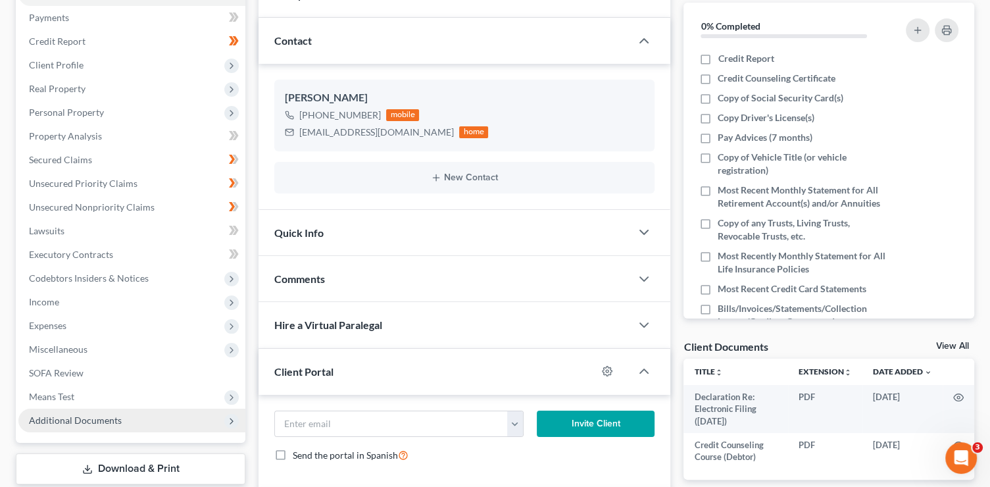
click at [82, 420] on span "Additional Documents" at bounding box center [75, 420] width 93 height 11
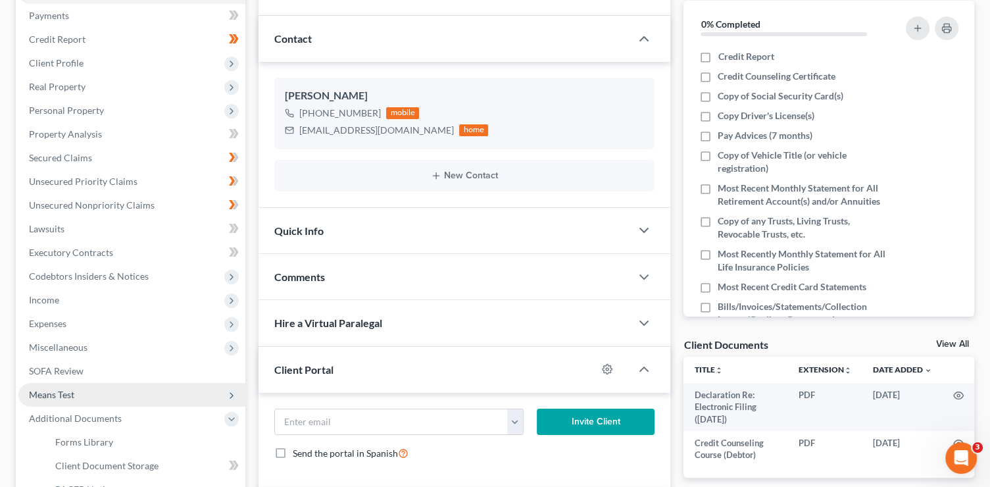
click at [68, 400] on span "Means Test" at bounding box center [131, 395] width 227 height 24
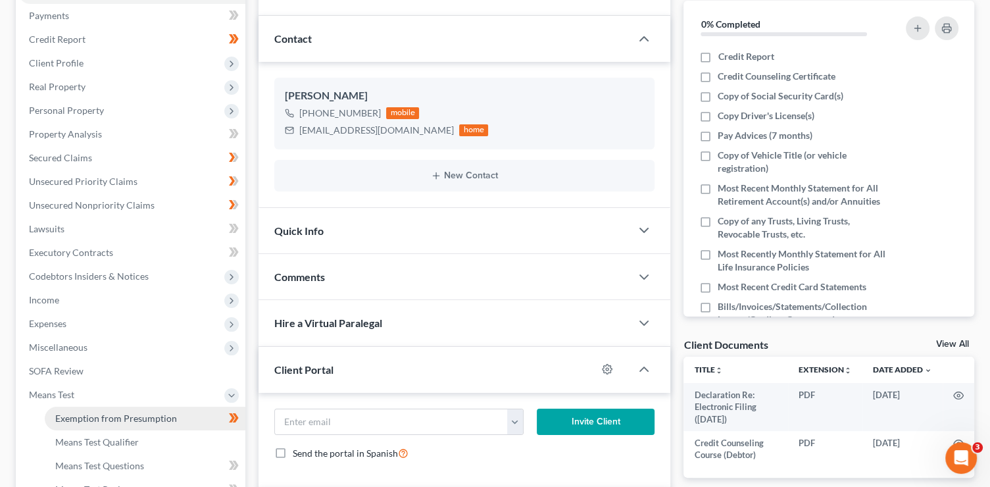
click at [122, 415] on span "Exemption from Presumption" at bounding box center [116, 418] width 122 height 11
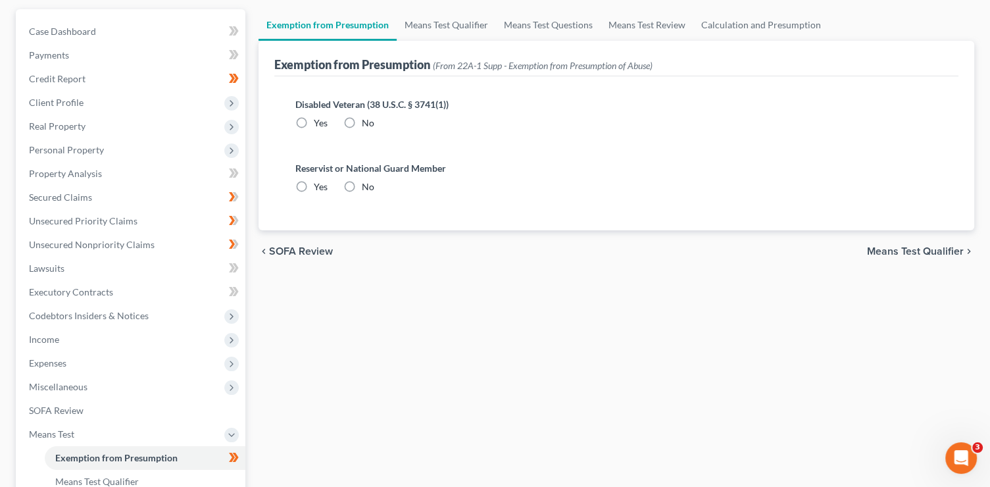
radio input "true"
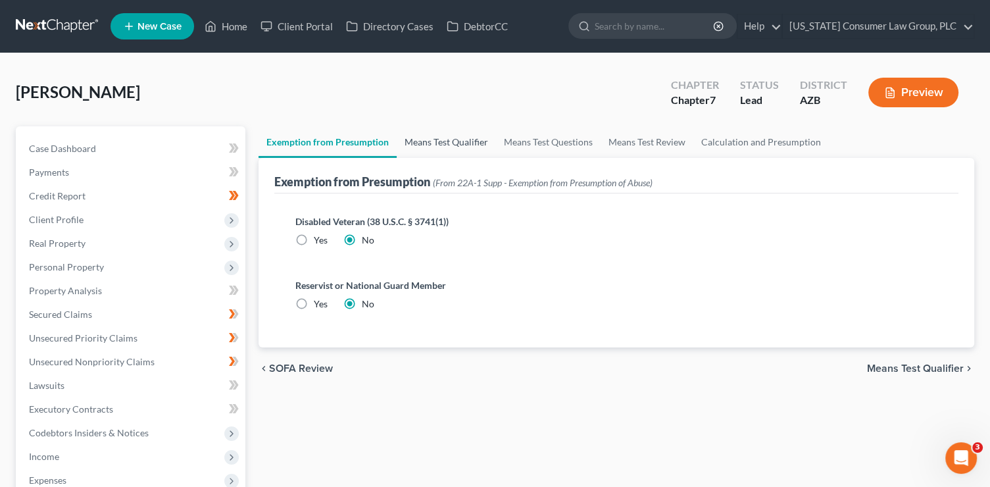
click at [462, 143] on link "Means Test Qualifier" at bounding box center [446, 142] width 99 height 32
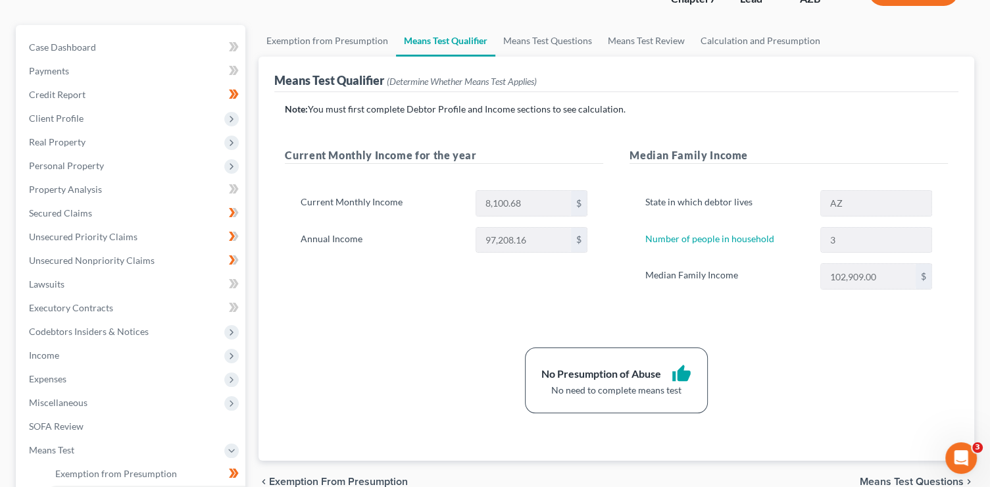
scroll to position [103, 0]
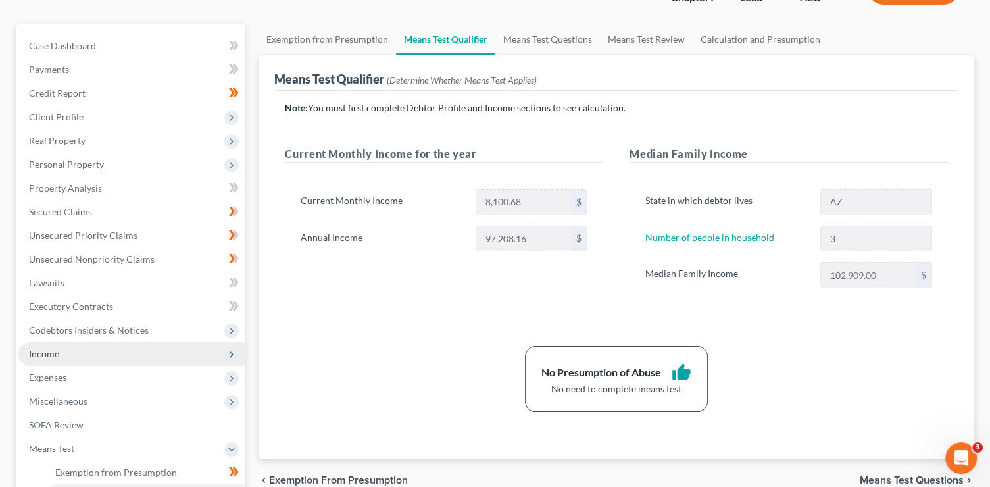
click at [61, 358] on span "Income" at bounding box center [131, 354] width 227 height 24
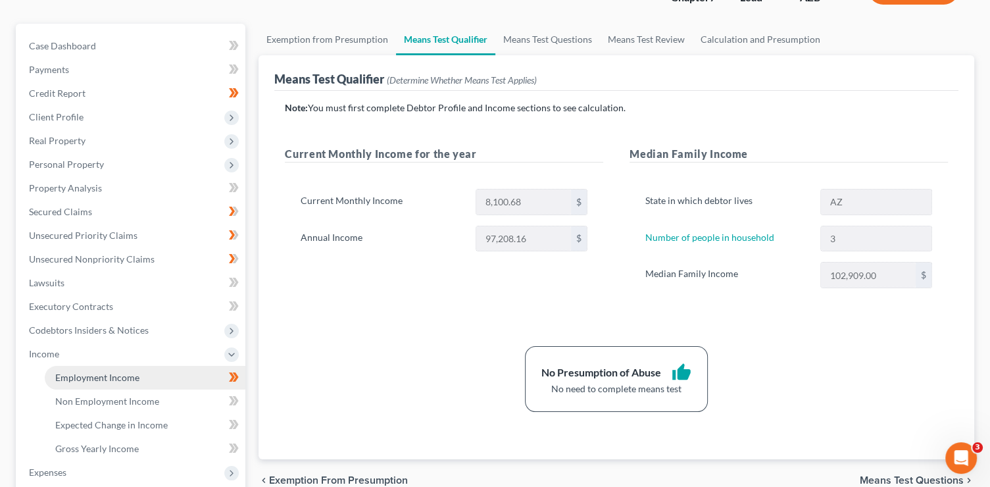
click at [134, 380] on span "Employment Income" at bounding box center [97, 377] width 84 height 11
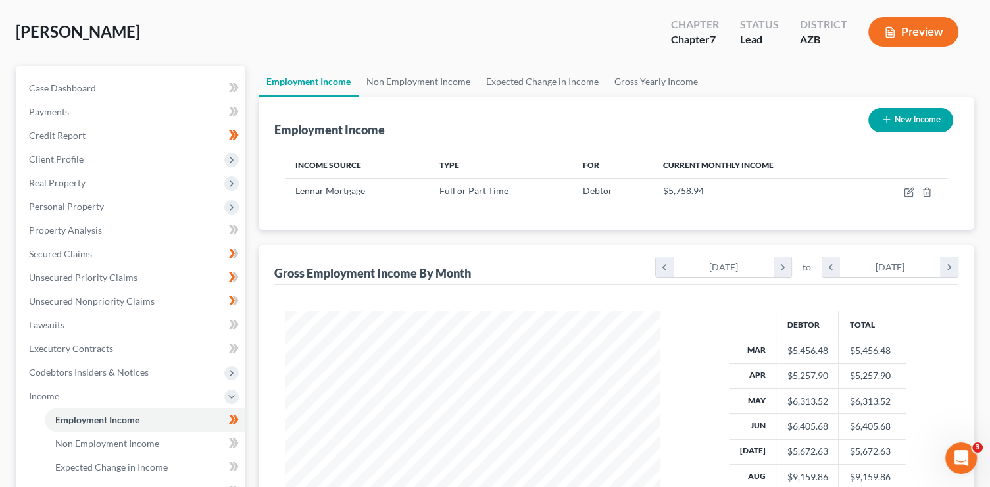
scroll to position [13, 0]
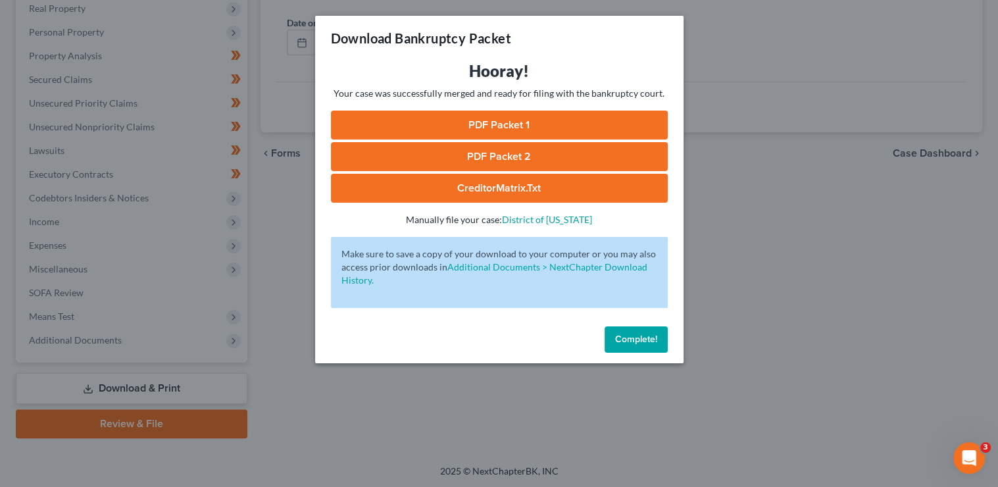
click at [643, 340] on span "Complete!" at bounding box center [636, 339] width 42 height 11
